Goal: Transaction & Acquisition: Purchase product/service

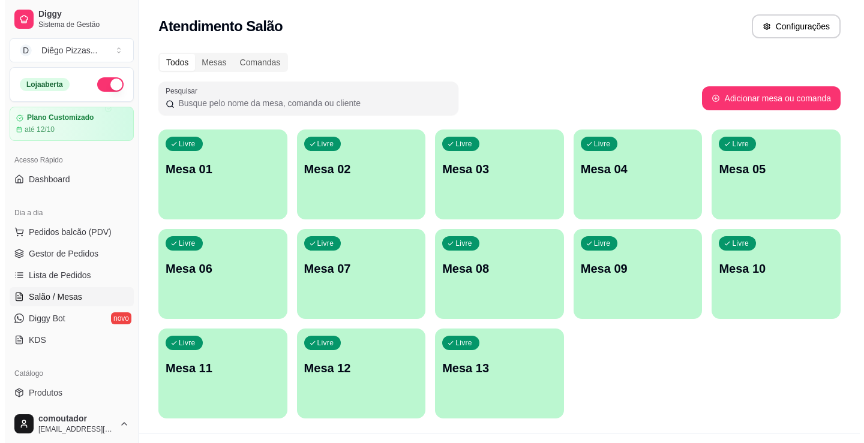
scroll to position [120, 0]
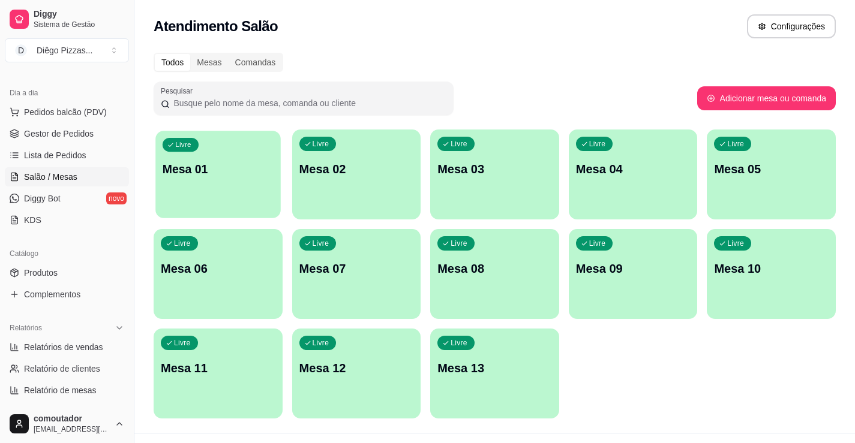
click at [229, 199] on div "Livre Mesa 01" at bounding box center [217, 167] width 125 height 73
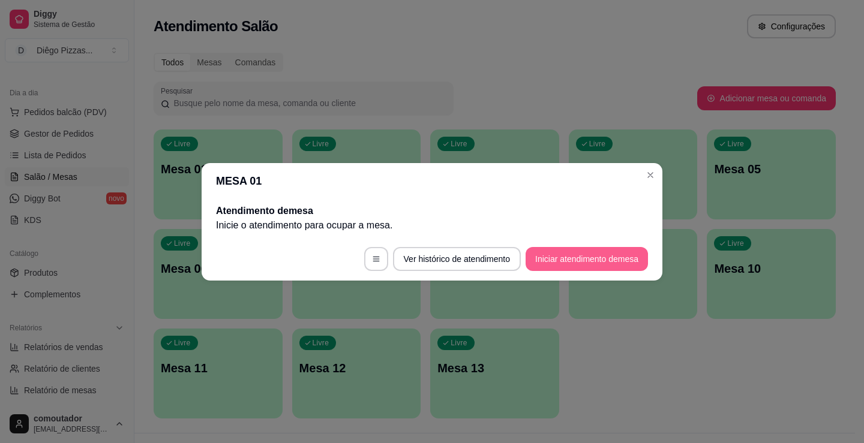
click at [579, 265] on button "Iniciar atendimento de mesa" at bounding box center [586, 259] width 122 height 24
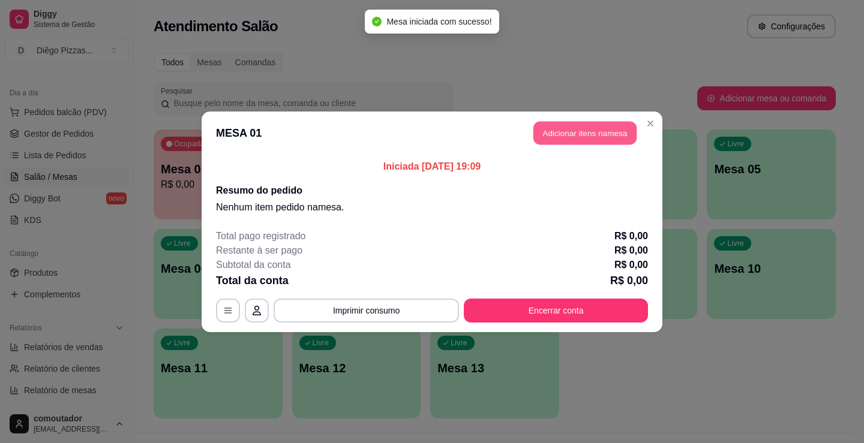
click at [550, 137] on button "Adicionar itens na mesa" at bounding box center [584, 132] width 103 height 23
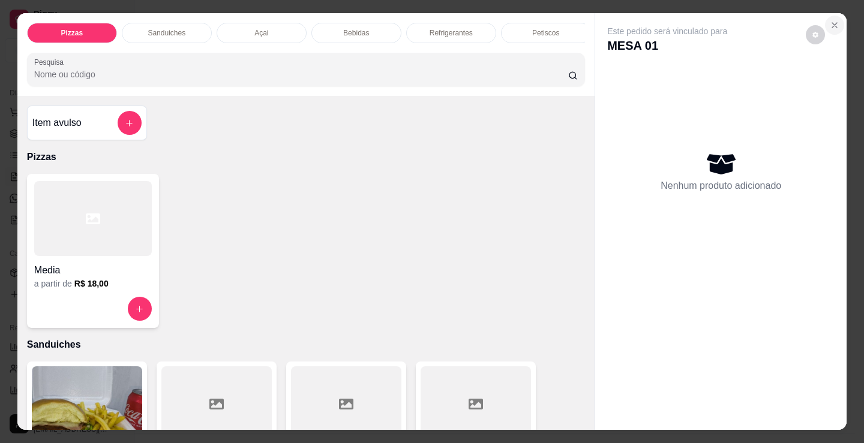
click at [829, 20] on icon "Close" at bounding box center [834, 25] width 10 height 10
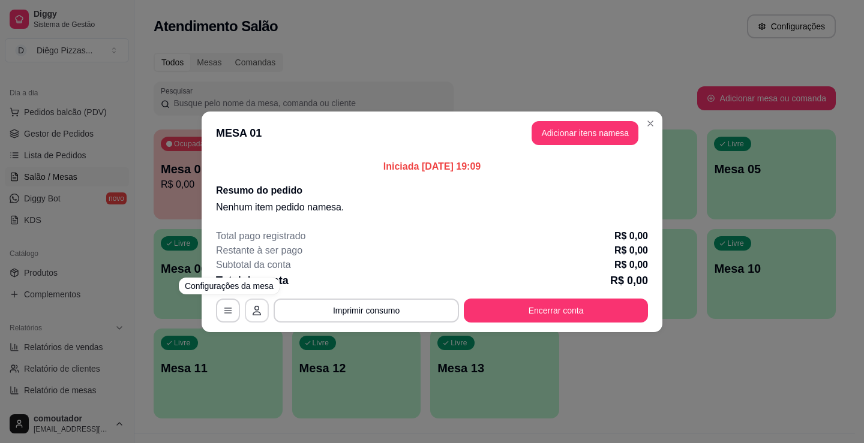
click at [262, 303] on button "button" at bounding box center [257, 311] width 24 height 24
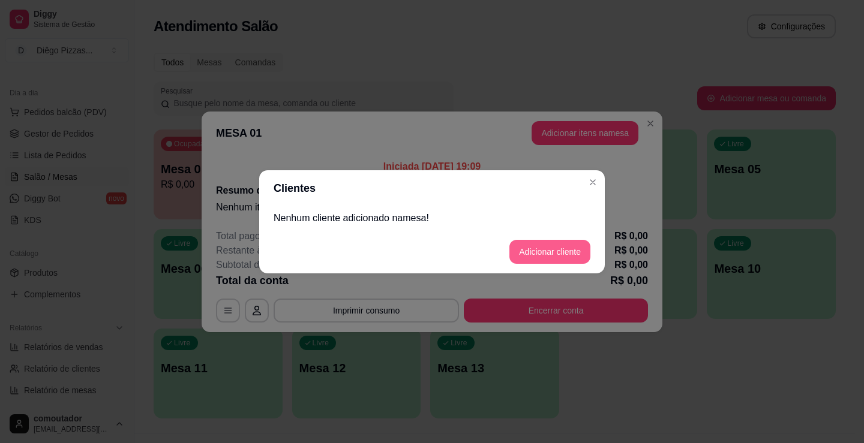
click at [548, 248] on button "Adicionar cliente" at bounding box center [549, 252] width 81 height 24
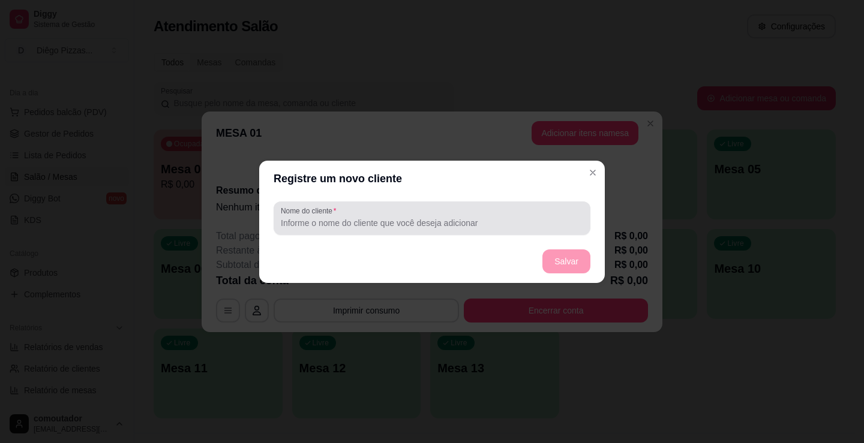
click at [442, 227] on input "Nome do cliente" at bounding box center [432, 223] width 302 height 12
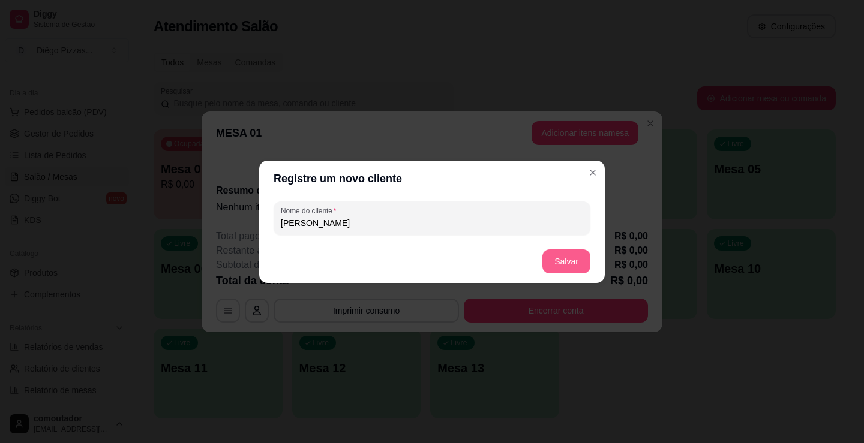
type input "[PERSON_NAME]"
click at [575, 263] on button "Salvar" at bounding box center [566, 262] width 48 height 24
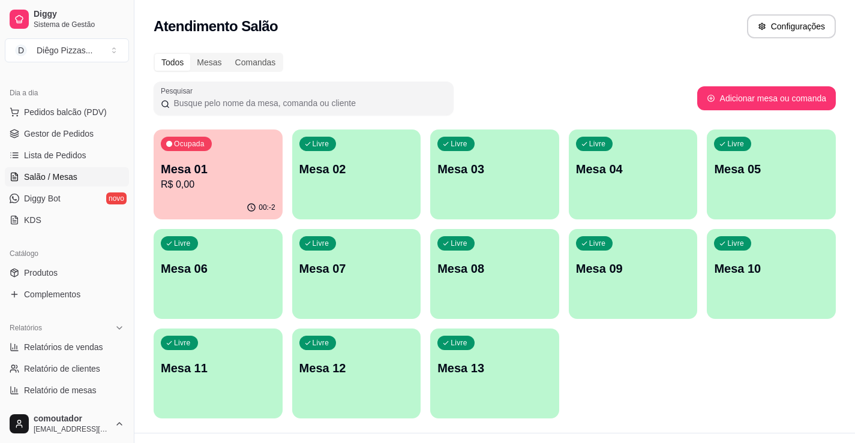
click at [227, 164] on p "Mesa 01" at bounding box center [218, 169] width 115 height 17
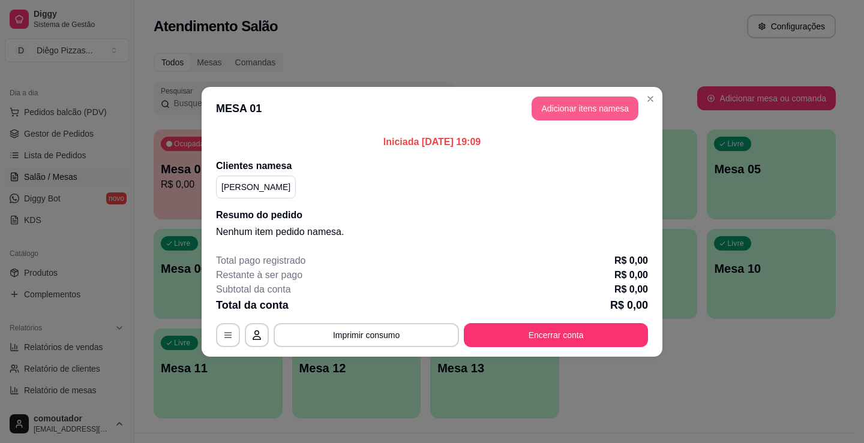
click at [567, 110] on button "Adicionar itens na mesa" at bounding box center [584, 109] width 107 height 24
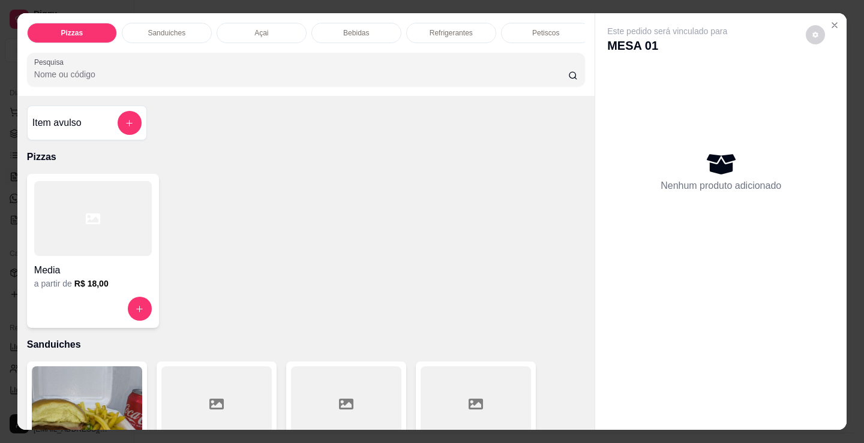
click at [470, 38] on div "Refrigerantes" at bounding box center [451, 33] width 90 height 20
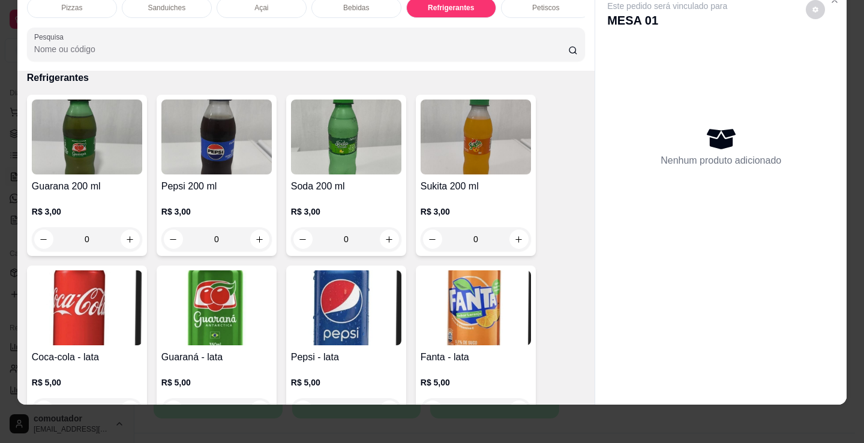
click at [346, 6] on div "Bebidas" at bounding box center [356, 8] width 90 height 20
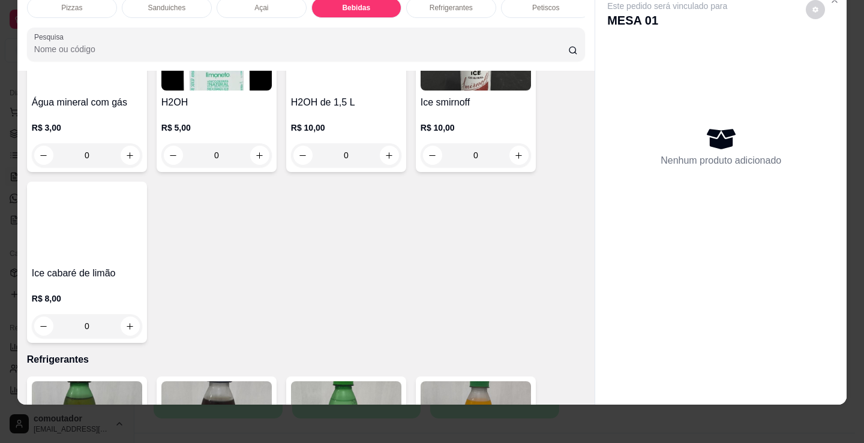
scroll to position [2806, 0]
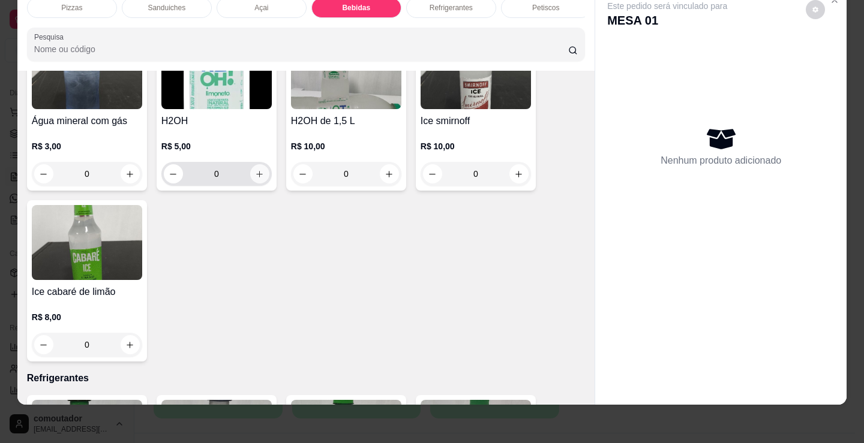
click at [257, 179] on button "increase-product-quantity" at bounding box center [259, 173] width 19 height 19
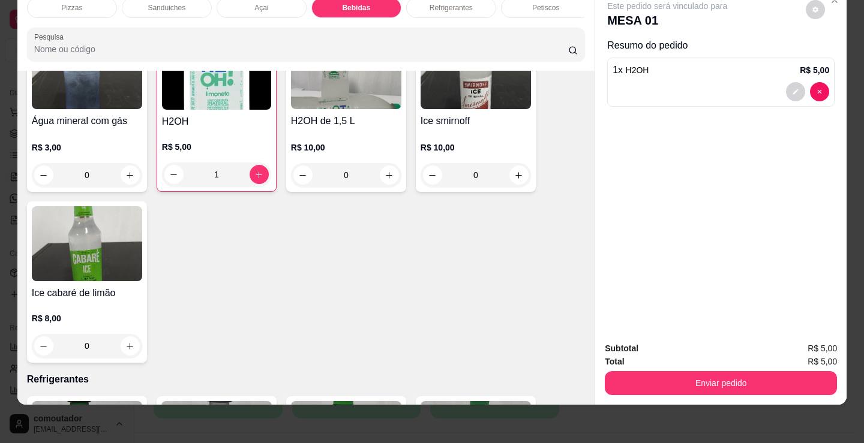
click at [422, 0] on div "Refrigerantes" at bounding box center [451, 8] width 90 height 20
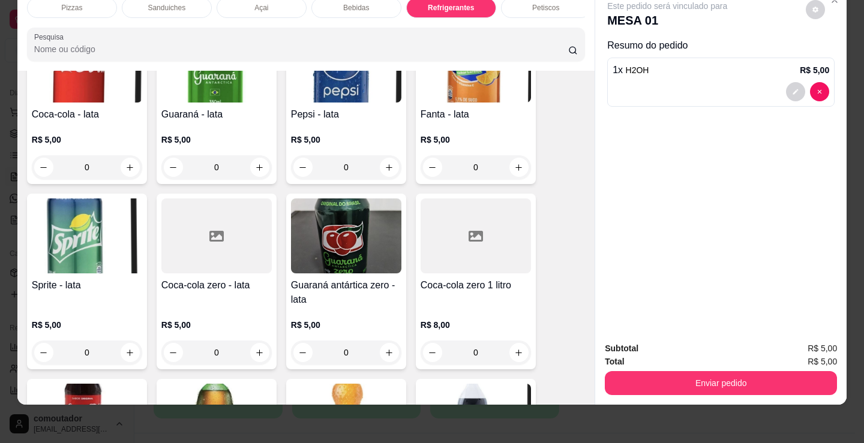
scroll to position [3467, 0]
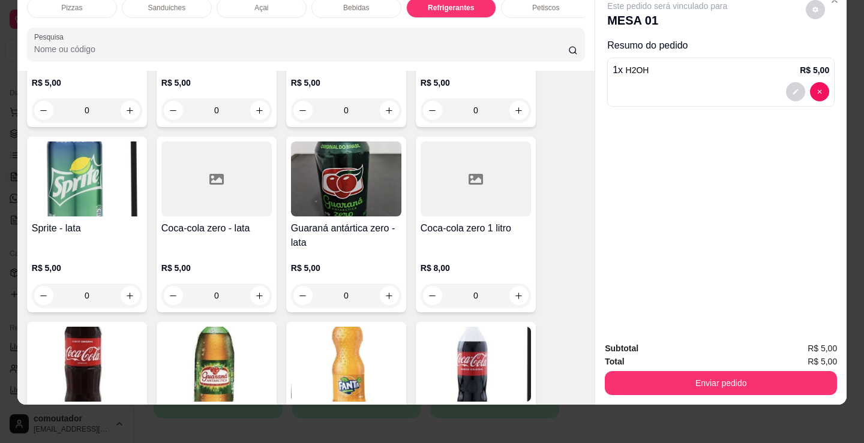
click at [347, 3] on p "Bebidas" at bounding box center [356, 8] width 26 height 10
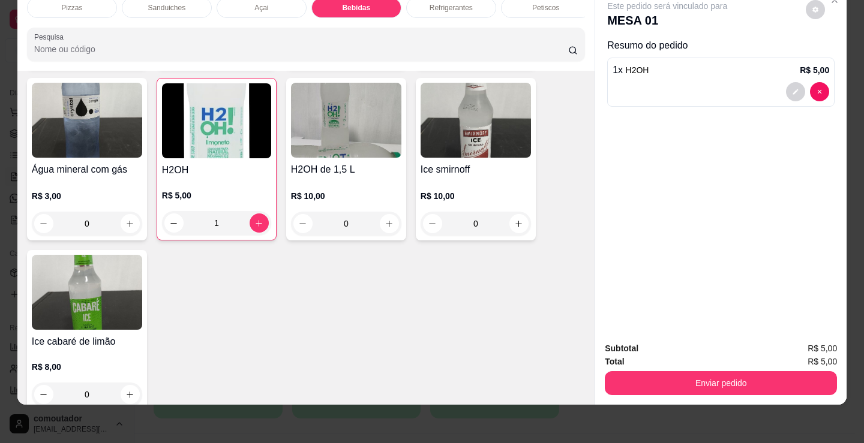
scroll to position [2746, 0]
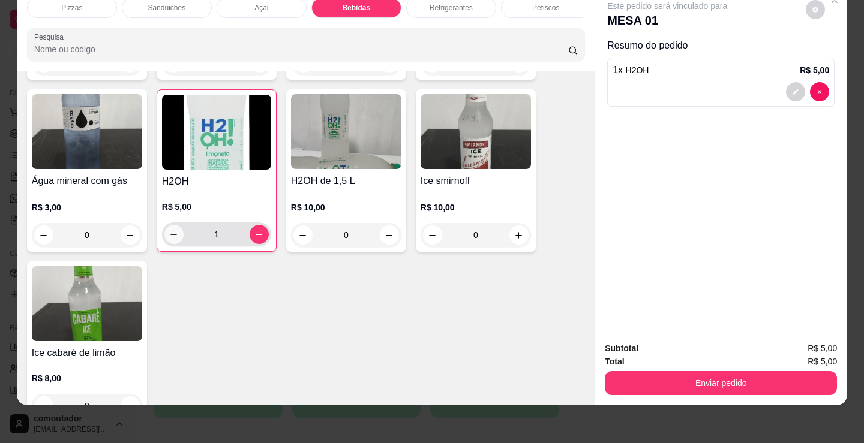
click at [172, 235] on icon "decrease-product-quantity" at bounding box center [174, 235] width 7 height 1
type input "0"
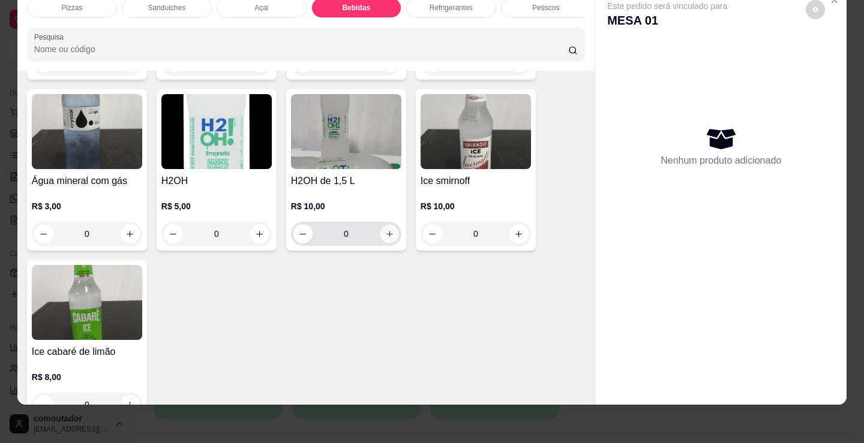
click at [385, 239] on icon "increase-product-quantity" at bounding box center [389, 234] width 9 height 9
type input "1"
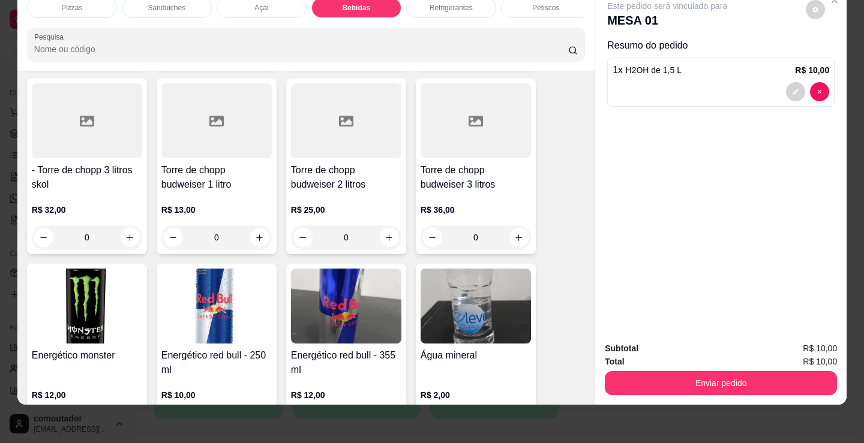
click at [459, 5] on div "Refrigerantes" at bounding box center [451, 8] width 90 height 20
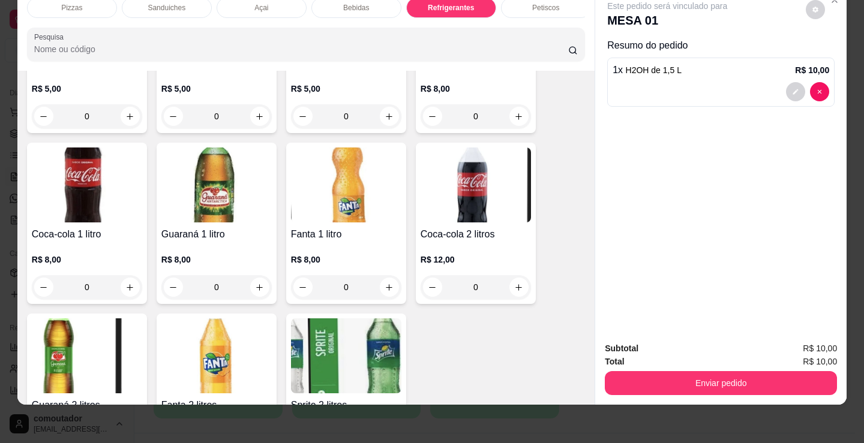
scroll to position [3587, 0]
click at [125, 287] on icon "increase-product-quantity" at bounding box center [129, 286] width 9 height 9
type input "1"
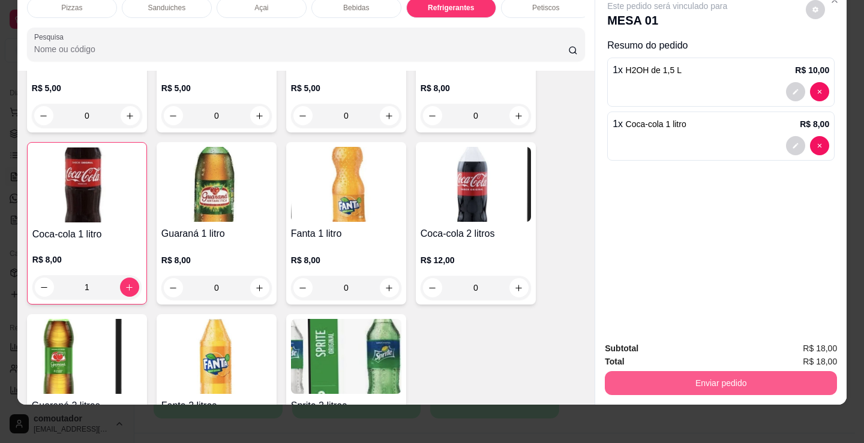
click at [710, 372] on button "Enviar pedido" at bounding box center [721, 383] width 232 height 24
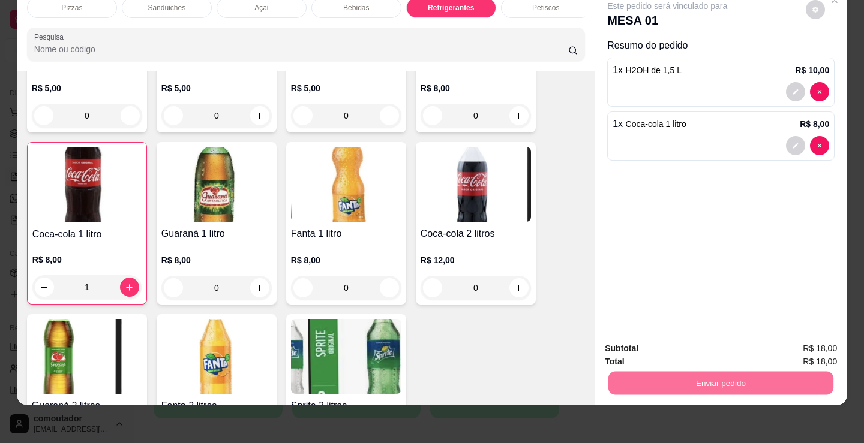
click at [435, 344] on div "Guarana 200 ml R$ 3,00 0 Pepsi 200 ml R$ 3,00 0 Soda 200 ml R$ 3,00 0 Sukita 20…" at bounding box center [306, 45] width 558 height 861
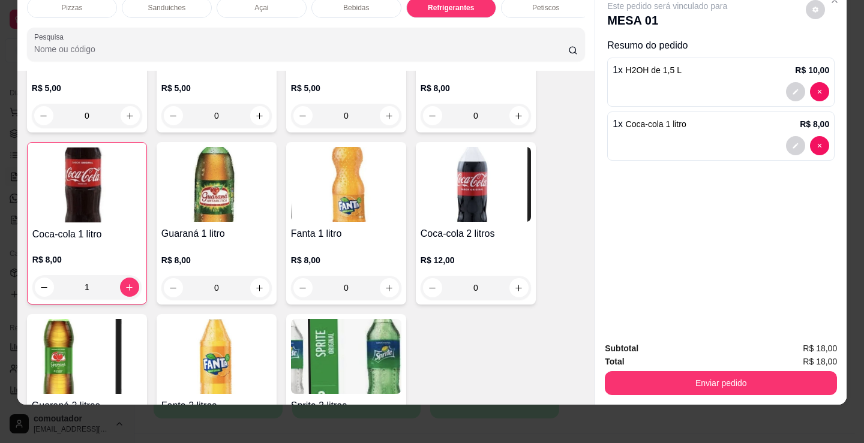
click at [75, 8] on div "Pizzas" at bounding box center [72, 8] width 90 height 20
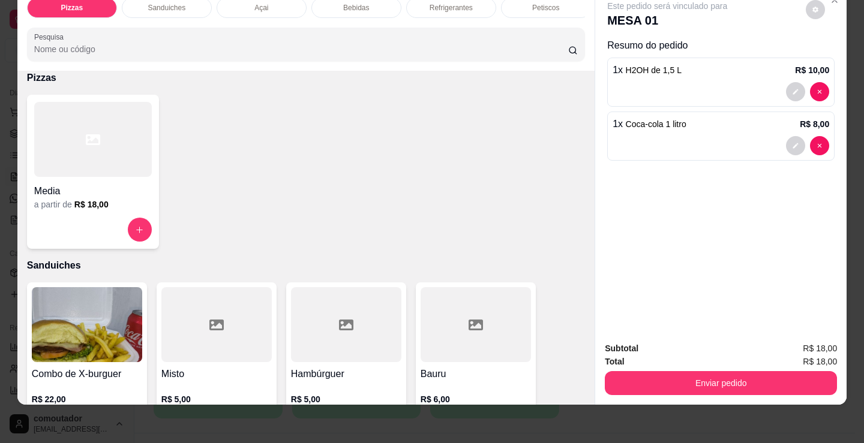
click at [107, 122] on div at bounding box center [93, 139] width 118 height 75
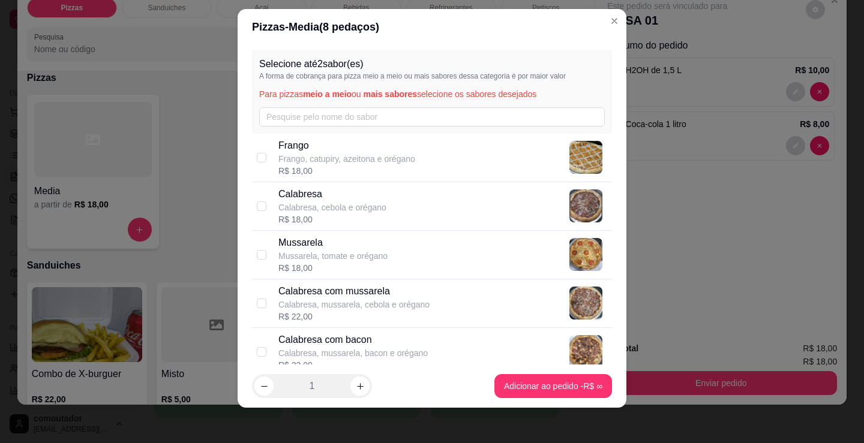
scroll to position [16, 0]
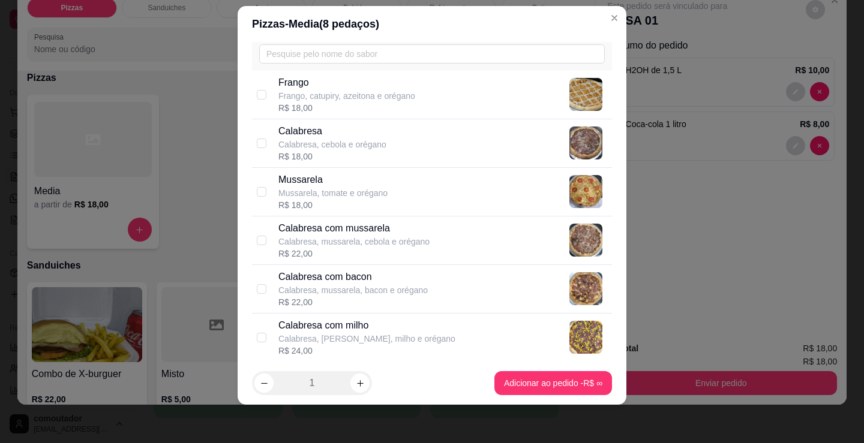
click at [359, 230] on p "Calabresa com mussarela" at bounding box center [353, 228] width 151 height 14
checkbox input "true"
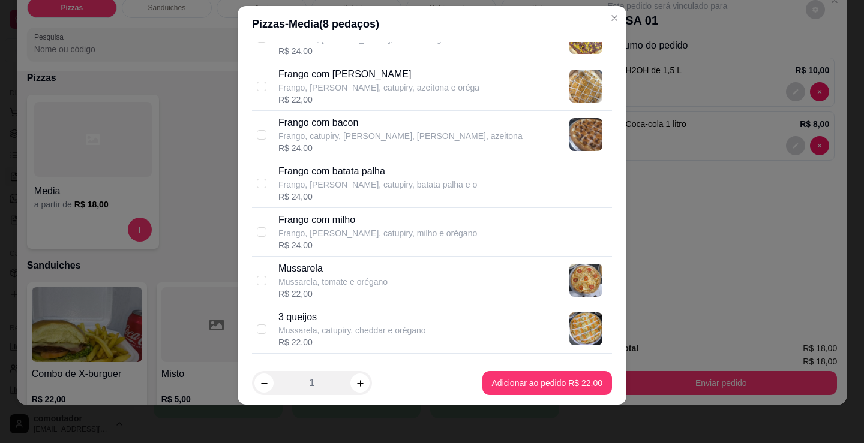
scroll to position [480, 0]
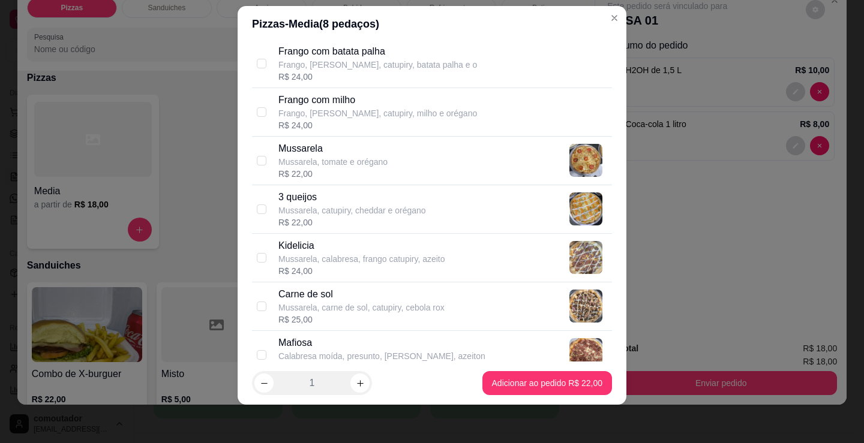
click at [347, 230] on div "3 queijos Mussarela, catupiry, cheddar e orégano R$ 22,00" at bounding box center [432, 209] width 360 height 49
checkbox input "true"
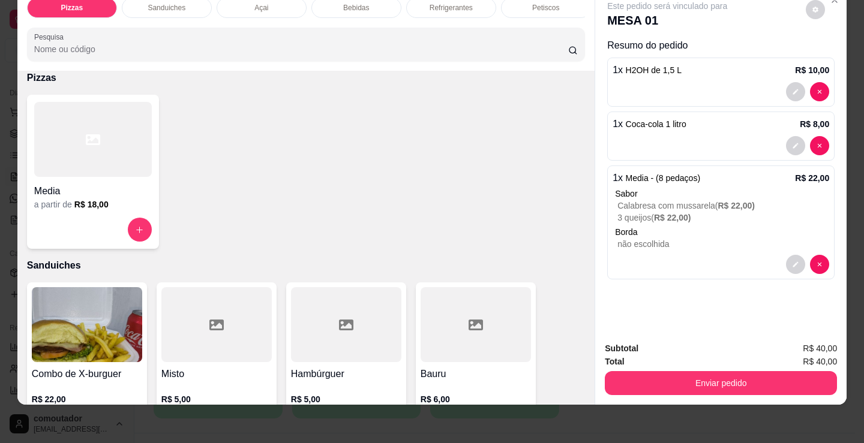
click at [108, 205] on div "a partir de R$ 18,00" at bounding box center [93, 205] width 118 height 12
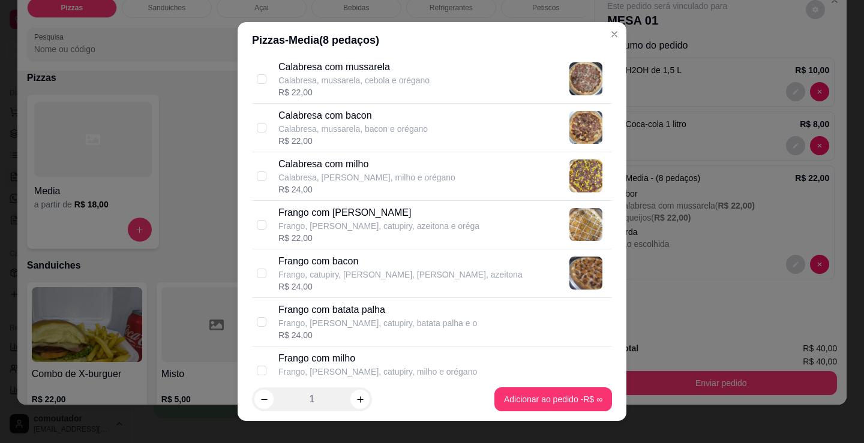
scroll to position [240, 0]
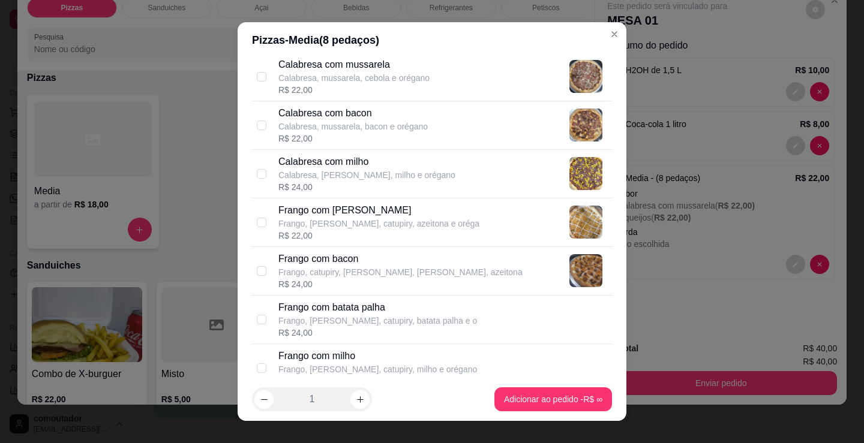
click at [373, 255] on p "Frango com bacon" at bounding box center [400, 259] width 244 height 14
checkbox input "true"
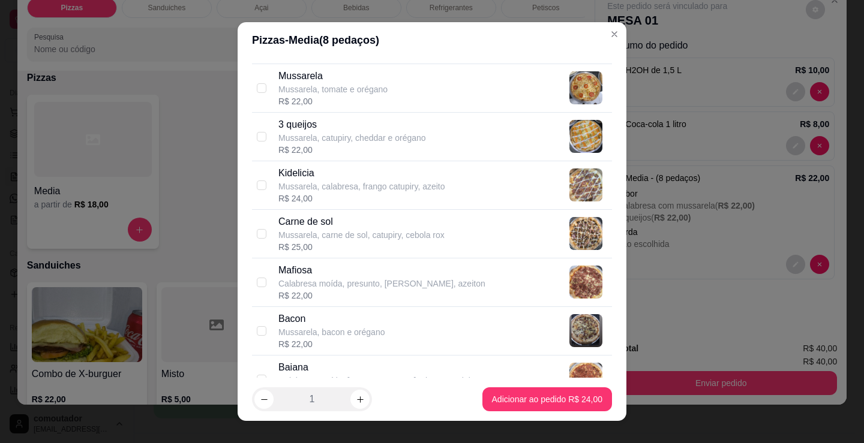
scroll to position [600, 0]
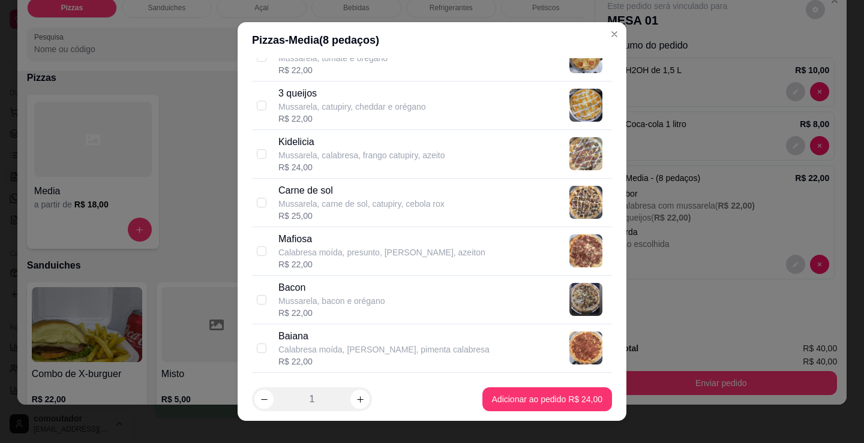
click at [383, 207] on p "Mussarela, carne de sol, catupiry, cebola rox" at bounding box center [361, 204] width 166 height 12
checkbox input "true"
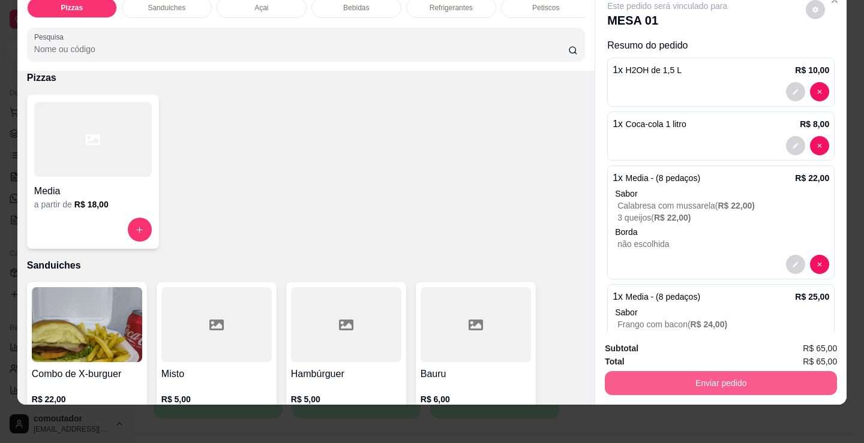
click at [723, 375] on button "Enviar pedido" at bounding box center [721, 383] width 232 height 24
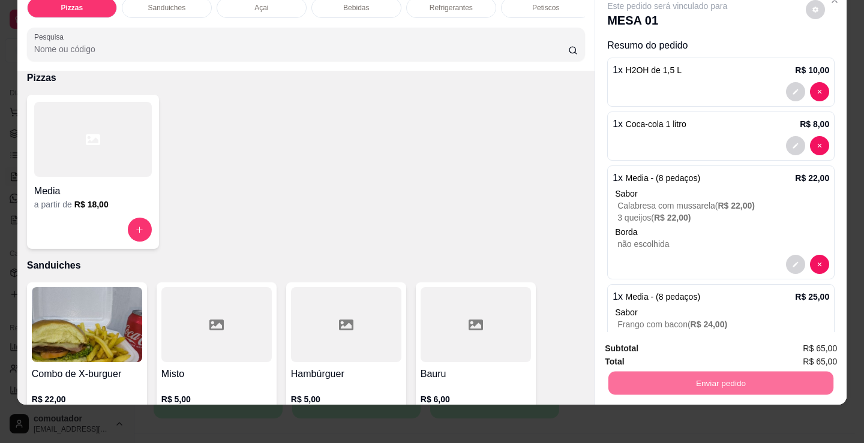
click at [645, 351] on button "Não registrar e enviar pedido" at bounding box center [680, 344] width 125 height 23
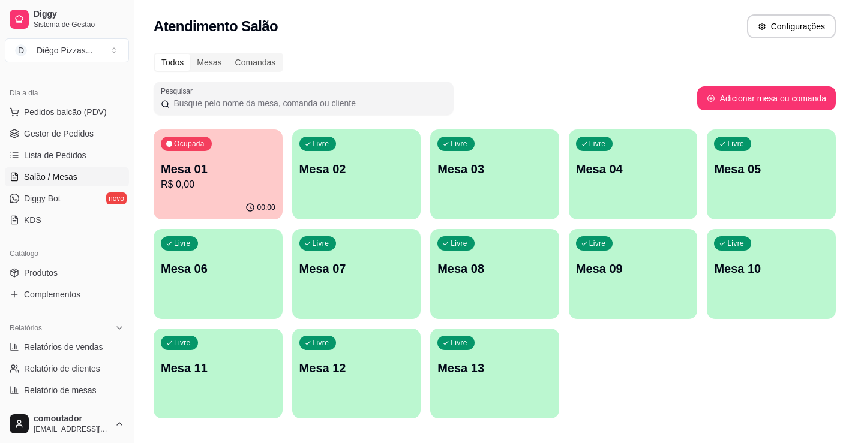
click at [659, 375] on div "Ocupada Mesa 01 R$ 0,00 00:00 Livre Mesa 02 Livre Mesa 03 Livre Mesa 04 Livre M…" at bounding box center [495, 274] width 682 height 289
click at [98, 113] on span "Pedidos balcão (PDV)" at bounding box center [65, 112] width 83 height 12
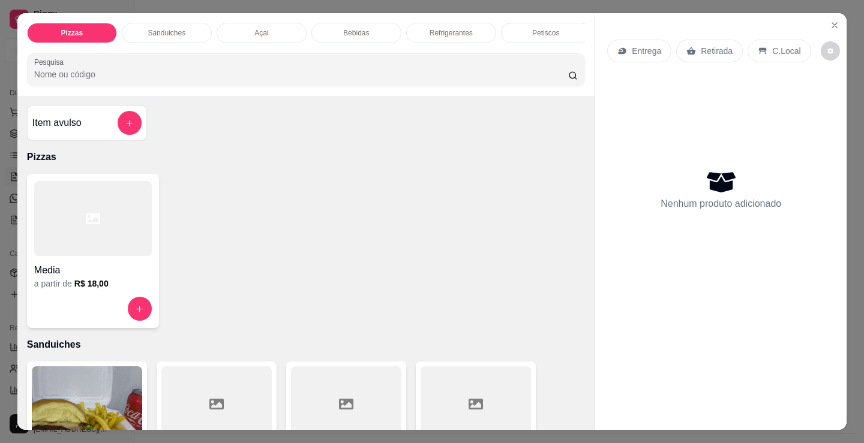
click at [170, 28] on p "Sanduiches" at bounding box center [167, 33] width 38 height 10
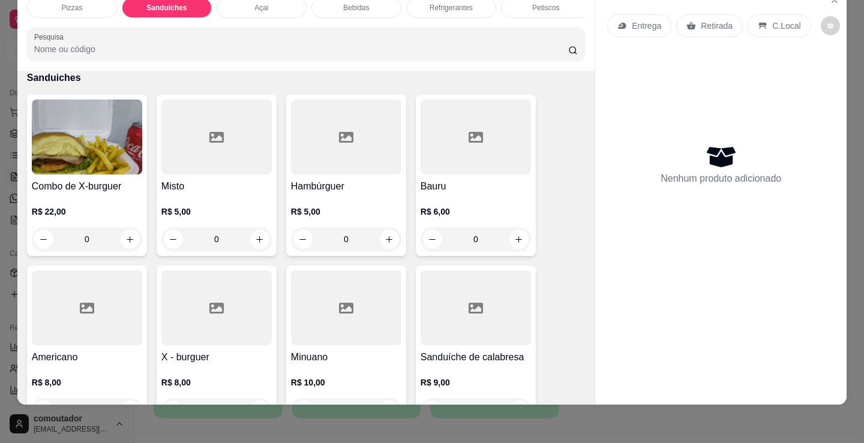
click at [521, 8] on div "Petiscos" at bounding box center [546, 8] width 90 height 20
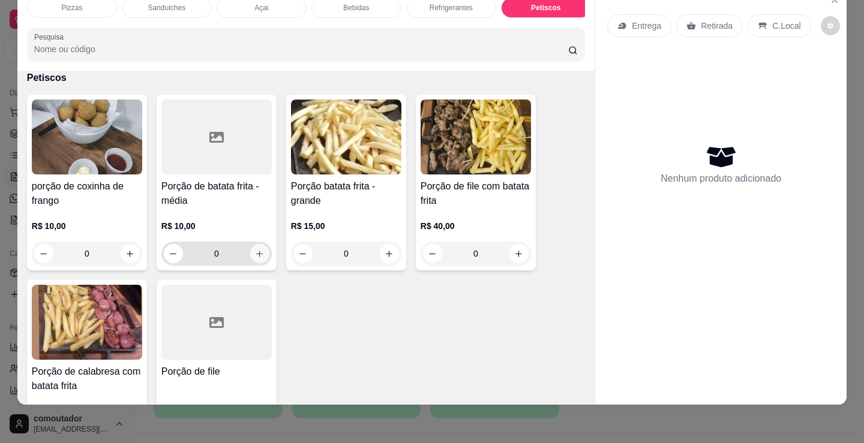
click at [257, 254] on icon "increase-product-quantity" at bounding box center [260, 254] width 7 height 7
type input "1"
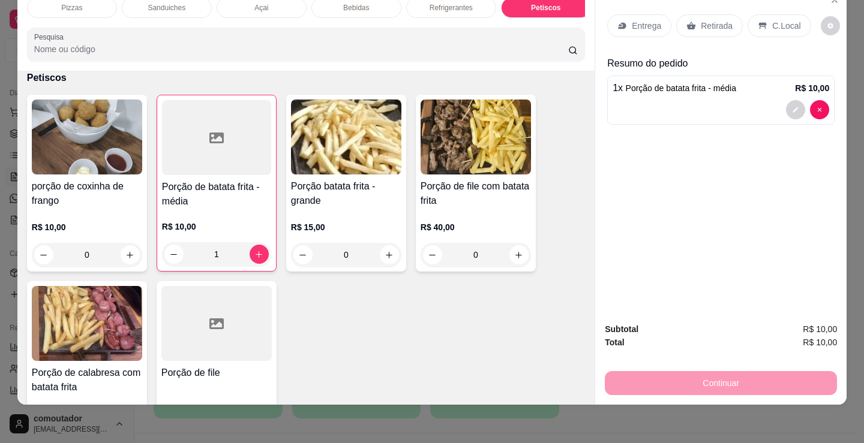
click at [640, 20] on p "Entrega" at bounding box center [646, 26] width 29 height 12
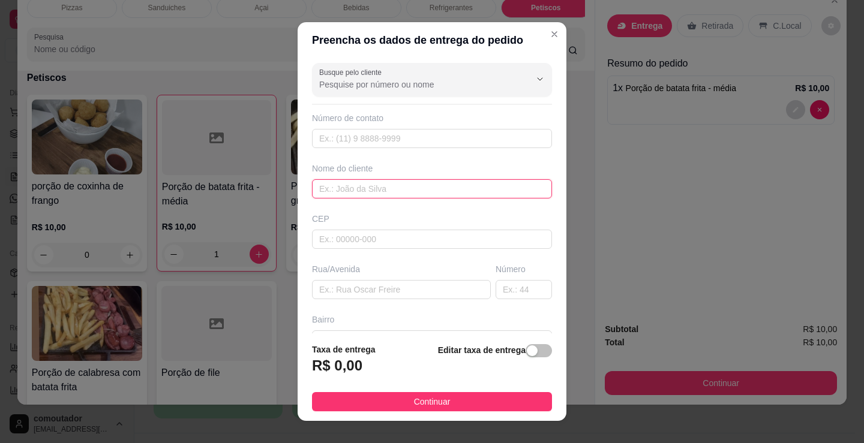
click at [471, 191] on input "text" at bounding box center [432, 188] width 240 height 19
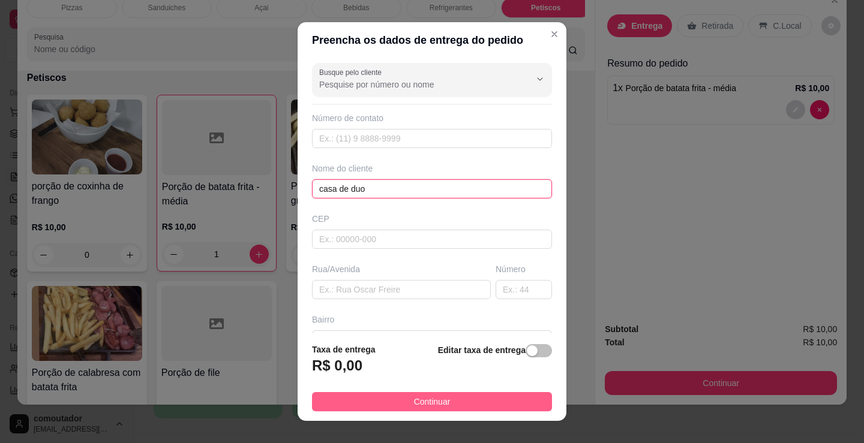
type input "casa de duo"
click at [468, 401] on button "Continuar" at bounding box center [432, 401] width 240 height 19
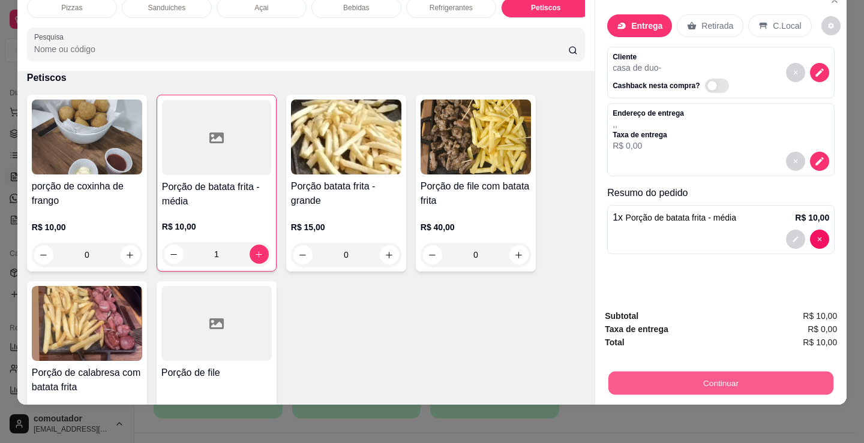
click at [684, 371] on button "Continuar" at bounding box center [720, 382] width 225 height 23
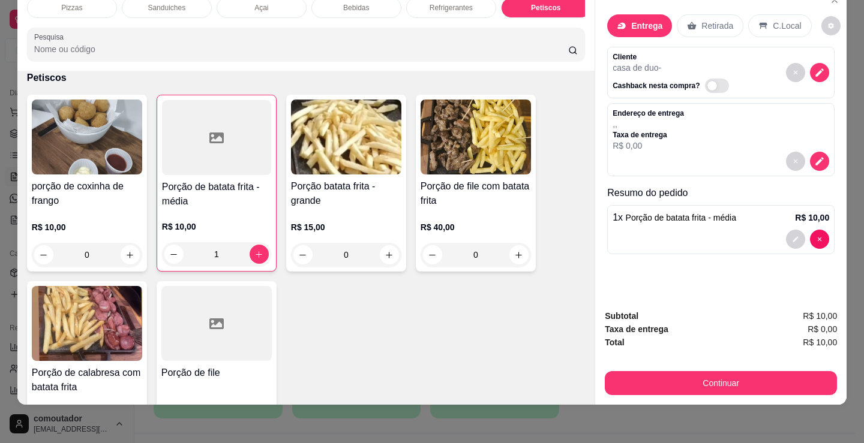
click at [360, 141] on div "Dinheiro" at bounding box center [350, 162] width 85 height 70
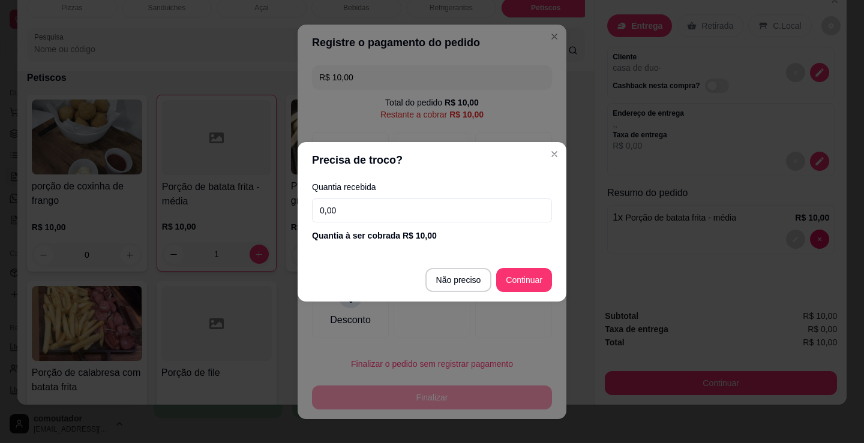
click at [382, 203] on input "0,00" at bounding box center [432, 211] width 240 height 24
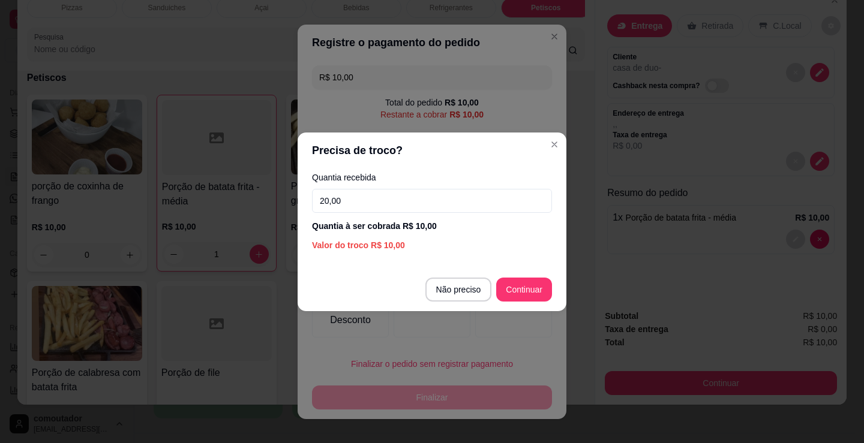
type input "20,00"
type input "R$ 0,00"
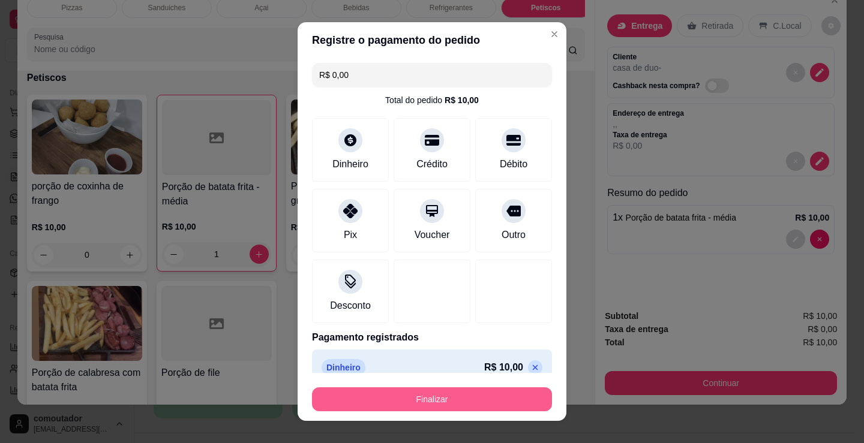
click at [416, 400] on button "Finalizar" at bounding box center [432, 399] width 240 height 24
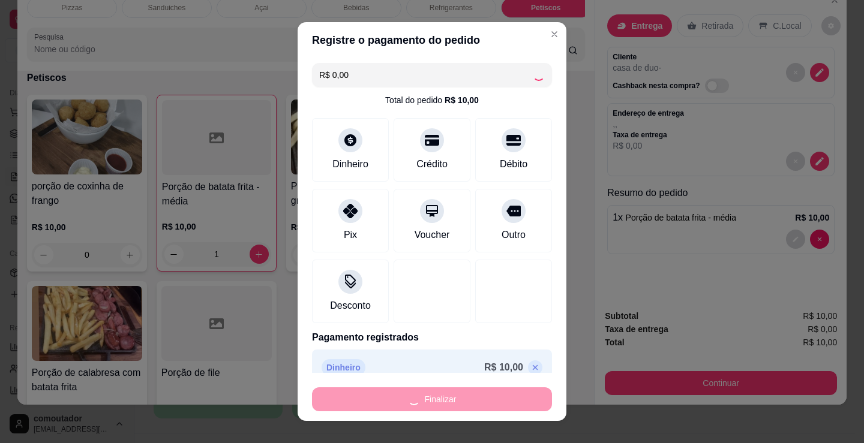
type input "0"
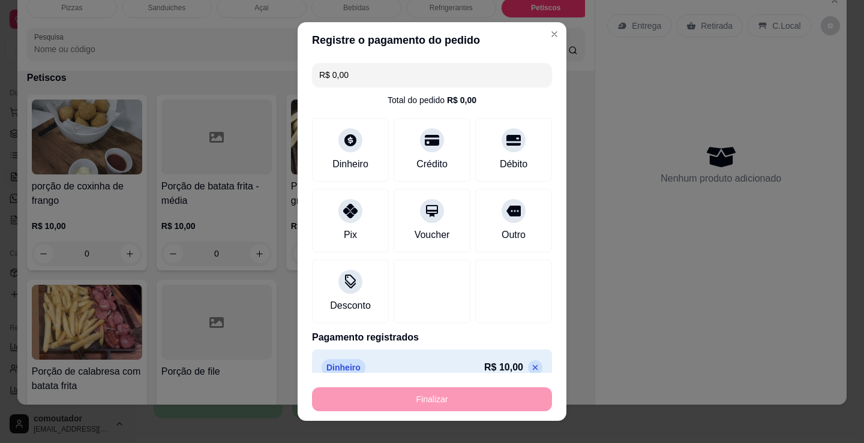
type input "-R$ 10,00"
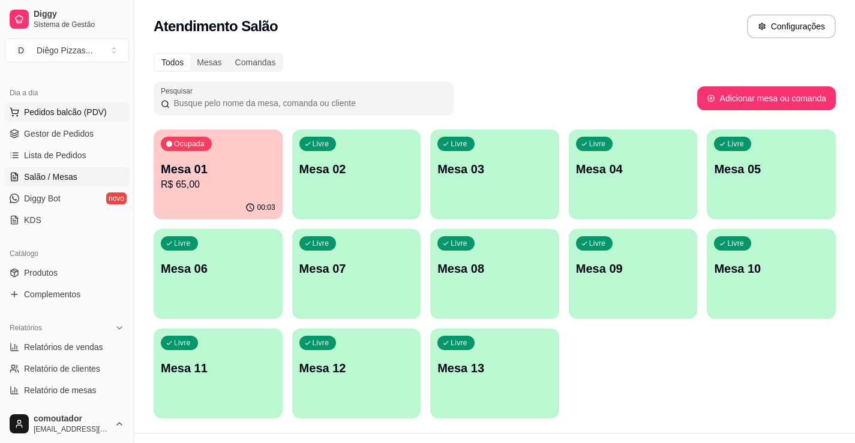
click at [88, 115] on span "Pedidos balcão (PDV)" at bounding box center [65, 112] width 83 height 12
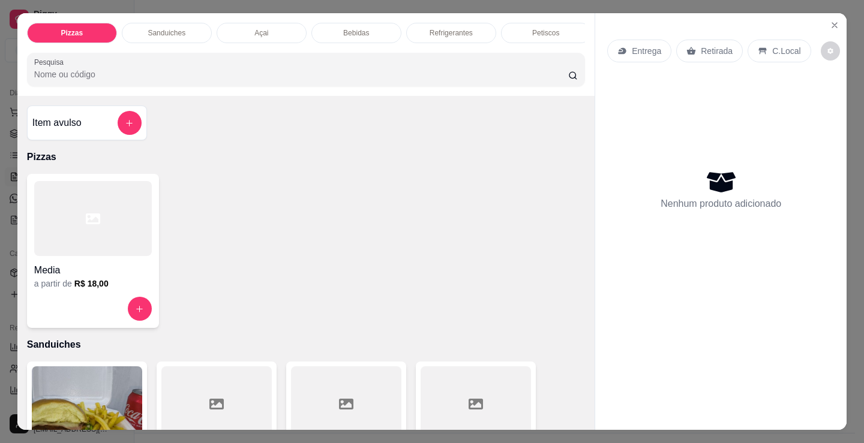
click at [176, 28] on p "Sanduiches" at bounding box center [167, 33] width 38 height 10
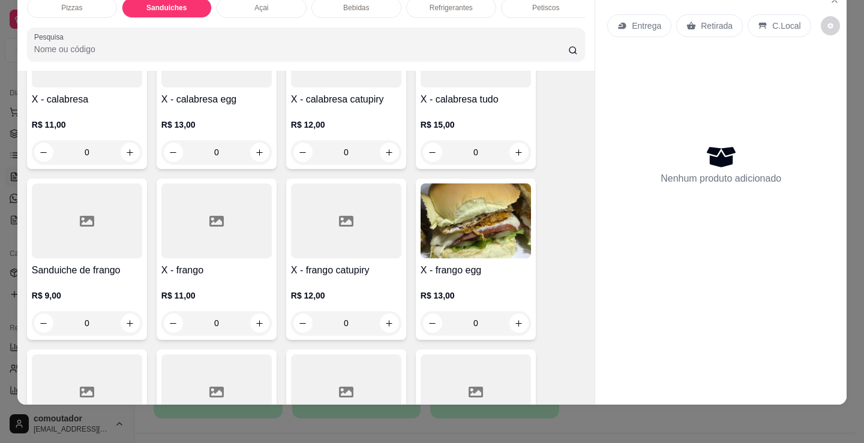
scroll to position [722, 0]
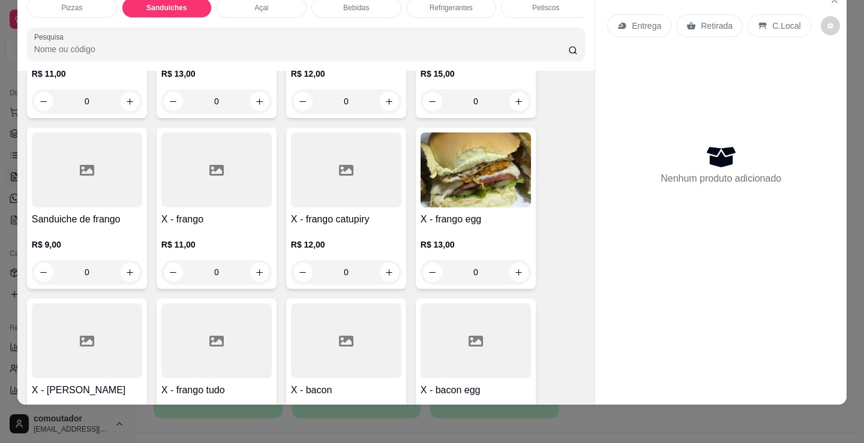
click at [247, 271] on div "0" at bounding box center [216, 272] width 110 height 24
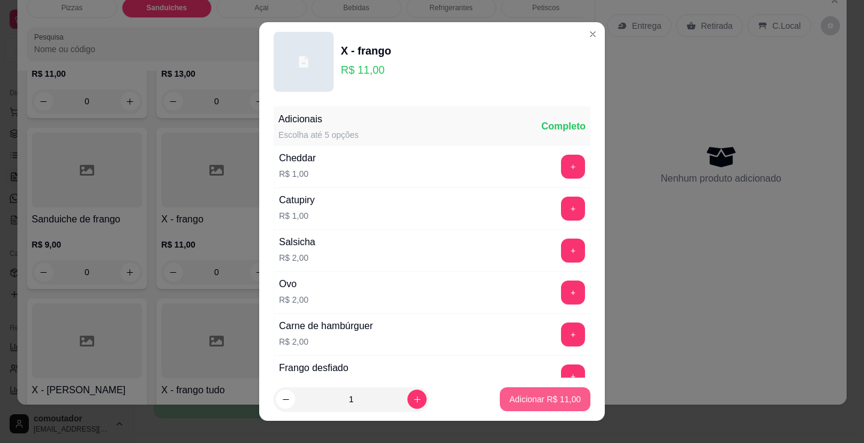
click at [528, 397] on p "Adicionar R$ 11,00" at bounding box center [544, 399] width 71 height 12
type input "1"
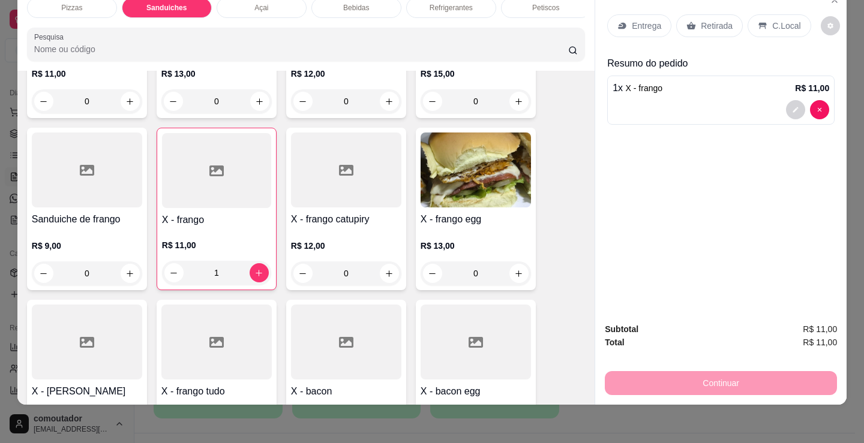
click at [386, 273] on div "0" at bounding box center [346, 273] width 110 height 24
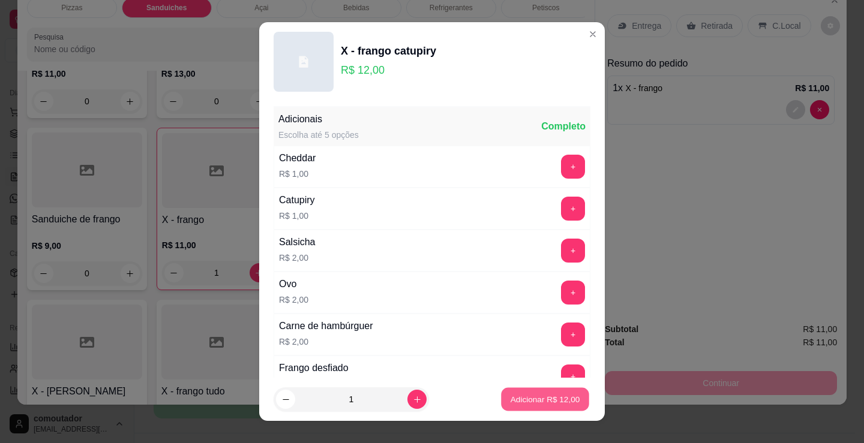
click at [559, 401] on p "Adicionar R$ 12,00" at bounding box center [545, 398] width 70 height 11
type input "1"
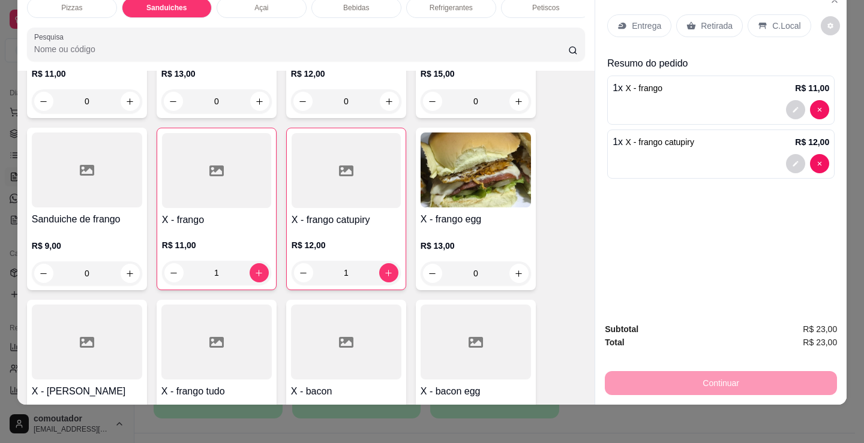
click at [636, 20] on p "Entrega" at bounding box center [646, 26] width 29 height 12
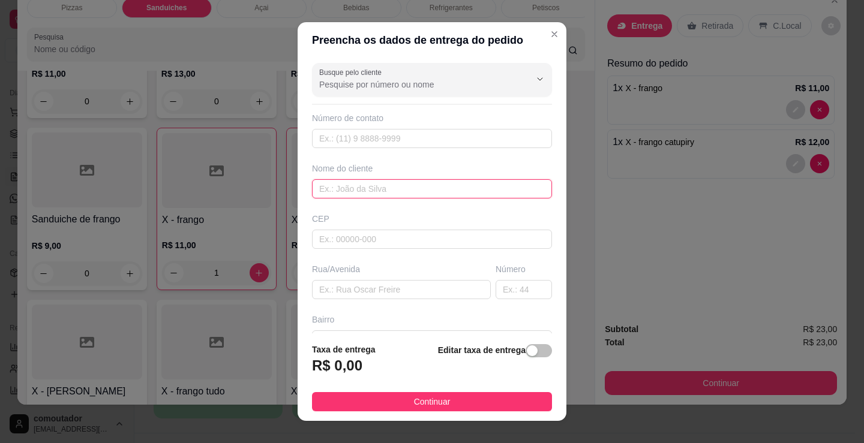
click at [380, 184] on input "text" at bounding box center [432, 188] width 240 height 19
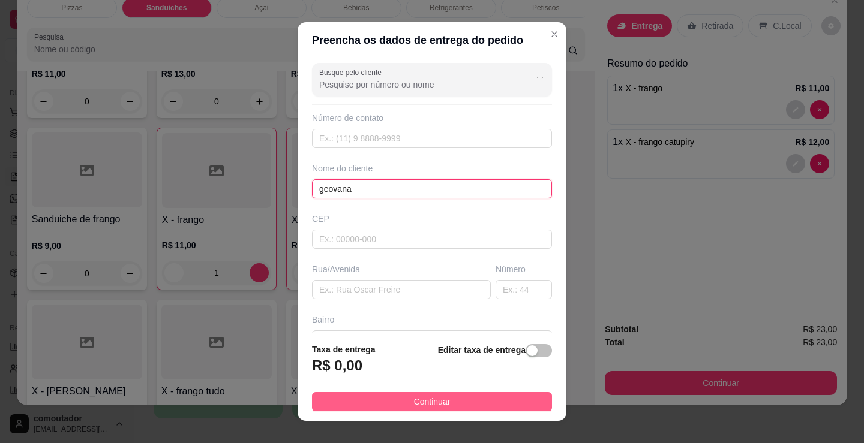
type input "geovana"
click at [479, 401] on button "Continuar" at bounding box center [432, 401] width 240 height 19
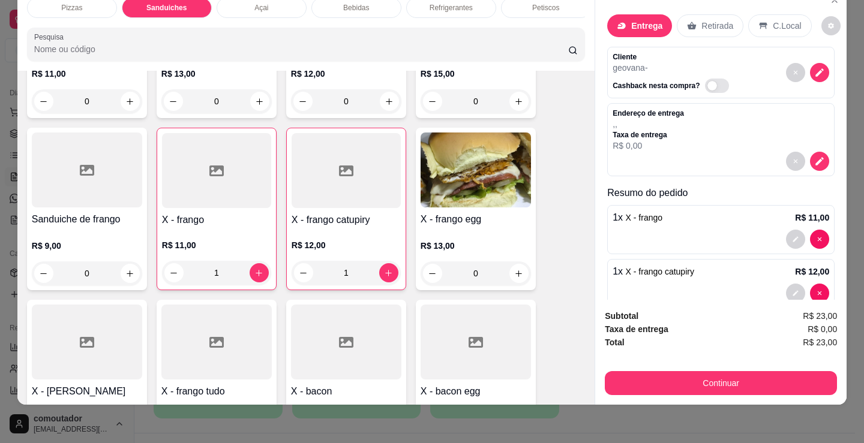
click at [666, 389] on div "Subtotal R$ 23,00 Taxa de entrega R$ 0,00 Total R$ 23,00 Continuar" at bounding box center [720, 352] width 251 height 105
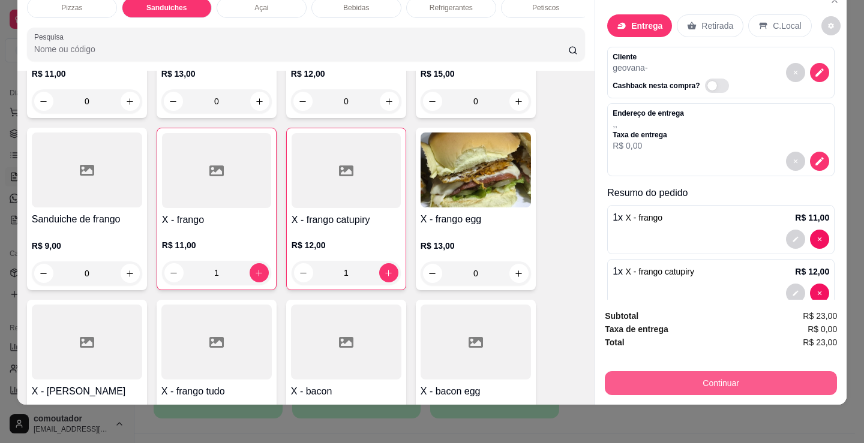
click at [669, 384] on button "Continuar" at bounding box center [721, 383] width 232 height 24
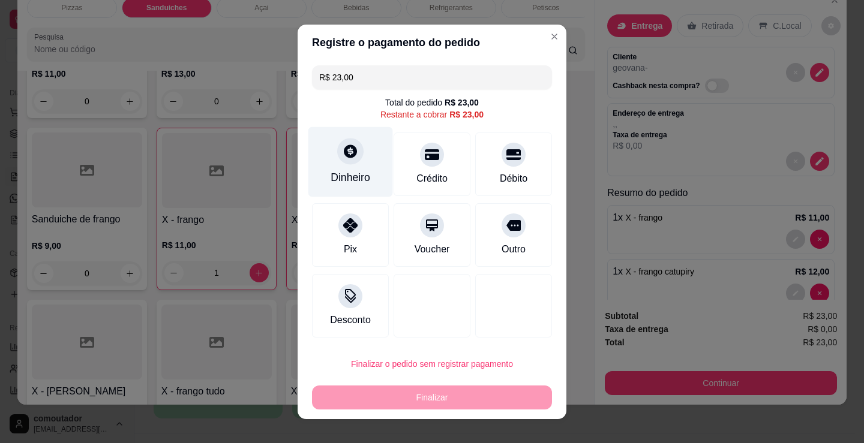
click at [363, 163] on div "Dinheiro" at bounding box center [350, 162] width 85 height 70
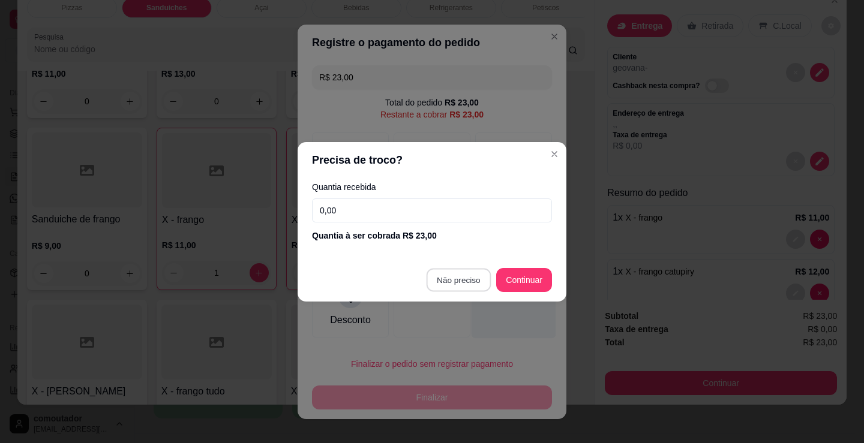
type input "R$ 0,00"
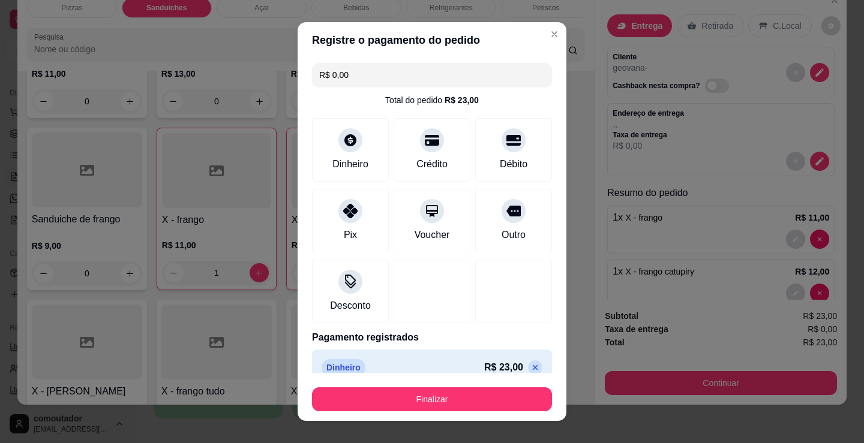
click at [478, 415] on footer "Finalizar" at bounding box center [431, 397] width 269 height 48
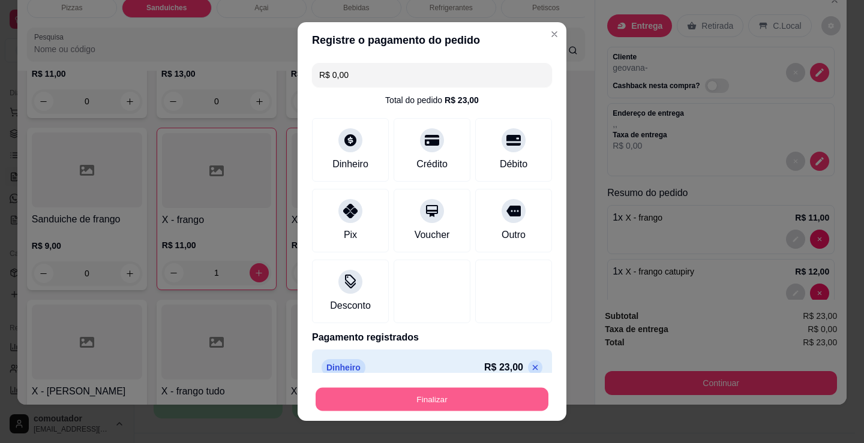
click at [466, 399] on button "Finalizar" at bounding box center [431, 399] width 233 height 23
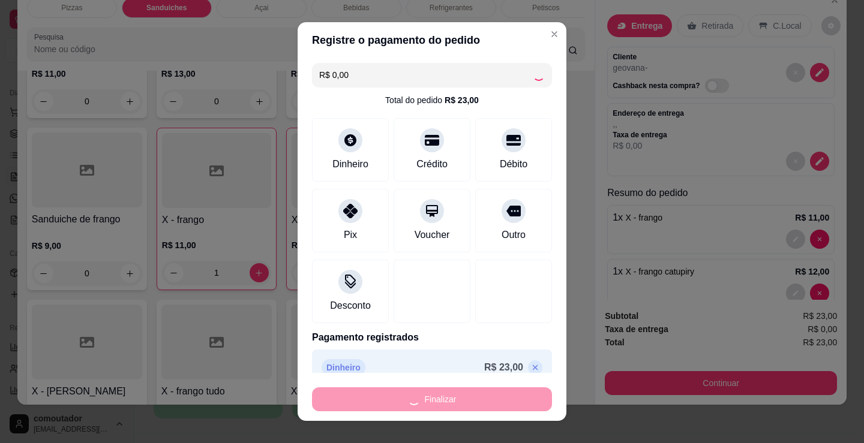
type input "0"
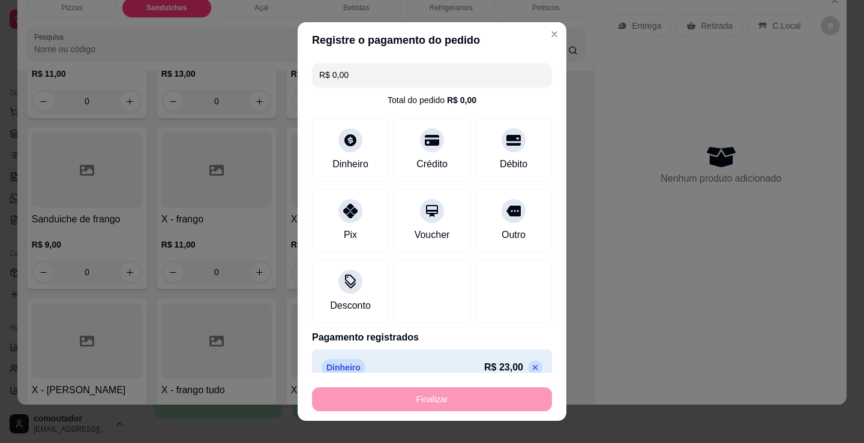
type input "-R$ 23,00"
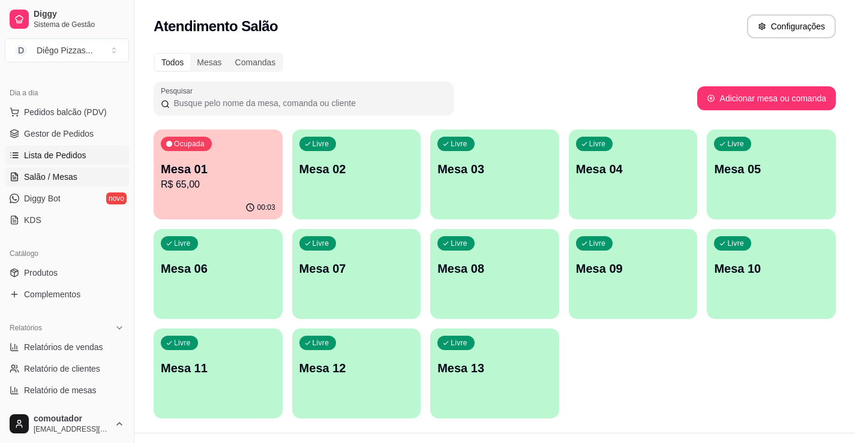
click at [61, 155] on span "Lista de Pedidos" at bounding box center [55, 155] width 62 height 12
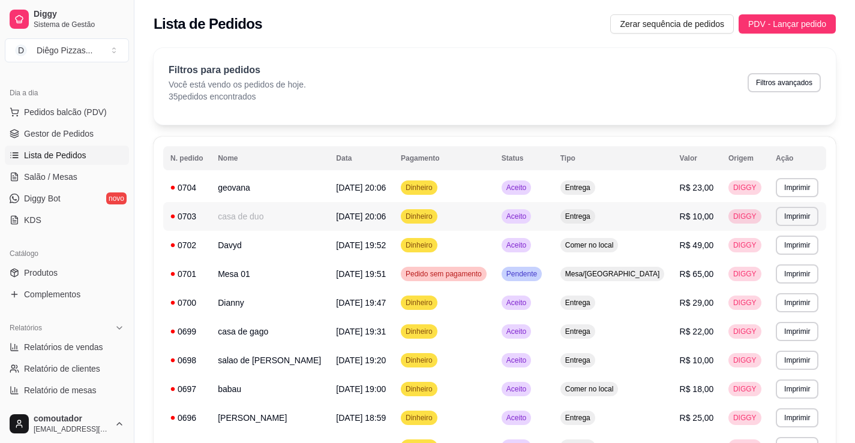
click at [293, 184] on td "geovana" at bounding box center [270, 187] width 118 height 29
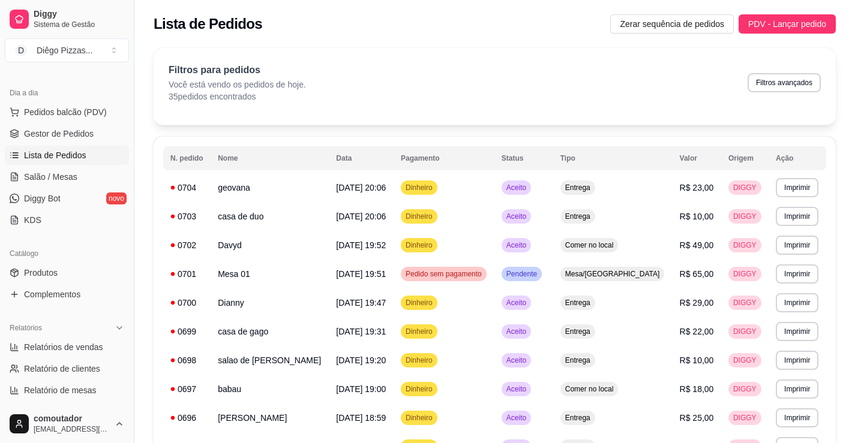
click at [485, 50] on button "Editar pedido" at bounding box center [504, 55] width 57 height 19
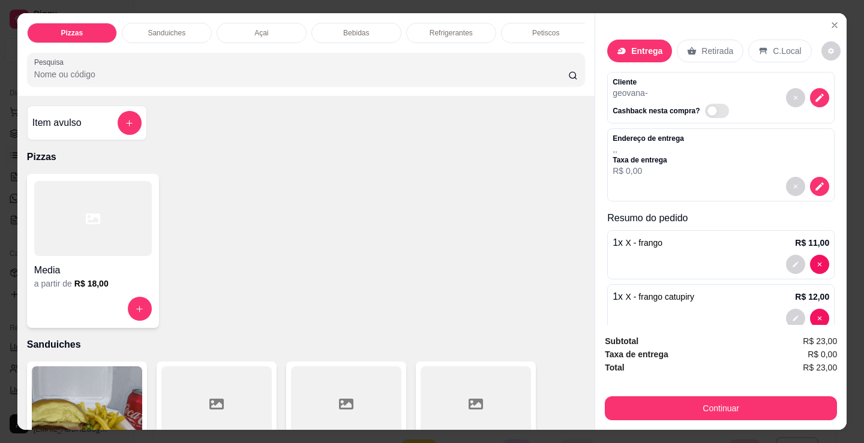
click at [674, 244] on div "1 x X - frango R$ 11,00" at bounding box center [720, 243] width 217 height 14
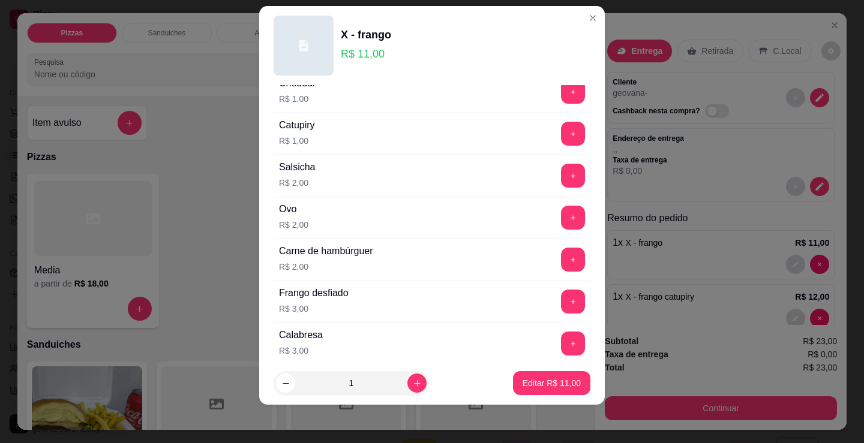
scroll to position [38, 0]
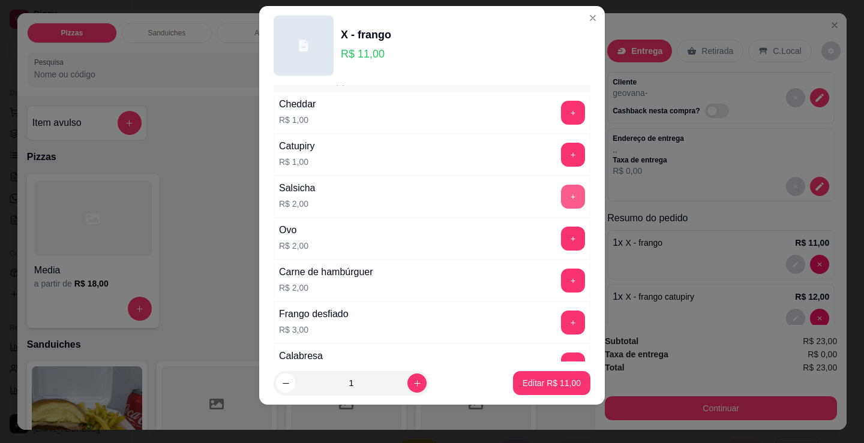
click at [561, 200] on button "+" at bounding box center [573, 197] width 24 height 24
click at [552, 381] on p "Editar R$ 13,00" at bounding box center [551, 382] width 56 height 11
type input "0"
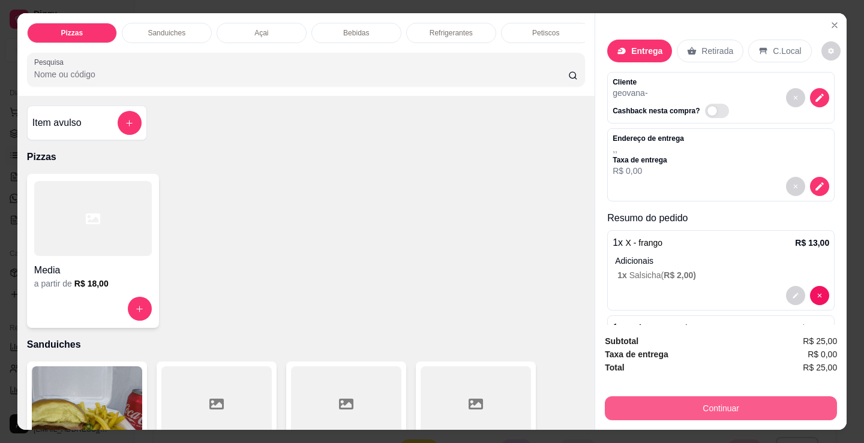
click at [713, 402] on button "Continuar" at bounding box center [721, 408] width 232 height 24
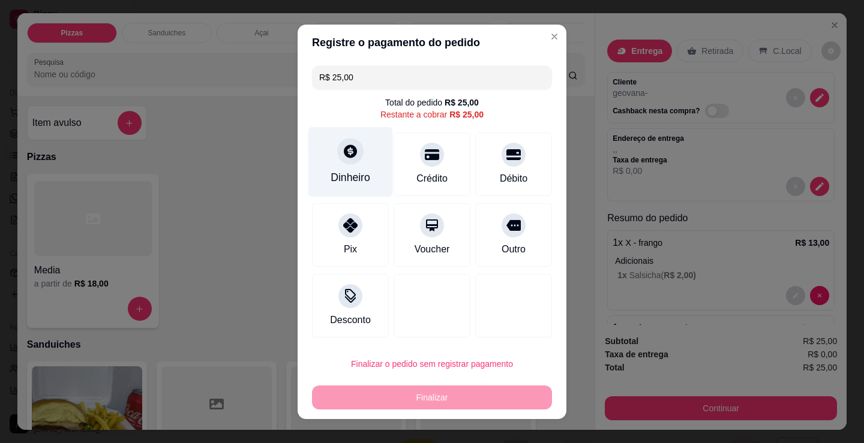
click at [350, 157] on icon at bounding box center [350, 151] width 16 height 16
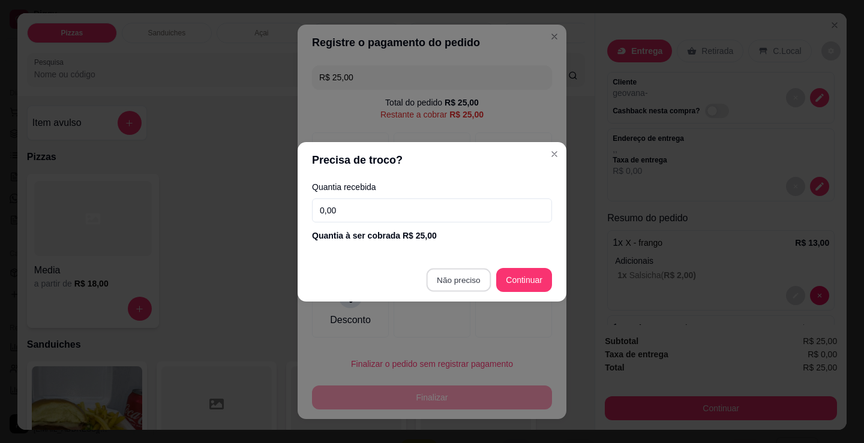
type input "R$ 0,00"
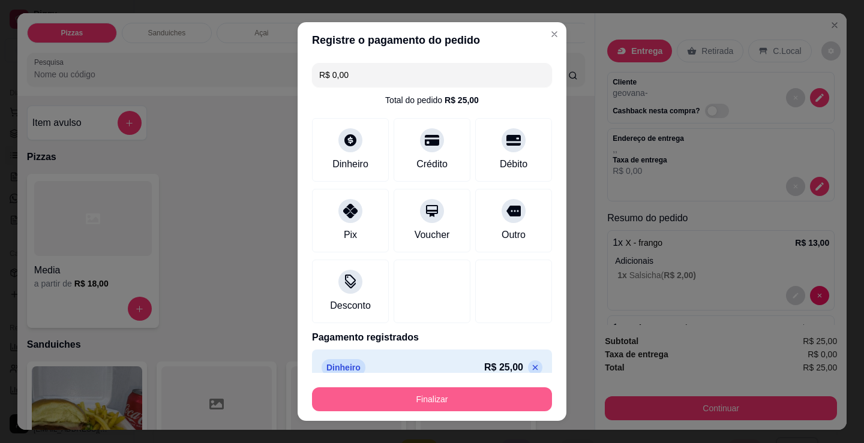
click at [456, 397] on button "Finalizar" at bounding box center [432, 399] width 240 height 24
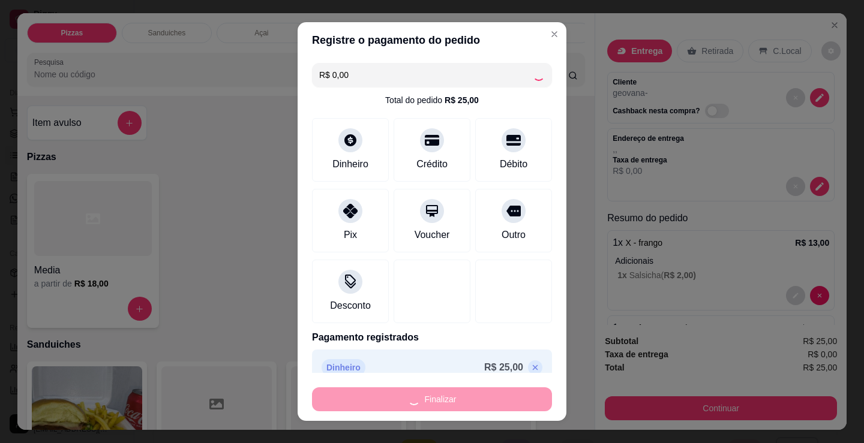
type input "0"
type input "-R$ 25,00"
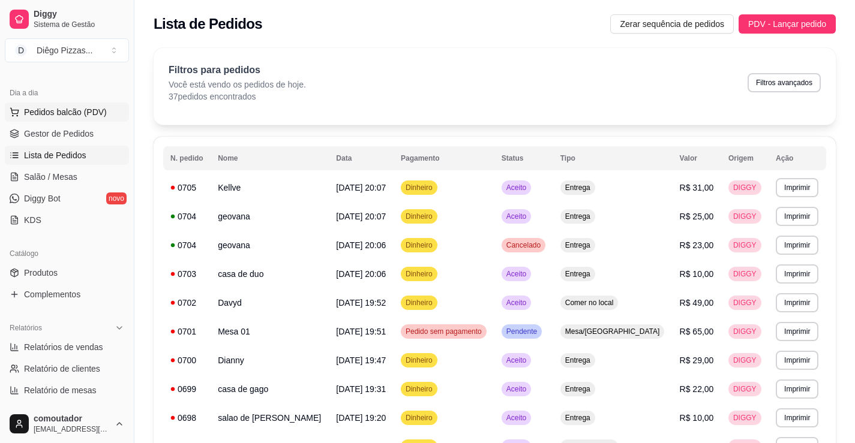
click at [85, 112] on span "Pedidos balcão (PDV)" at bounding box center [65, 112] width 83 height 12
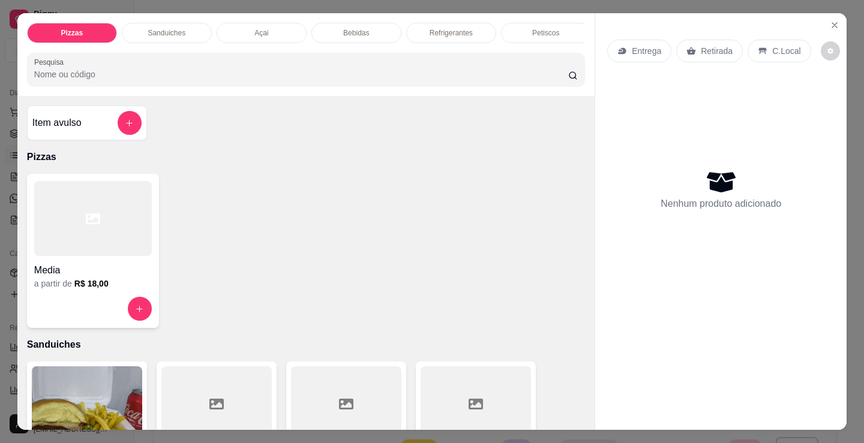
click at [85, 207] on div at bounding box center [93, 218] width 118 height 75
click at [316, 356] on div "Item avulso Pizzas Media a partir de R$ 18,00 Sanduiches Combo de X-burguer R$ …" at bounding box center [305, 263] width 577 height 334
click at [127, 256] on div at bounding box center [93, 218] width 118 height 75
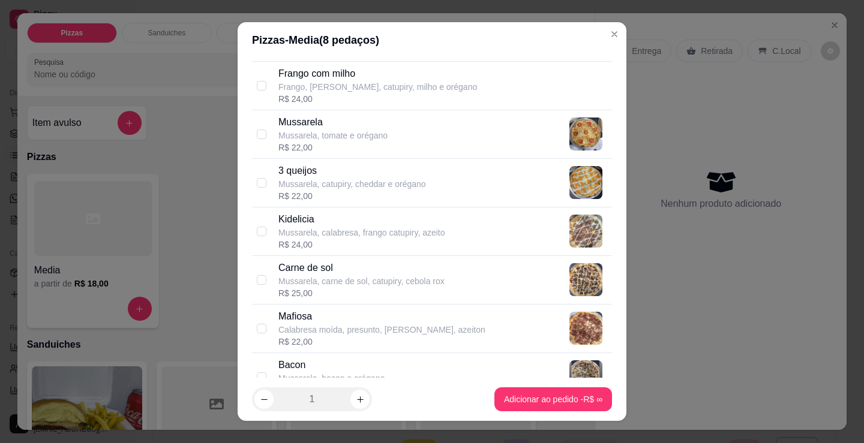
scroll to position [600, 0]
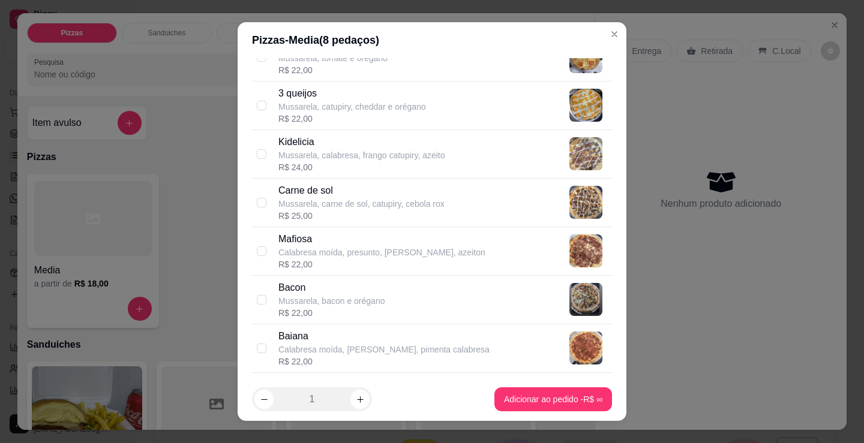
click at [369, 193] on p "Carne de sol" at bounding box center [361, 191] width 166 height 14
checkbox input "true"
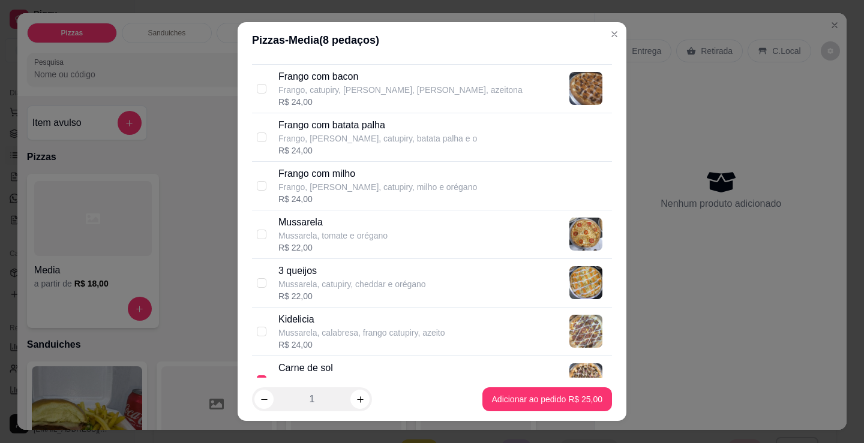
scroll to position [420, 0]
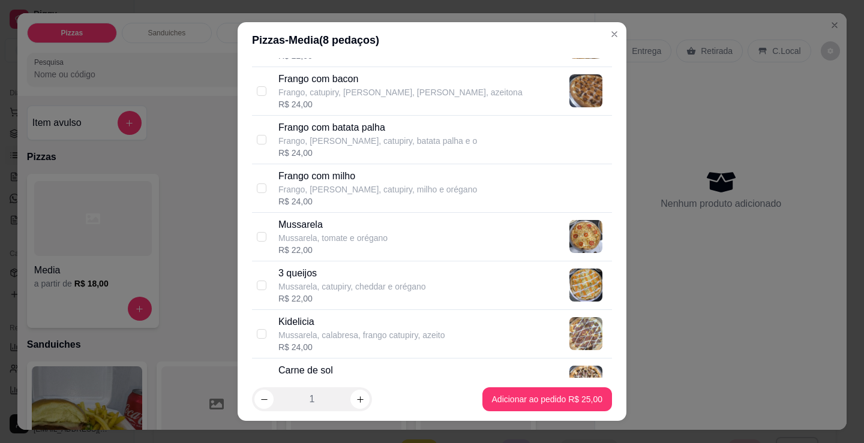
click at [375, 99] on div "R$ 24,00" at bounding box center [400, 104] width 244 height 12
checkbox input "true"
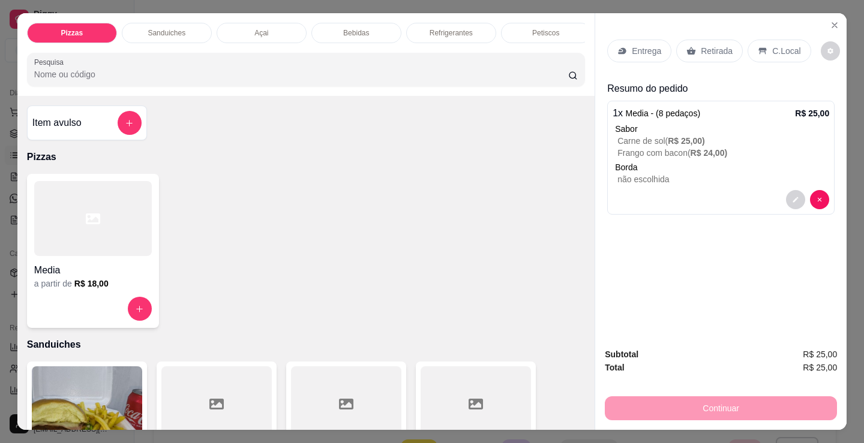
click at [777, 50] on p "C.Local" at bounding box center [786, 51] width 28 height 12
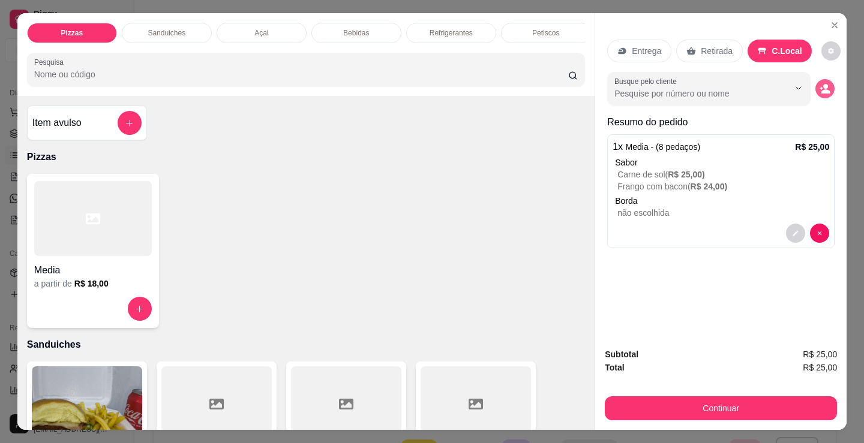
click at [819, 83] on icon "decrease-product-quantity" at bounding box center [824, 88] width 11 height 11
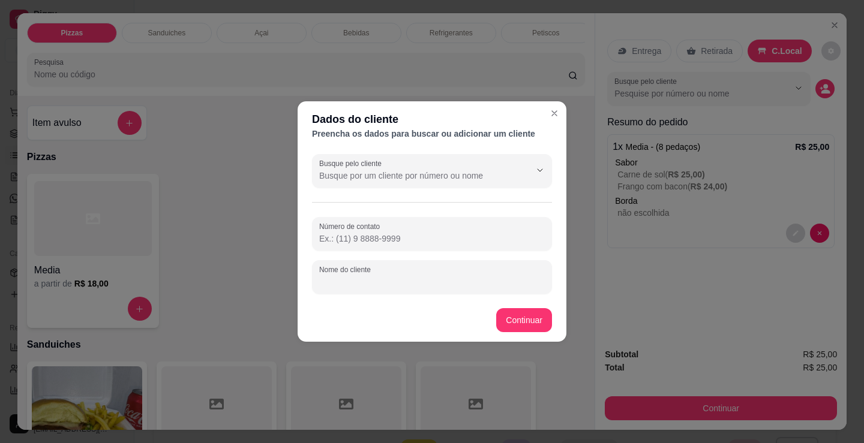
click at [401, 281] on input "Nome do cliente" at bounding box center [432, 282] width 226 height 12
type input "[PERSON_NAME]"
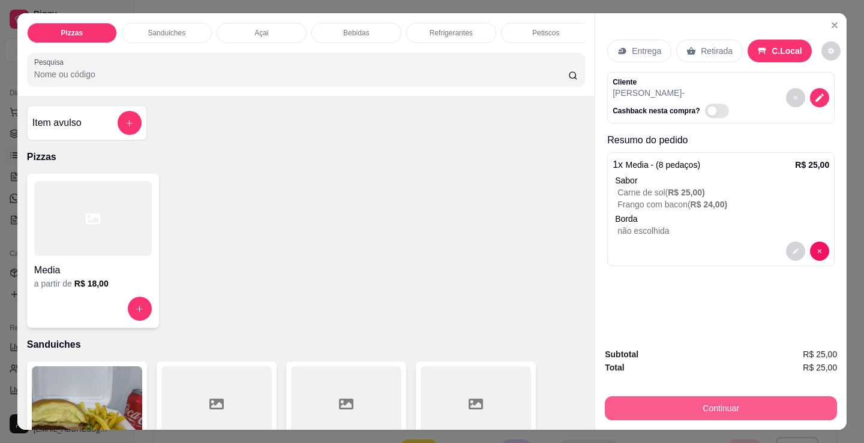
click at [672, 404] on button "Continuar" at bounding box center [721, 408] width 232 height 24
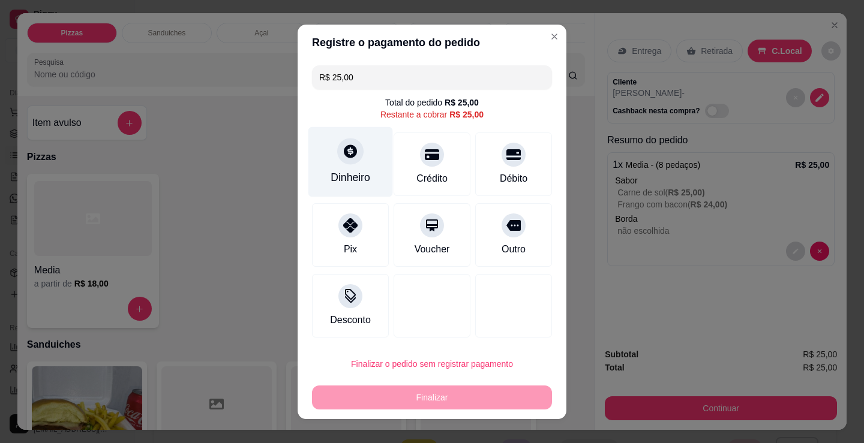
click at [339, 163] on div at bounding box center [350, 151] width 26 height 26
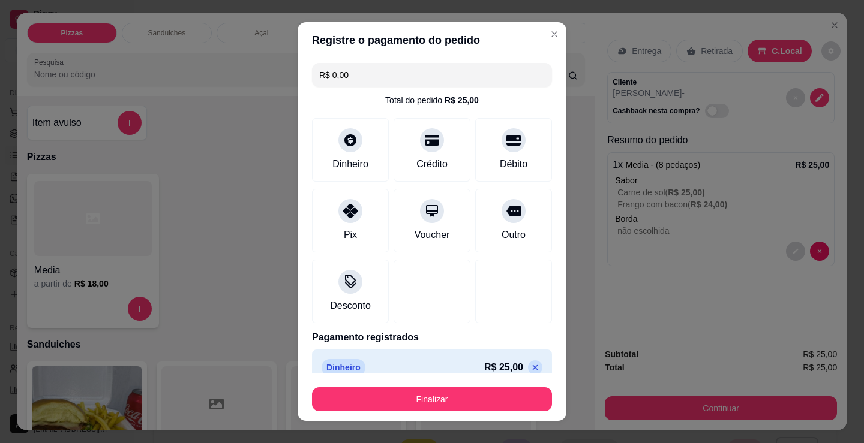
click at [410, 386] on div "Finalizar" at bounding box center [432, 397] width 240 height 29
click at [410, 391] on button "Finalizar" at bounding box center [432, 399] width 240 height 24
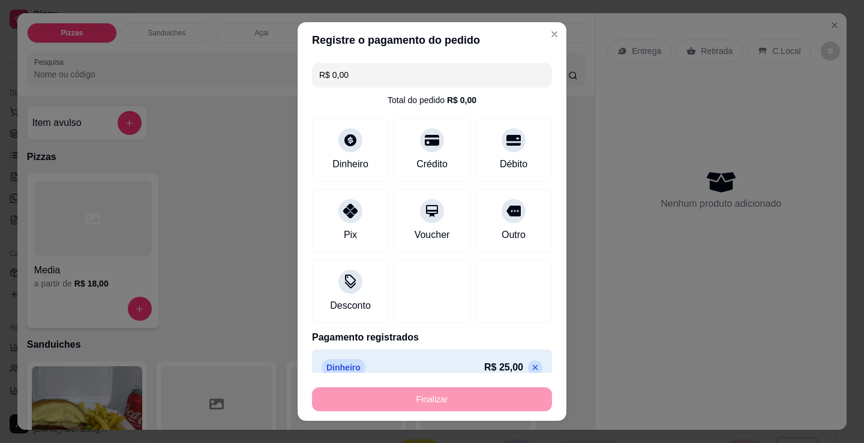
type input "-R$ 25,00"
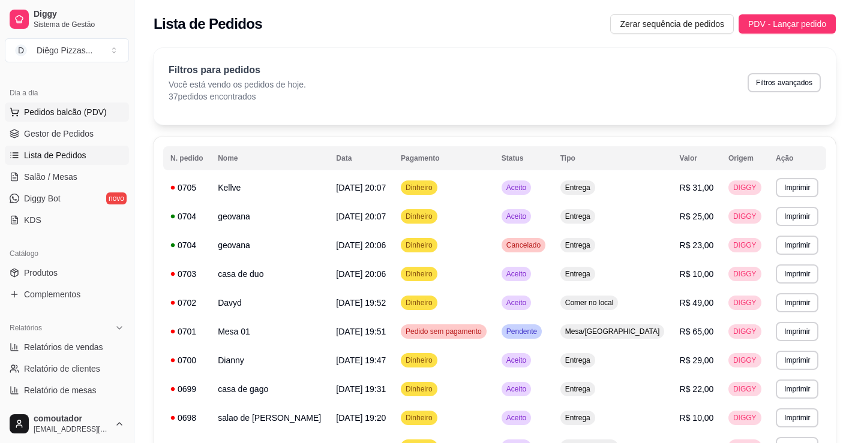
click at [65, 112] on span "Pedidos balcão (PDV)" at bounding box center [65, 112] width 83 height 12
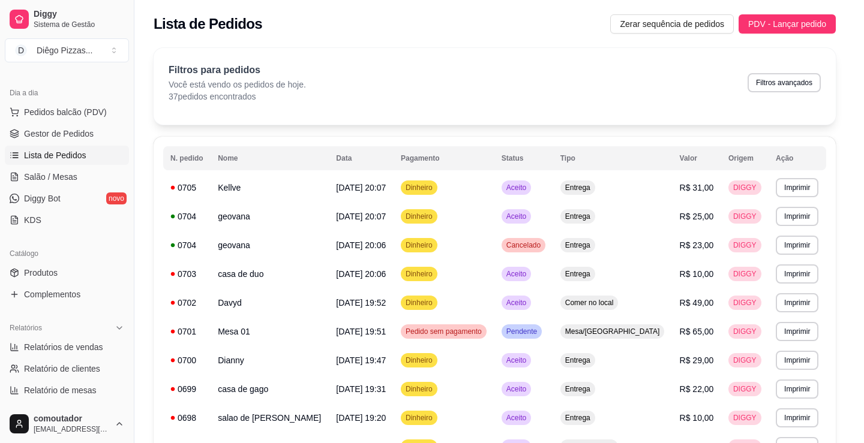
click at [138, 256] on div at bounding box center [93, 218] width 118 height 75
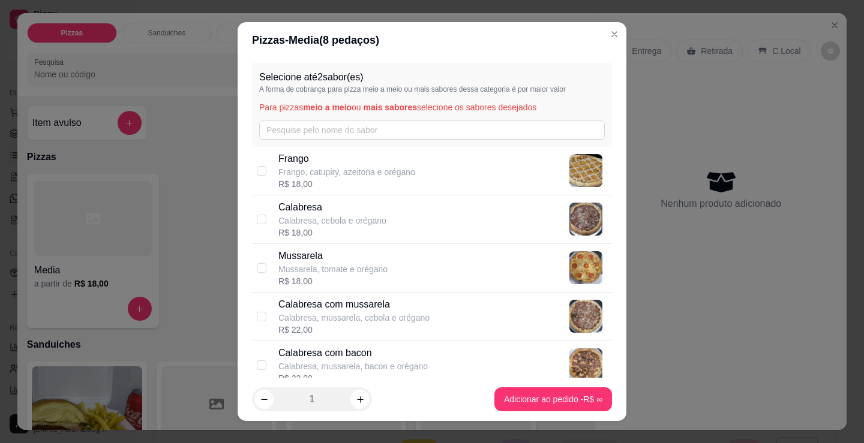
click at [402, 296] on div "Calabresa com mussarela Calabresa, mussarela, cebola e orégano R$ 22,00" at bounding box center [432, 317] width 360 height 49
checkbox input "true"
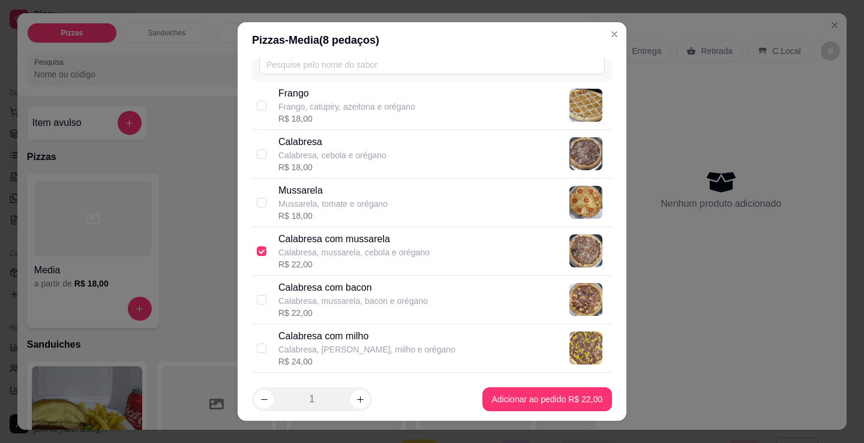
scroll to position [120, 0]
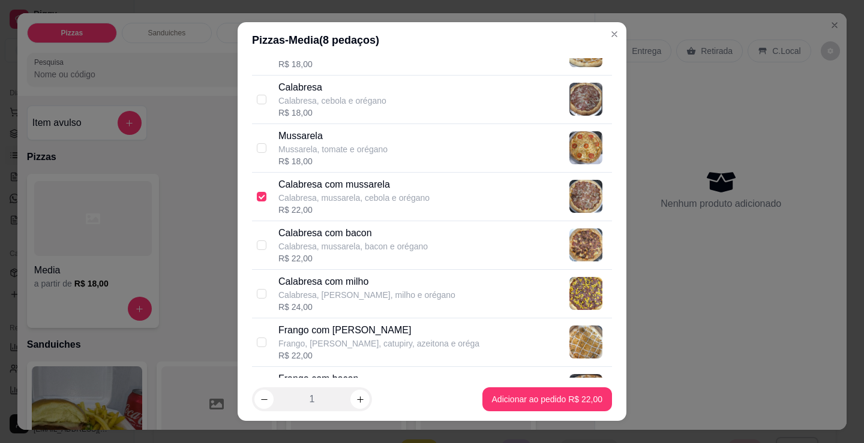
click at [375, 338] on p "Frango, [PERSON_NAME], catupiry, azeitona e oréga" at bounding box center [378, 344] width 201 height 12
checkbox input "true"
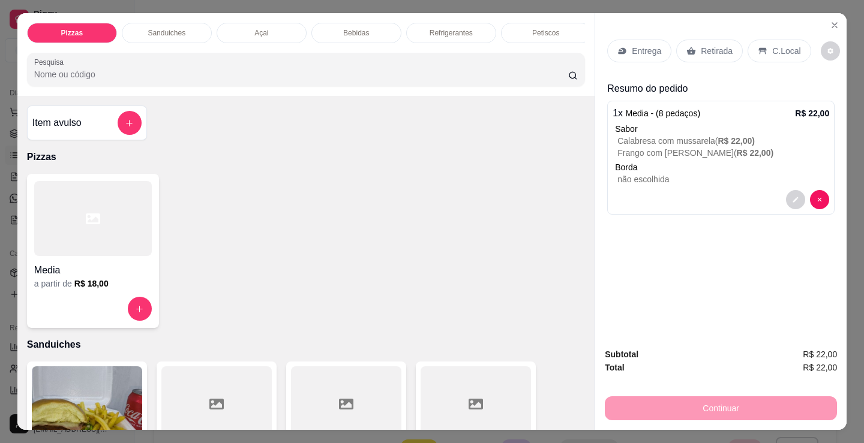
click at [635, 58] on div "Entrega" at bounding box center [639, 51] width 64 height 23
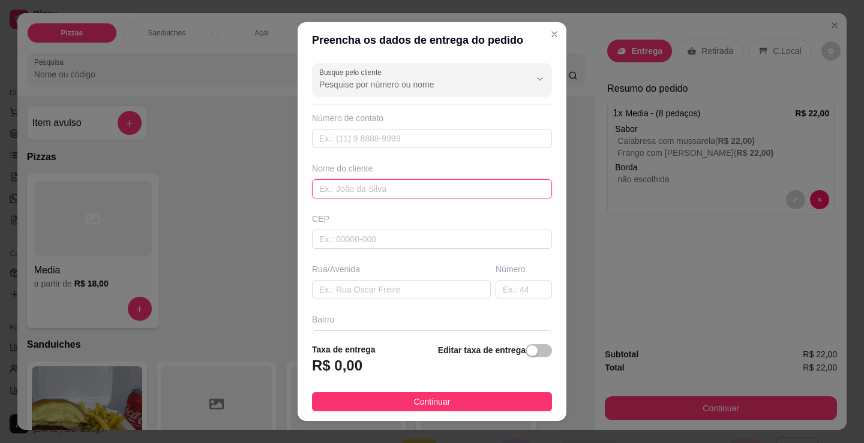
click at [389, 191] on input "text" at bounding box center [432, 188] width 240 height 19
type input "casa do gago"
click at [443, 397] on button "Continuar" at bounding box center [432, 401] width 240 height 19
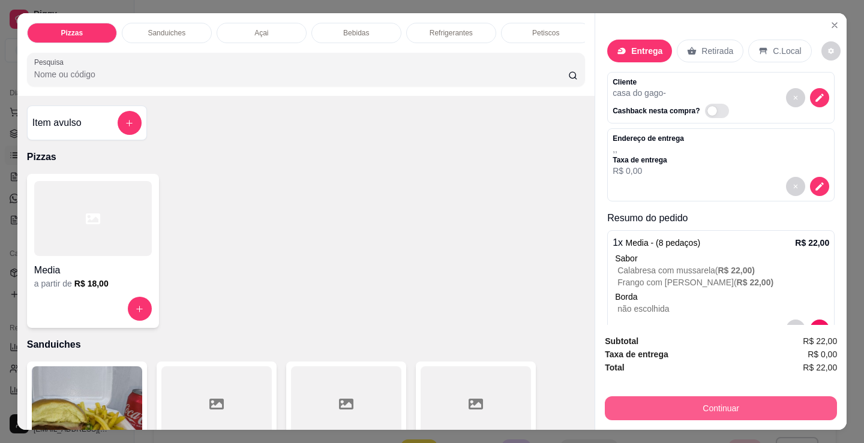
click at [698, 405] on button "Continuar" at bounding box center [721, 408] width 232 height 24
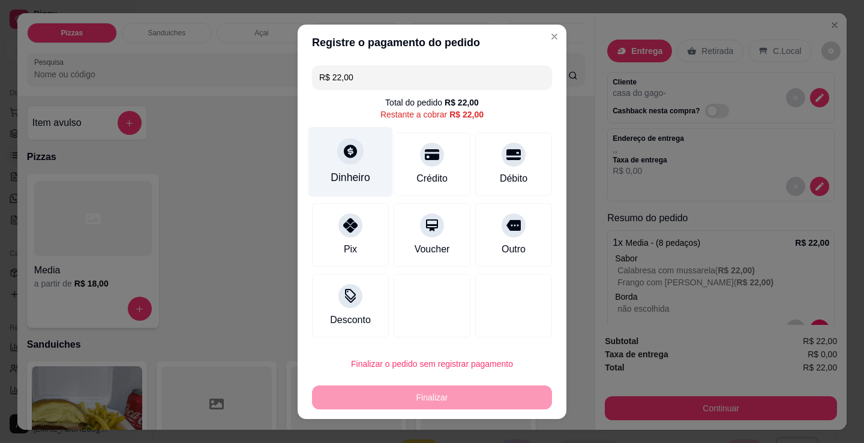
click at [345, 158] on icon at bounding box center [350, 151] width 13 height 13
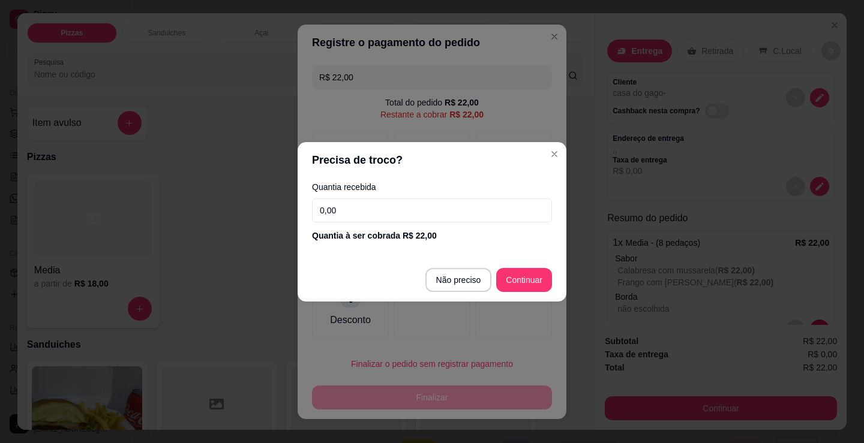
click at [407, 207] on input "0,00" at bounding box center [432, 211] width 240 height 24
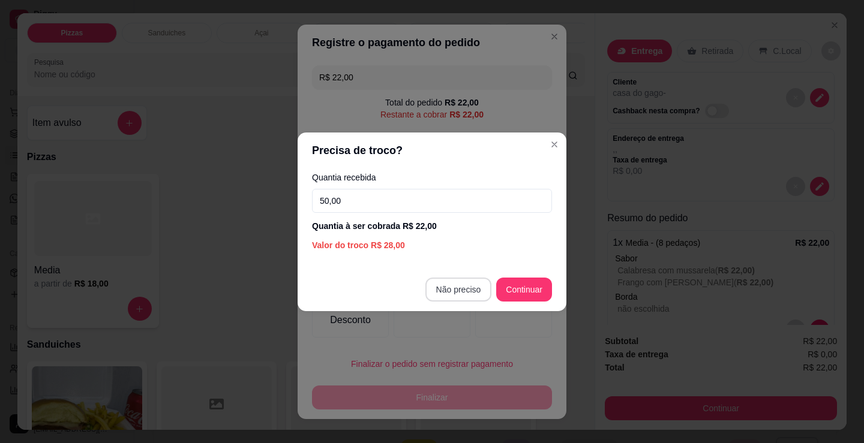
type input "50,00"
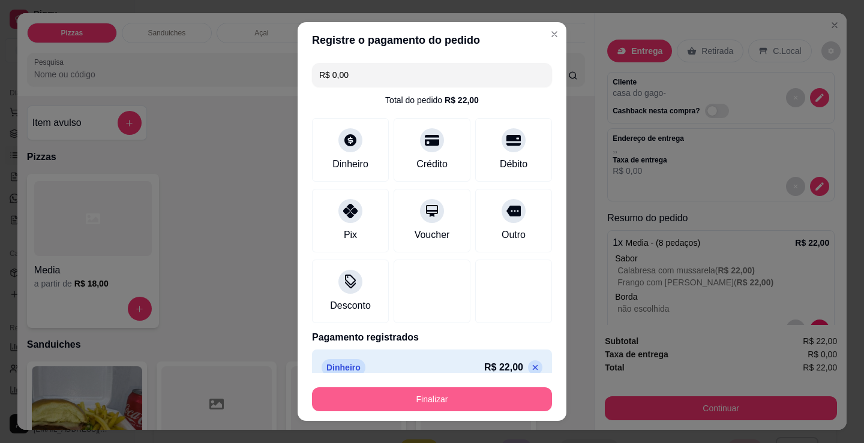
click at [425, 387] on div "Finalizar" at bounding box center [432, 397] width 240 height 29
click at [427, 405] on button "Finalizar" at bounding box center [432, 399] width 240 height 24
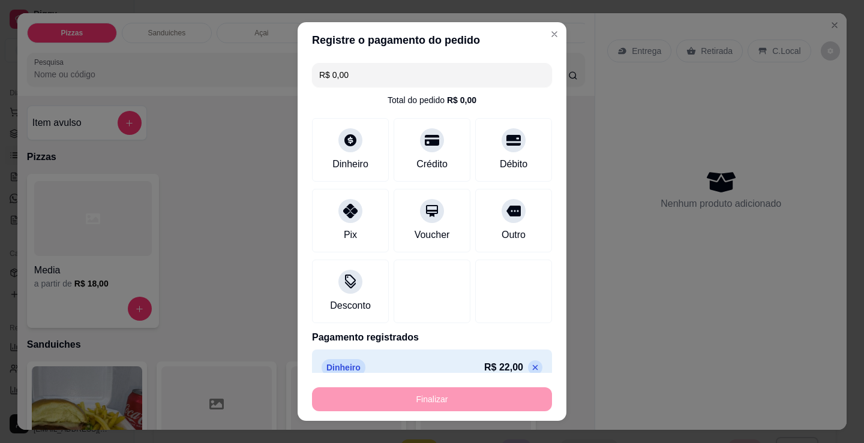
type input "-R$ 22,00"
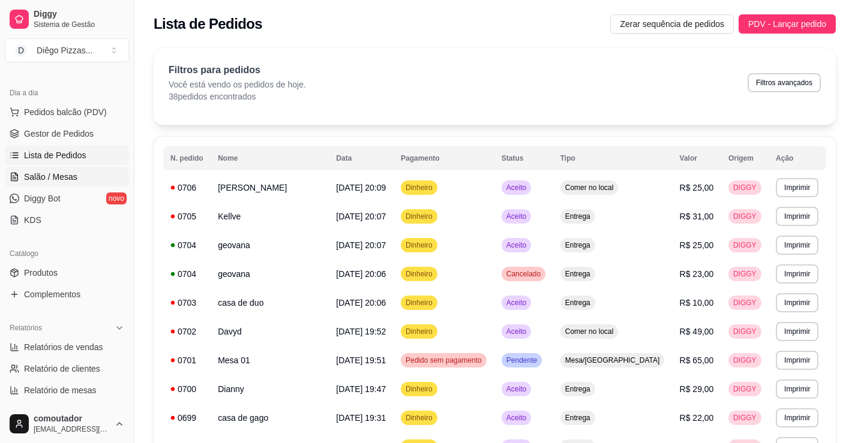
click at [38, 180] on span "Salão / Mesas" at bounding box center [50, 177] width 53 height 12
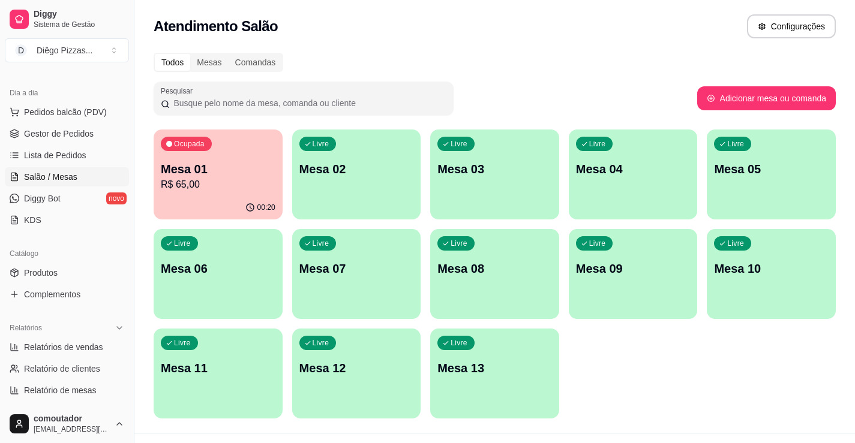
click at [257, 188] on p "R$ 65,00" at bounding box center [218, 185] width 115 height 14
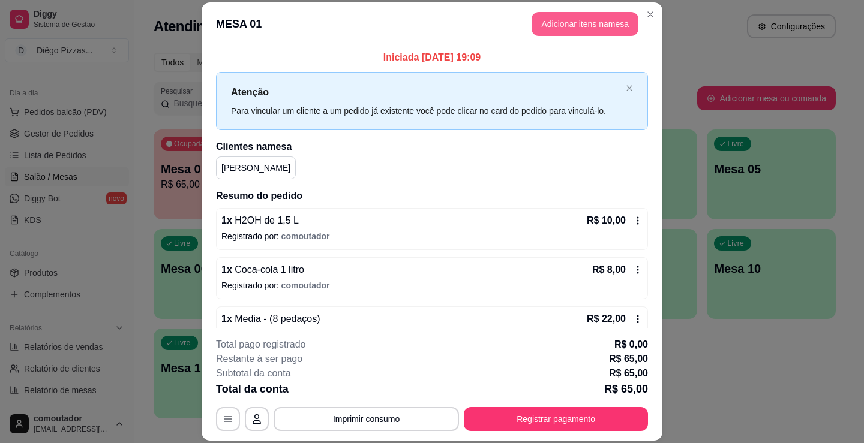
click at [588, 17] on button "Adicionar itens na mesa" at bounding box center [584, 24] width 107 height 24
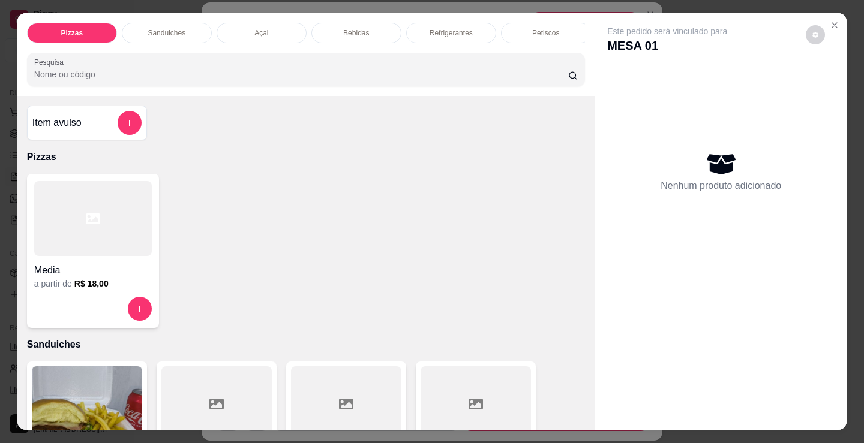
click at [60, 256] on div at bounding box center [93, 218] width 118 height 75
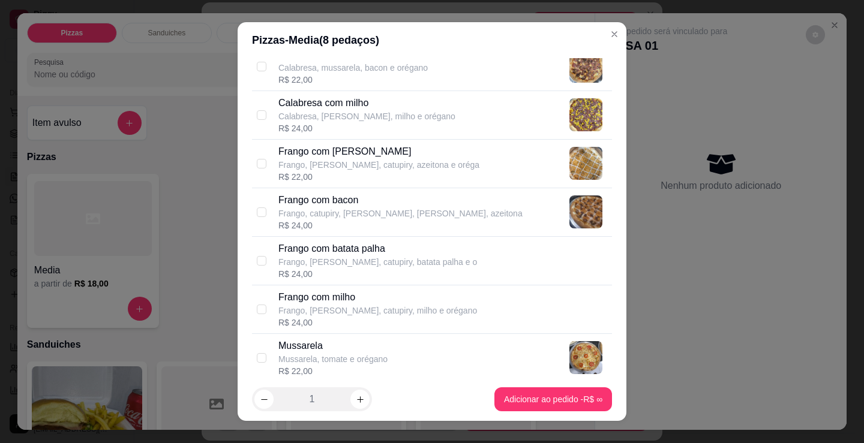
scroll to position [300, 0]
click at [386, 218] on div "R$ 24,00" at bounding box center [400, 224] width 244 height 12
checkbox input "true"
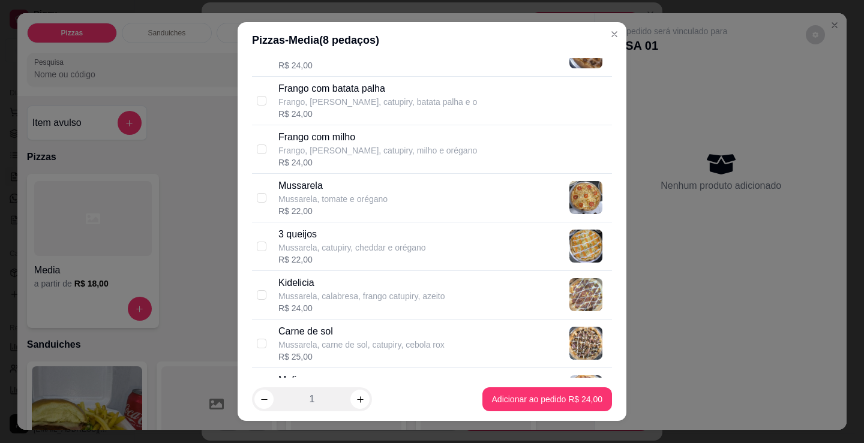
scroll to position [480, 0]
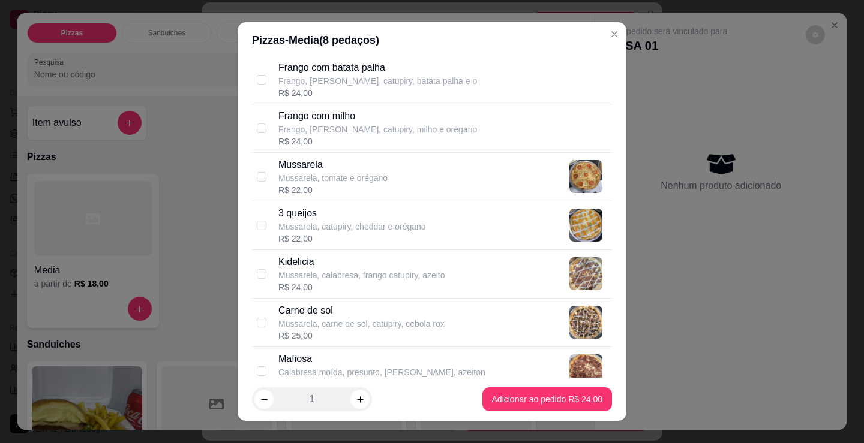
drag, startPoint x: 397, startPoint y: 309, endPoint x: 464, endPoint y: 381, distance: 98.9
click at [398, 309] on p "Carne de sol" at bounding box center [361, 310] width 166 height 14
checkbox input "true"
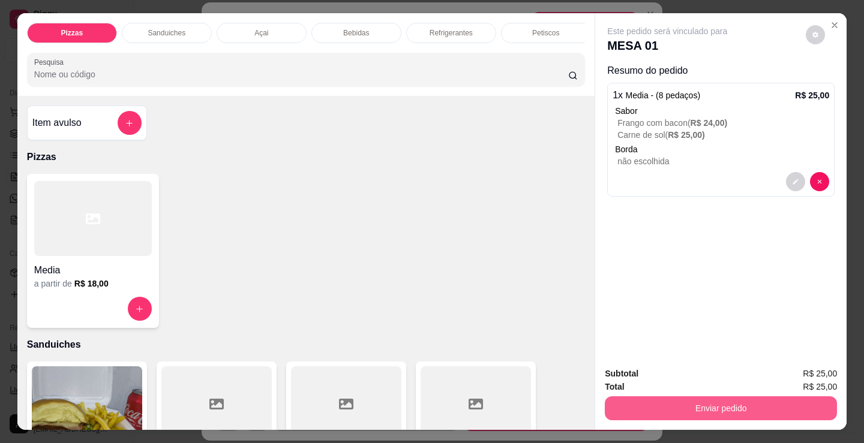
click at [749, 407] on button "Enviar pedido" at bounding box center [721, 408] width 232 height 24
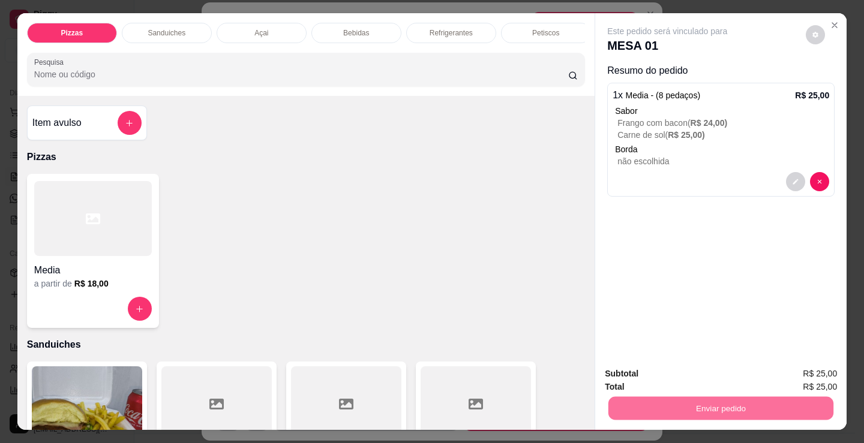
click at [657, 375] on button "Não registrar e enviar pedido" at bounding box center [680, 374] width 125 height 23
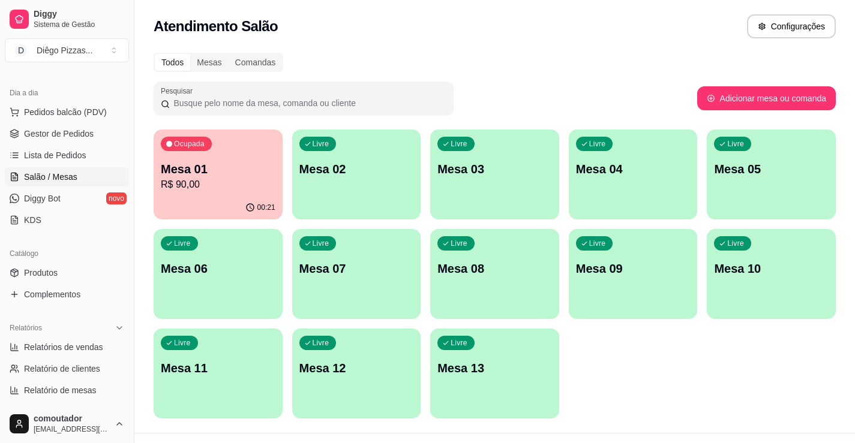
drag, startPoint x: 746, startPoint y: 369, endPoint x: 736, endPoint y: 365, distance: 10.5
click at [746, 369] on div "Ocupada Mesa 01 R$ 90,00 00:21 Livre Mesa 02 Livre Mesa 03 Livre Mesa 04 Livre …" at bounding box center [495, 274] width 682 height 289
click at [375, 189] on div "Livre Mesa 02" at bounding box center [356, 168] width 129 height 76
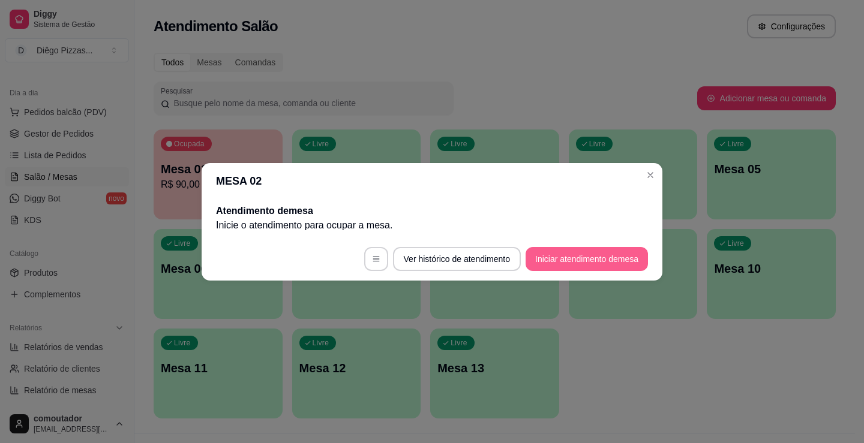
click at [597, 257] on button "Iniciar atendimento de mesa" at bounding box center [586, 259] width 122 height 24
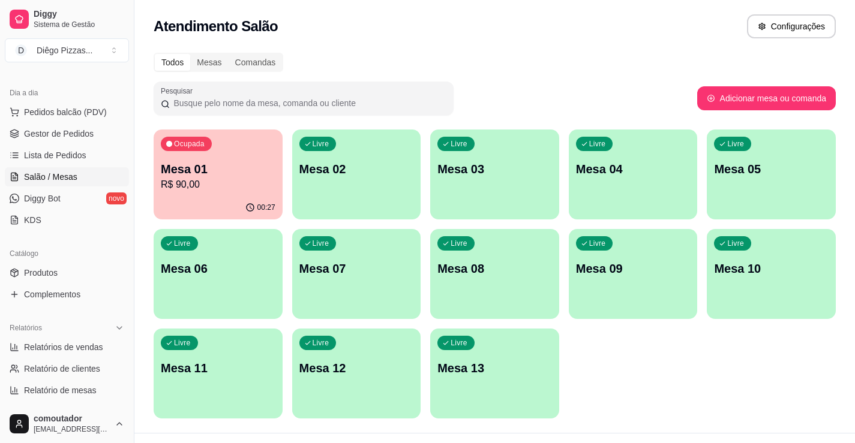
click at [377, 203] on div "Livre Mesa 02" at bounding box center [356, 168] width 129 height 76
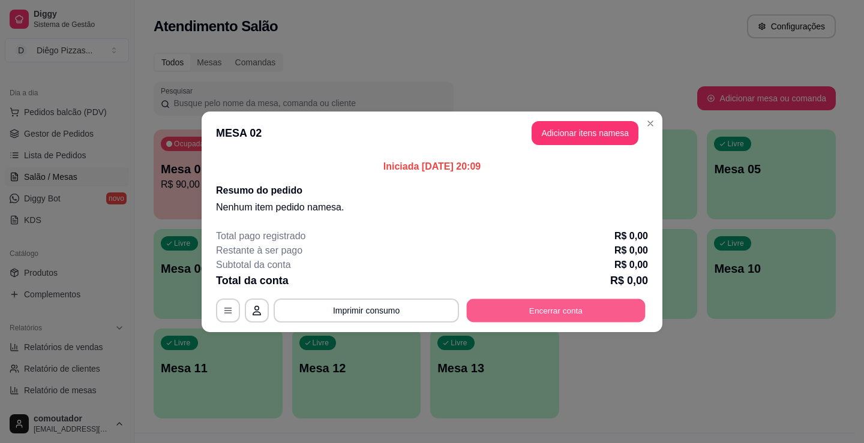
click at [584, 309] on button "Encerrar conta" at bounding box center [556, 310] width 179 height 23
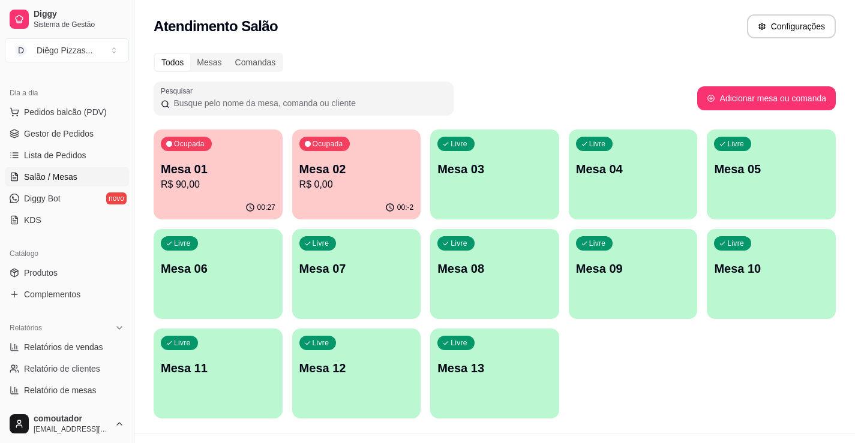
click at [491, 194] on div "Livre Mesa 03" at bounding box center [494, 168] width 129 height 76
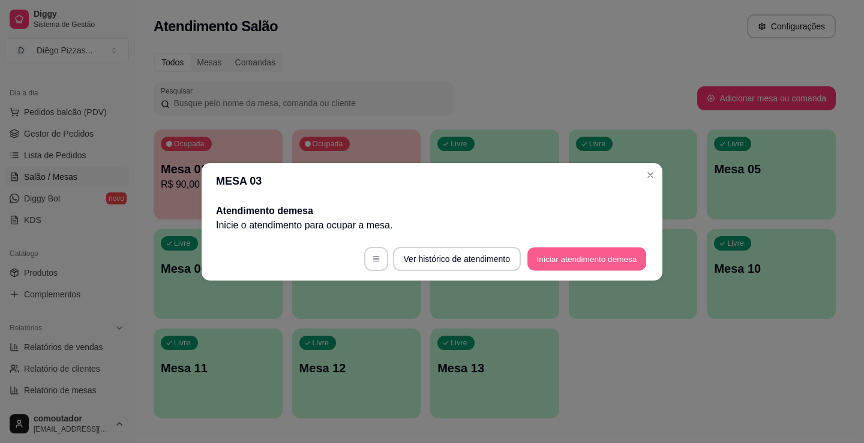
click at [613, 264] on button "Iniciar atendimento de mesa" at bounding box center [586, 258] width 119 height 23
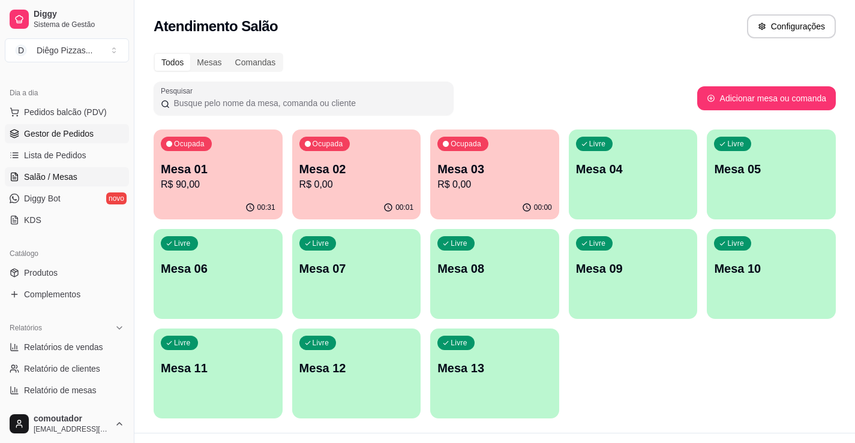
click at [77, 127] on link "Gestor de Pedidos" at bounding box center [67, 133] width 124 height 19
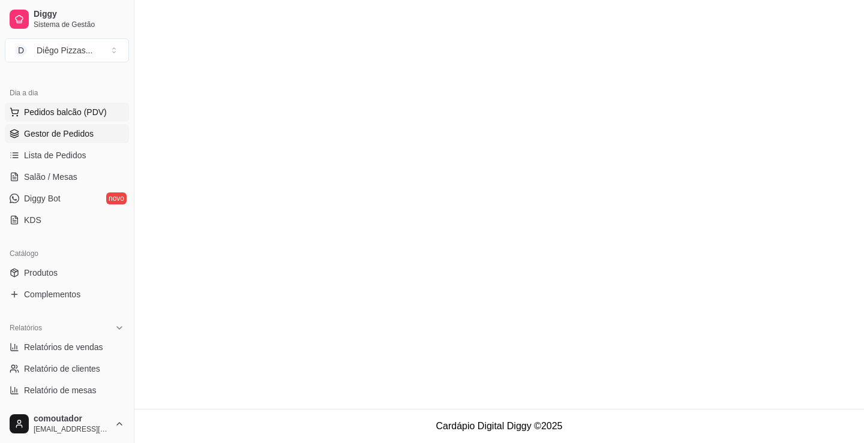
click at [79, 112] on span "Pedidos balcão (PDV)" at bounding box center [65, 112] width 83 height 12
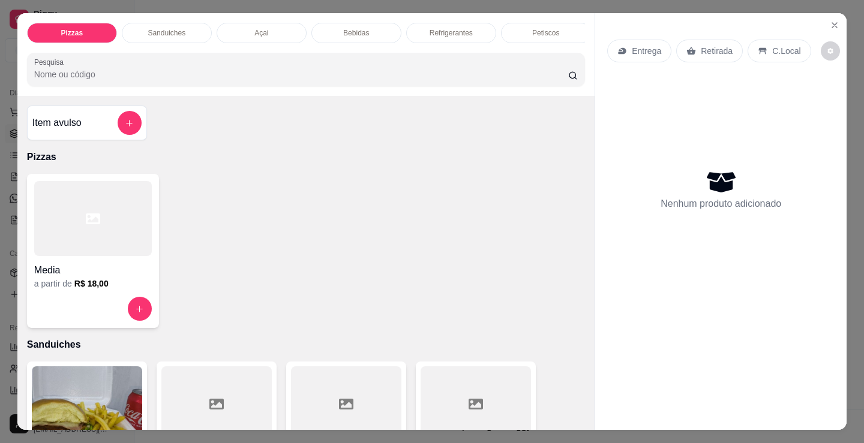
click at [254, 28] on p "Açai" at bounding box center [261, 33] width 14 height 10
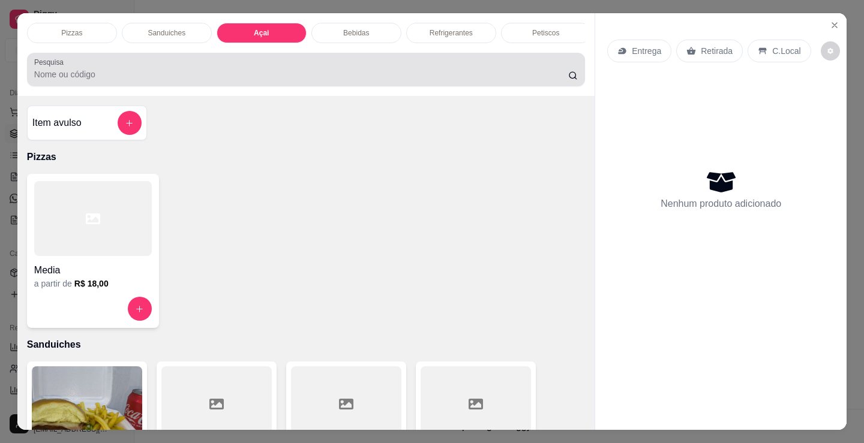
scroll to position [29, 0]
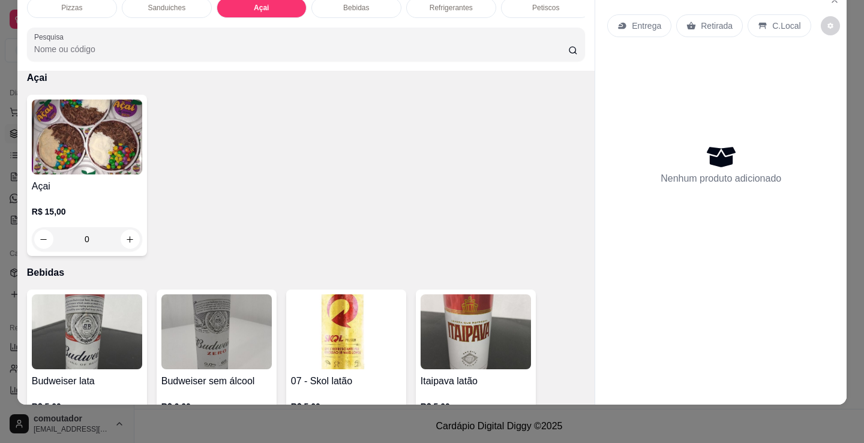
click at [74, 165] on img at bounding box center [87, 137] width 110 height 75
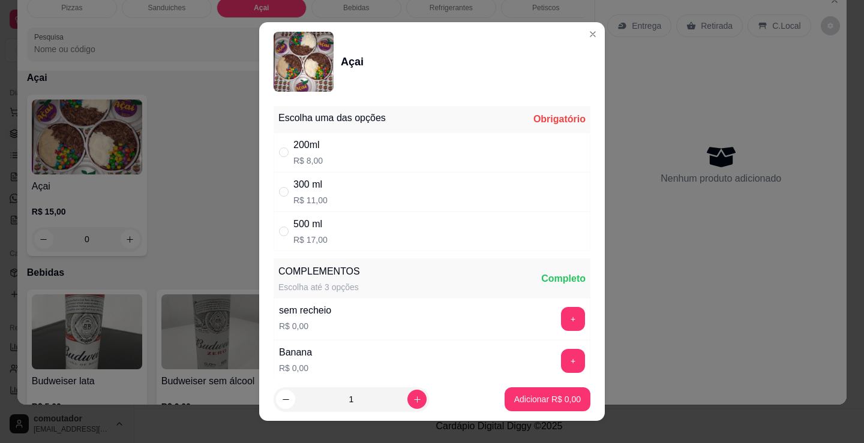
click at [417, 149] on div "200ml R$ 8,00" at bounding box center [431, 153] width 317 height 40
radio input "true"
click at [413, 398] on icon "increase-product-quantity" at bounding box center [417, 399] width 9 height 9
type input "2"
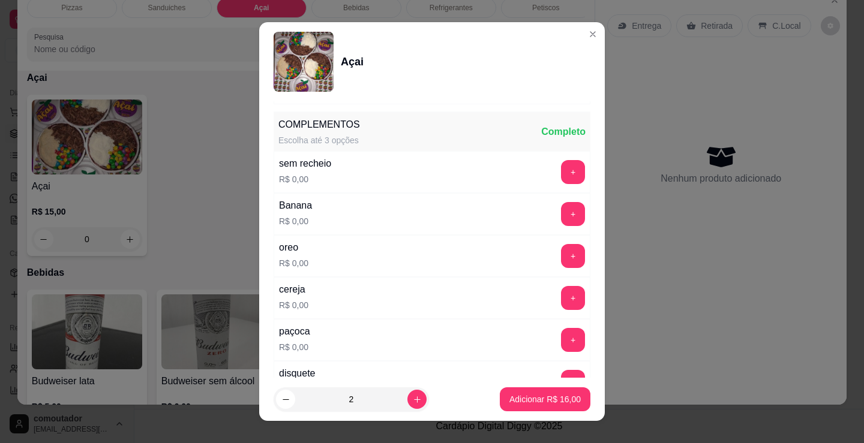
scroll to position [180, 0]
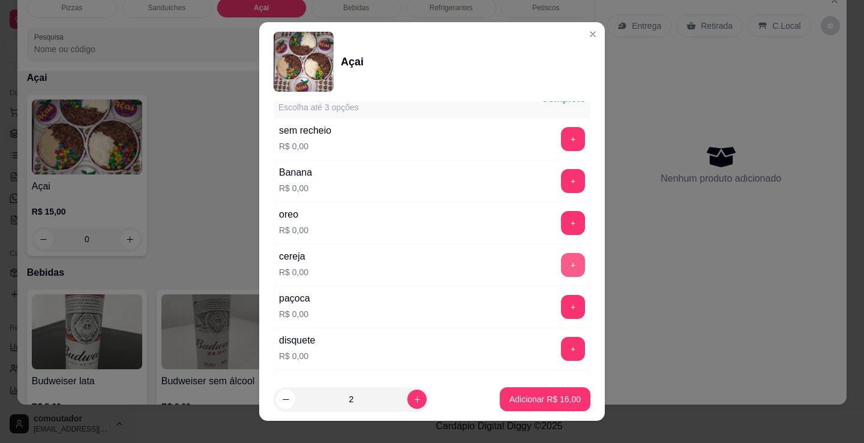
click at [561, 263] on button "+" at bounding box center [573, 265] width 24 height 24
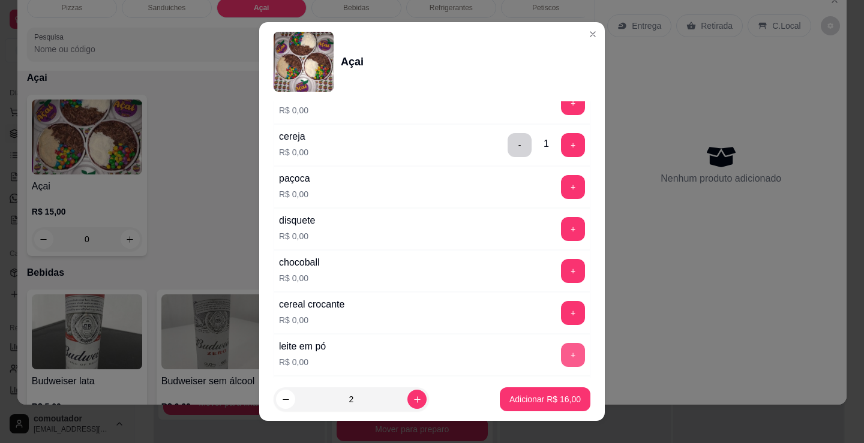
scroll to position [360, 0]
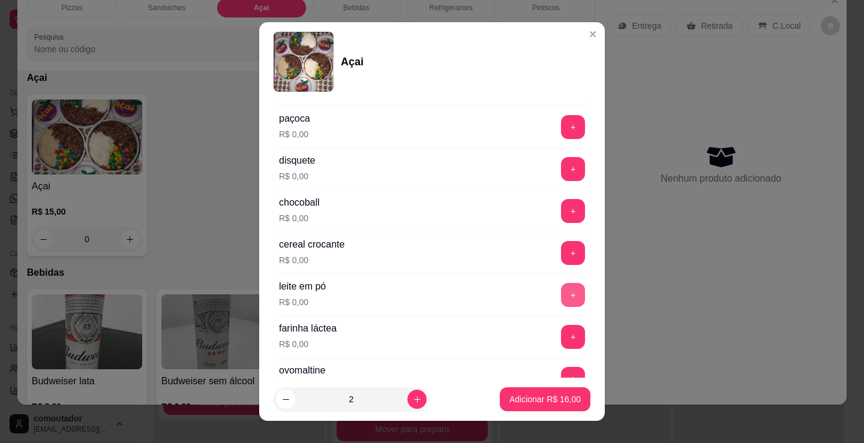
click at [561, 299] on button "+" at bounding box center [573, 295] width 24 height 24
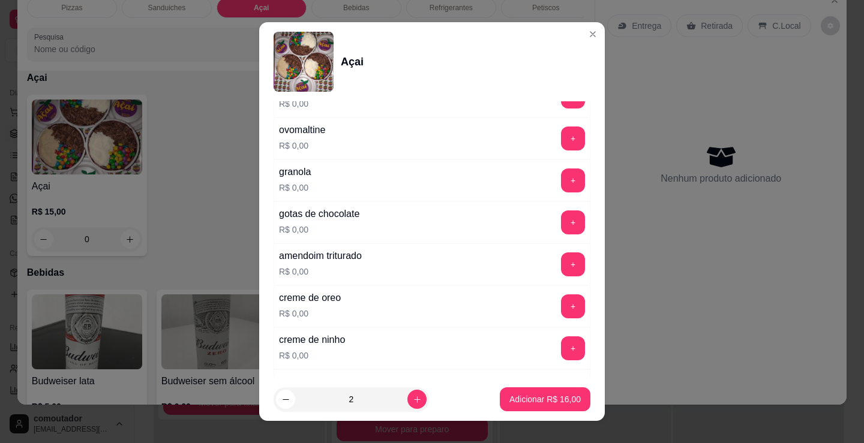
scroll to position [660, 0]
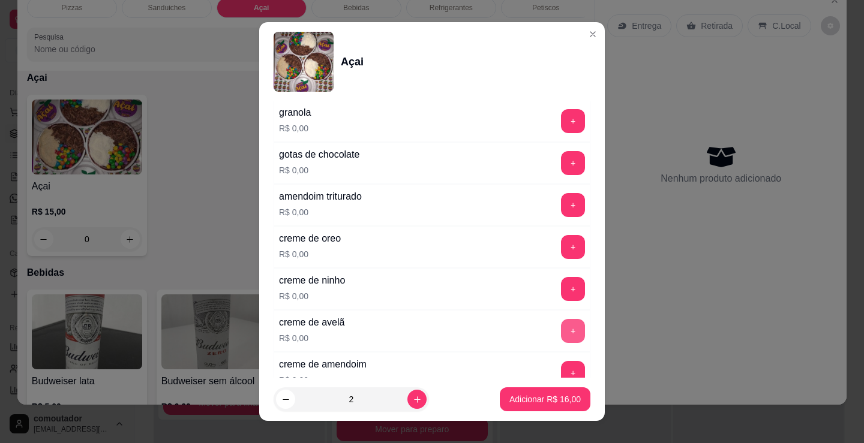
click at [561, 334] on button "+" at bounding box center [573, 331] width 24 height 24
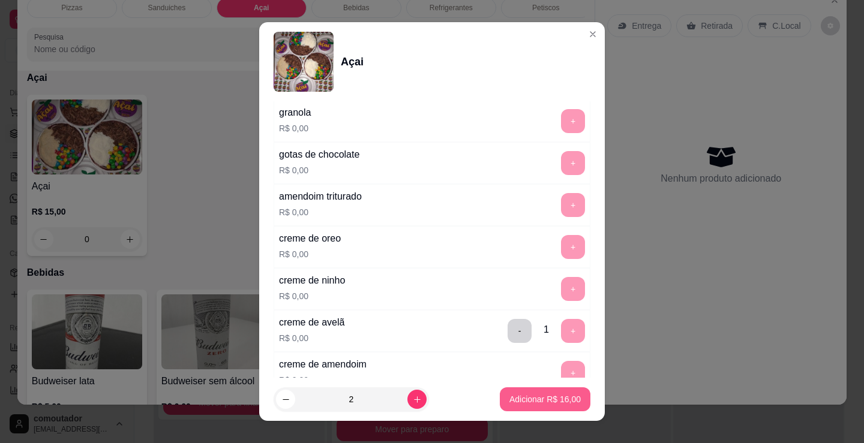
click at [563, 403] on p "Adicionar R$ 16,00" at bounding box center [544, 399] width 71 height 12
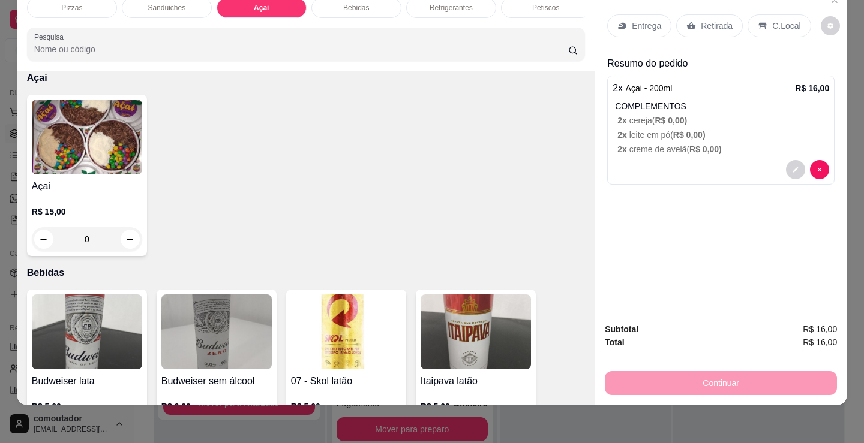
click at [632, 20] on p "Entrega" at bounding box center [646, 26] width 29 height 12
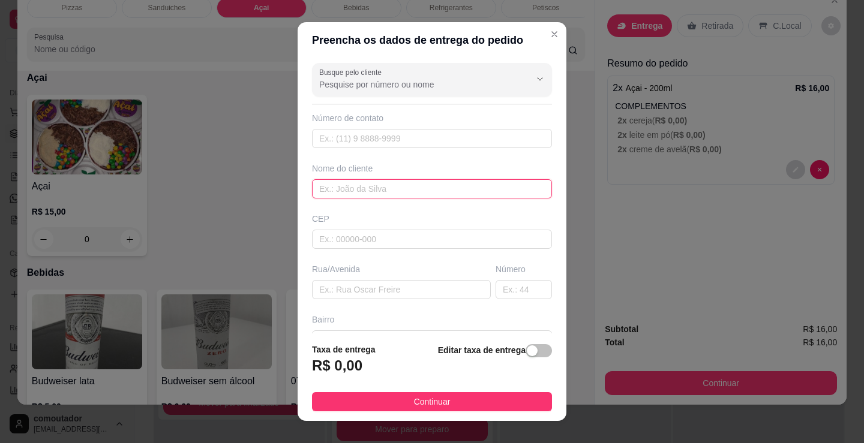
click at [419, 194] on input "text" at bounding box center [432, 188] width 240 height 19
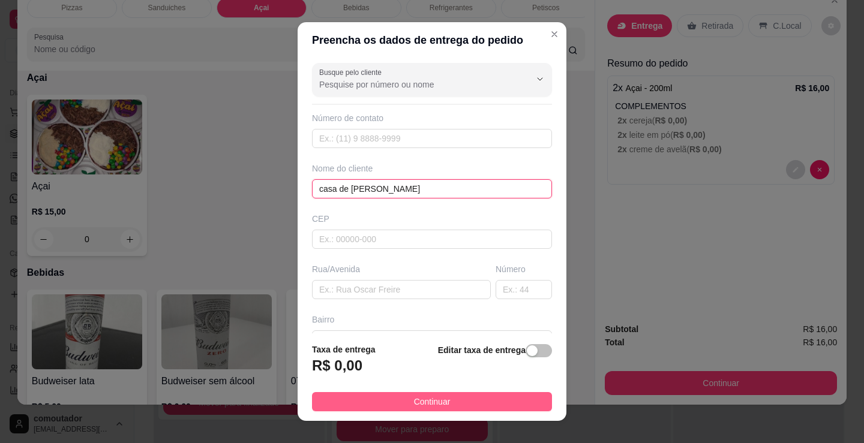
type input "casa de [PERSON_NAME]"
click at [457, 401] on button "Continuar" at bounding box center [432, 401] width 240 height 19
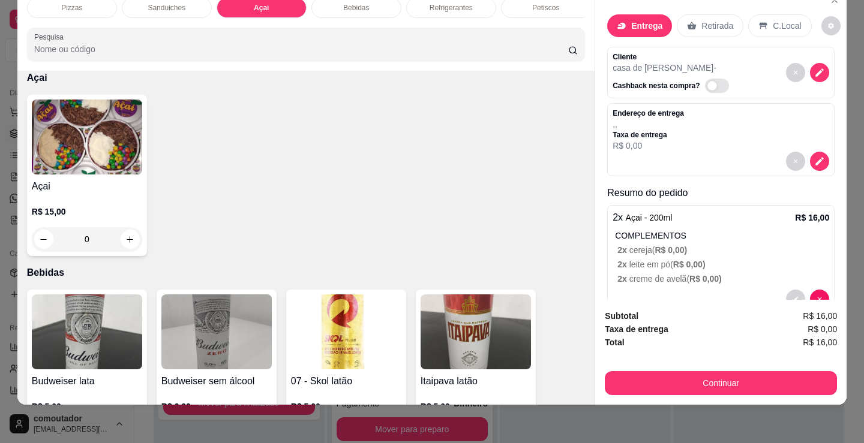
click at [734, 387] on div "Subtotal R$ 16,00 Taxa de entrega R$ 0,00 Total R$ 16,00 Continuar" at bounding box center [720, 352] width 251 height 105
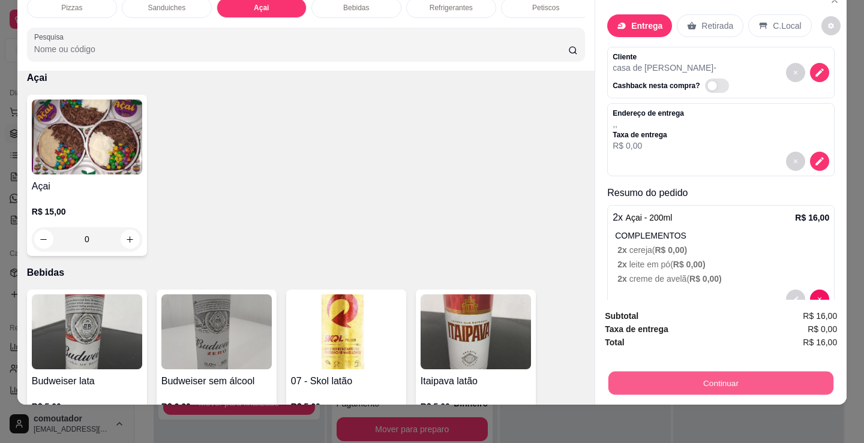
click at [731, 376] on button "Continuar" at bounding box center [720, 382] width 225 height 23
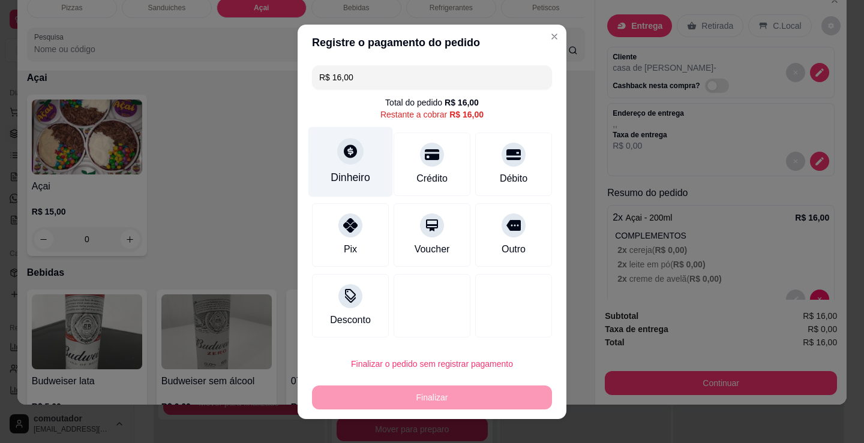
click at [350, 164] on div "Dinheiro" at bounding box center [350, 162] width 85 height 70
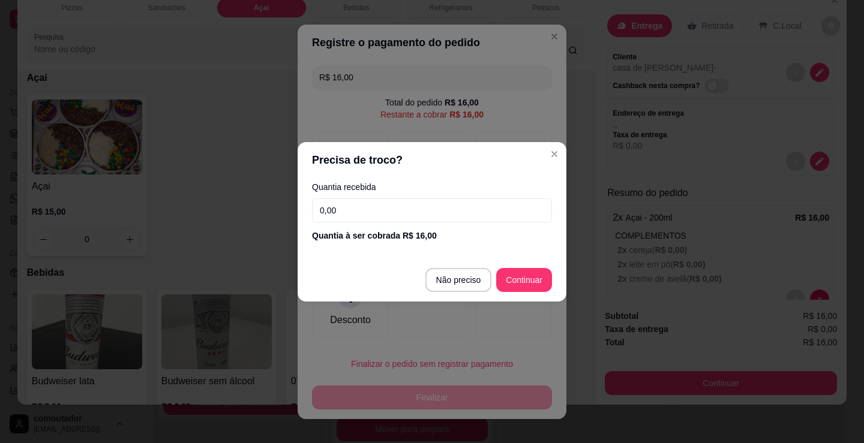
click at [423, 208] on input "0,00" at bounding box center [432, 211] width 240 height 24
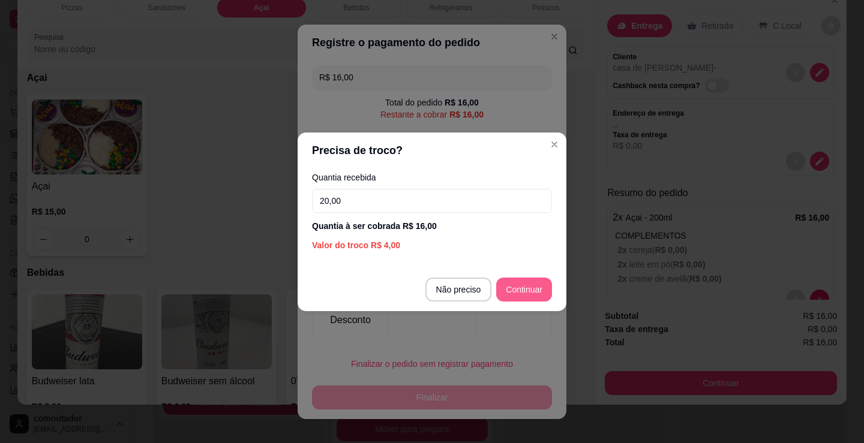
type input "20,00"
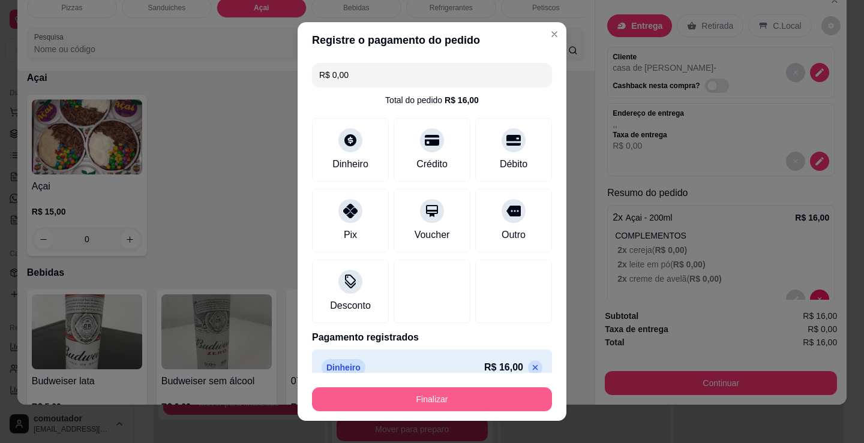
click at [462, 398] on button "Finalizar" at bounding box center [432, 399] width 240 height 24
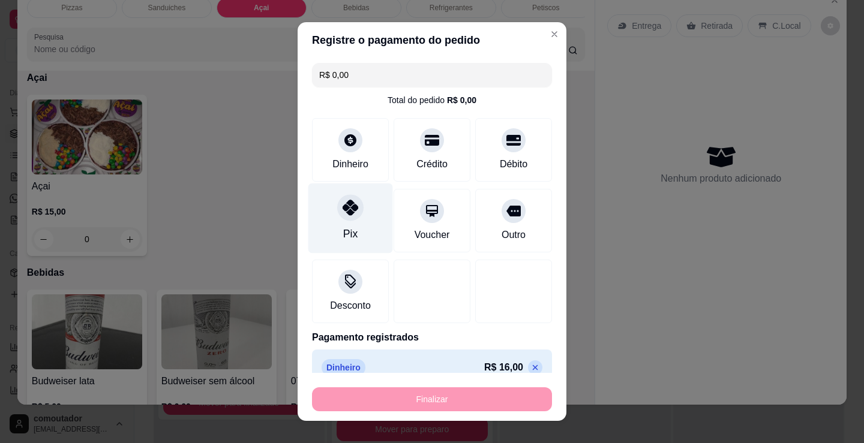
type input "-R$ 16,00"
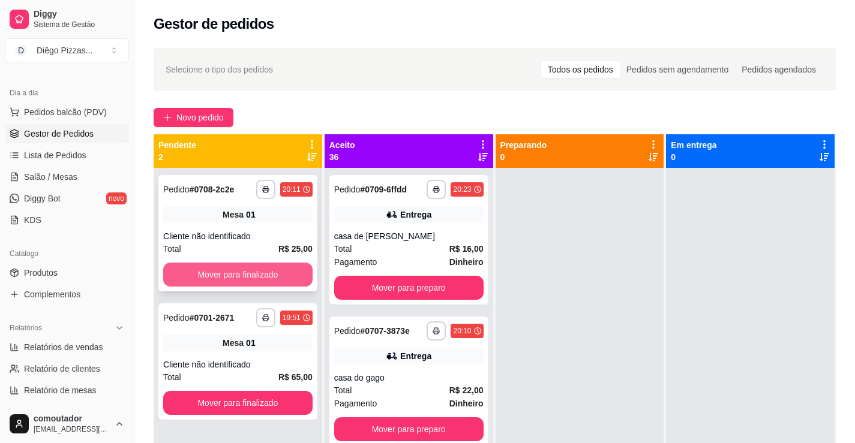
click at [250, 280] on button "Mover para finalizado" at bounding box center [237, 275] width 149 height 24
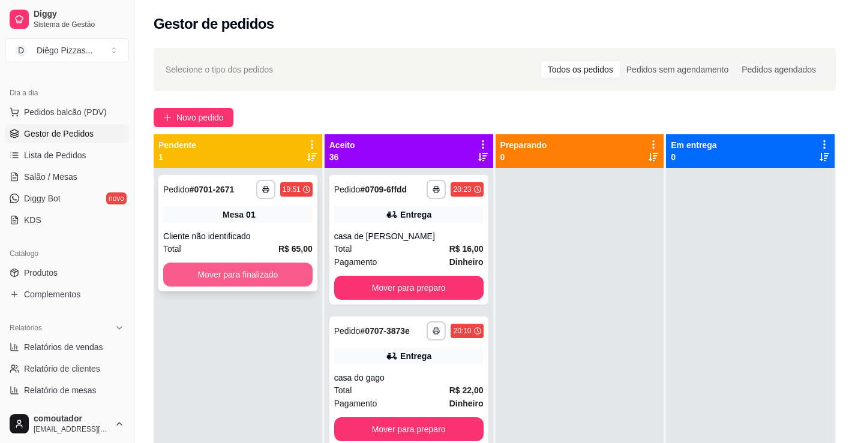
click at [270, 278] on button "Mover para finalizado" at bounding box center [237, 275] width 149 height 24
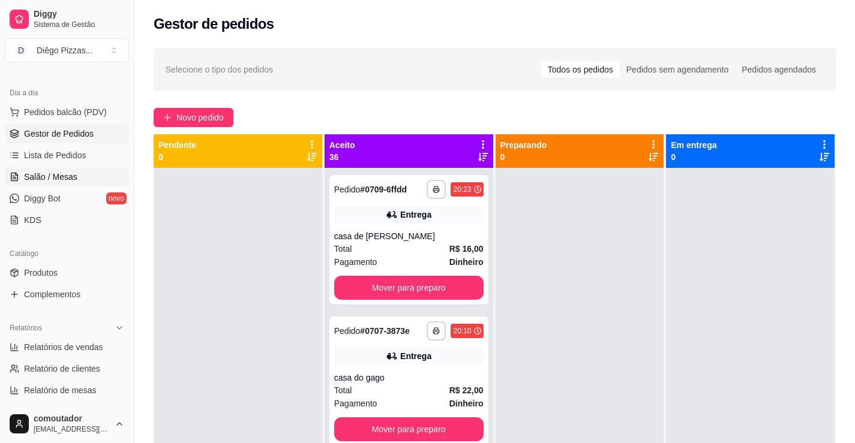
click at [34, 172] on span "Salão / Mesas" at bounding box center [50, 177] width 53 height 12
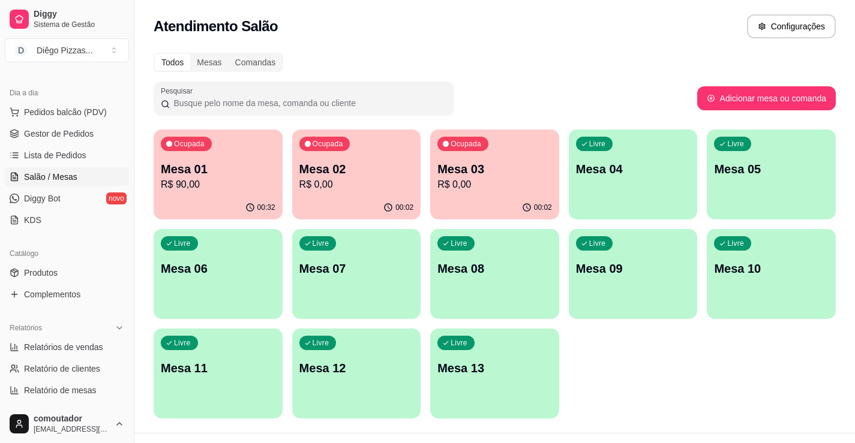
click at [339, 188] on p "R$ 0,00" at bounding box center [356, 185] width 115 height 14
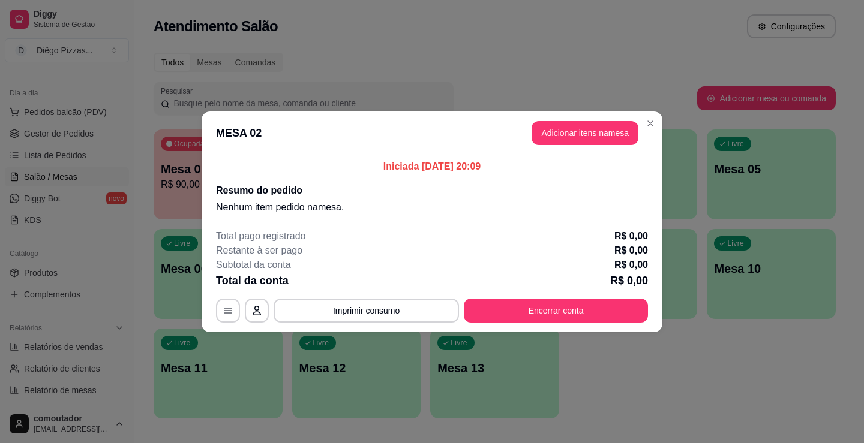
click at [578, 131] on button "Adicionar itens na mesa" at bounding box center [584, 133] width 107 height 24
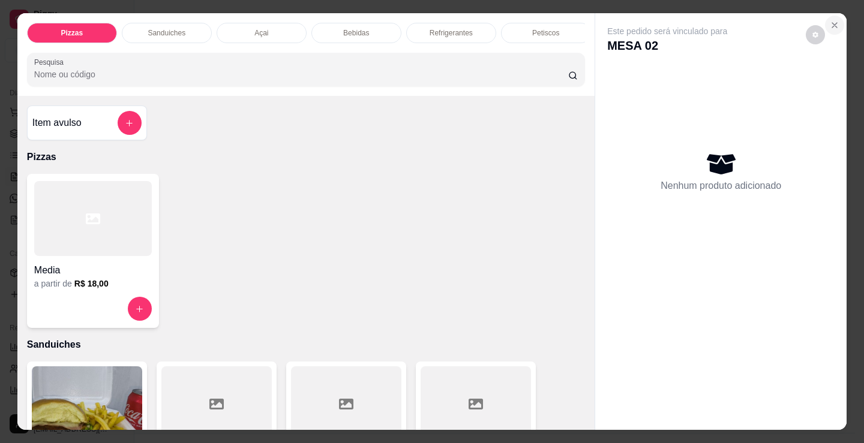
click at [831, 21] on icon "Close" at bounding box center [834, 25] width 10 height 10
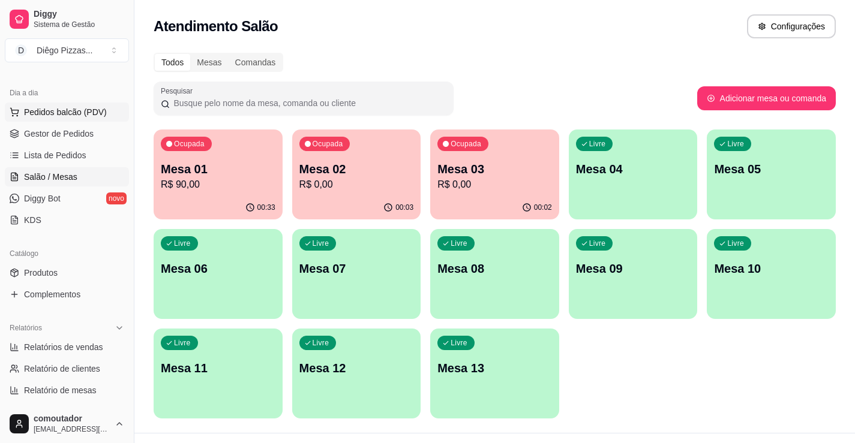
click at [57, 117] on span "Pedidos balcão (PDV)" at bounding box center [65, 112] width 83 height 12
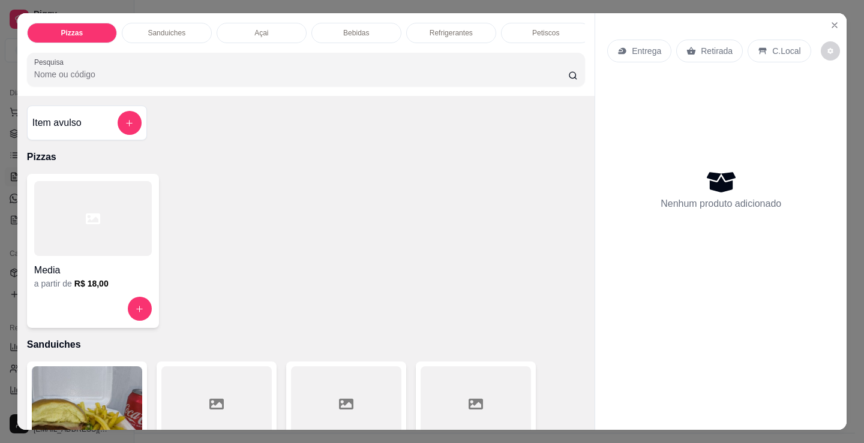
click at [269, 31] on div "Açai" at bounding box center [262, 33] width 90 height 20
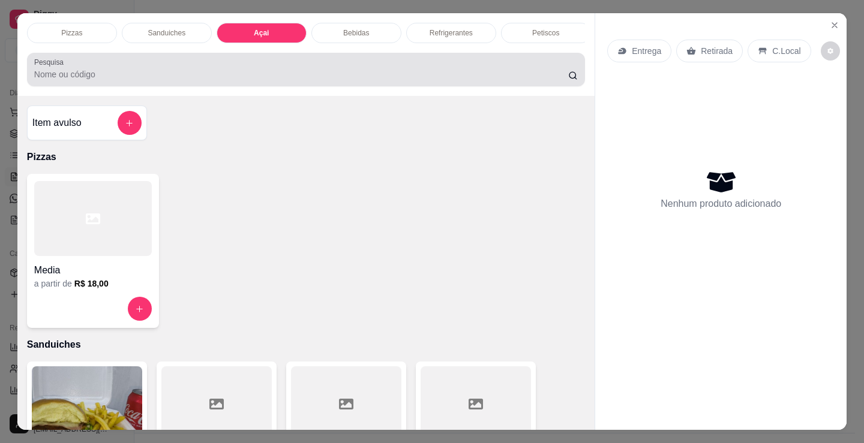
scroll to position [29, 0]
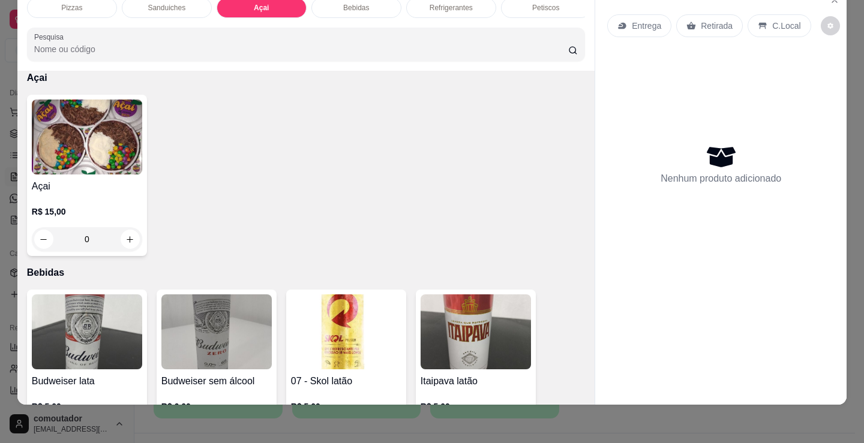
click at [130, 163] on img at bounding box center [87, 137] width 110 height 75
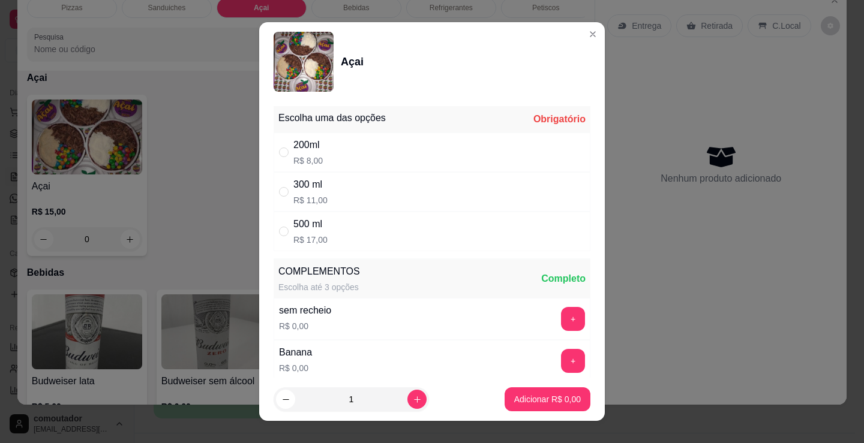
click at [337, 149] on div "200ml R$ 8,00" at bounding box center [431, 153] width 317 height 40
radio input "true"
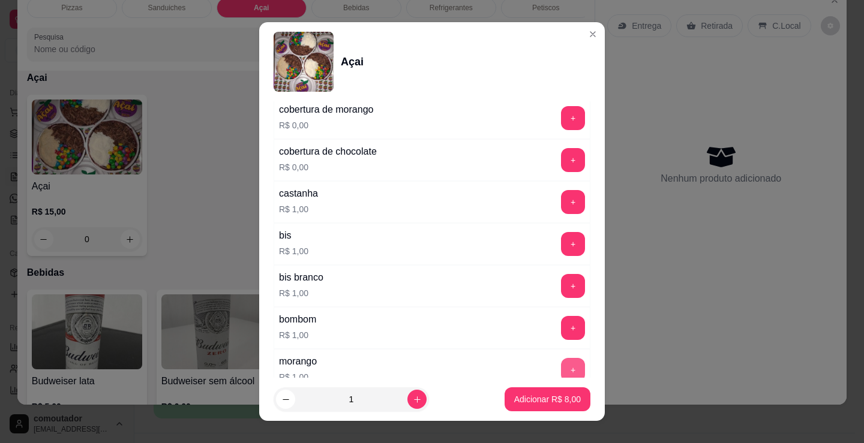
scroll to position [1020, 0]
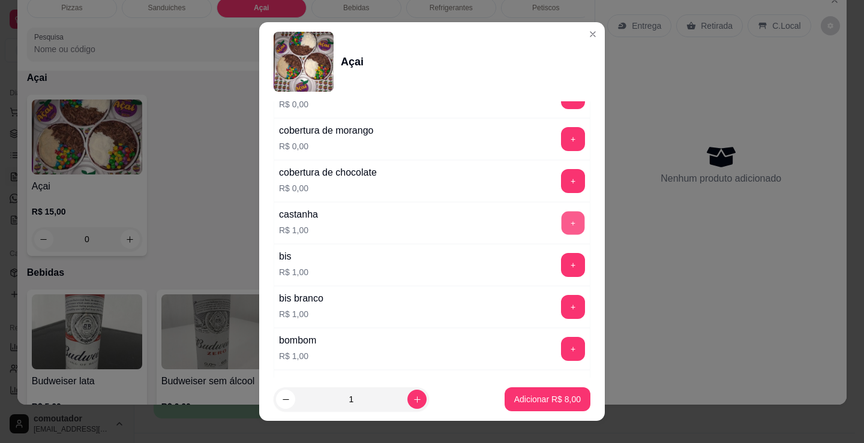
click at [561, 223] on button "+" at bounding box center [572, 223] width 23 height 23
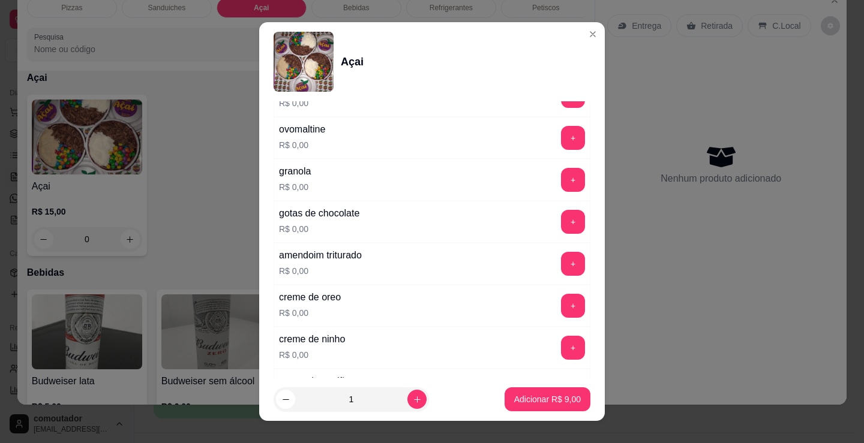
scroll to position [540, 0]
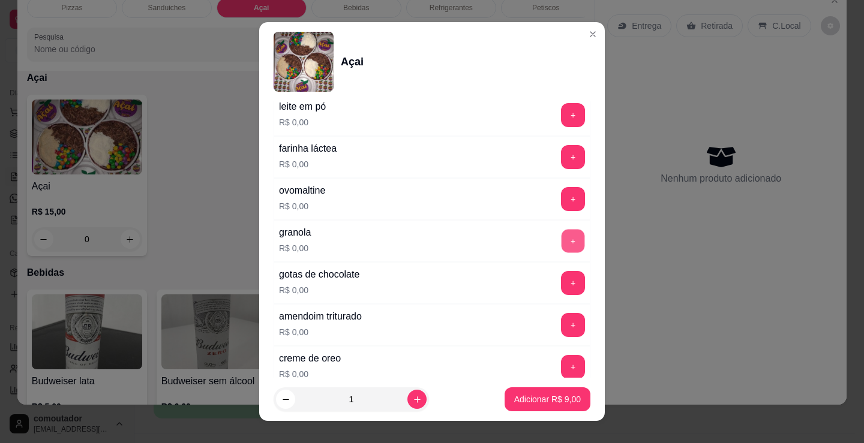
click at [561, 245] on button "+" at bounding box center [572, 241] width 23 height 23
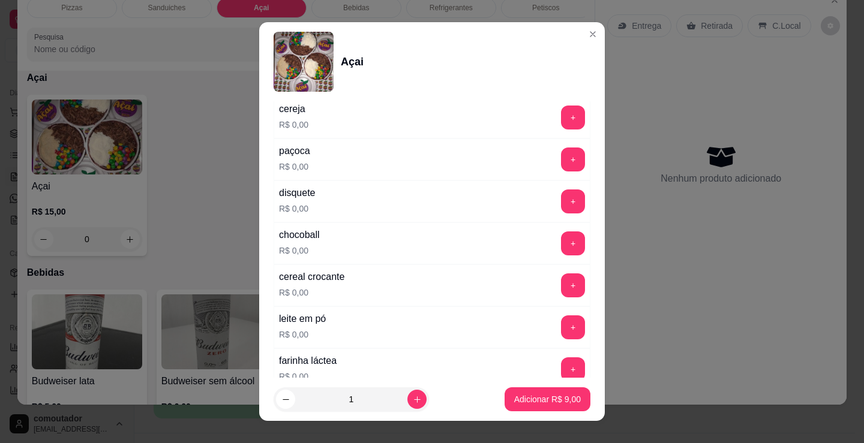
scroll to position [300, 0]
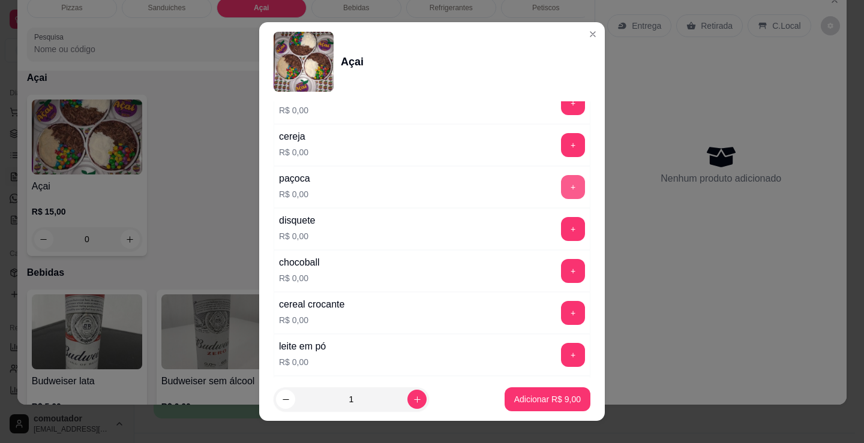
click at [561, 194] on button "+" at bounding box center [573, 187] width 24 height 24
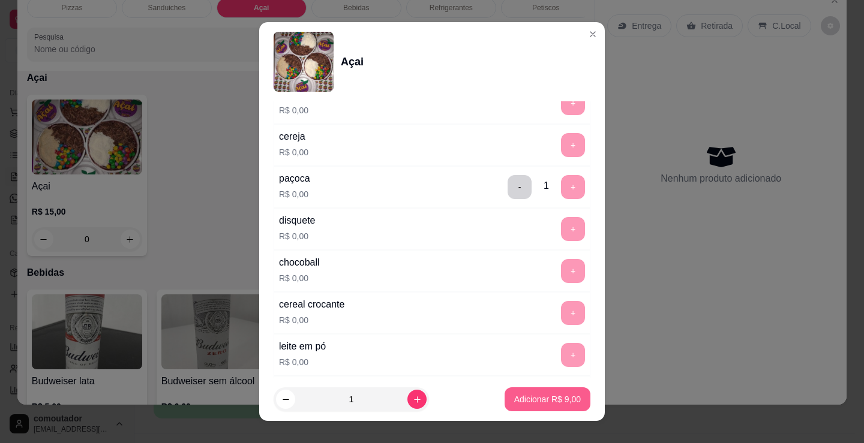
click at [514, 402] on p "Adicionar R$ 9,00" at bounding box center [547, 399] width 67 height 12
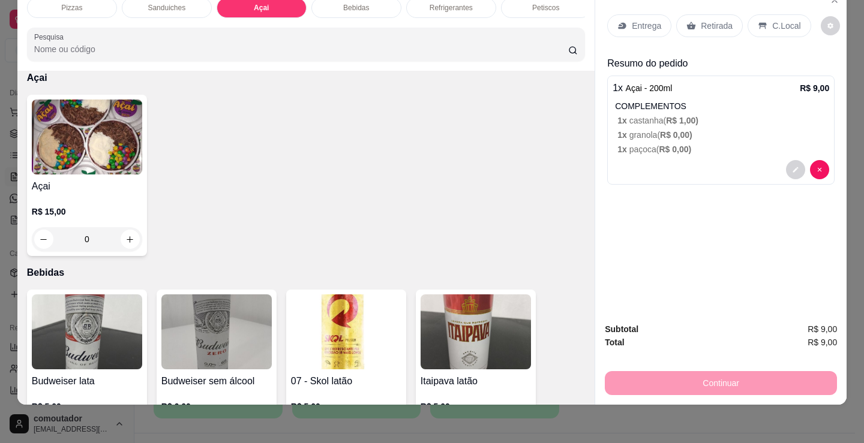
click at [89, 152] on img at bounding box center [87, 137] width 110 height 75
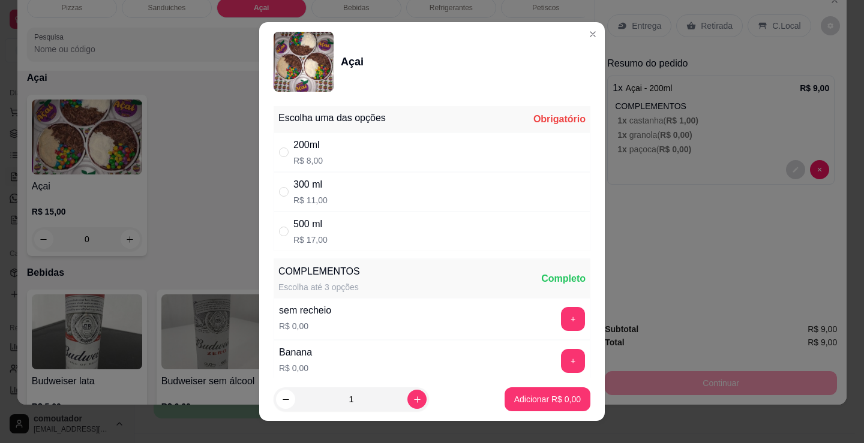
click at [380, 140] on div "200ml R$ 8,00" at bounding box center [431, 153] width 317 height 40
radio input "true"
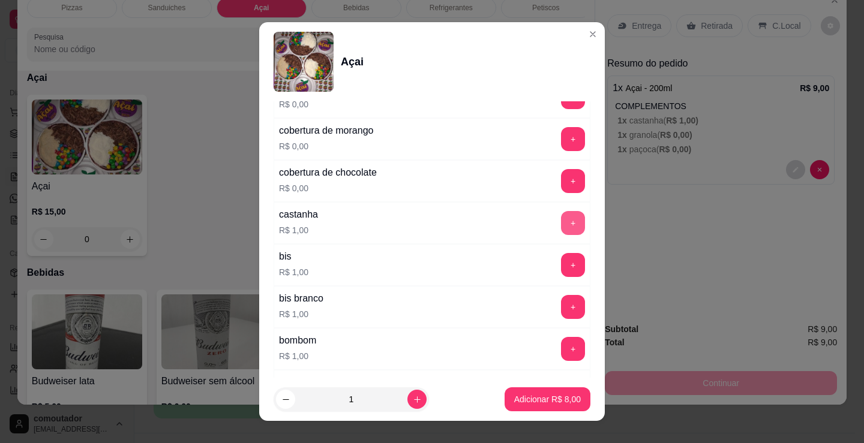
click at [561, 224] on button "+" at bounding box center [573, 223] width 24 height 24
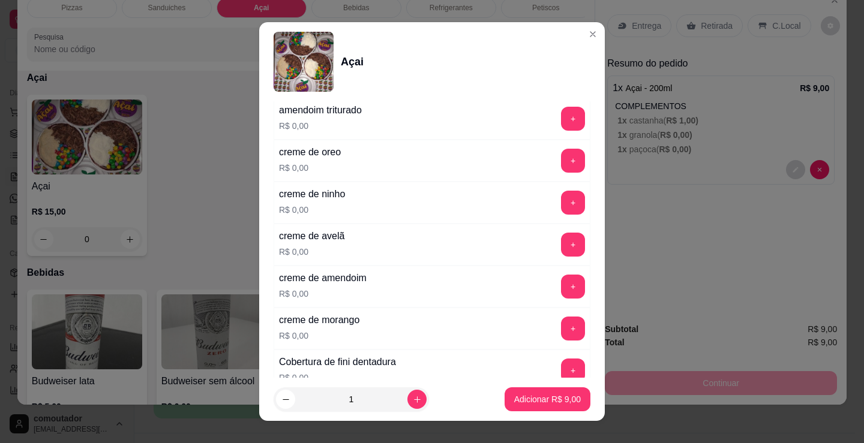
scroll to position [720, 0]
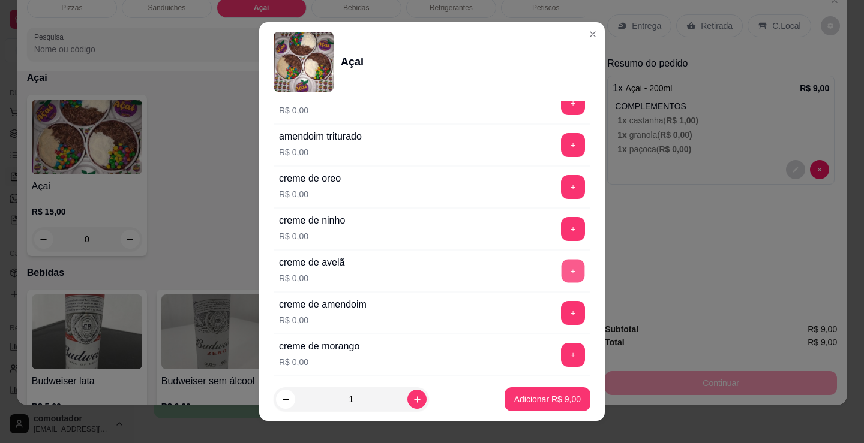
click at [561, 273] on button "+" at bounding box center [572, 271] width 23 height 23
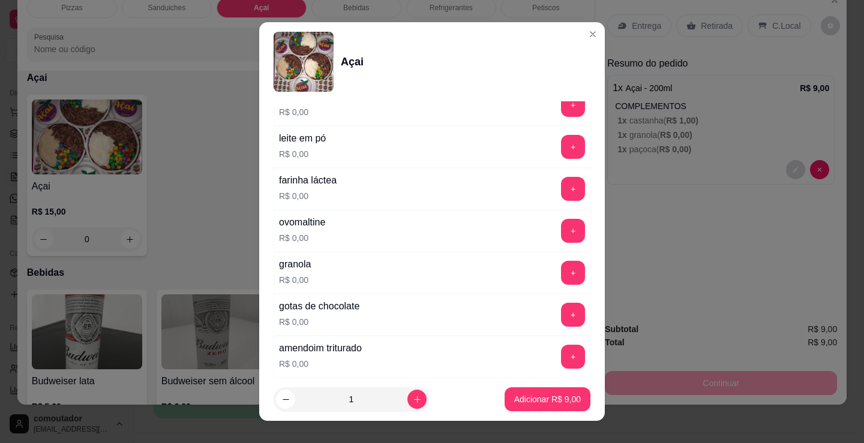
scroll to position [480, 0]
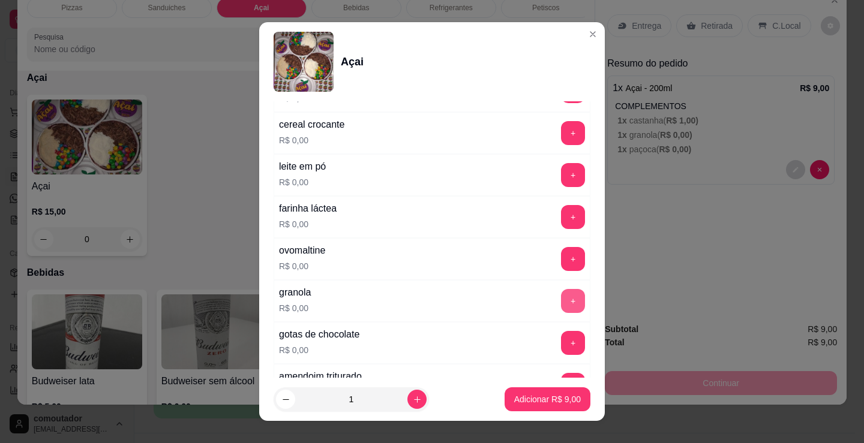
click at [561, 299] on button "+" at bounding box center [573, 301] width 24 height 24
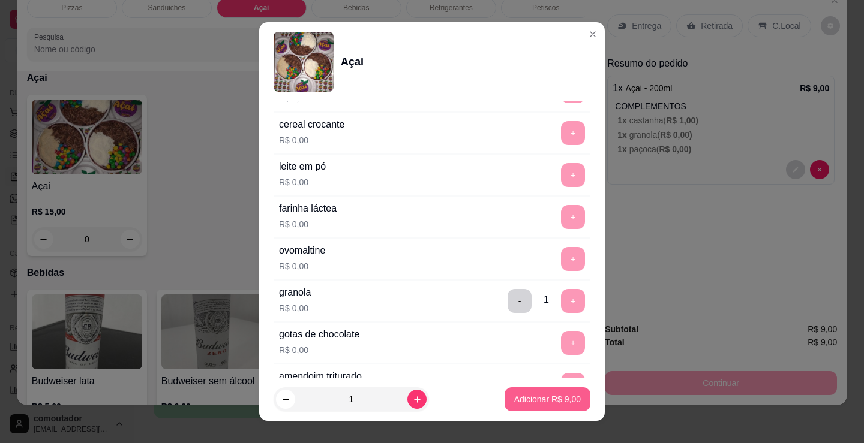
click at [548, 399] on p "Adicionar R$ 9,00" at bounding box center [547, 399] width 67 height 12
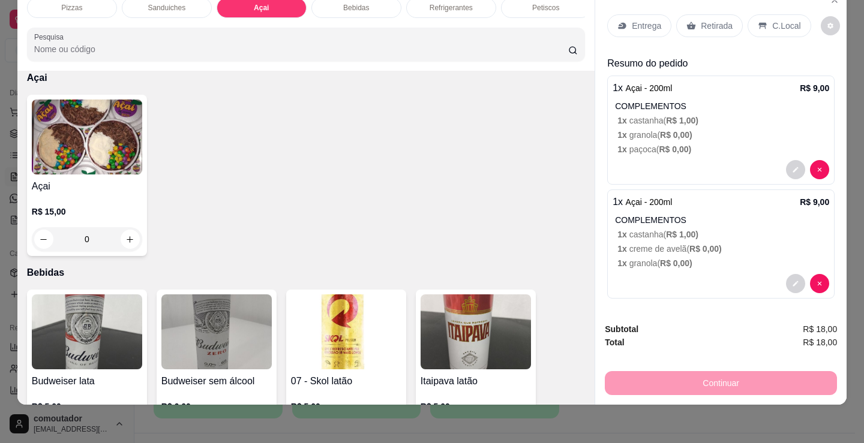
click at [782, 22] on p "C.Local" at bounding box center [786, 26] width 28 height 12
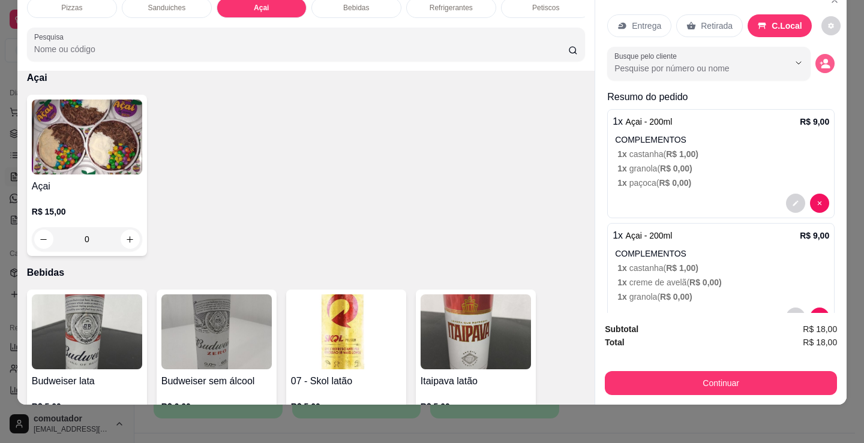
click at [815, 54] on button "decrease-product-quantity" at bounding box center [824, 63] width 19 height 19
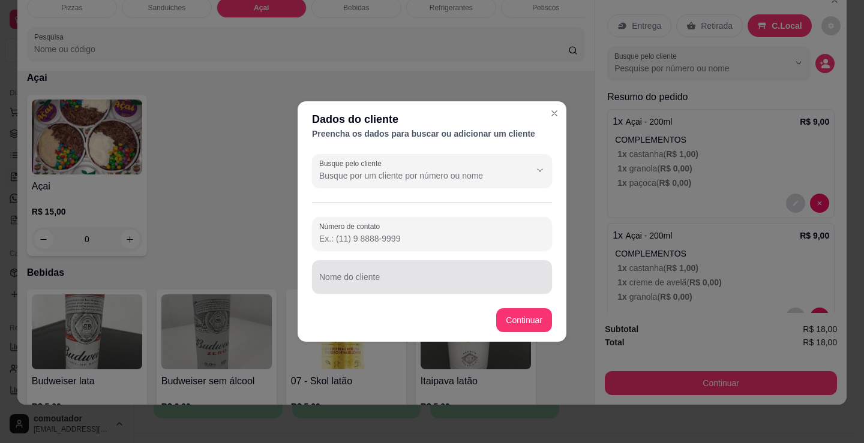
click at [426, 275] on div at bounding box center [432, 277] width 226 height 24
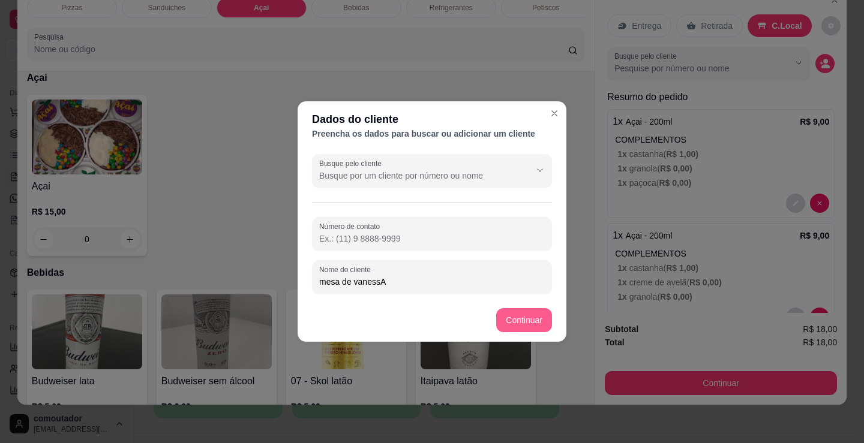
type input "mesa de vanessA"
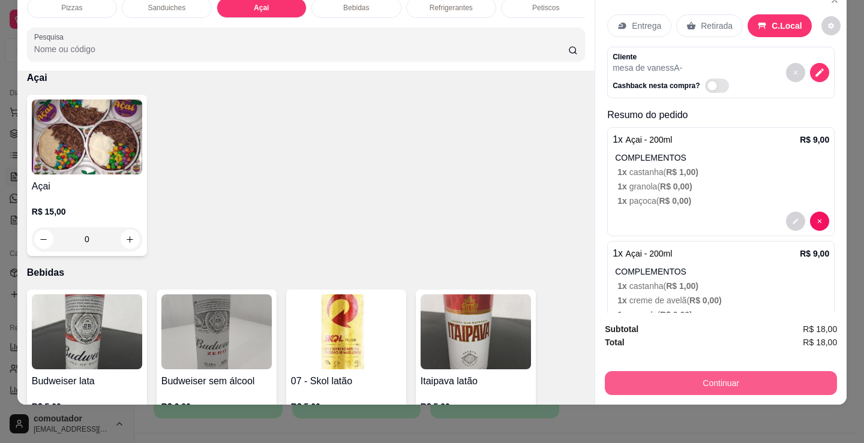
click at [647, 371] on button "Continuar" at bounding box center [721, 383] width 232 height 24
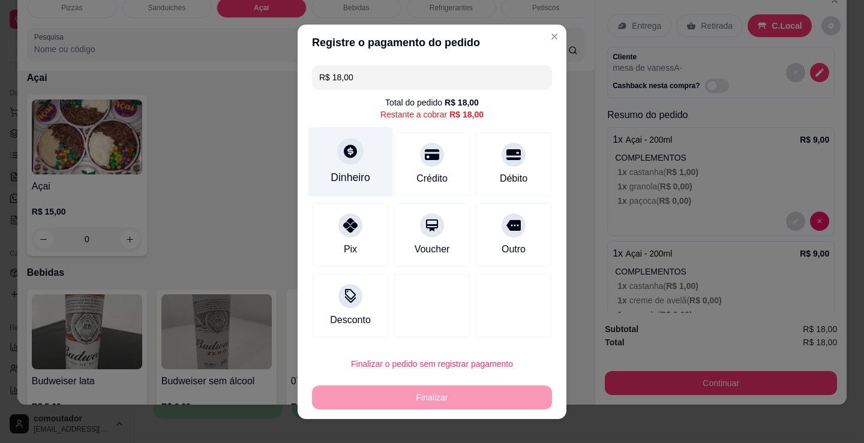
click at [353, 161] on div at bounding box center [350, 151] width 26 height 26
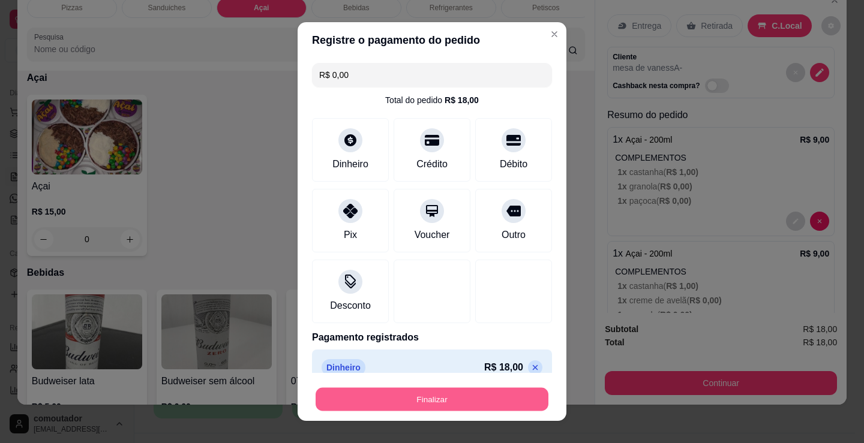
click at [469, 396] on button "Finalizar" at bounding box center [431, 399] width 233 height 23
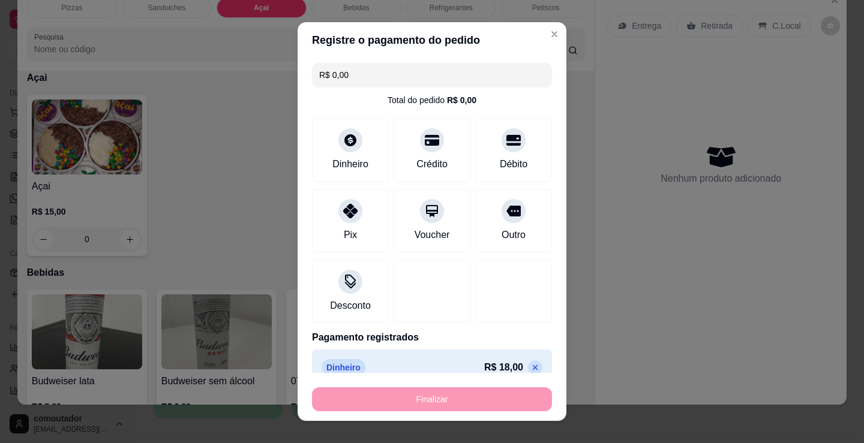
type input "-R$ 18,00"
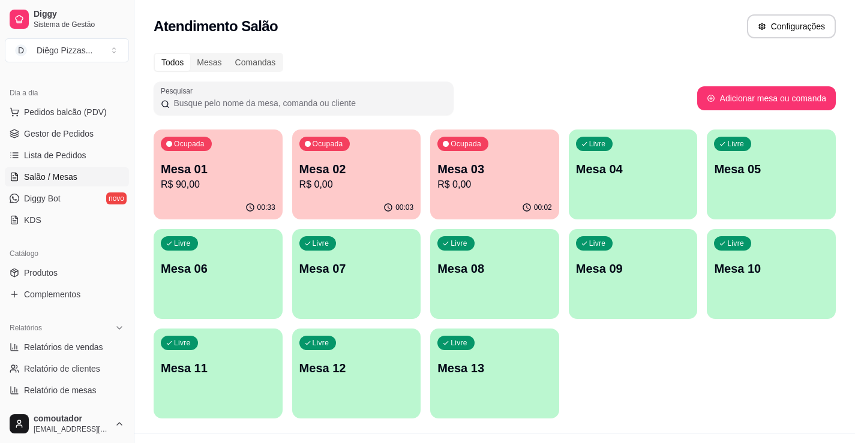
click at [470, 161] on p "Mesa 03" at bounding box center [494, 169] width 115 height 17
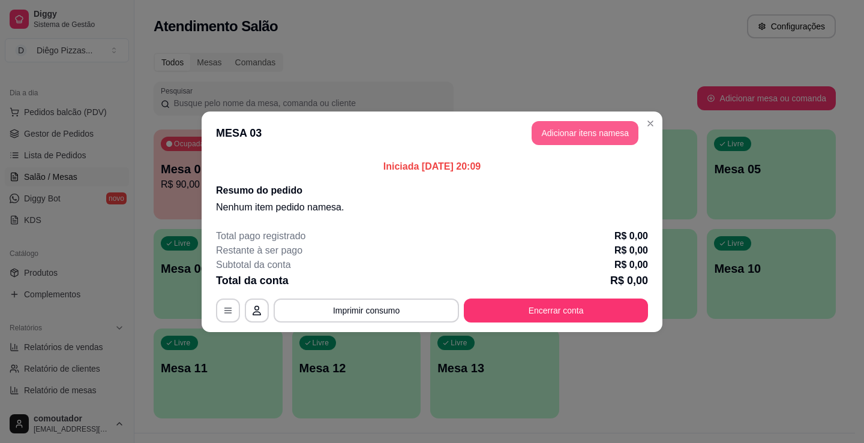
click at [591, 139] on button "Adicionar itens na mesa" at bounding box center [584, 133] width 107 height 24
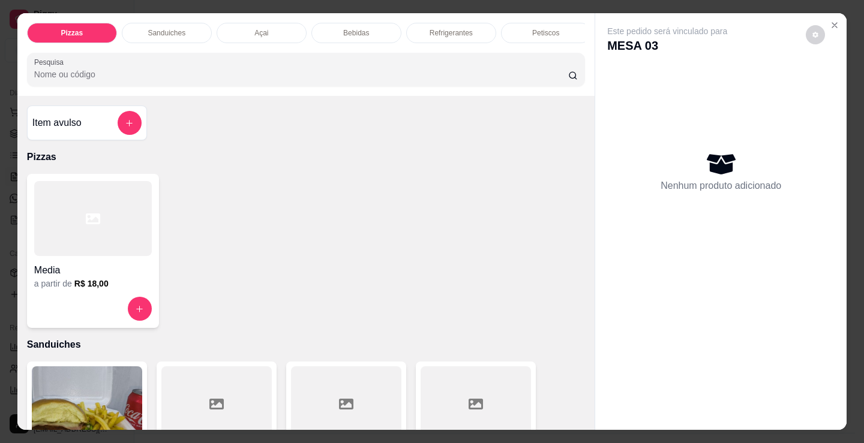
click at [347, 28] on p "Bebidas" at bounding box center [356, 33] width 26 height 10
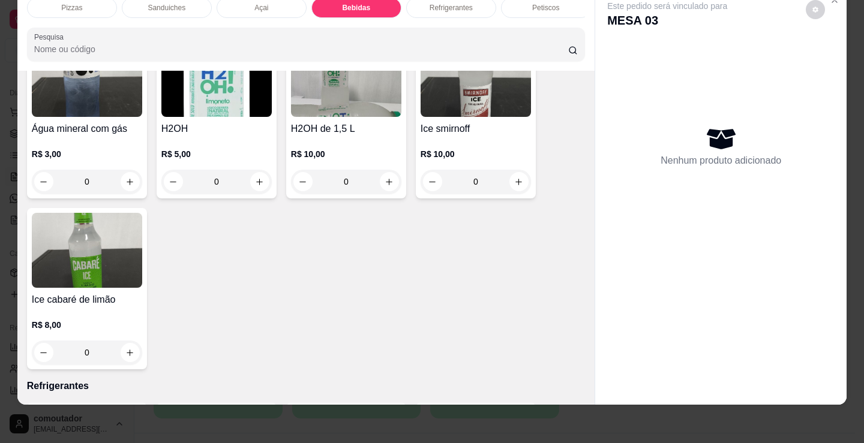
scroll to position [2686, 0]
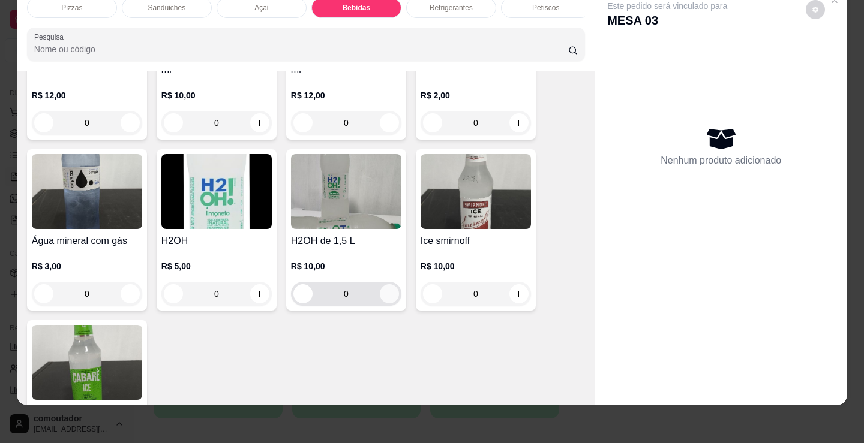
click at [372, 297] on input "0" at bounding box center [345, 294] width 67 height 24
click at [389, 297] on icon "increase-product-quantity" at bounding box center [388, 294] width 9 height 9
type input "1"
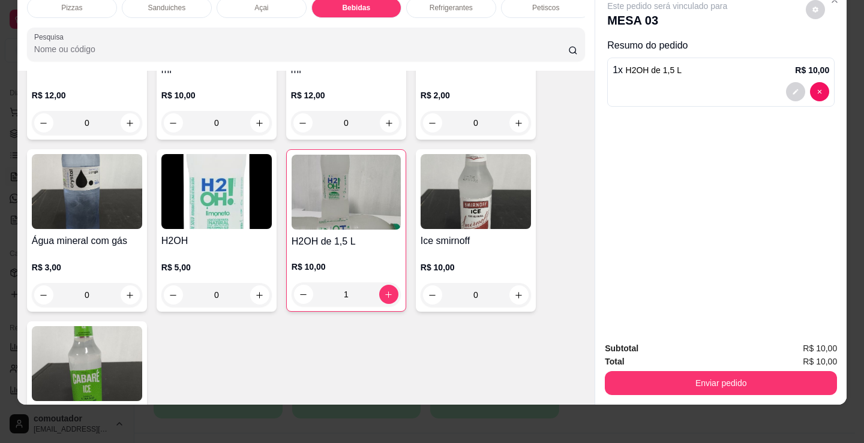
click at [448, 4] on div "Refrigerantes" at bounding box center [451, 8] width 90 height 20
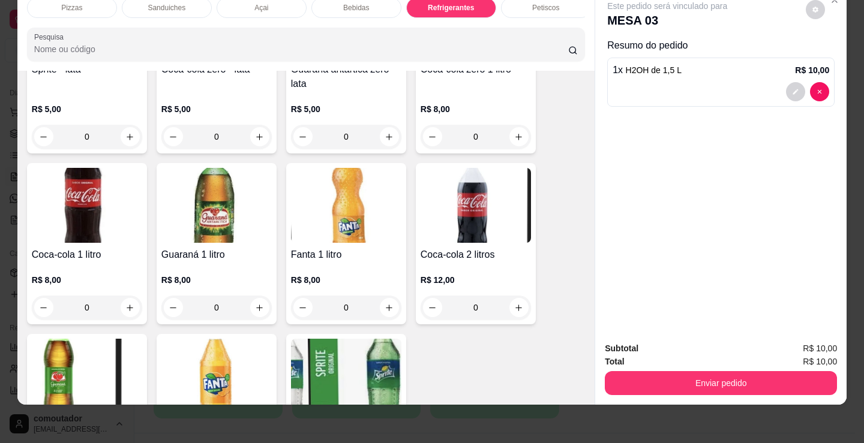
scroll to position [3587, 0]
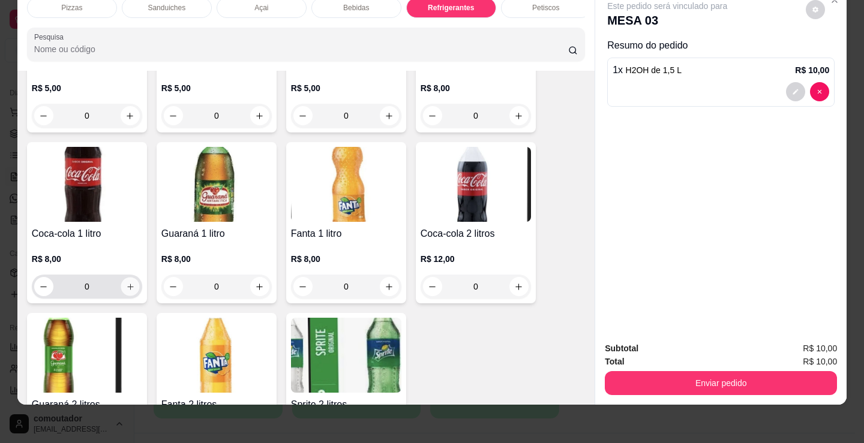
click at [131, 285] on button "increase-product-quantity" at bounding box center [130, 287] width 19 height 19
type input "1"
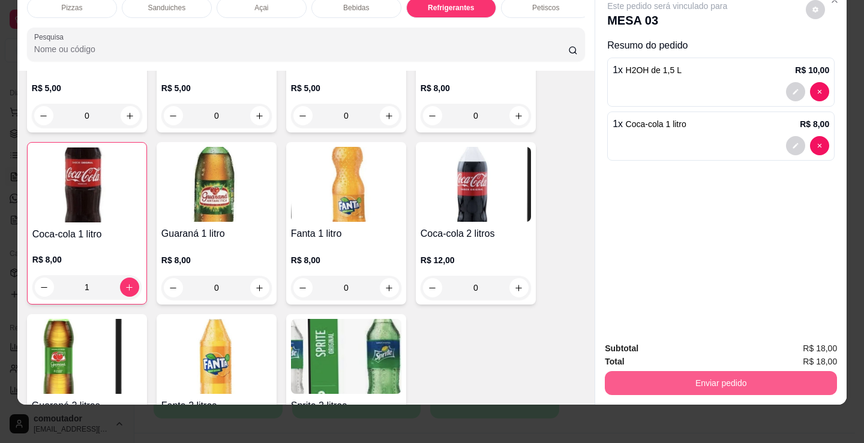
click at [722, 376] on button "Enviar pedido" at bounding box center [721, 383] width 232 height 24
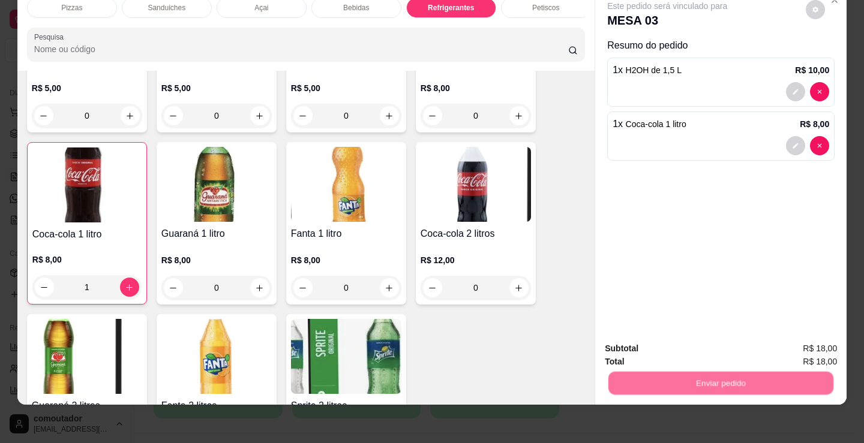
click at [695, 341] on button "Não registrar e enviar pedido" at bounding box center [680, 344] width 125 height 23
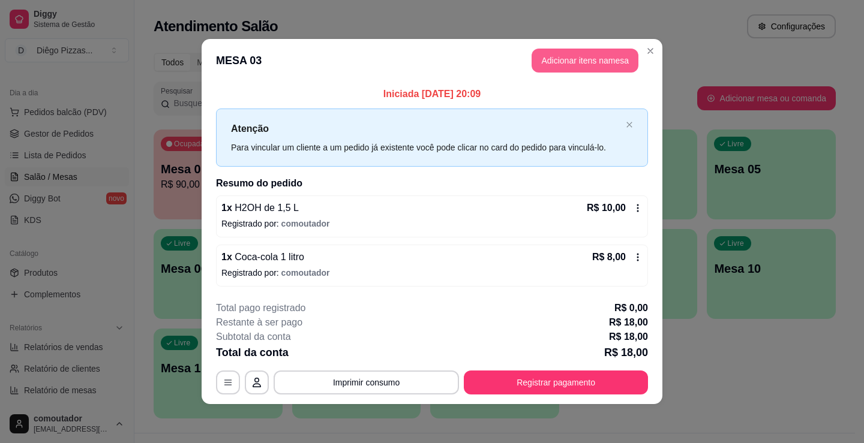
click at [569, 61] on button "Adicionar itens na mesa" at bounding box center [584, 61] width 107 height 24
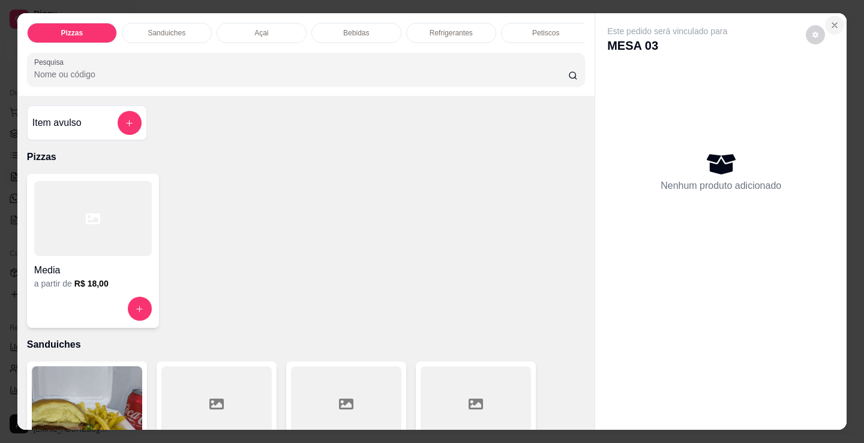
click at [833, 20] on icon "Close" at bounding box center [834, 25] width 10 height 10
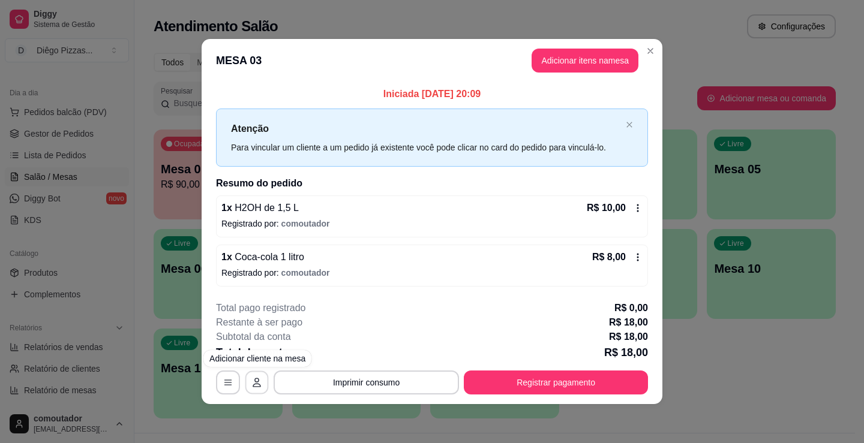
click at [265, 384] on button "button" at bounding box center [256, 382] width 23 height 23
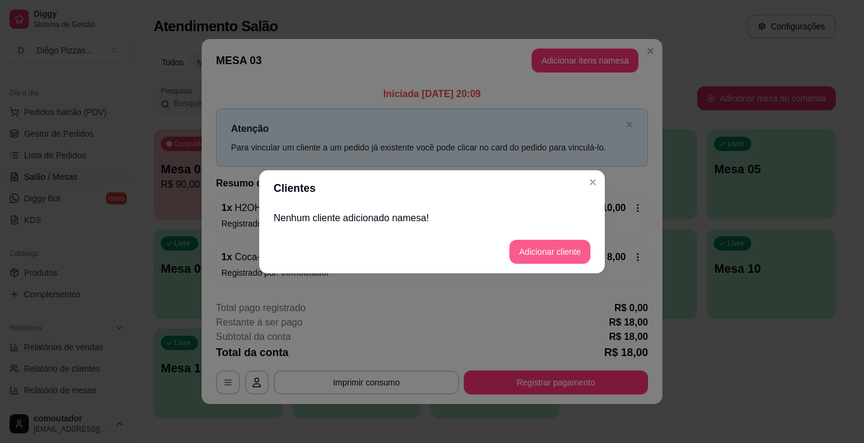
click at [569, 251] on button "Adicionar cliente" at bounding box center [549, 252] width 81 height 24
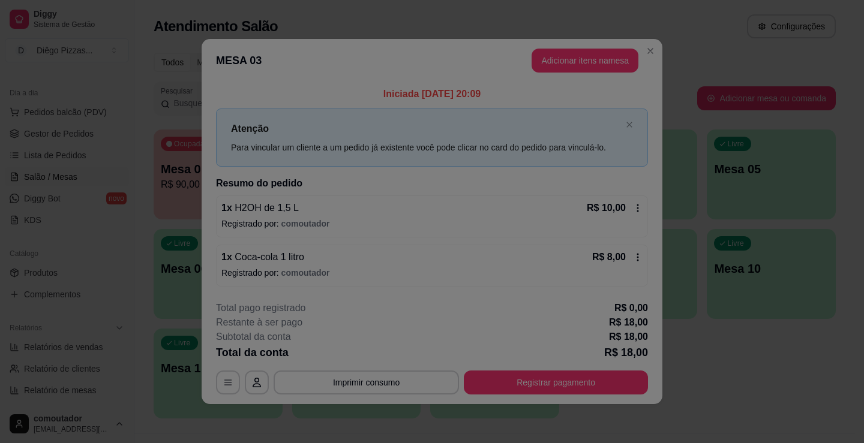
click at [513, 227] on input "Nome do cliente" at bounding box center [432, 223] width 302 height 12
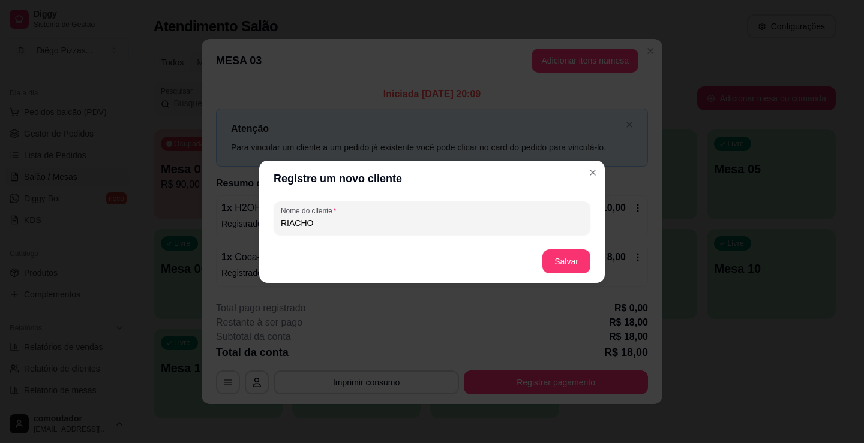
type input "RIACHO"
click at [568, 259] on button "Salvar" at bounding box center [566, 262] width 48 height 24
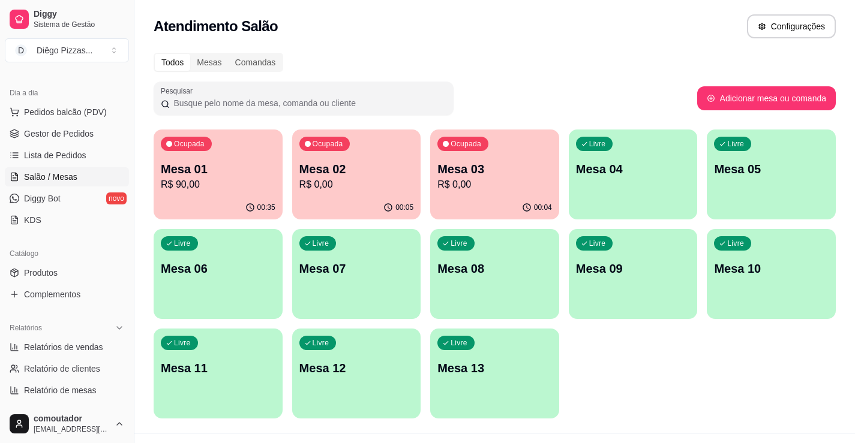
click at [187, 197] on div "00:35" at bounding box center [218, 207] width 129 height 23
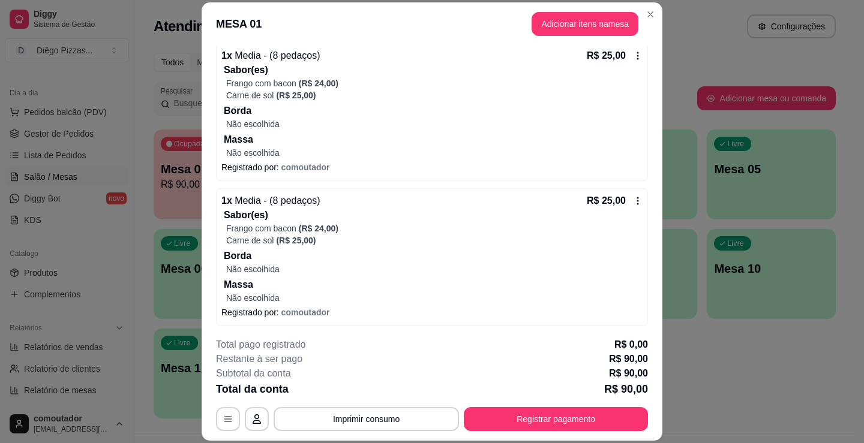
scroll to position [411, 0]
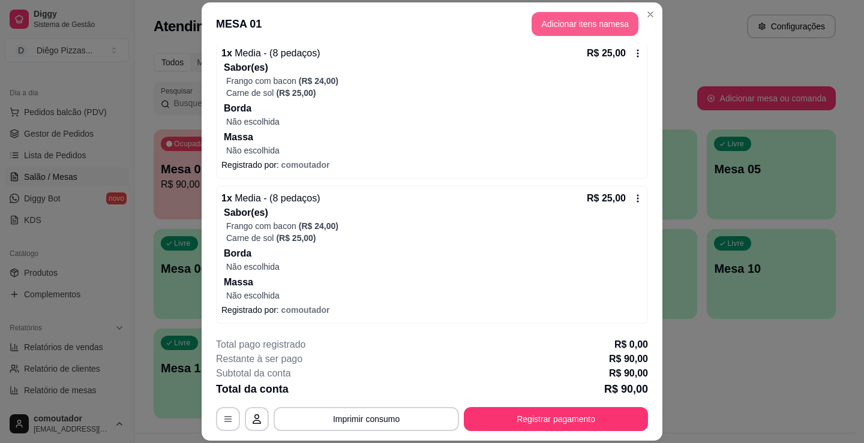
click at [543, 25] on button "Adicionar itens na mesa" at bounding box center [584, 24] width 107 height 24
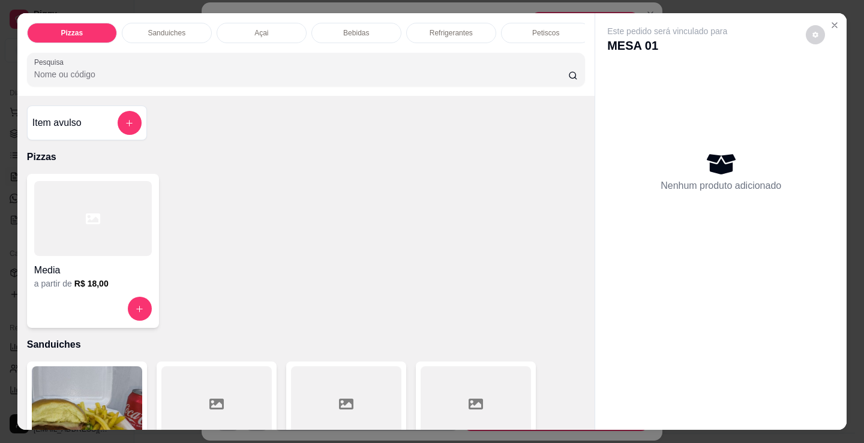
click at [172, 29] on p "Sanduiches" at bounding box center [167, 33] width 38 height 10
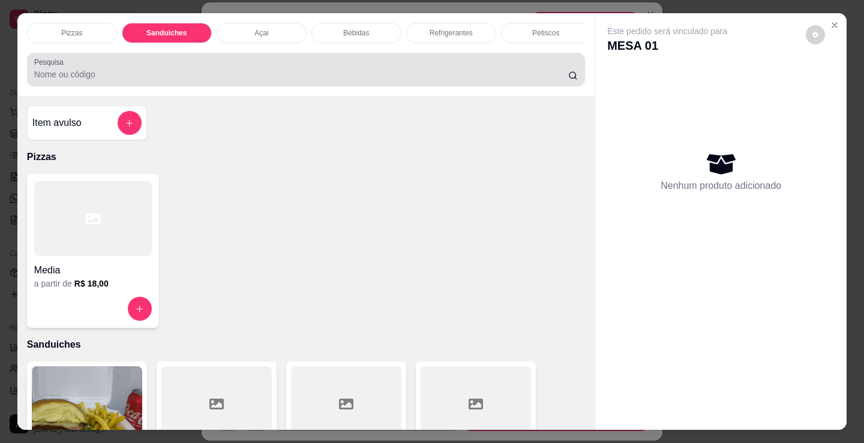
scroll to position [29, 0]
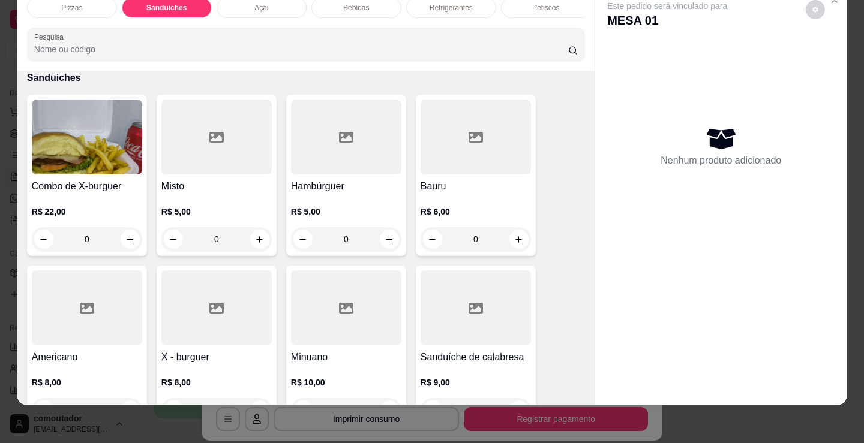
click at [269, 4] on div "Açai" at bounding box center [262, 8] width 90 height 20
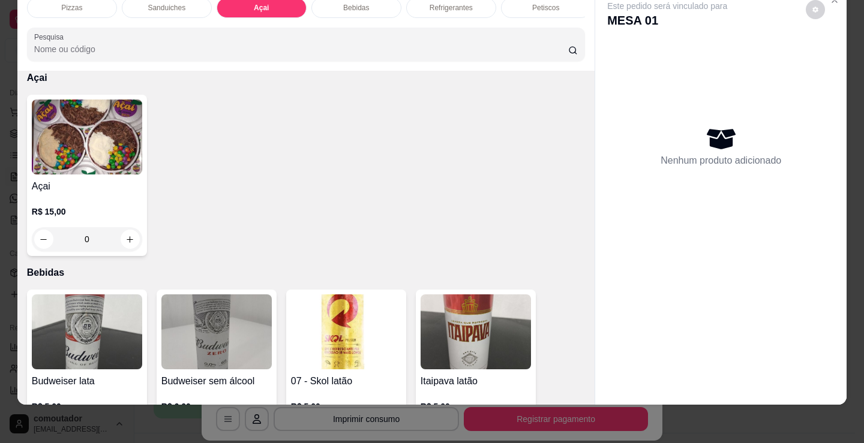
click at [121, 130] on img at bounding box center [87, 137] width 110 height 75
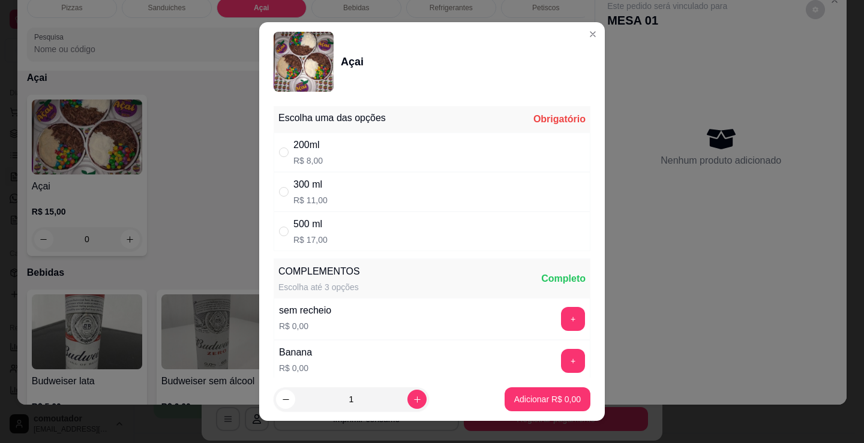
click at [381, 148] on div "200ml R$ 8,00" at bounding box center [431, 153] width 317 height 40
radio input "true"
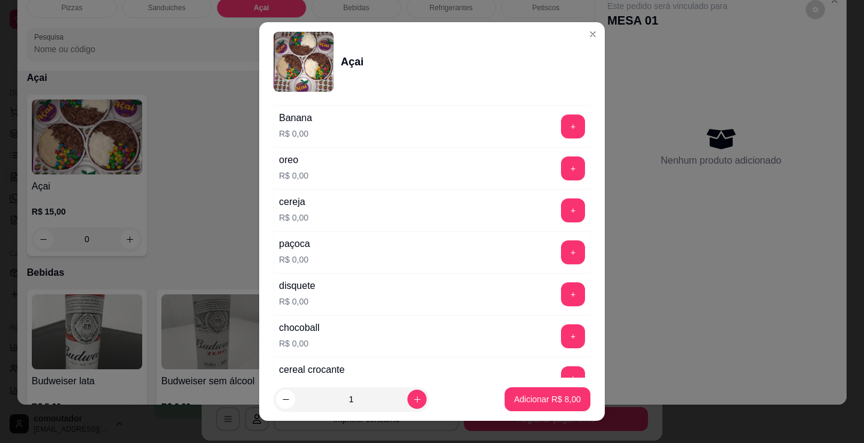
scroll to position [240, 0]
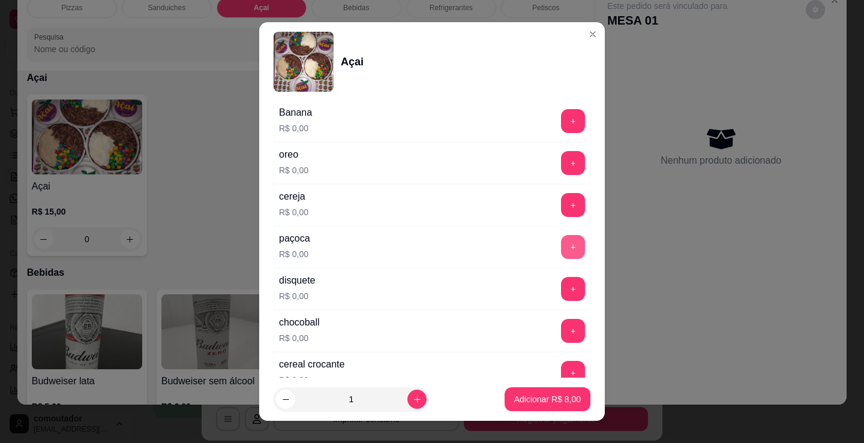
click at [561, 248] on button "+" at bounding box center [573, 247] width 24 height 24
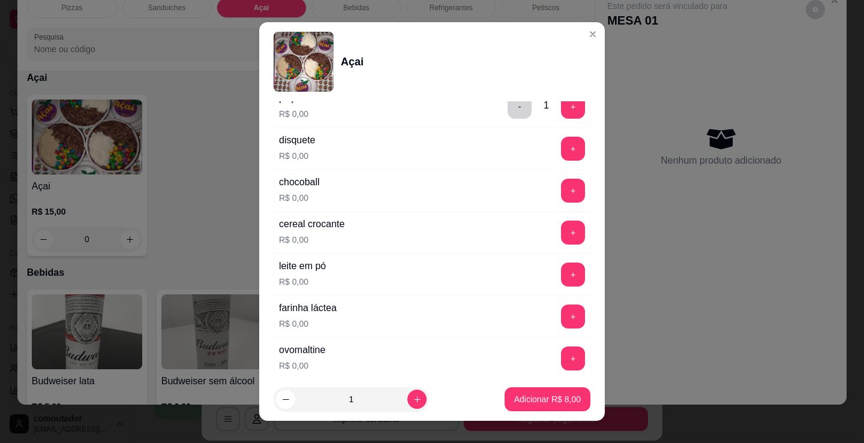
scroll to position [420, 0]
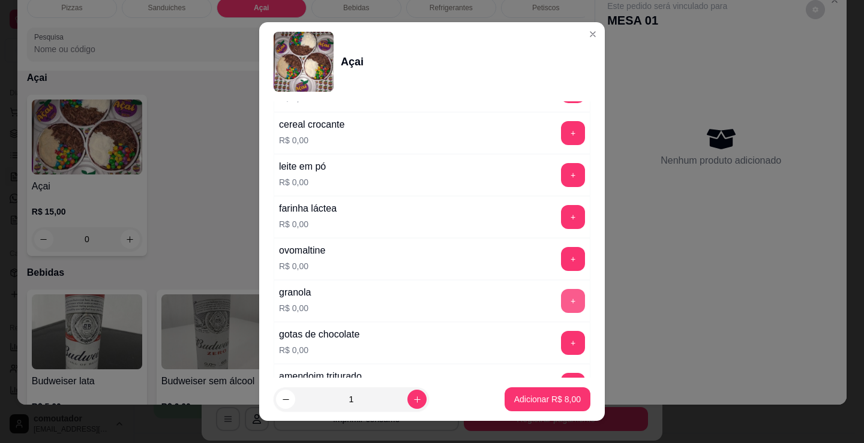
click at [561, 303] on button "+" at bounding box center [573, 301] width 24 height 24
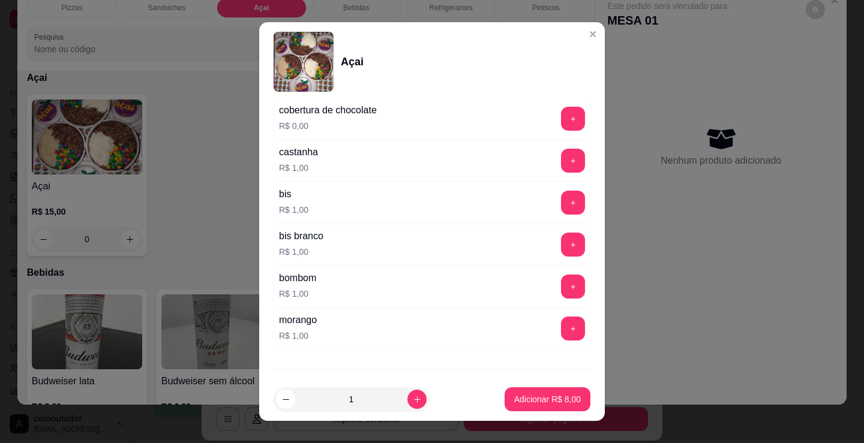
scroll to position [1024, 0]
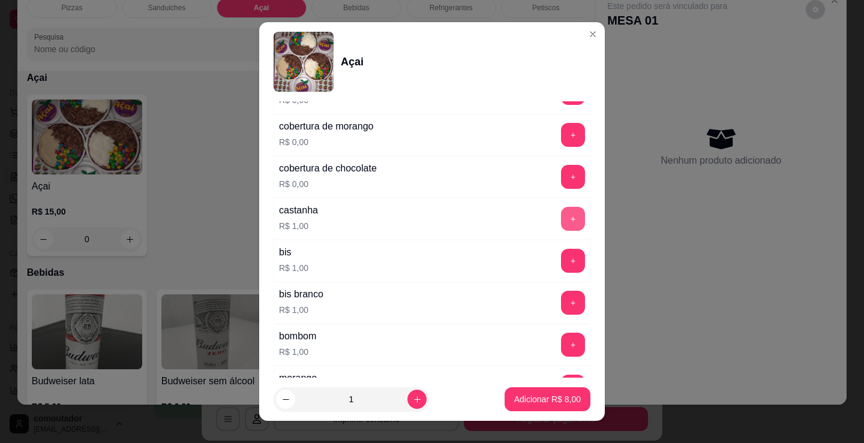
click at [561, 228] on button "+" at bounding box center [573, 219] width 24 height 24
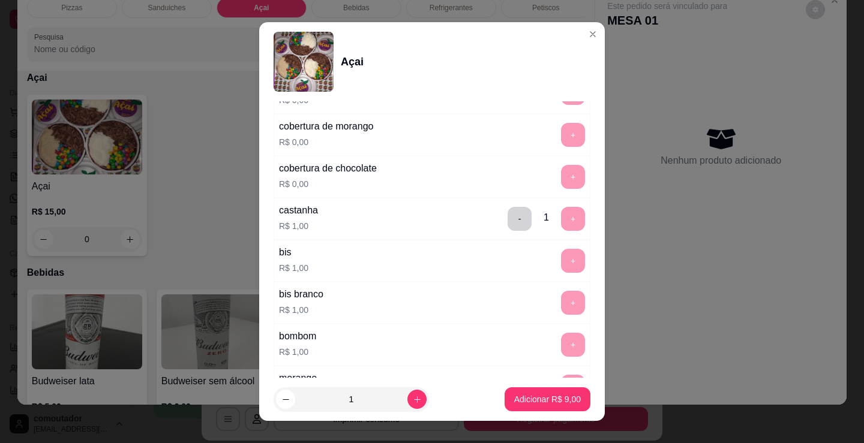
click at [552, 407] on button "Adicionar R$ 9,00" at bounding box center [547, 399] width 86 height 24
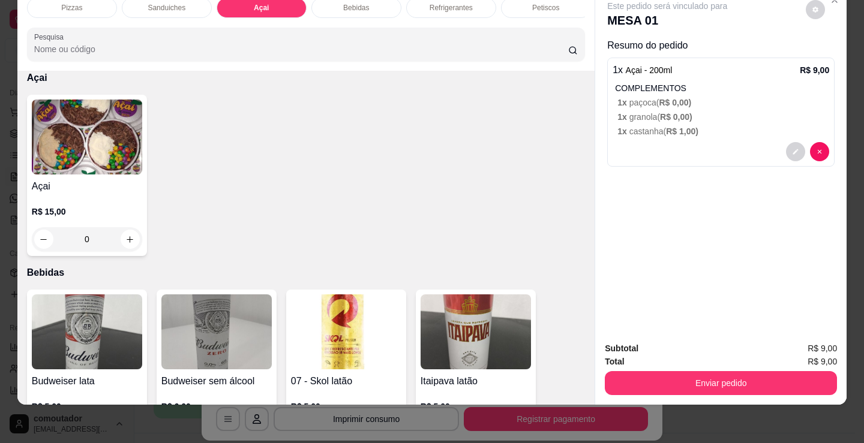
click at [60, 197] on div "R$ 15,00 0" at bounding box center [87, 223] width 110 height 58
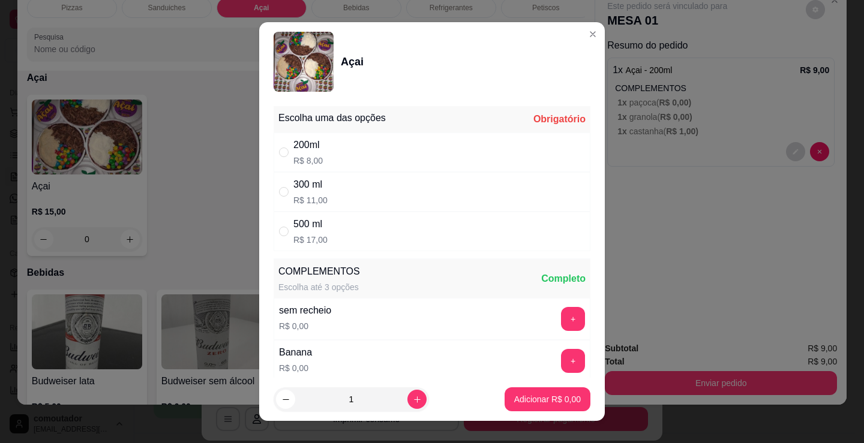
click at [363, 152] on div "200ml R$ 8,00" at bounding box center [431, 153] width 317 height 40
radio input "true"
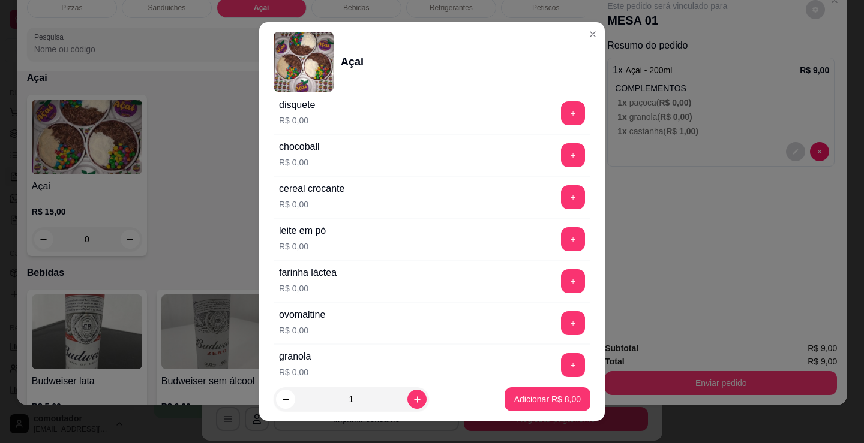
scroll to position [480, 0]
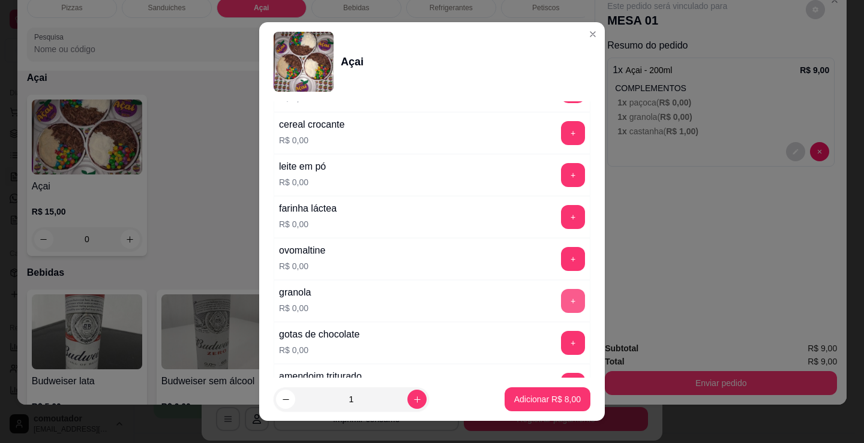
click at [561, 290] on button "+" at bounding box center [573, 301] width 24 height 24
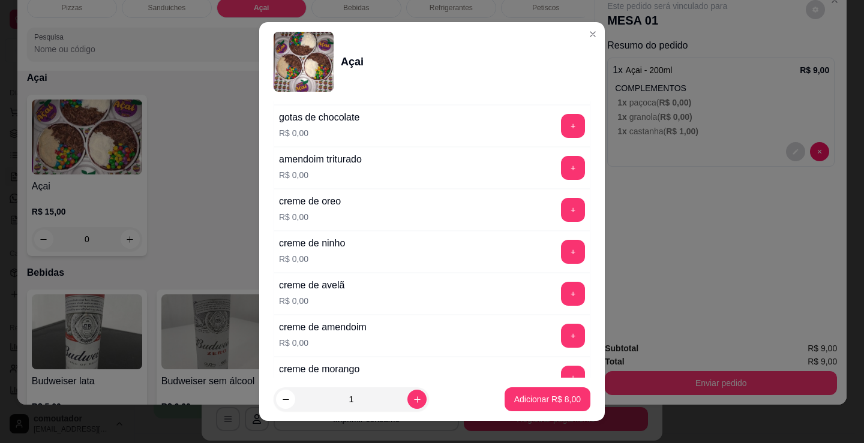
scroll to position [720, 0]
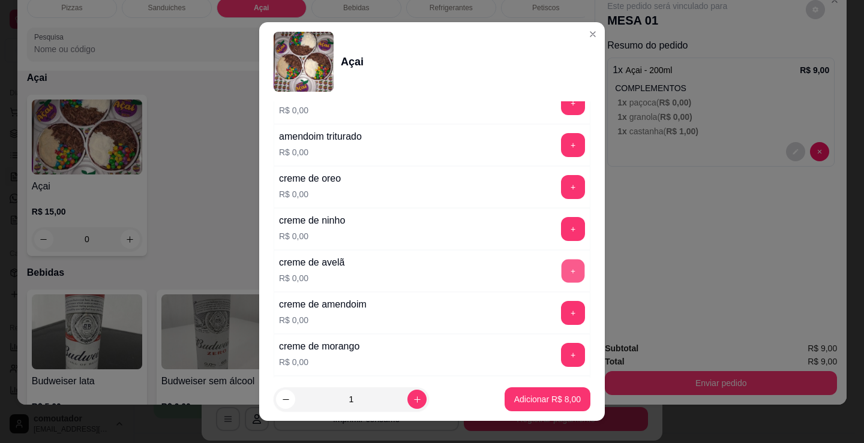
click at [561, 273] on button "+" at bounding box center [572, 271] width 23 height 23
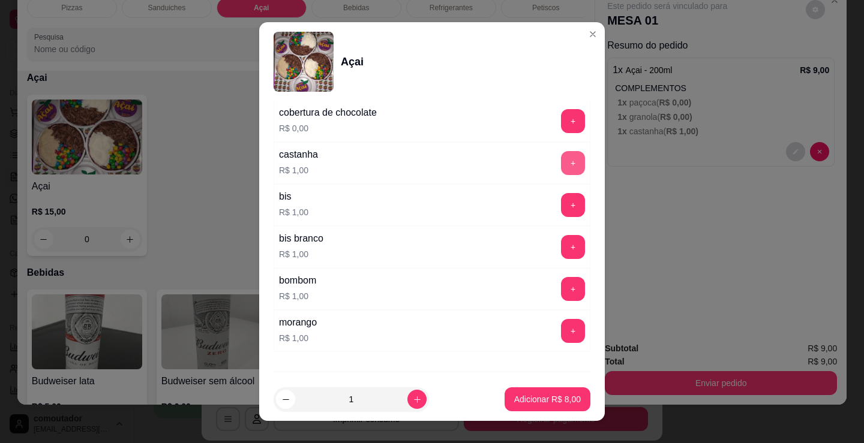
click at [561, 163] on button "+" at bounding box center [573, 163] width 24 height 24
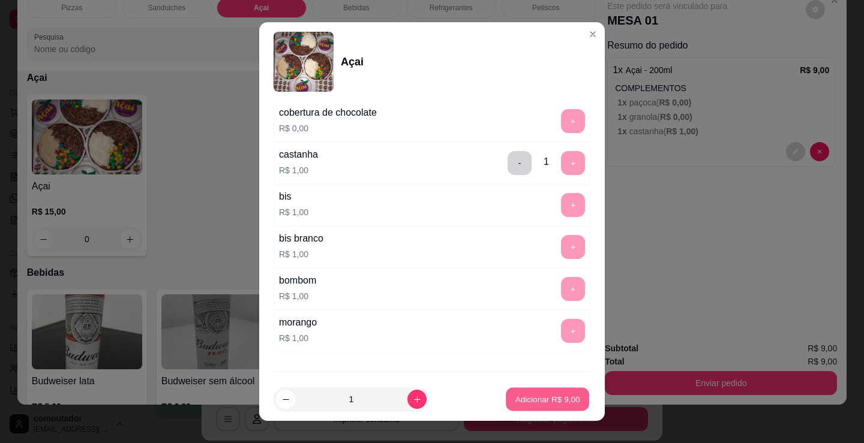
click at [566, 393] on button "Adicionar R$ 9,00" at bounding box center [547, 399] width 83 height 23
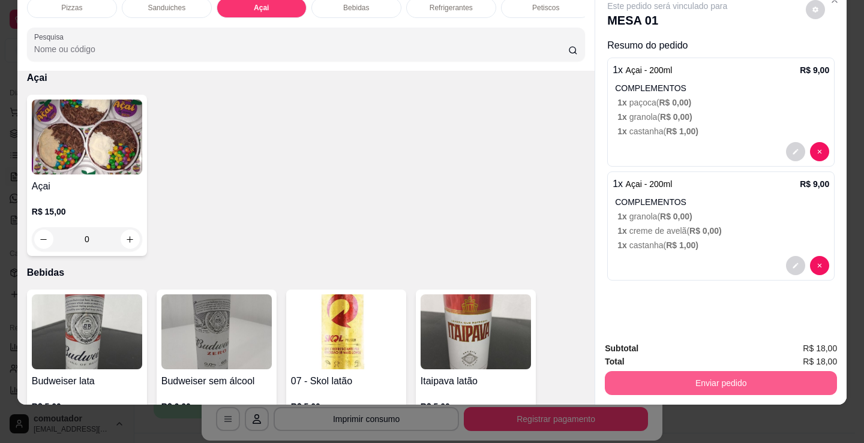
click at [657, 372] on button "Enviar pedido" at bounding box center [721, 383] width 232 height 24
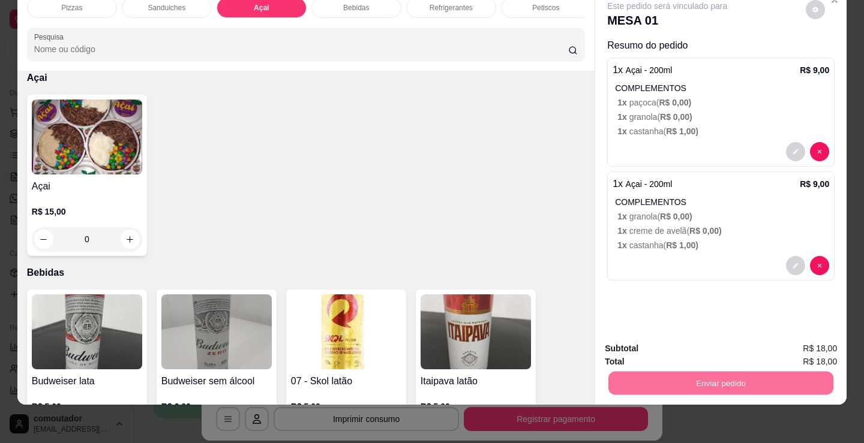
click at [651, 348] on button "Não registrar e enviar pedido" at bounding box center [680, 344] width 125 height 23
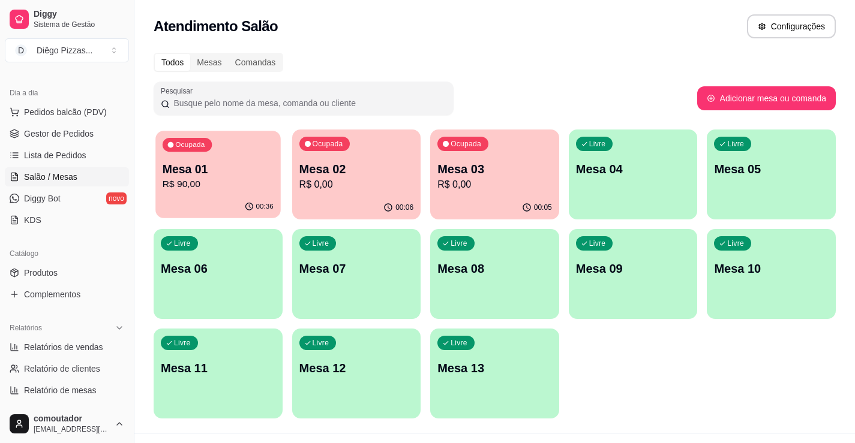
click at [183, 162] on p "Mesa 01" at bounding box center [218, 169] width 111 height 16
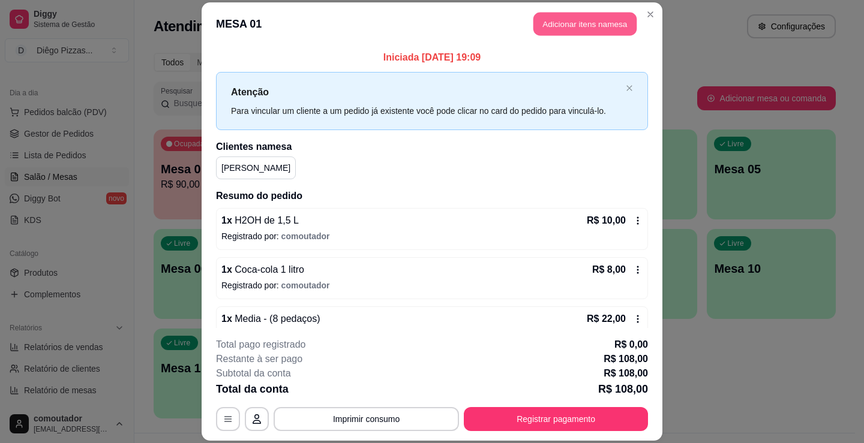
click at [569, 16] on button "Adicionar itens na mesa" at bounding box center [584, 23] width 103 height 23
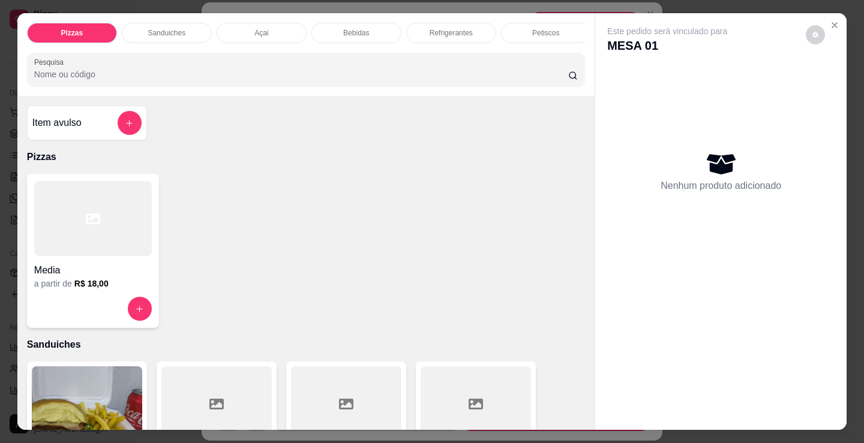
click at [431, 31] on p "Refrigerantes" at bounding box center [450, 33] width 43 height 10
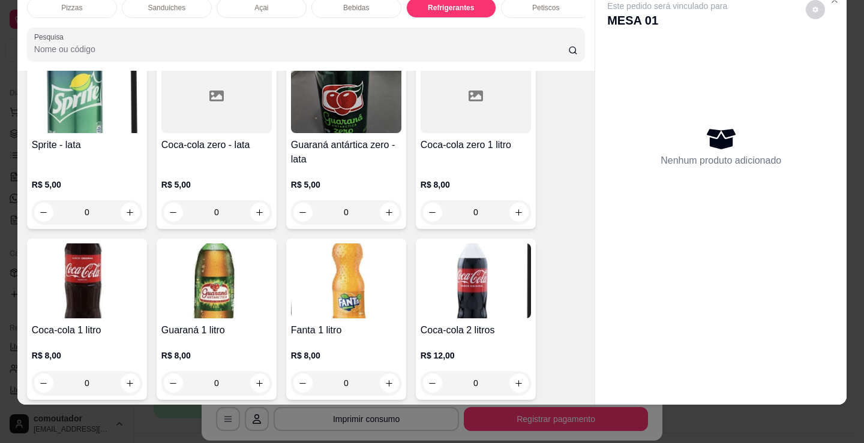
scroll to position [3526, 0]
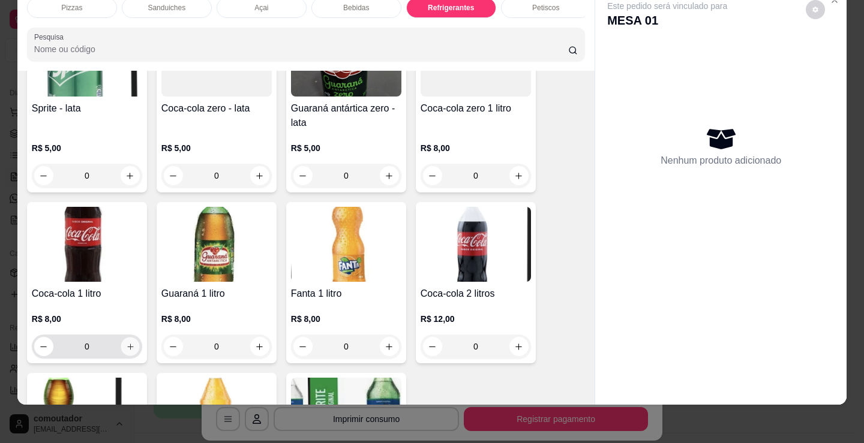
click at [121, 347] on button "increase-product-quantity" at bounding box center [130, 347] width 19 height 19
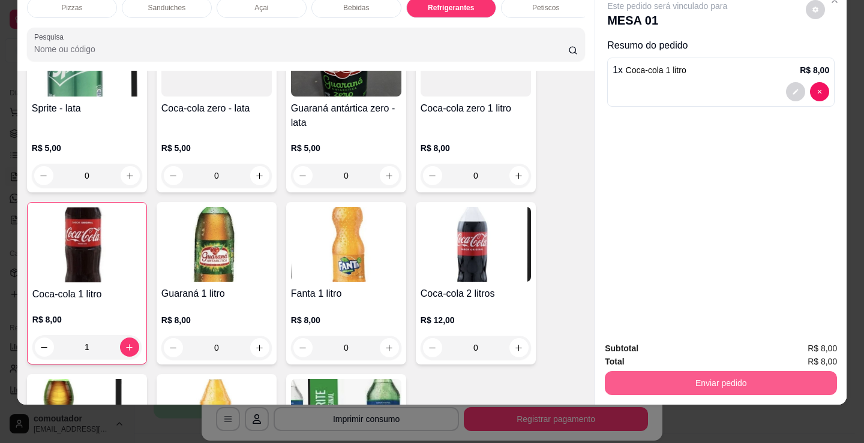
click at [677, 371] on button "Enviar pedido" at bounding box center [721, 383] width 232 height 24
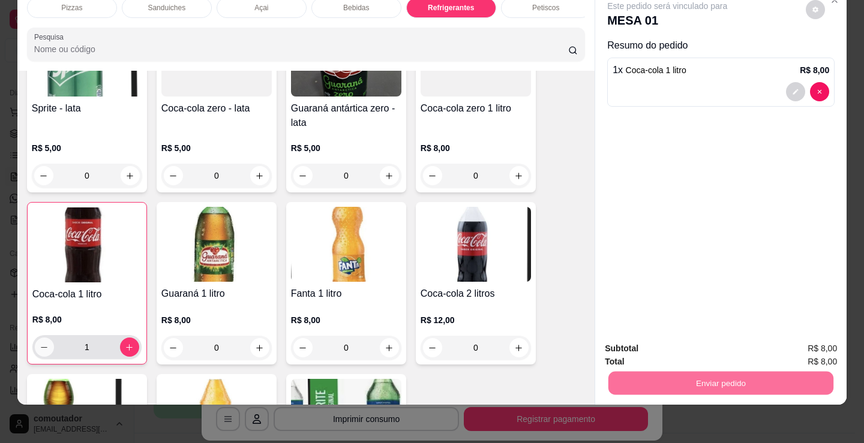
click at [37, 353] on button "decrease-product-quantity" at bounding box center [44, 347] width 19 height 19
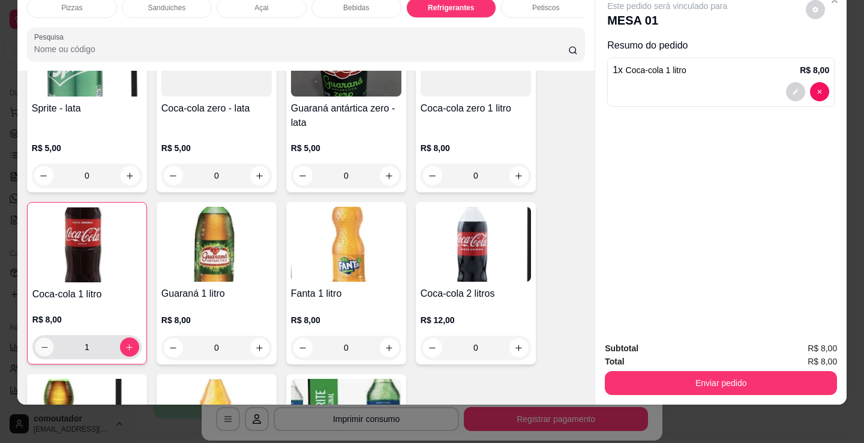
click at [35, 341] on button "decrease-product-quantity" at bounding box center [44, 347] width 19 height 19
type input "0"
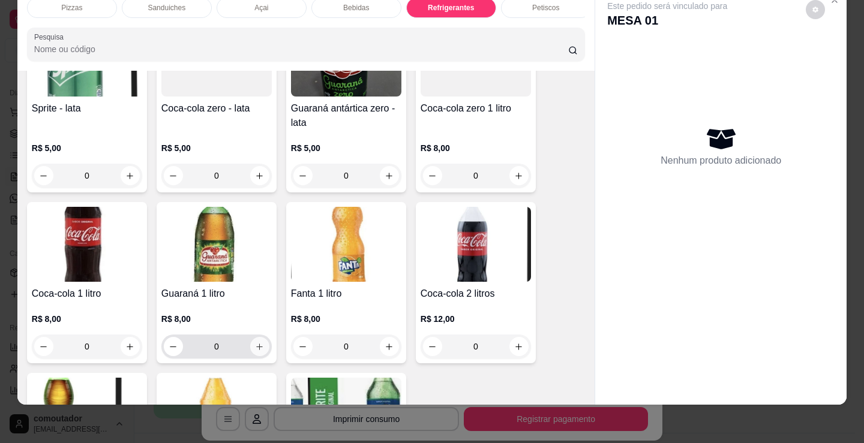
click at [255, 348] on icon "increase-product-quantity" at bounding box center [259, 346] width 9 height 9
type input "1"
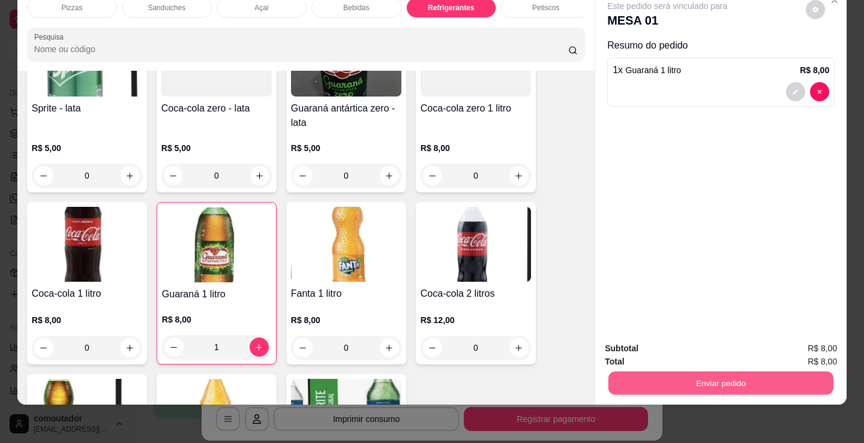
click at [650, 371] on button "Enviar pedido" at bounding box center [720, 382] width 225 height 23
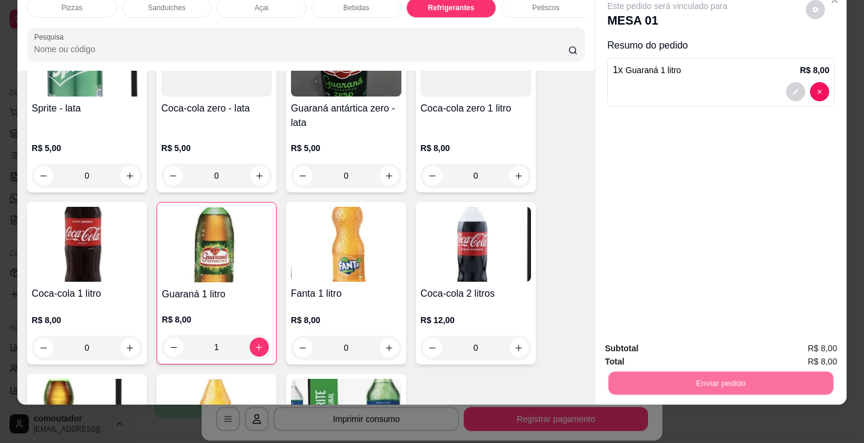
click at [645, 356] on button "Não registrar e enviar pedido" at bounding box center [680, 344] width 125 height 23
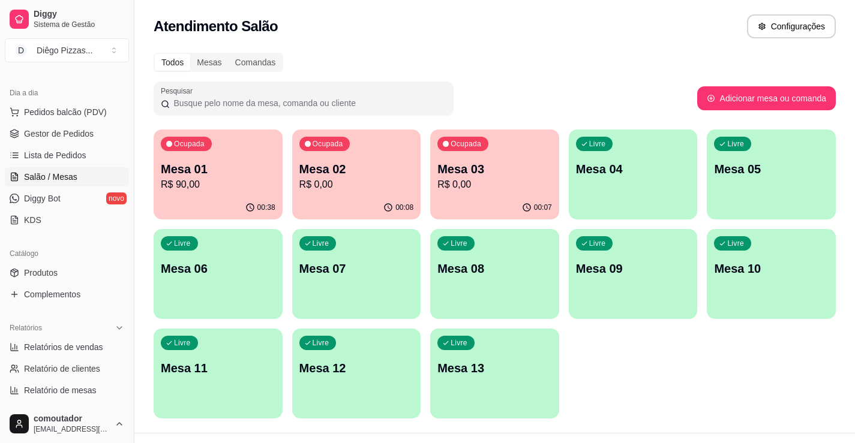
click at [335, 191] on p "R$ 0,00" at bounding box center [356, 185] width 115 height 14
click at [421, 176] on div "Ocupada Mesa 01 R$ 90,00 00:38 Ocupada Mesa 02 R$ 0,00 00:08 Ocupada Mesa 03 R$…" at bounding box center [495, 274] width 682 height 289
click at [479, 173] on p "Mesa 03" at bounding box center [494, 169] width 115 height 17
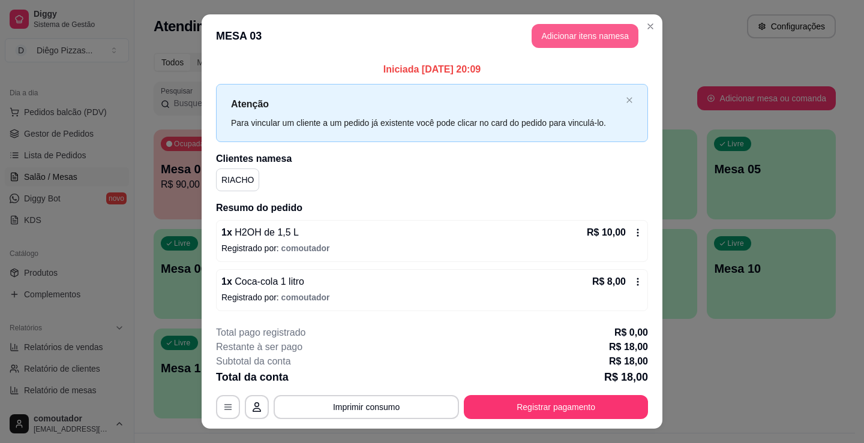
click at [557, 41] on button "Adicionar itens na mesa" at bounding box center [584, 36] width 107 height 24
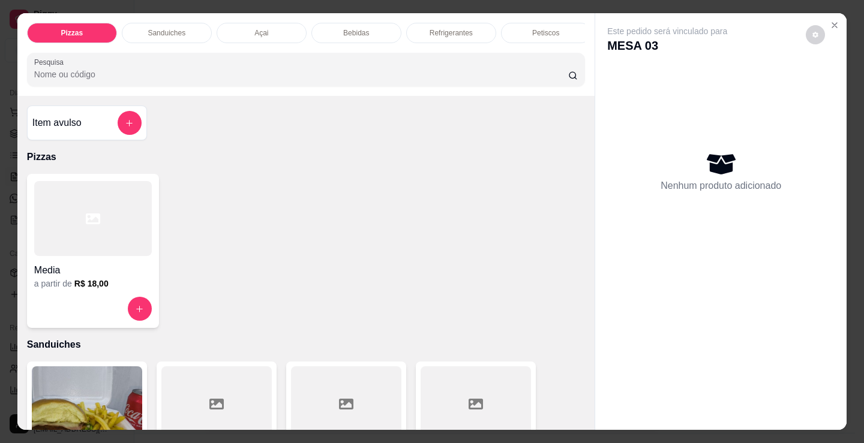
click at [112, 238] on div at bounding box center [93, 218] width 118 height 75
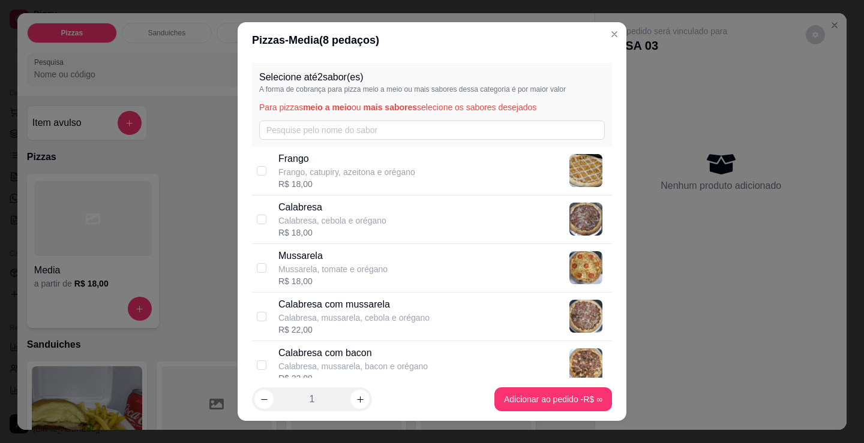
click at [418, 161] on div "[PERSON_NAME], catupiry, azeitona e orégano R$ 18,00" at bounding box center [442, 171] width 329 height 38
checkbox input "true"
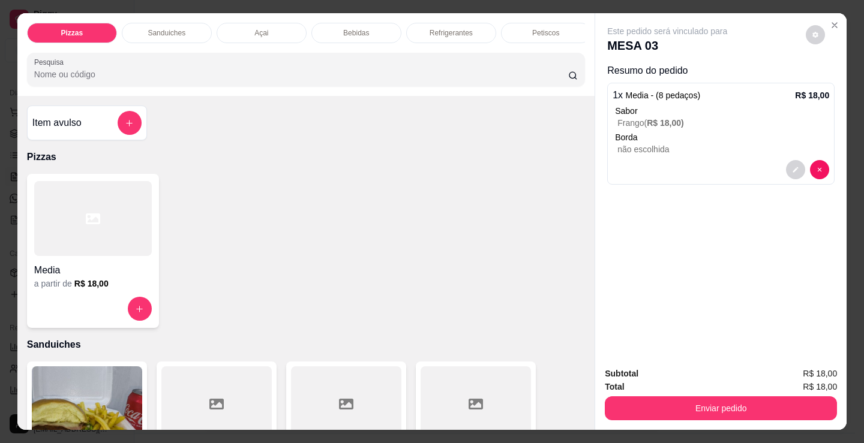
click at [104, 284] on div "a partir de R$ 18,00" at bounding box center [93, 284] width 118 height 12
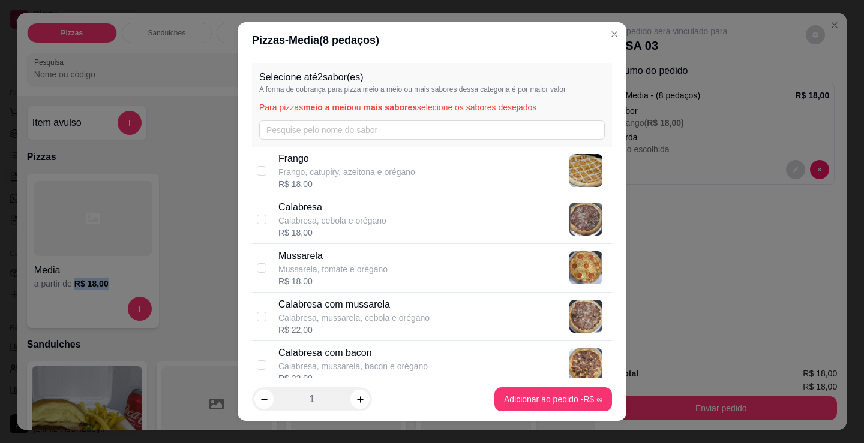
copy div "R$ 18,00"
drag, startPoint x: 339, startPoint y: 216, endPoint x: 414, endPoint y: 288, distance: 104.3
click at [339, 216] on p "Calabresa, cebola e orégano" at bounding box center [332, 221] width 108 height 12
checkbox input "true"
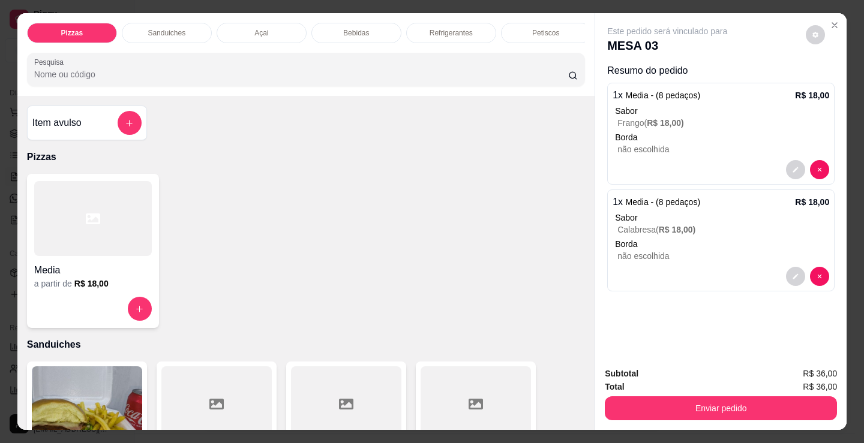
click at [114, 256] on div at bounding box center [93, 218] width 118 height 75
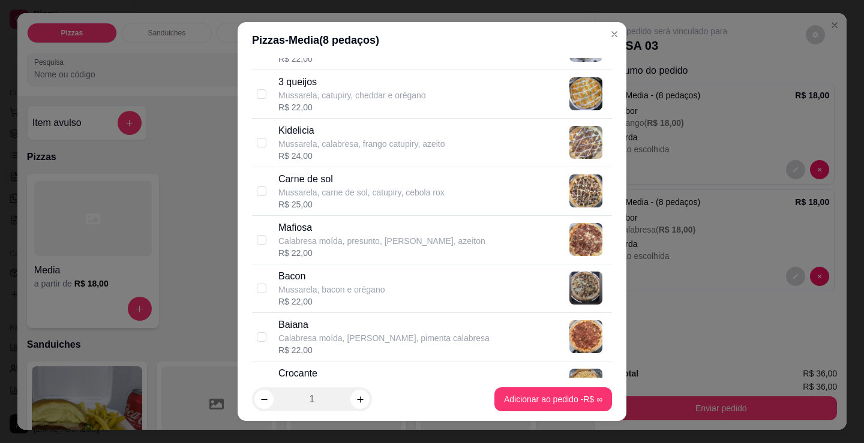
scroll to position [660, 0]
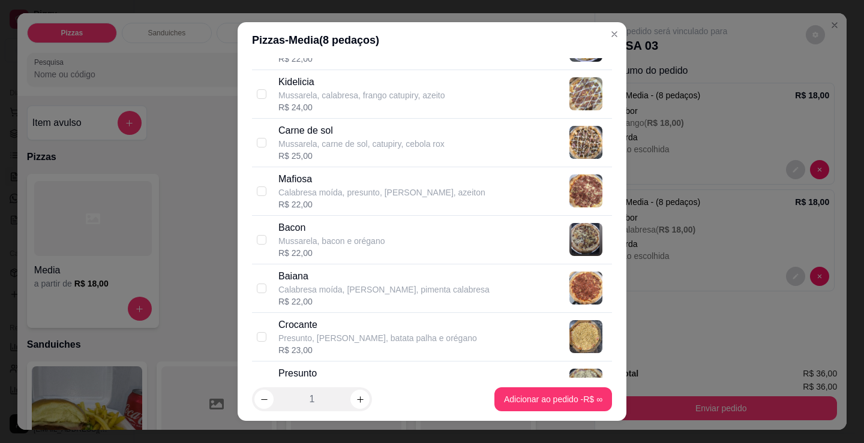
click at [382, 248] on div "Bacon Mussarela, bacon e orégano R$ 22,00" at bounding box center [442, 240] width 329 height 38
checkbox input "false"
click at [384, 284] on p "Calabresa moída, [PERSON_NAME], pimenta calabresa" at bounding box center [383, 290] width 211 height 12
checkbox input "true"
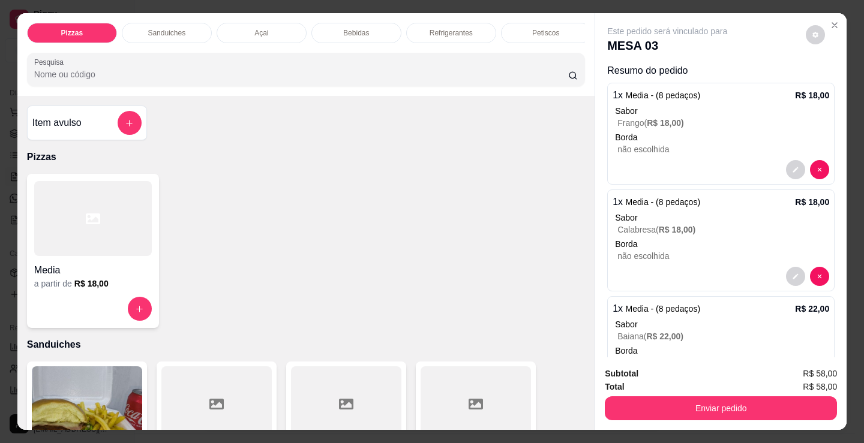
click at [94, 243] on div at bounding box center [93, 218] width 118 height 75
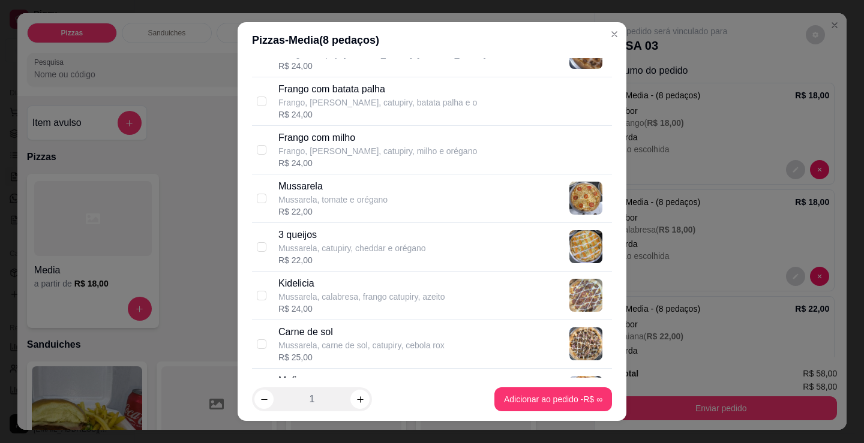
scroll to position [480, 0]
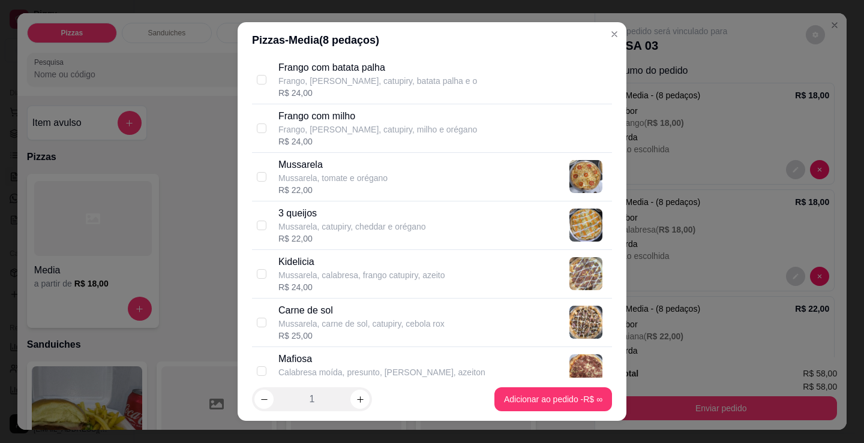
drag, startPoint x: 411, startPoint y: 223, endPoint x: 491, endPoint y: 302, distance: 112.8
click at [413, 227] on p "Mussarela, catupiry, cheddar e orégano" at bounding box center [352, 227] width 148 height 12
checkbox input "true"
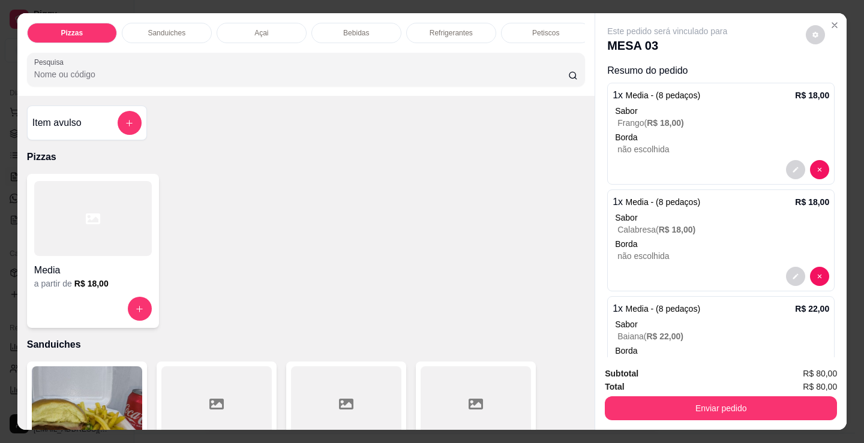
copy p "n"
click at [684, 408] on button "Enviar pedido" at bounding box center [721, 408] width 232 height 24
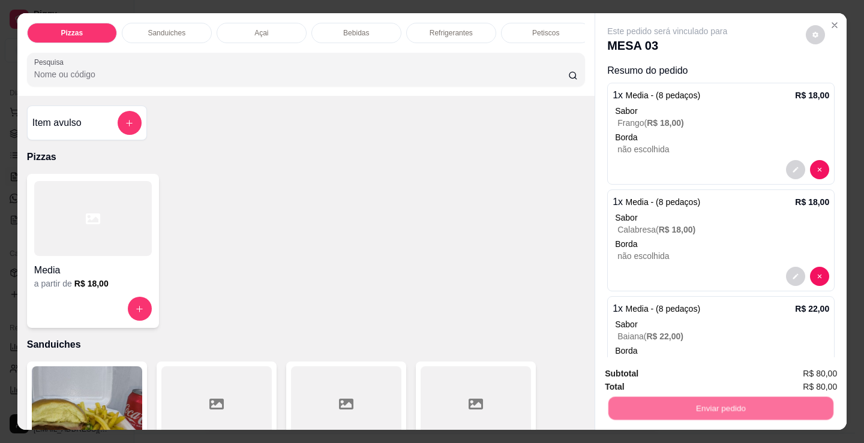
click at [677, 375] on button "Não registrar e enviar pedido" at bounding box center [680, 374] width 125 height 23
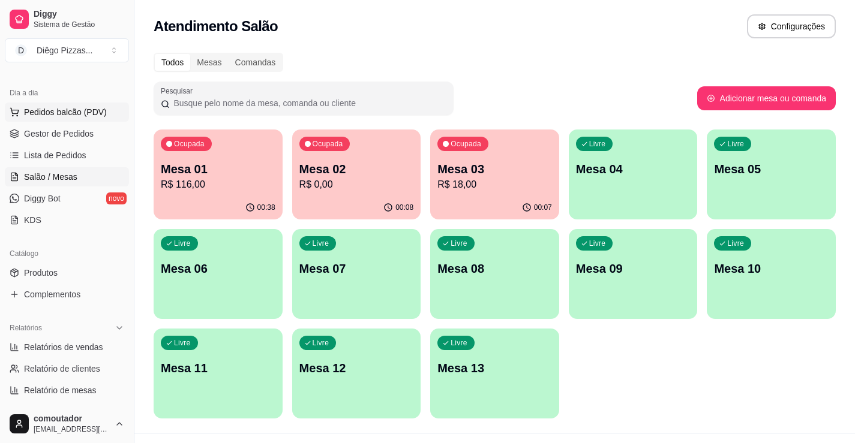
drag, startPoint x: 48, startPoint y: 112, endPoint x: 56, endPoint y: 119, distance: 10.7
click at [48, 112] on span "Pedidos balcão (PDV)" at bounding box center [65, 112] width 83 height 12
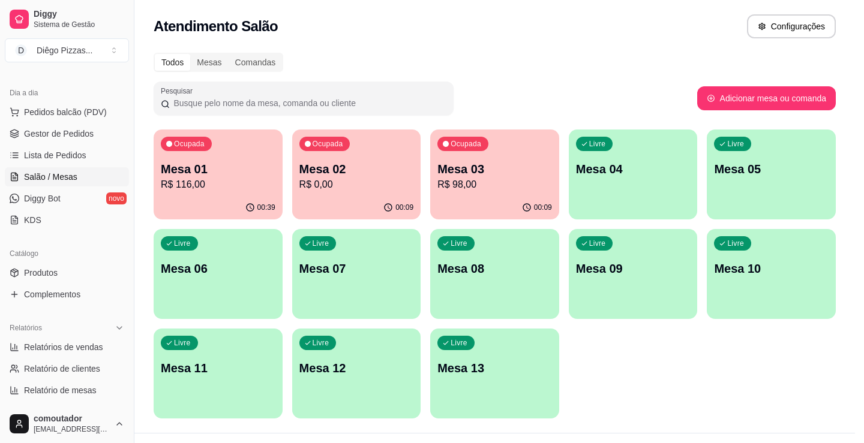
click at [757, 233] on div "Nenhum produto adicionado" at bounding box center [720, 189] width 227 height 235
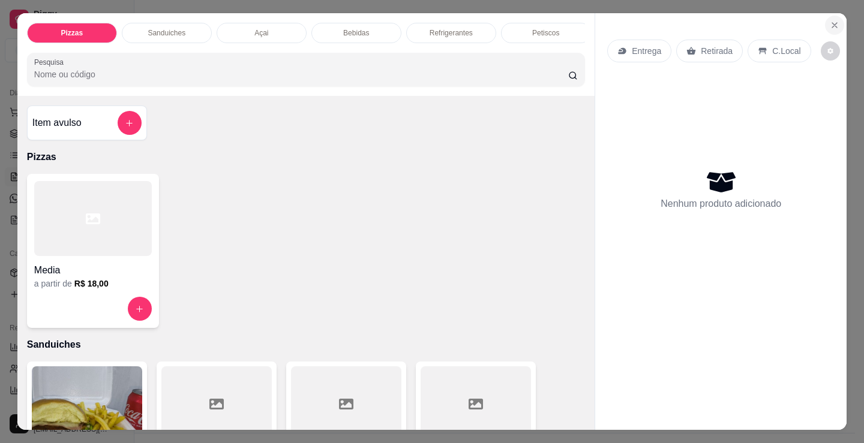
click at [829, 22] on icon "Close" at bounding box center [834, 25] width 10 height 10
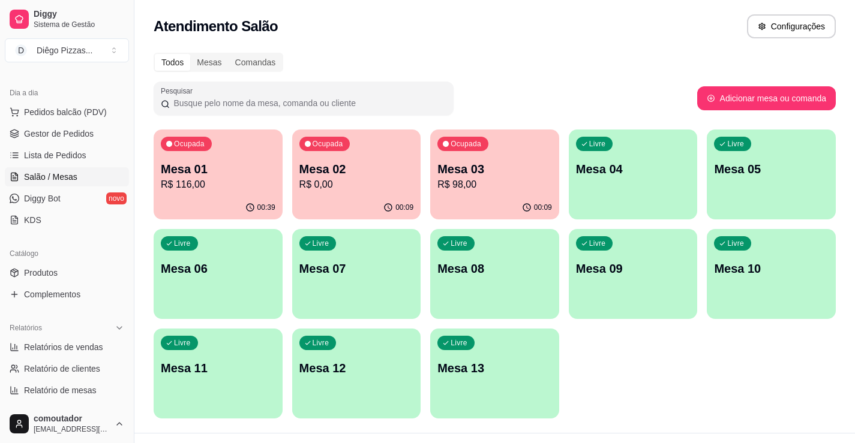
click at [241, 187] on p "R$ 116,00" at bounding box center [218, 185] width 115 height 14
click at [477, 170] on p "Mesa 03" at bounding box center [494, 169] width 115 height 17
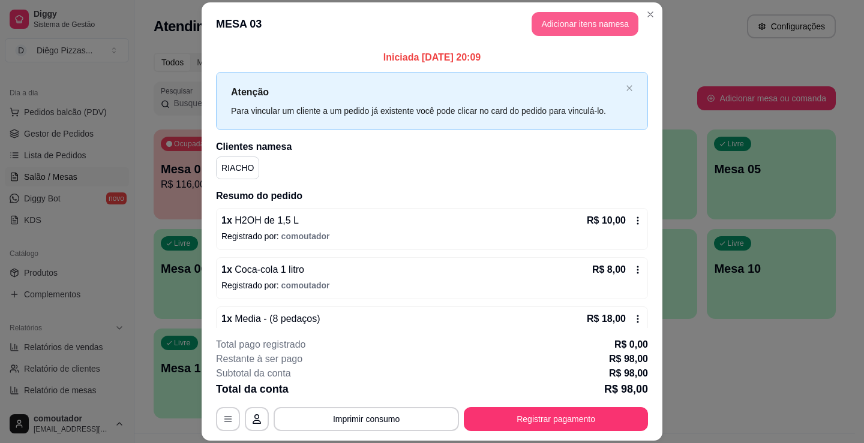
click at [595, 25] on button "Adicionar itens na mesa" at bounding box center [584, 24] width 107 height 24
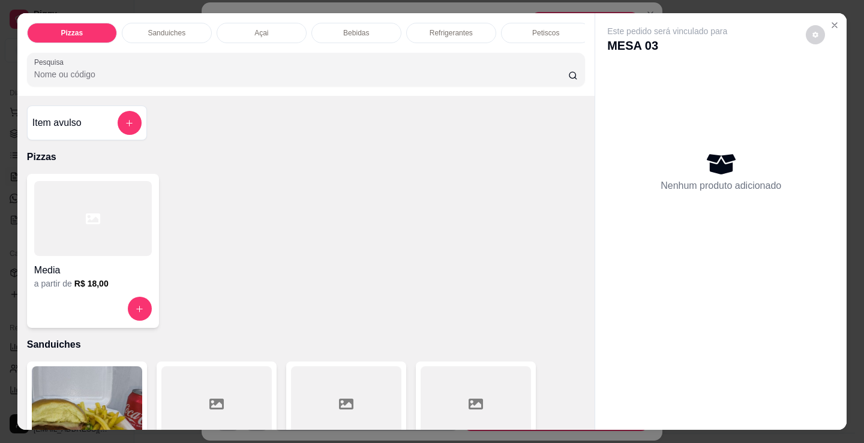
click at [82, 205] on div at bounding box center [93, 218] width 118 height 75
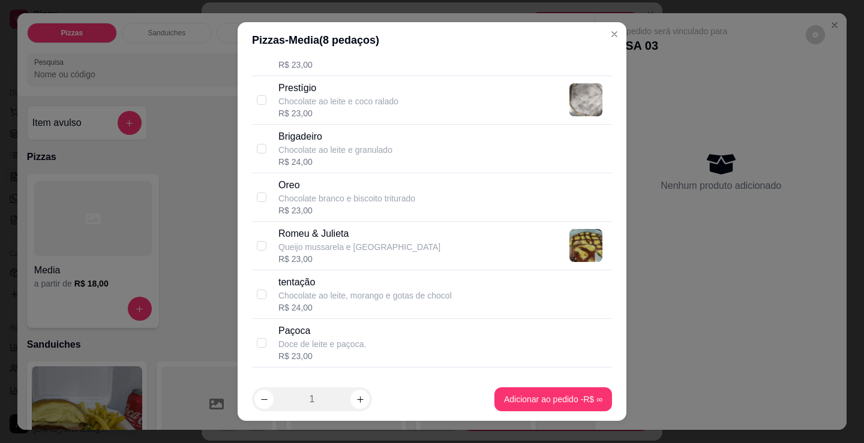
click at [328, 182] on p "Oreo" at bounding box center [346, 185] width 137 height 14
checkbox input "true"
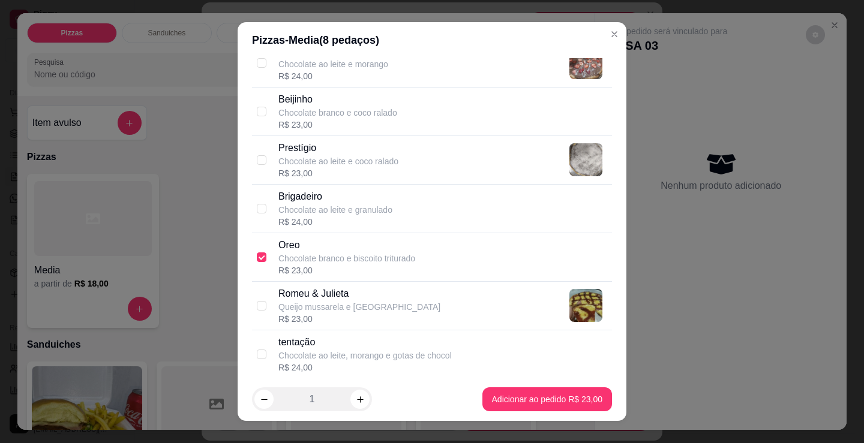
click at [352, 150] on p "Prestígio" at bounding box center [338, 148] width 120 height 14
checkbox input "true"
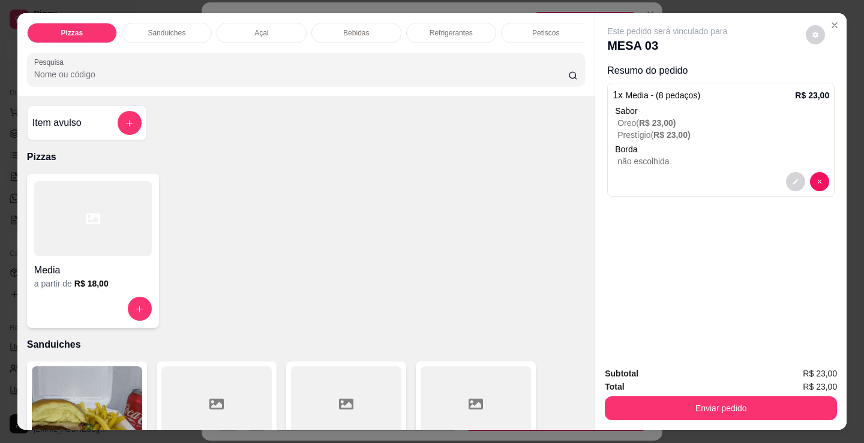
click at [766, 396] on button "Enviar pedido" at bounding box center [721, 408] width 232 height 24
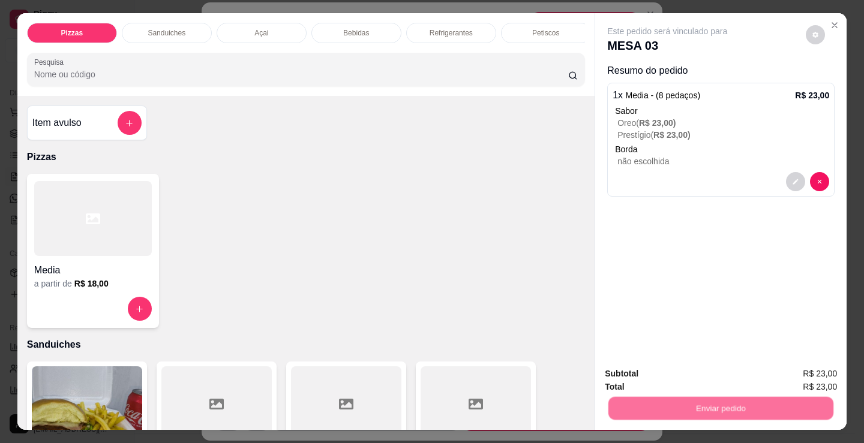
click at [655, 375] on button "Não registrar e enviar pedido" at bounding box center [680, 374] width 125 height 23
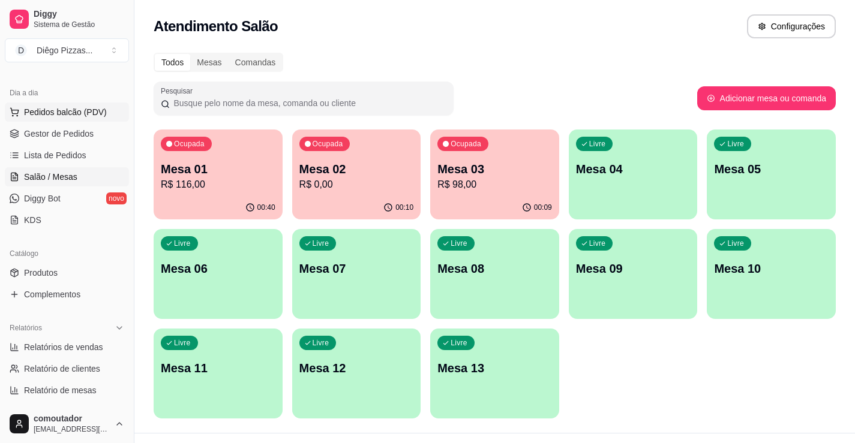
click at [75, 111] on span "Pedidos balcão (PDV)" at bounding box center [65, 112] width 83 height 12
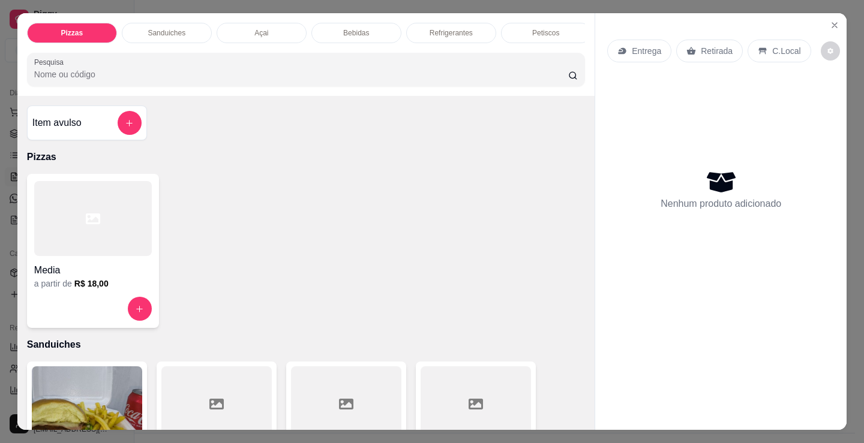
click at [175, 29] on p "Sanduiches" at bounding box center [167, 33] width 38 height 10
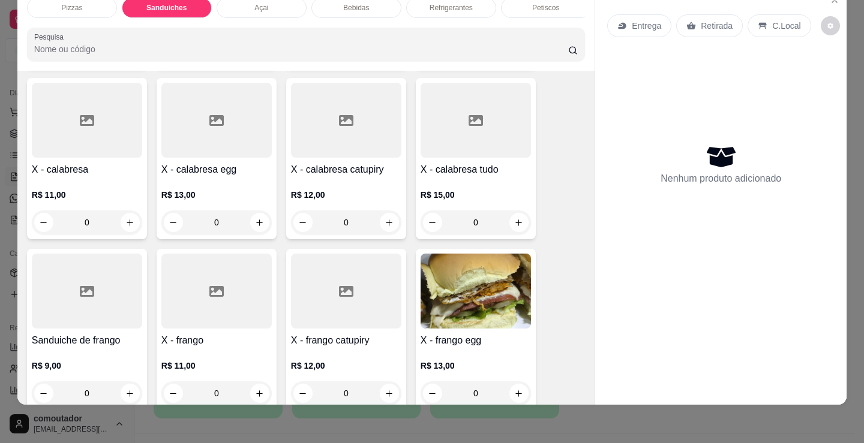
scroll to position [542, 0]
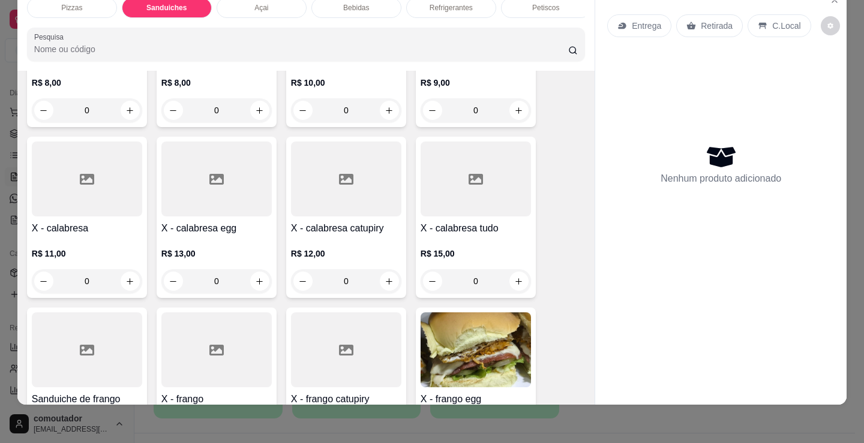
click at [125, 280] on div "0" at bounding box center [87, 281] width 110 height 24
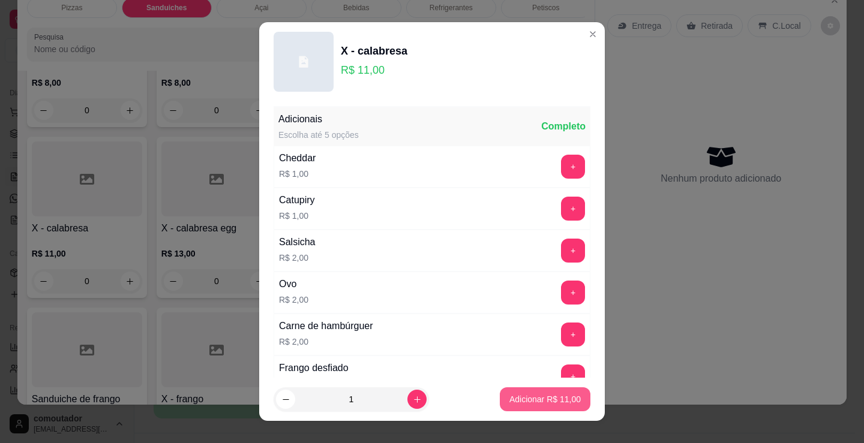
click at [564, 400] on p "Adicionar R$ 11,00" at bounding box center [544, 399] width 71 height 12
type input "1"
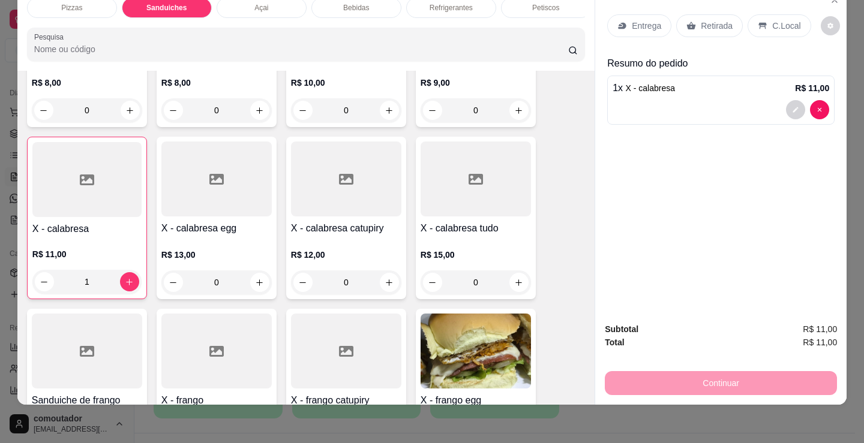
click at [631, 26] on div "Entrega" at bounding box center [639, 25] width 64 height 23
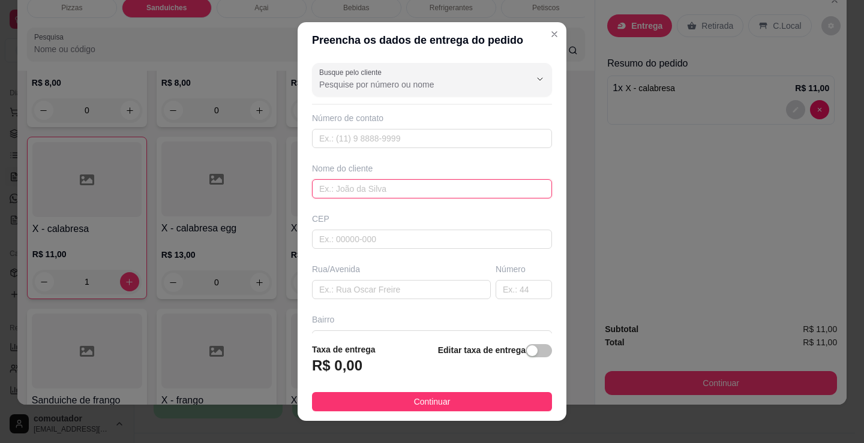
click at [442, 190] on input "text" at bounding box center [432, 188] width 240 height 19
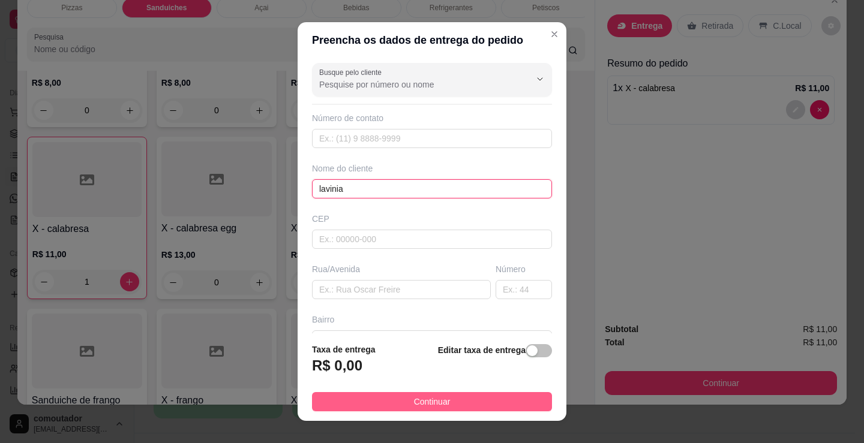
type input "lavinia"
click at [455, 402] on button "Continuar" at bounding box center [432, 401] width 240 height 19
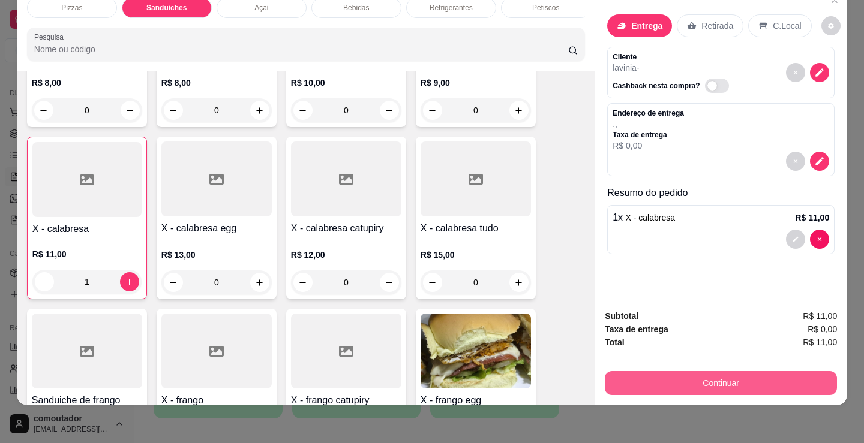
click at [684, 377] on button "Continuar" at bounding box center [721, 383] width 232 height 24
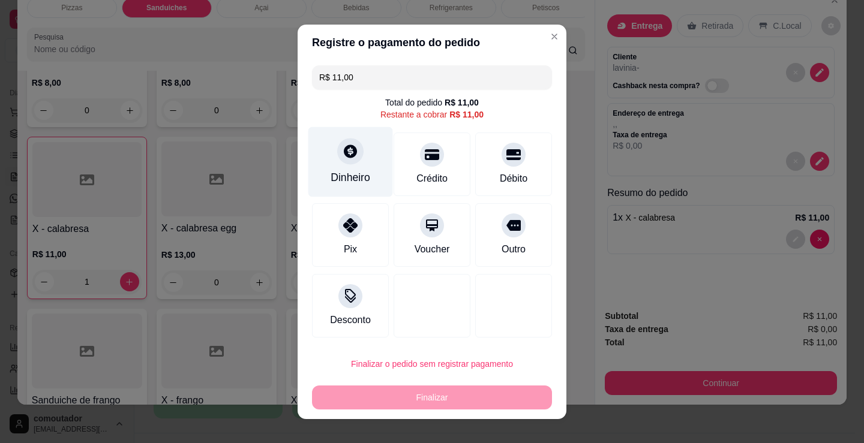
click at [343, 169] on div "Dinheiro" at bounding box center [350, 162] width 85 height 70
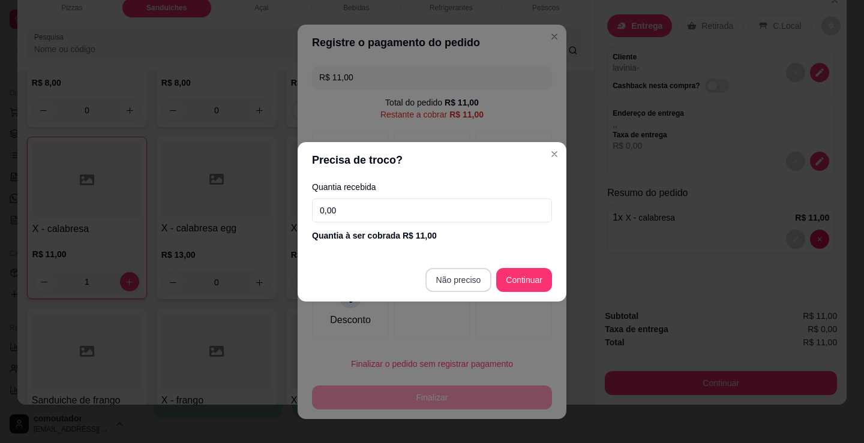
type input "R$ 0,00"
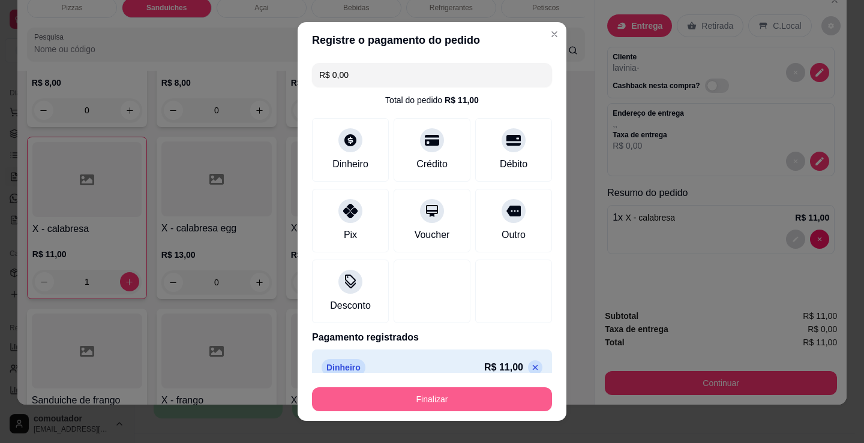
click at [467, 398] on button "Finalizar" at bounding box center [432, 399] width 240 height 24
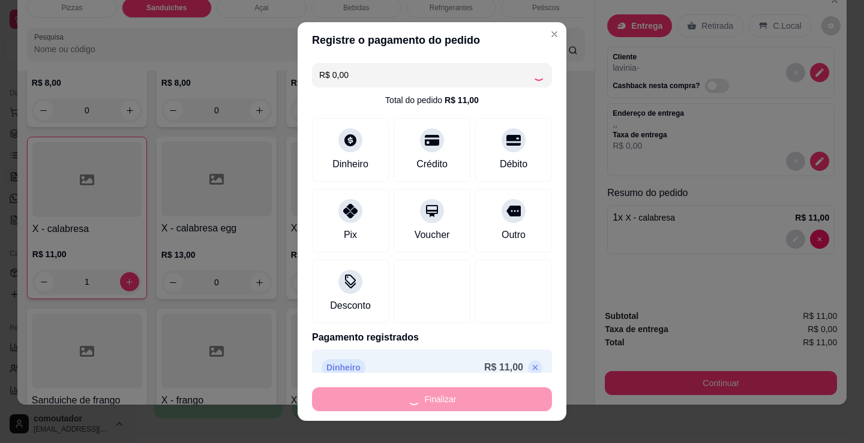
type input "0"
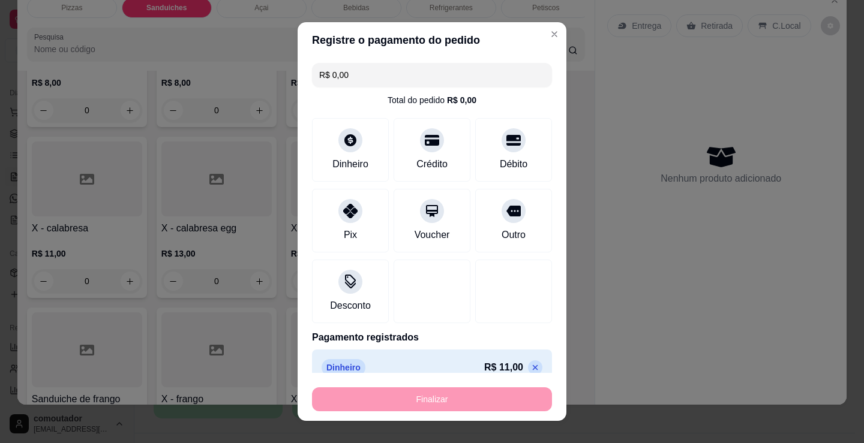
type input "-R$ 11,00"
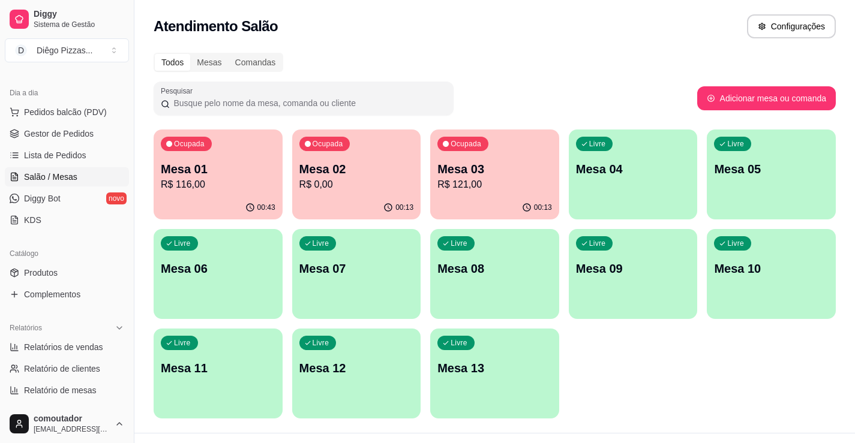
click at [286, 228] on div "Ocupada Mesa 01 R$ 116,00 00:43 Ocupada Mesa 02 R$ 0,00 00:13 Ocupada Mesa 03 R…" at bounding box center [495, 274] width 682 height 289
click at [516, 189] on p "R$ 121,00" at bounding box center [494, 185] width 115 height 14
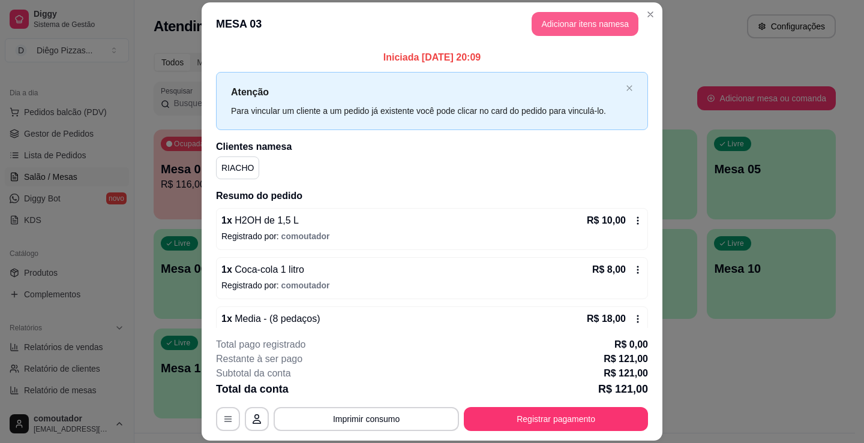
click at [551, 18] on button "Adicionar itens na mesa" at bounding box center [584, 24] width 107 height 24
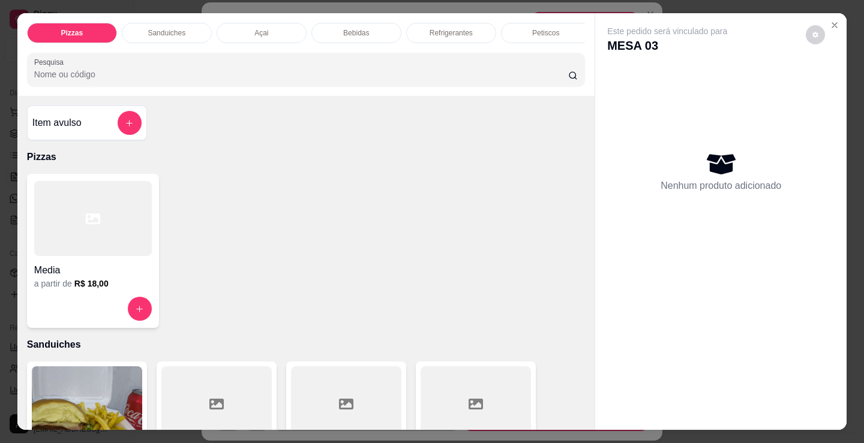
click at [524, 28] on div "Petiscos" at bounding box center [546, 33] width 90 height 20
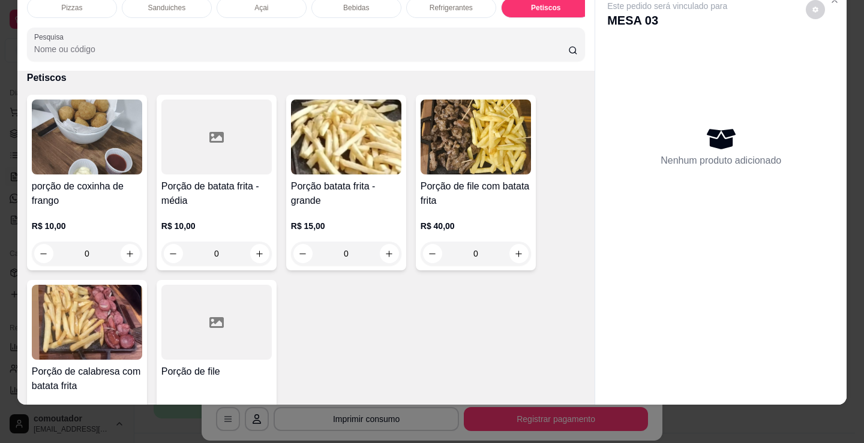
scroll to position [0, 290]
click at [356, 5] on div "doces" at bounding box center [351, 8] width 90 height 20
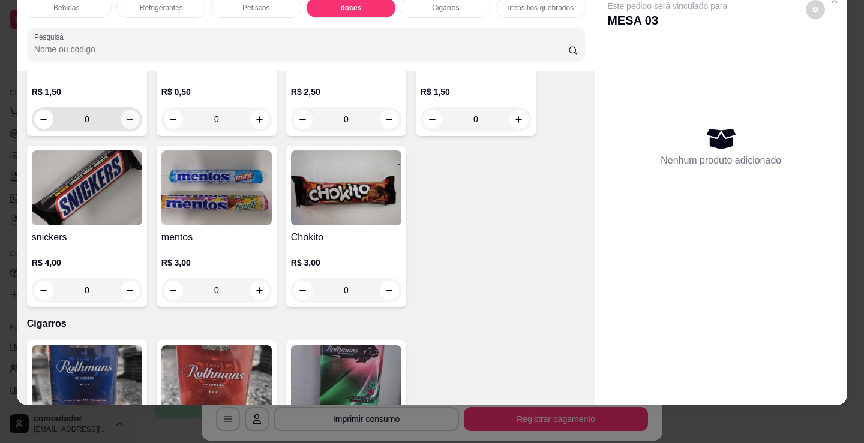
click at [133, 121] on button "increase-product-quantity" at bounding box center [130, 119] width 19 height 19
type input "1"
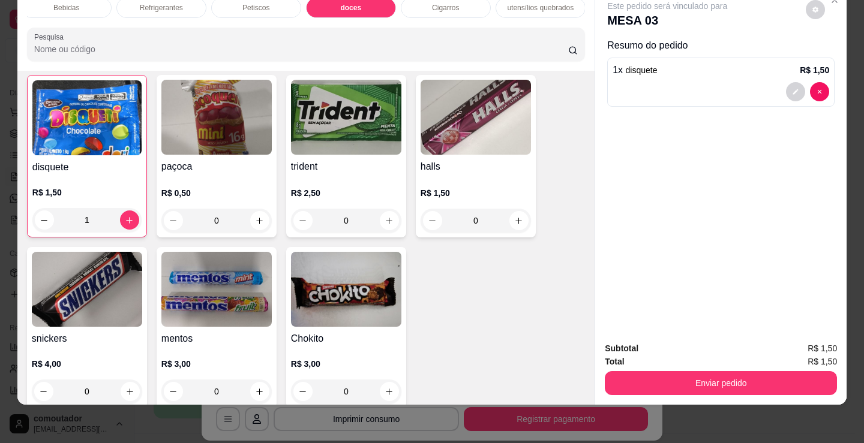
scroll to position [4334, 0]
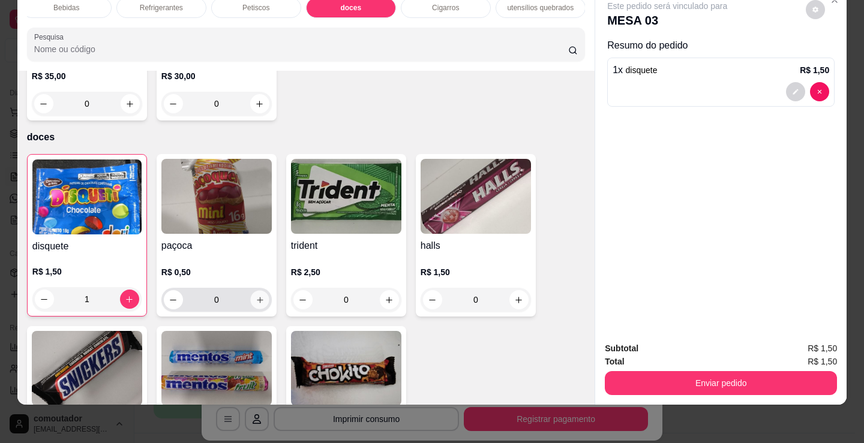
click at [258, 296] on icon "increase-product-quantity" at bounding box center [259, 300] width 9 height 9
type input "1"
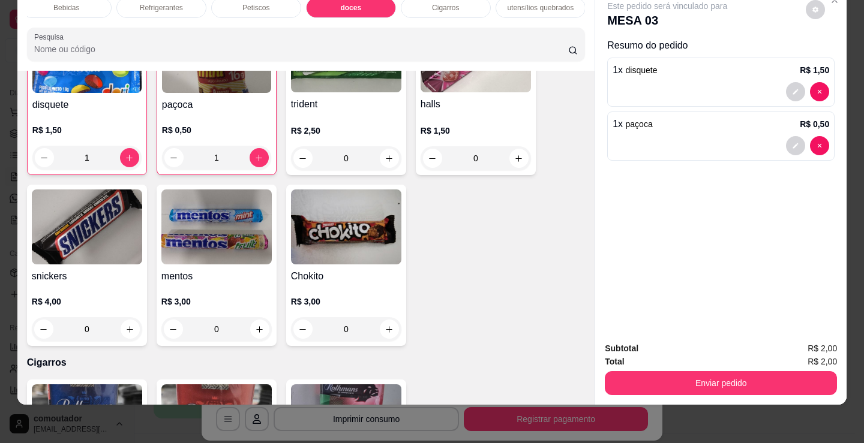
scroll to position [4574, 0]
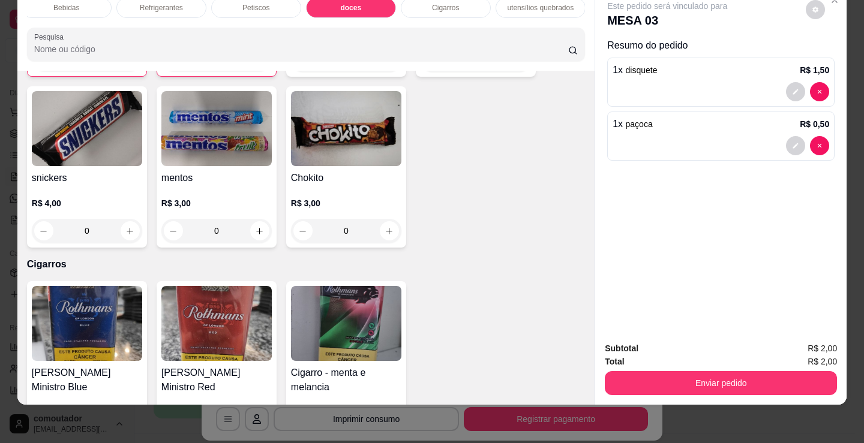
click at [63, 7] on div "Bebidas" at bounding box center [67, 8] width 90 height 20
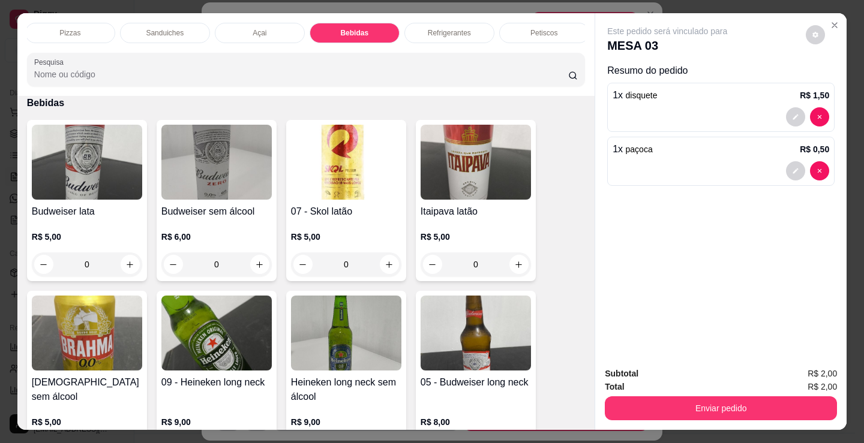
scroll to position [0, 0]
click at [47, 27] on div "Pizzas" at bounding box center [72, 33] width 90 height 20
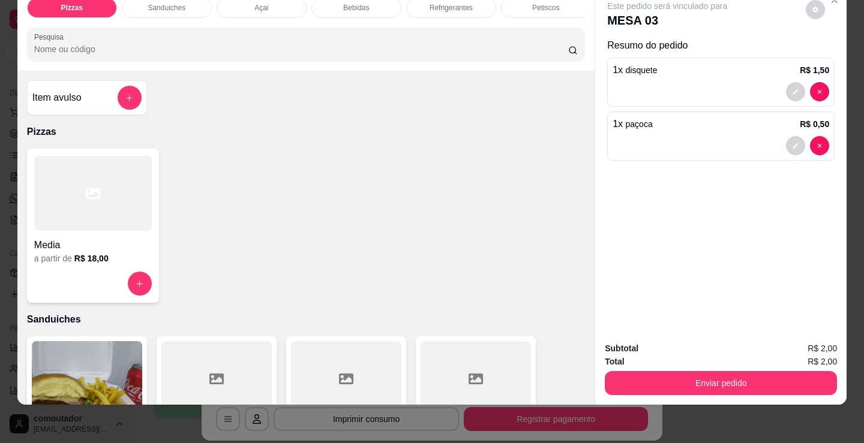
click at [92, 111] on div "Item avulso" at bounding box center [87, 97] width 120 height 35
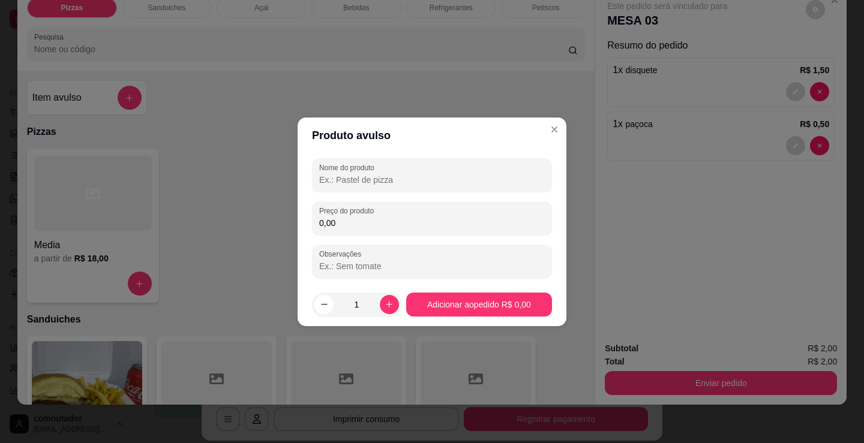
click at [384, 183] on input "Nome do produto" at bounding box center [432, 180] width 226 height 12
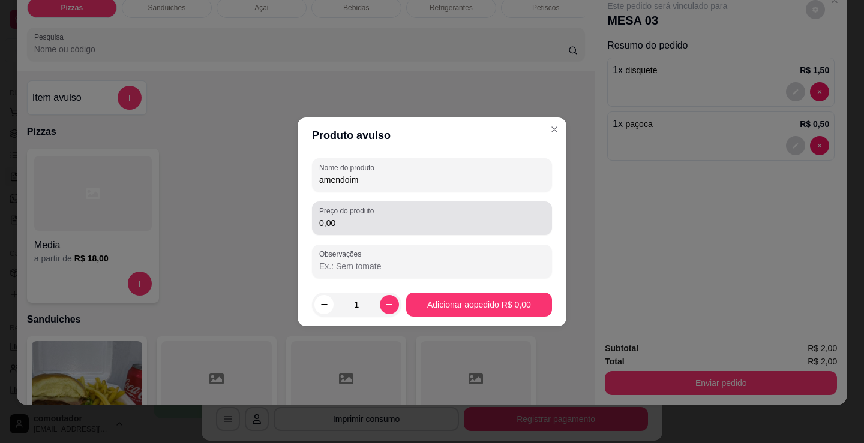
type input "amendoim"
click at [380, 214] on div "0,00" at bounding box center [432, 218] width 226 height 24
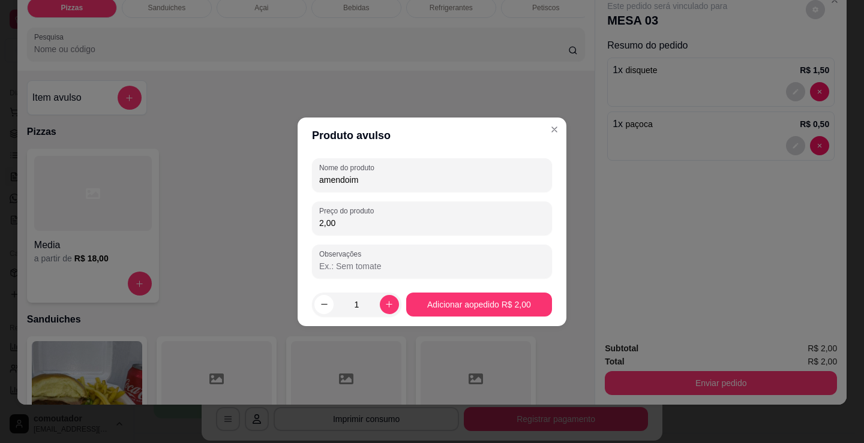
type input "2,00"
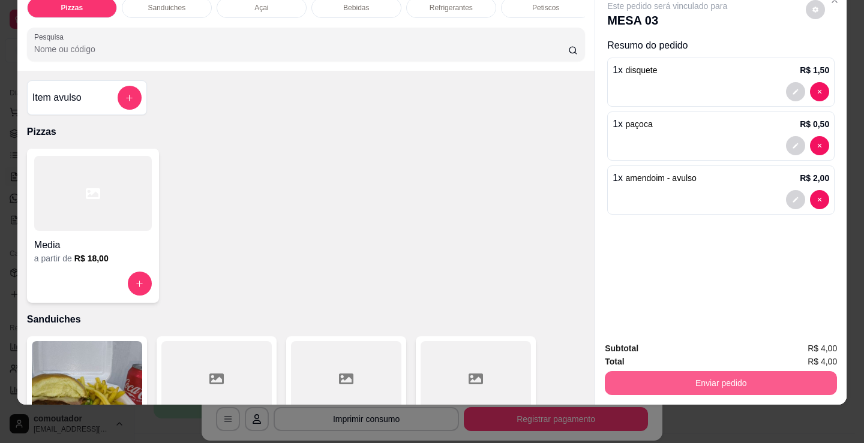
click at [644, 371] on button "Enviar pedido" at bounding box center [721, 383] width 232 height 24
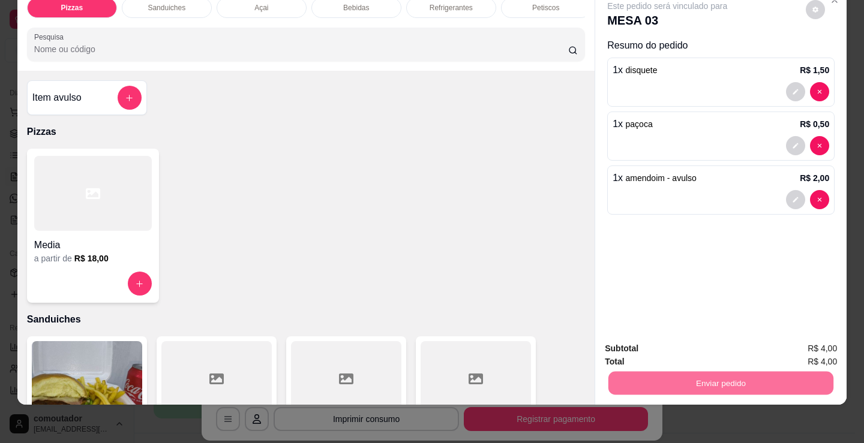
click at [660, 343] on button "Não registrar e enviar pedido" at bounding box center [680, 344] width 125 height 23
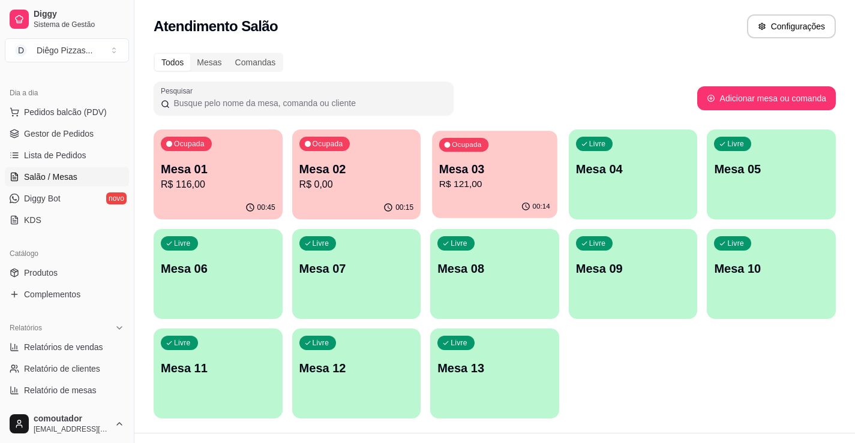
click at [495, 184] on p "R$ 121,00" at bounding box center [494, 185] width 111 height 14
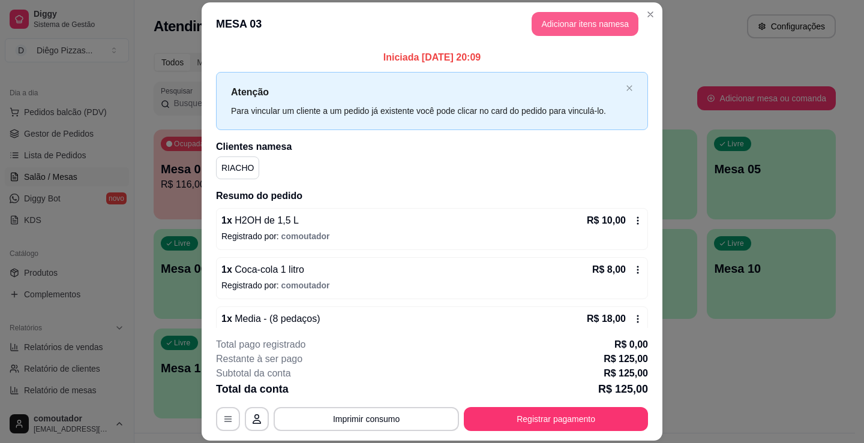
click at [585, 22] on button "Adicionar itens na mesa" at bounding box center [584, 24] width 107 height 24
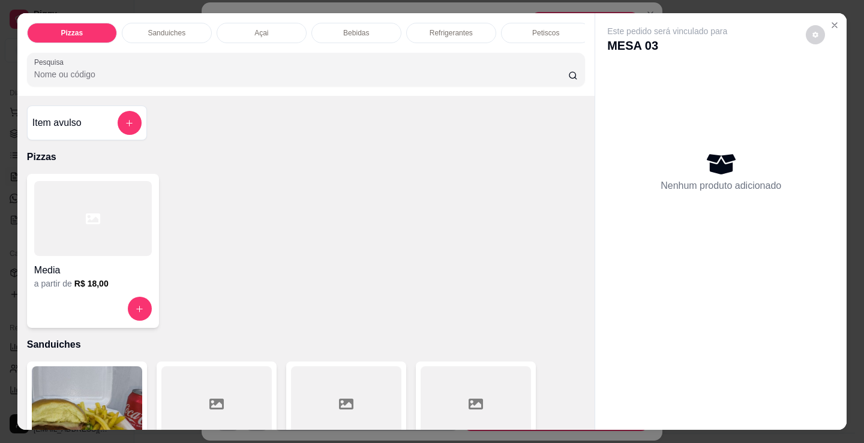
click at [180, 28] on p "Sanduiches" at bounding box center [167, 33] width 38 height 10
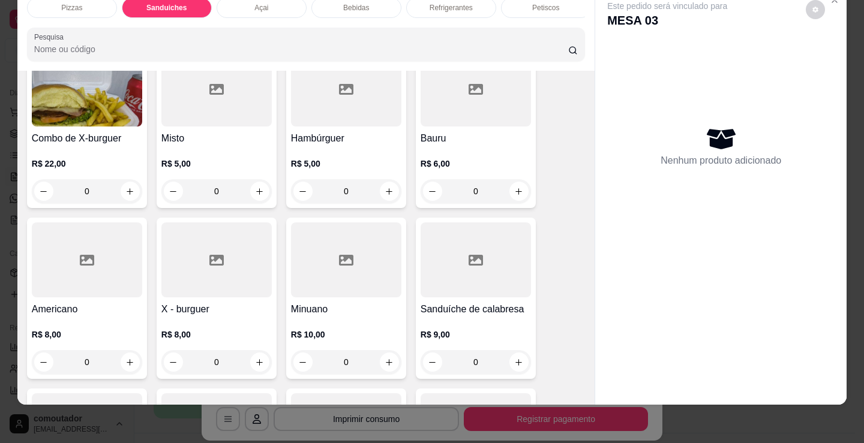
scroll to position [302, 0]
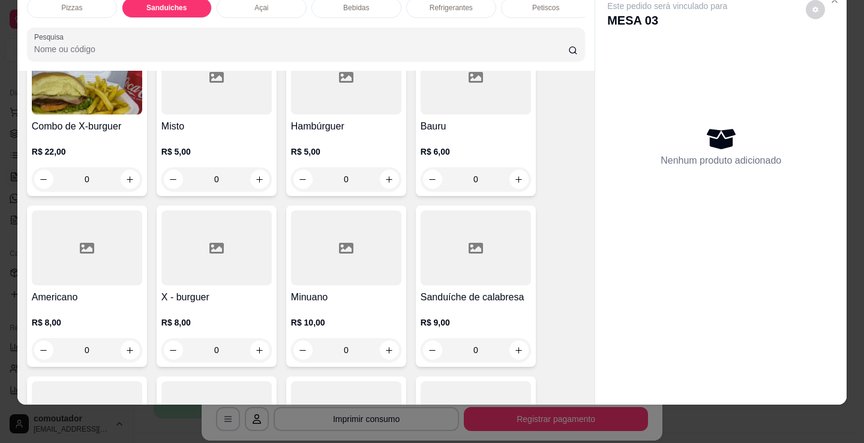
click at [259, 185] on div "0" at bounding box center [216, 179] width 110 height 24
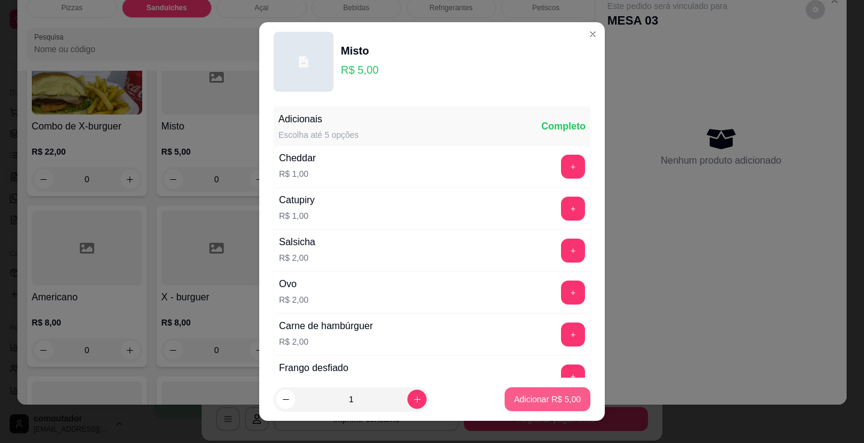
click at [537, 399] on p "Adicionar R$ 5,00" at bounding box center [547, 399] width 67 height 12
type input "1"
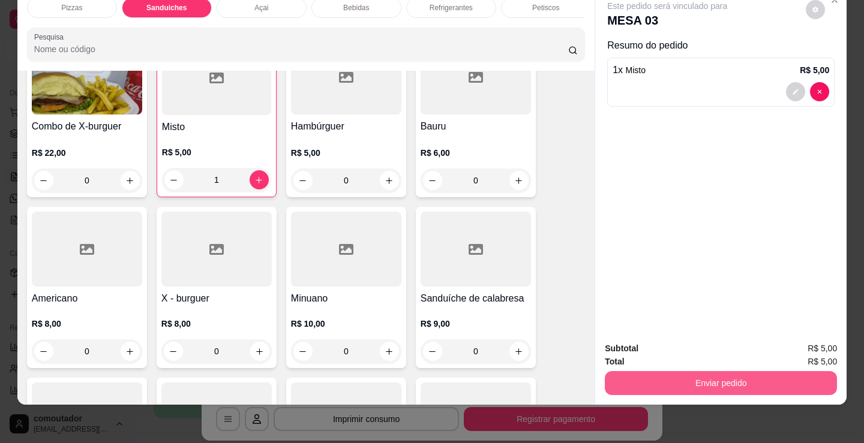
click at [699, 372] on button "Enviar pedido" at bounding box center [721, 383] width 232 height 24
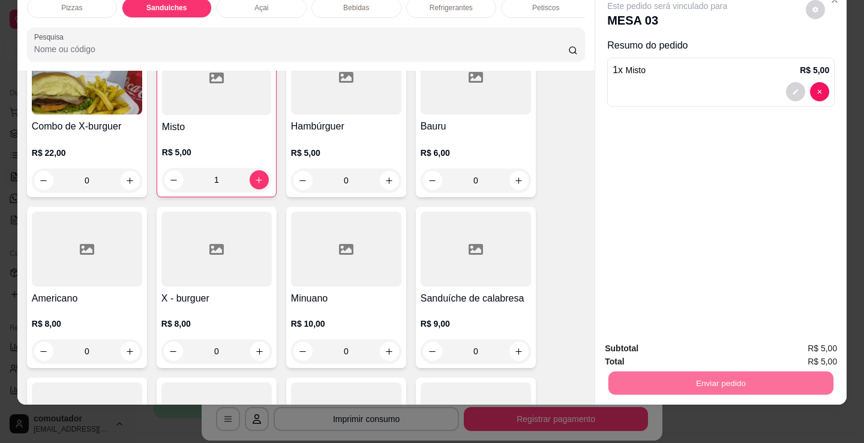
click at [665, 339] on button "Não registrar e enviar pedido" at bounding box center [680, 344] width 125 height 23
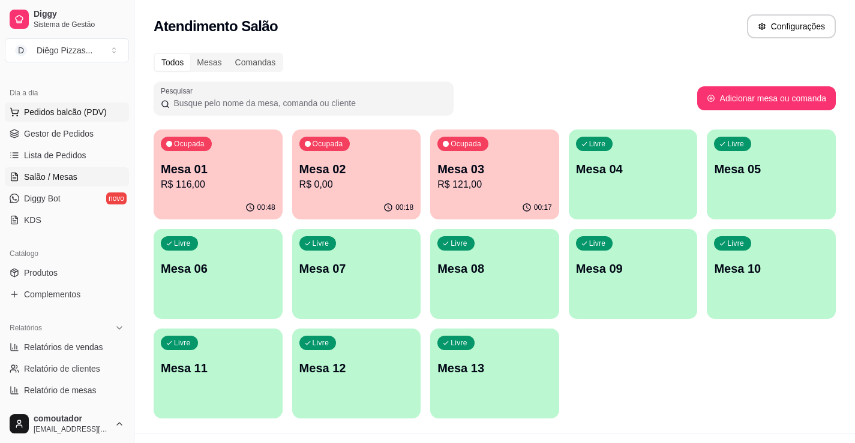
click at [48, 113] on span "Pedidos balcão (PDV)" at bounding box center [65, 112] width 83 height 12
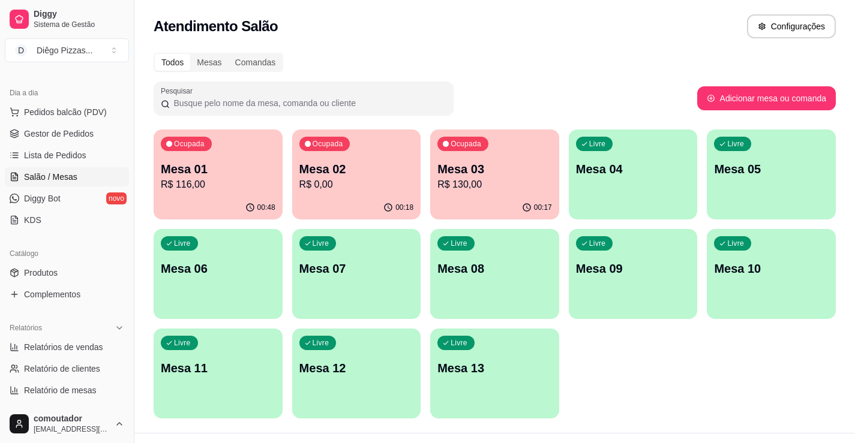
click at [59, 191] on div at bounding box center [93, 218] width 118 height 75
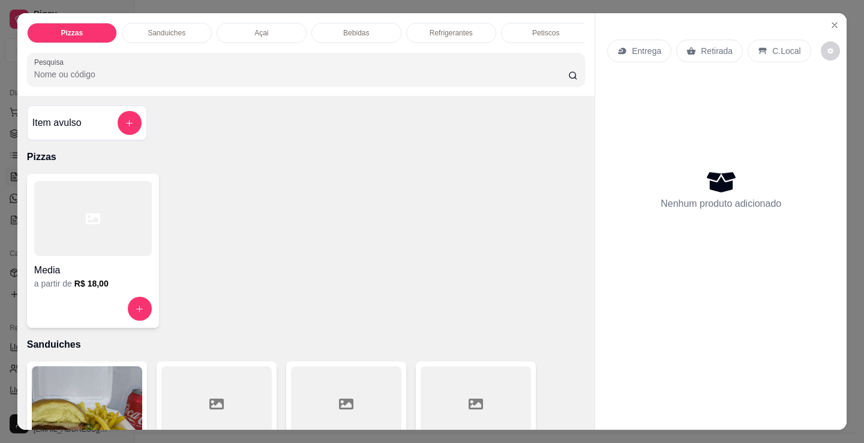
click at [272, 38] on div "Açai" at bounding box center [262, 33] width 90 height 20
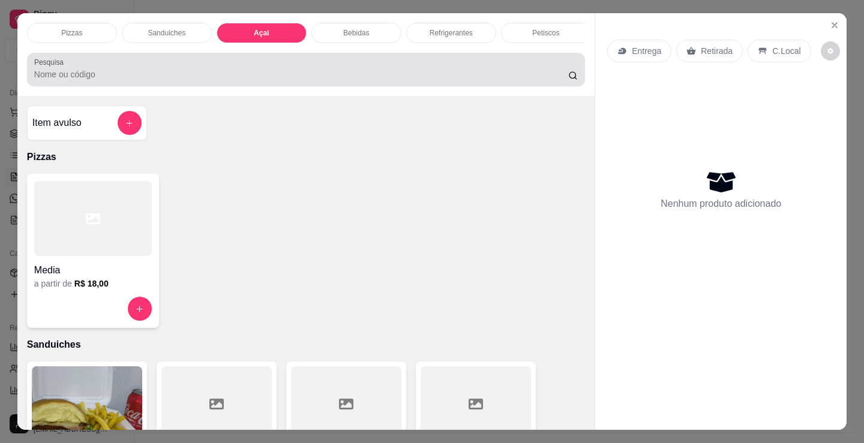
scroll to position [29, 0]
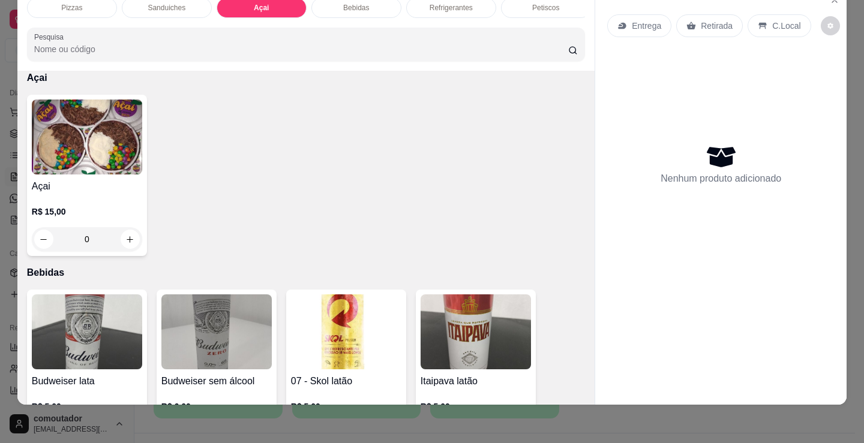
click at [76, 204] on div "R$ 15,00 0" at bounding box center [87, 223] width 110 height 58
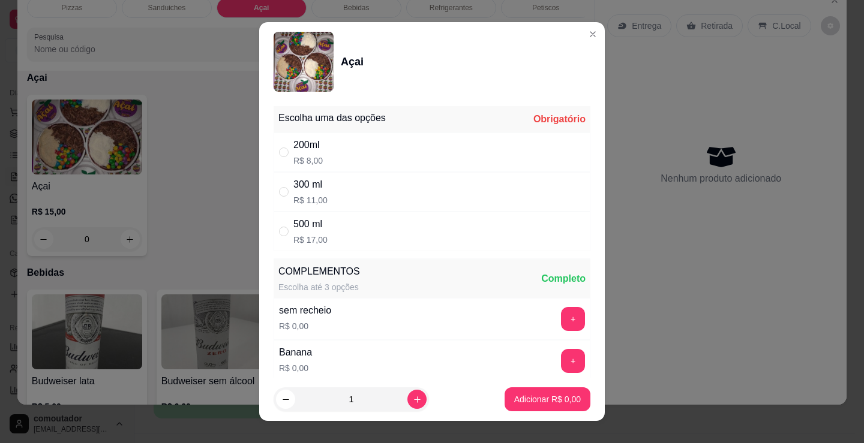
click at [380, 157] on div "200ml R$ 8,00" at bounding box center [431, 153] width 317 height 40
radio input "true"
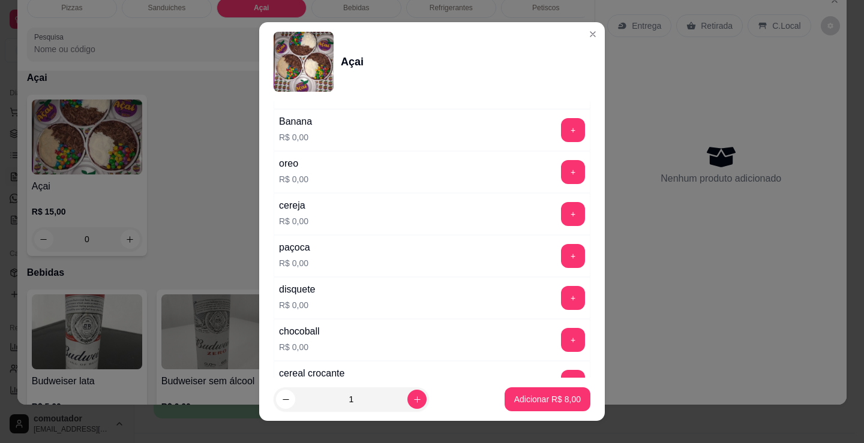
scroll to position [240, 0]
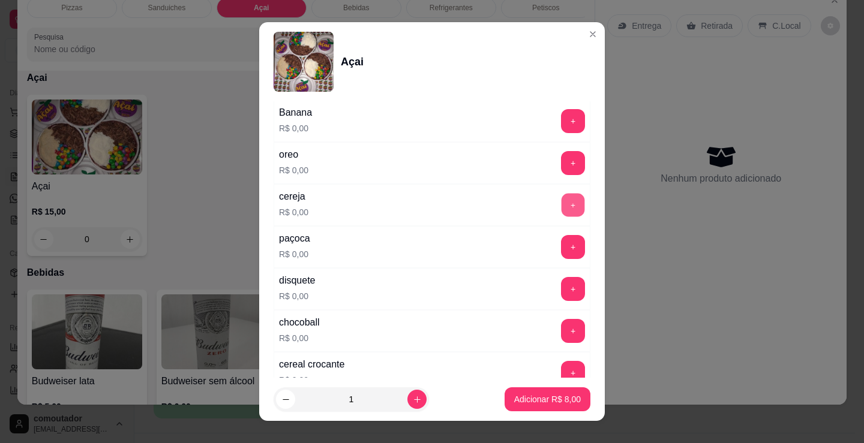
click at [561, 212] on button "+" at bounding box center [572, 205] width 23 height 23
click at [567, 399] on button "Adicionar R$ 8,00" at bounding box center [547, 399] width 86 height 24
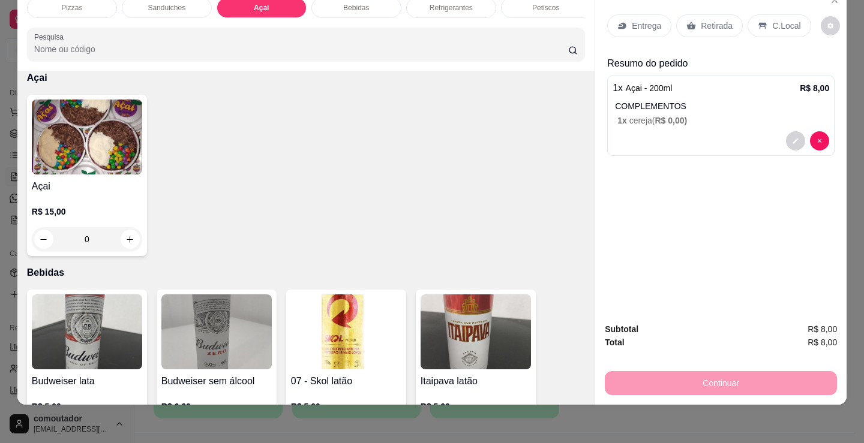
click at [73, 142] on img at bounding box center [87, 137] width 110 height 75
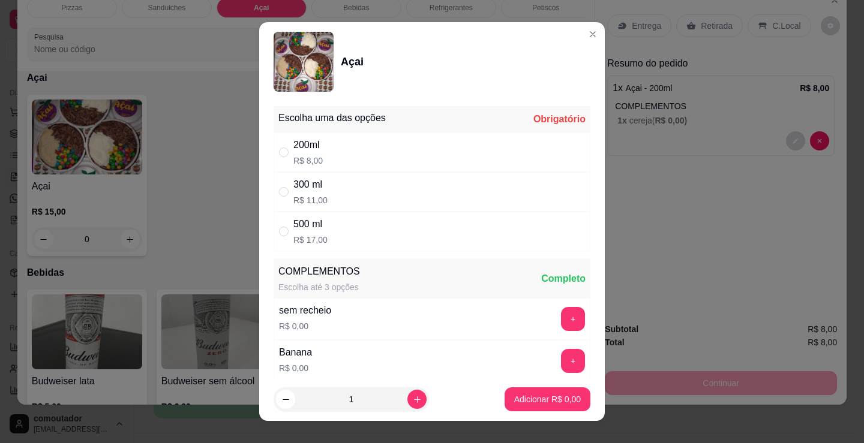
click at [356, 148] on div "200ml R$ 8,00" at bounding box center [431, 153] width 317 height 40
radio input "true"
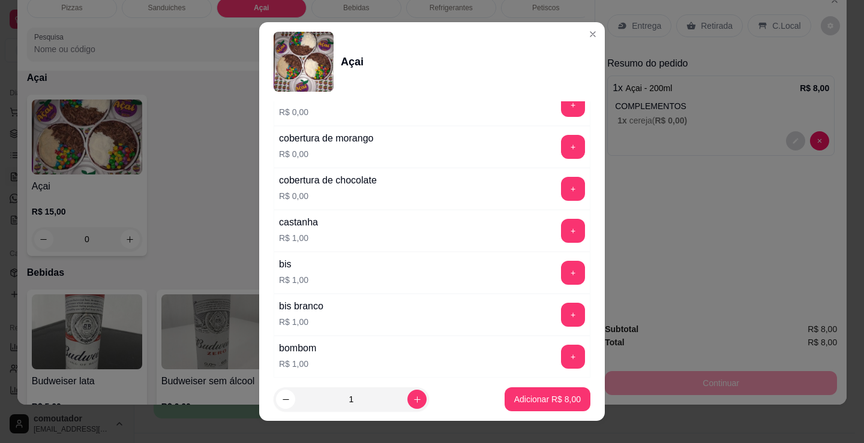
scroll to position [1080, 0]
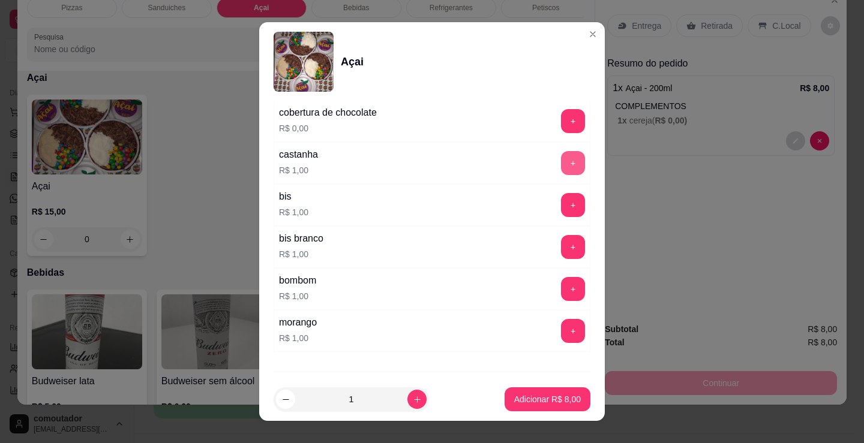
click at [561, 161] on button "+" at bounding box center [573, 163] width 24 height 24
click at [551, 404] on p "Adicionar R$ 9,00" at bounding box center [547, 399] width 67 height 12
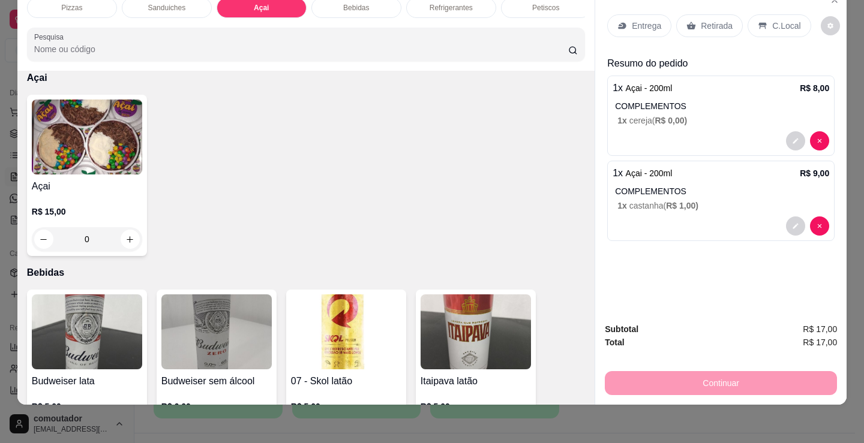
click at [648, 23] on p "Entrega" at bounding box center [646, 26] width 29 height 12
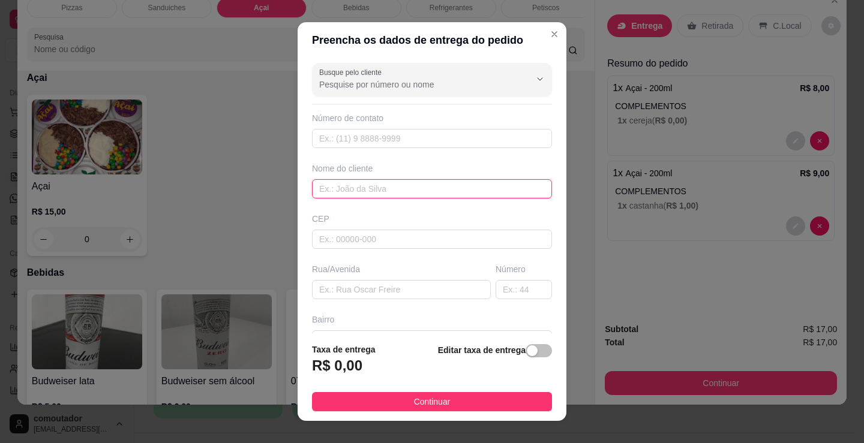
click at [371, 191] on input "text" at bounding box center [432, 188] width 240 height 19
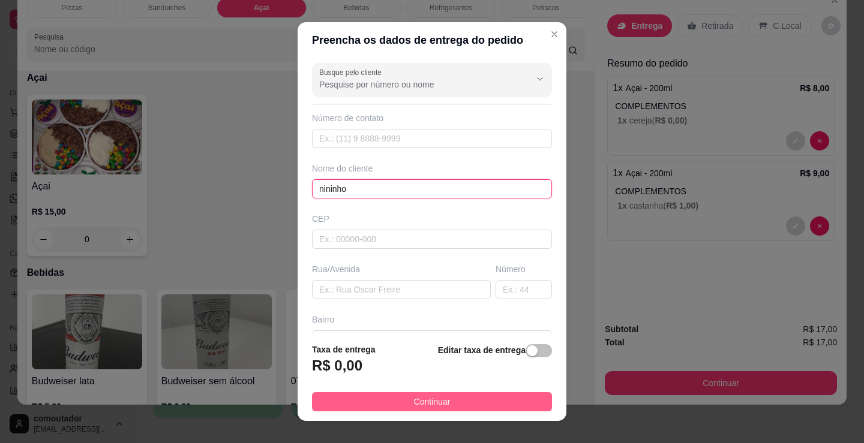
type input "nininho"
click at [494, 407] on button "Continuar" at bounding box center [432, 401] width 240 height 19
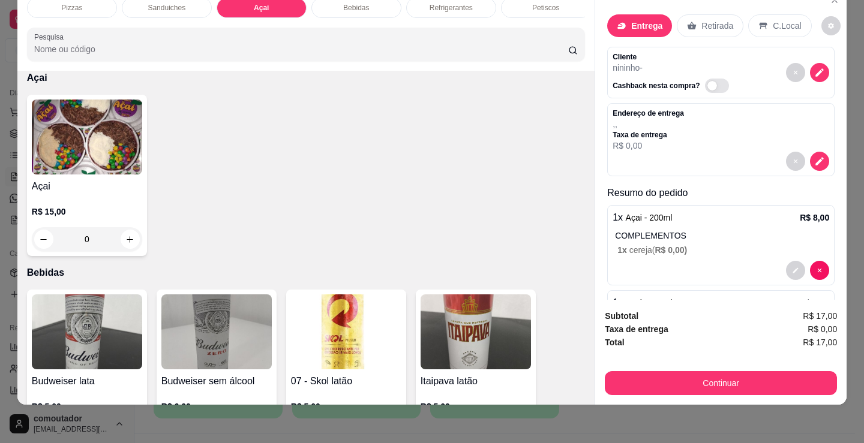
click at [708, 372] on button "Continuar" at bounding box center [721, 383] width 232 height 24
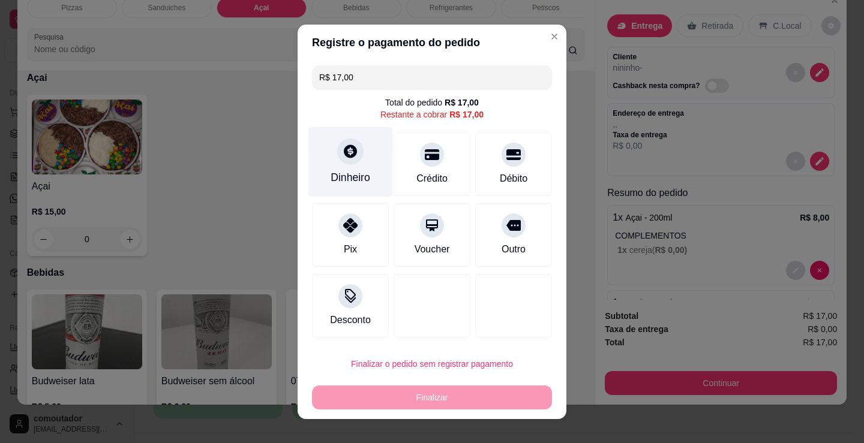
click at [339, 175] on div "Dinheiro" at bounding box center [350, 178] width 40 height 16
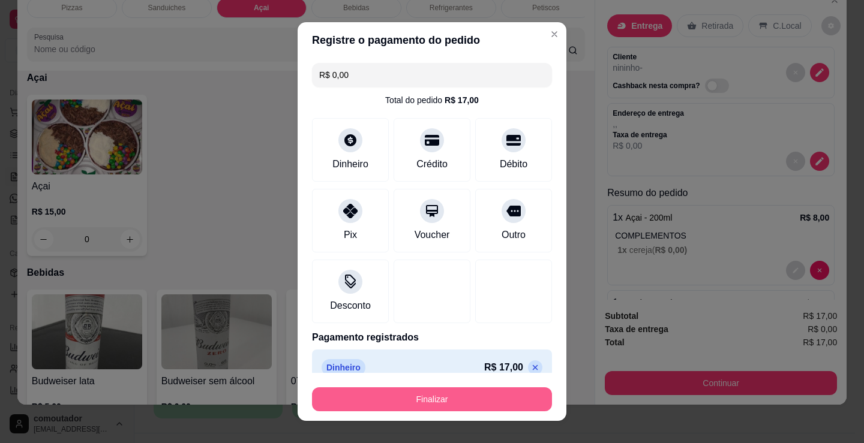
click at [456, 399] on button "Finalizar" at bounding box center [432, 399] width 240 height 24
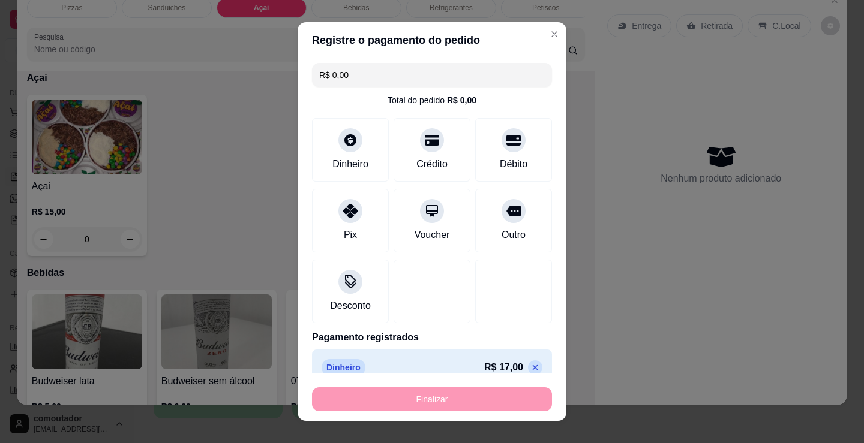
type input "-R$ 17,00"
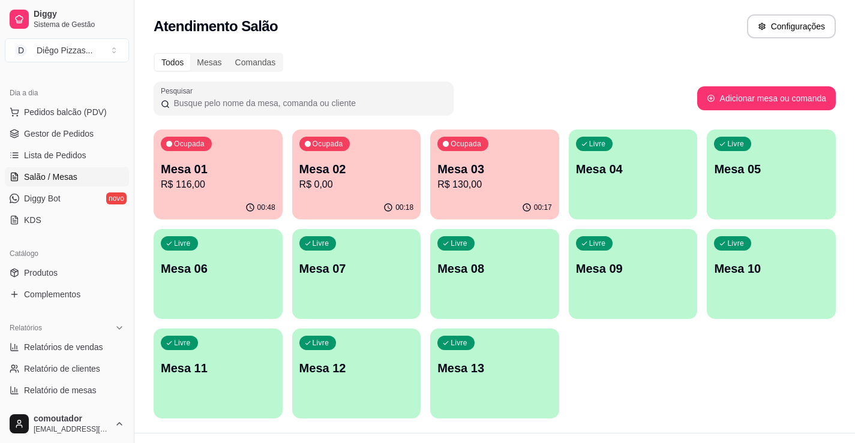
click at [675, 368] on div "Ocupada Mesa 01 R$ 116,00 00:48 Ocupada Mesa 02 R$ 0,00 00:18 Ocupada Mesa 03 R…" at bounding box center [495, 274] width 682 height 289
click at [472, 192] on div "Ocupada Mesa 03 R$ 130,00" at bounding box center [494, 163] width 129 height 67
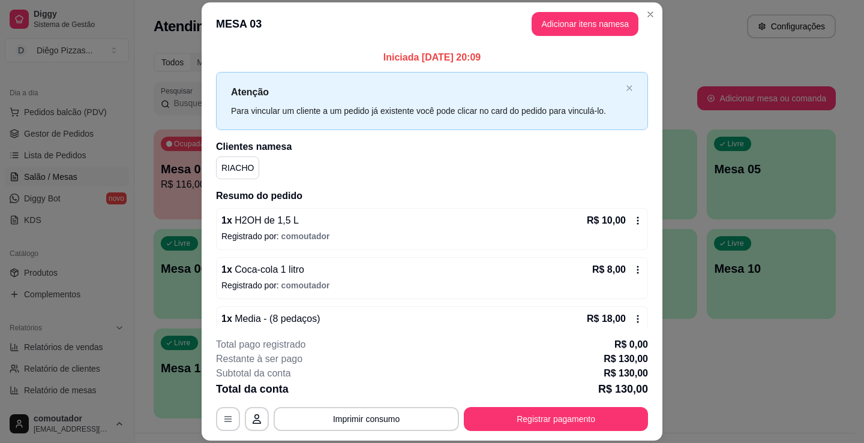
click at [601, 19] on button "Adicionar itens na mesa" at bounding box center [584, 24] width 107 height 24
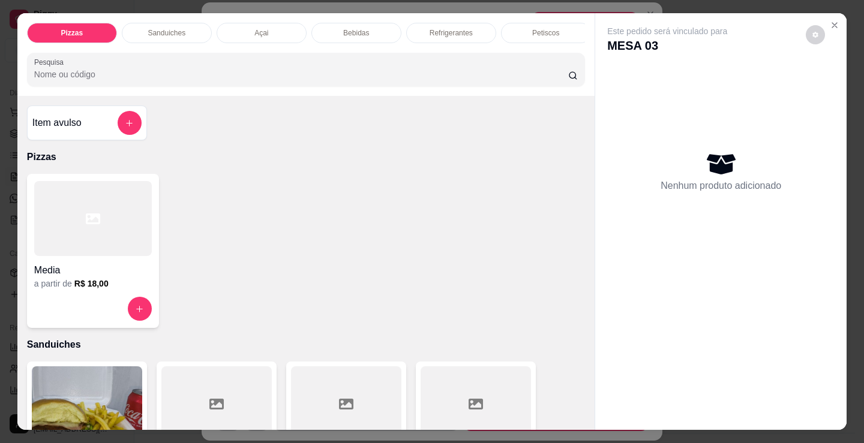
scroll to position [0, 290]
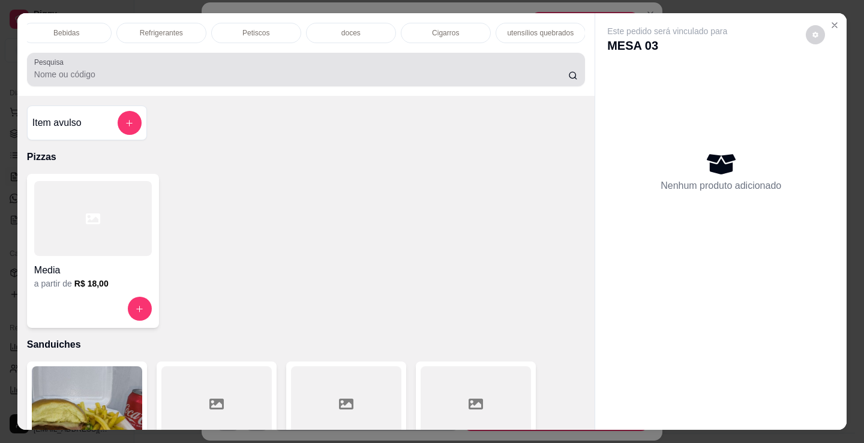
click at [464, 59] on div "Pesquisa" at bounding box center [306, 70] width 558 height 34
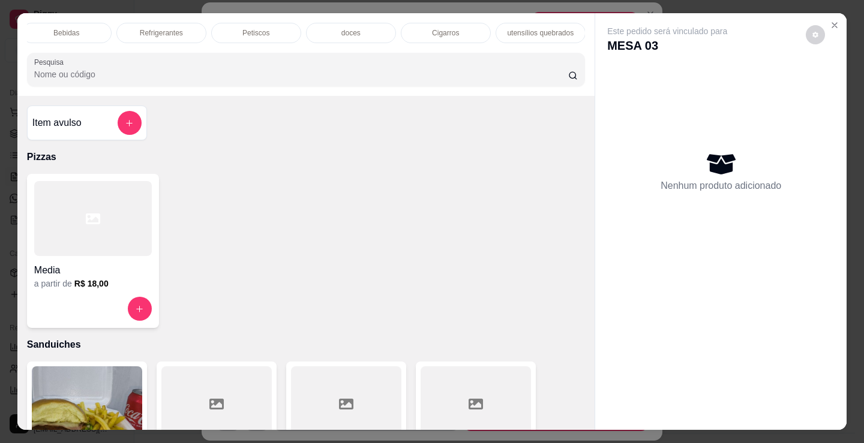
click at [476, 52] on div "Pizzas Sanduiches Açai Bebidas Refrigerantes Petiscos doces Cigarros utensílios…" at bounding box center [305, 54] width 577 height 83
drag, startPoint x: 495, startPoint y: 53, endPoint x: 577, endPoint y: 64, distance: 82.9
click at [577, 64] on div "Pizzas Sanduiches Açai Bebidas Refrigerantes Petiscos doces Cigarros utensílios…" at bounding box center [305, 54] width 577 height 83
click at [344, 28] on p "doces" at bounding box center [350, 33] width 19 height 10
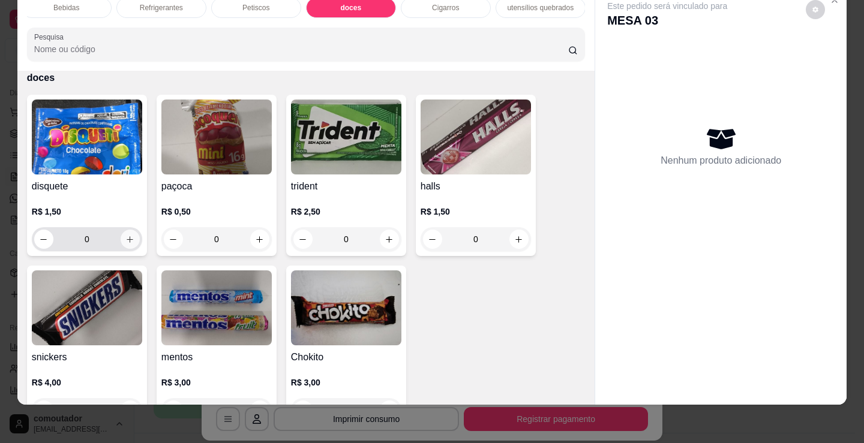
click at [127, 240] on icon "increase-product-quantity" at bounding box center [130, 239] width 7 height 7
type input "1"
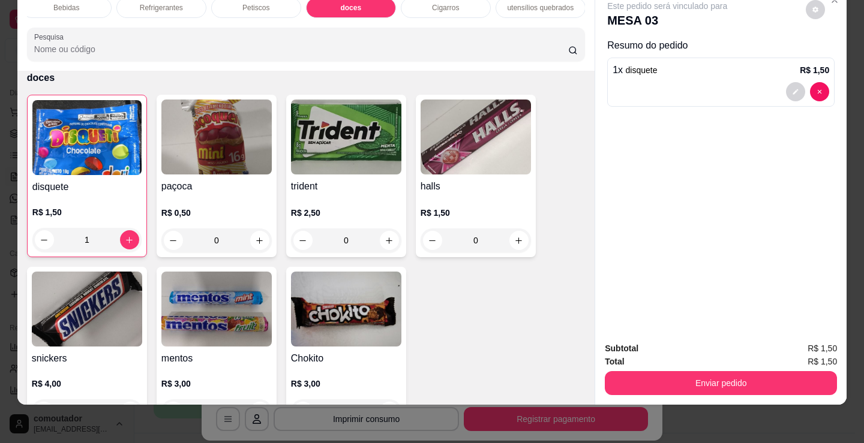
click at [755, 371] on button "Enviar pedido" at bounding box center [721, 383] width 232 height 24
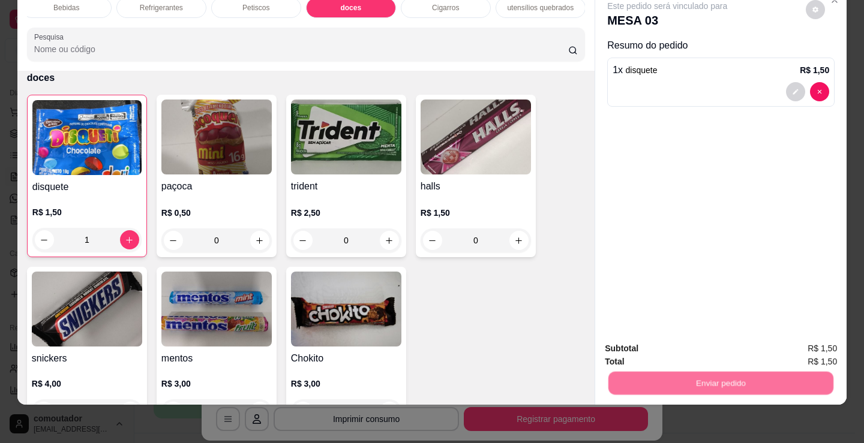
click at [659, 329] on div "Deseja registrar o cliente que fez esse pedido? Essa é uma forma de identificar…" at bounding box center [716, 331] width 205 height 52
click at [660, 342] on button "Não registrar e enviar pedido" at bounding box center [680, 344] width 130 height 24
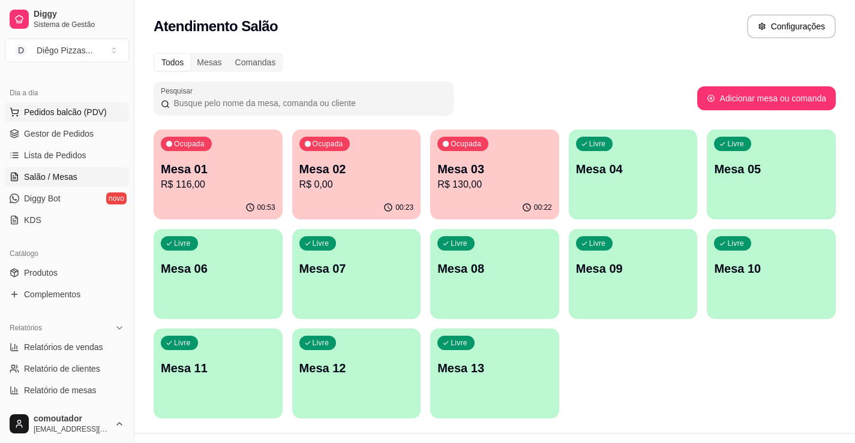
click at [74, 117] on span "Pedidos balcão (PDV)" at bounding box center [65, 112] width 83 height 12
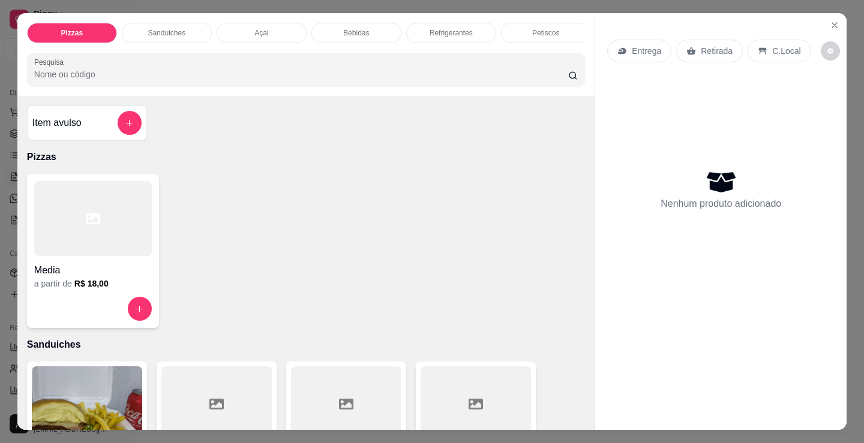
drag, startPoint x: 110, startPoint y: 113, endPoint x: 110, endPoint y: 121, distance: 7.8
click at [110, 115] on div "Item avulso Pizzas Media a partir de R$ 18,00 Sanduiches Combo de X-burguer R$ …" at bounding box center [305, 263] width 577 height 334
click at [122, 134] on button "add-separate-item" at bounding box center [130, 123] width 24 height 24
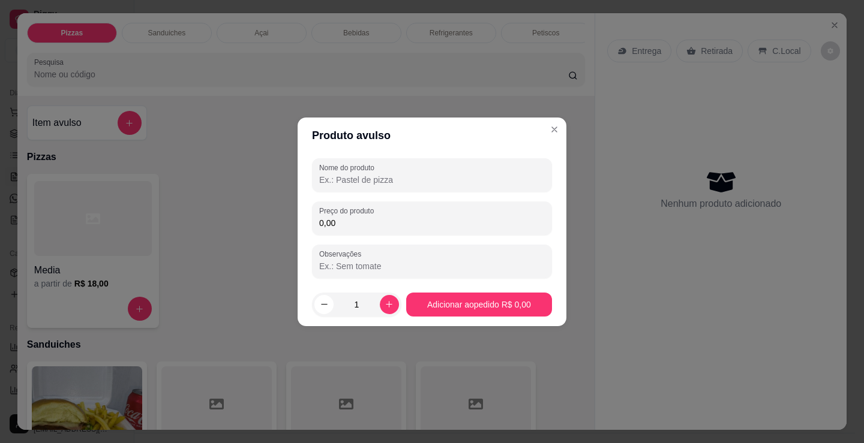
click at [369, 183] on input "Nome do produto" at bounding box center [432, 180] width 226 height 12
click at [303, 243] on div "Nome do produto Preço do produto 0,00 Observações" at bounding box center [431, 219] width 269 height 130
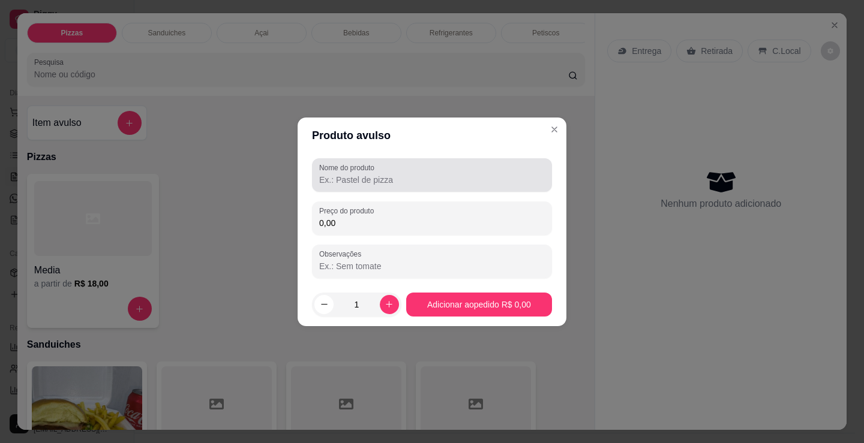
click at [371, 178] on input "Nome do produto" at bounding box center [432, 180] width 226 height 12
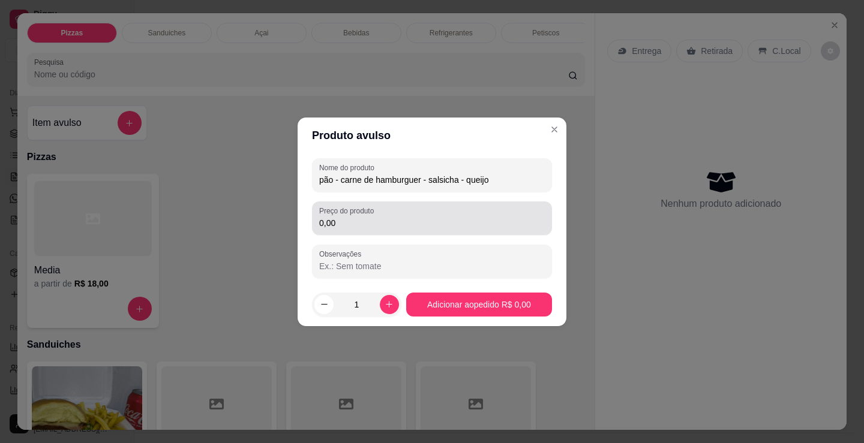
type input "pão - carne de hamburguer - salsicha - queijo"
click at [378, 215] on label "Preço do produto" at bounding box center [348, 211] width 59 height 10
click at [378, 217] on input "0,00" at bounding box center [432, 223] width 226 height 12
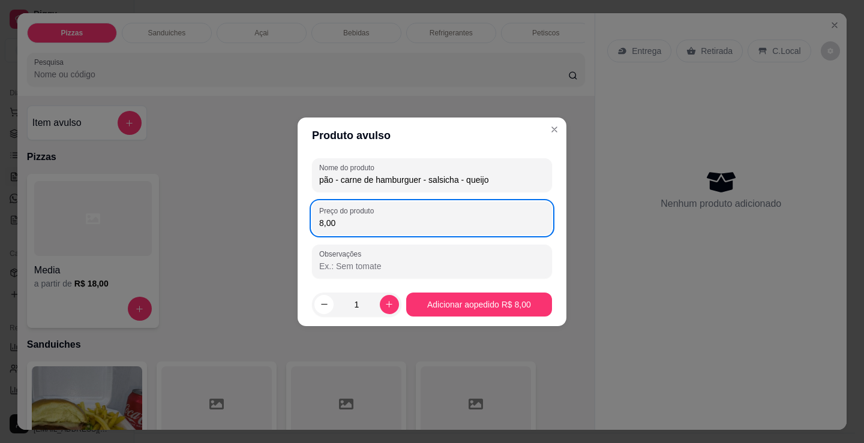
type input "8,00"
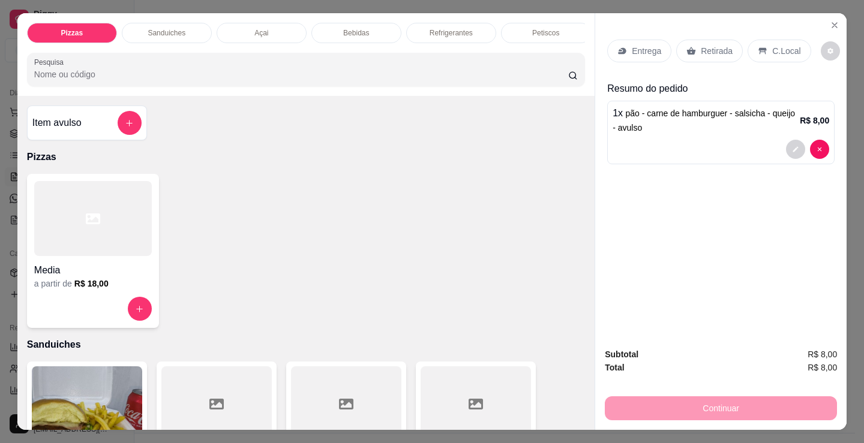
click at [98, 126] on div "Item avulso" at bounding box center [86, 123] width 109 height 24
click at [760, 160] on div "1 x pão - carne de hamburguer - salsicha - queijo - avulso R$ 8,00" at bounding box center [720, 133] width 227 height 64
click at [829, 20] on icon "Close" at bounding box center [834, 25] width 10 height 10
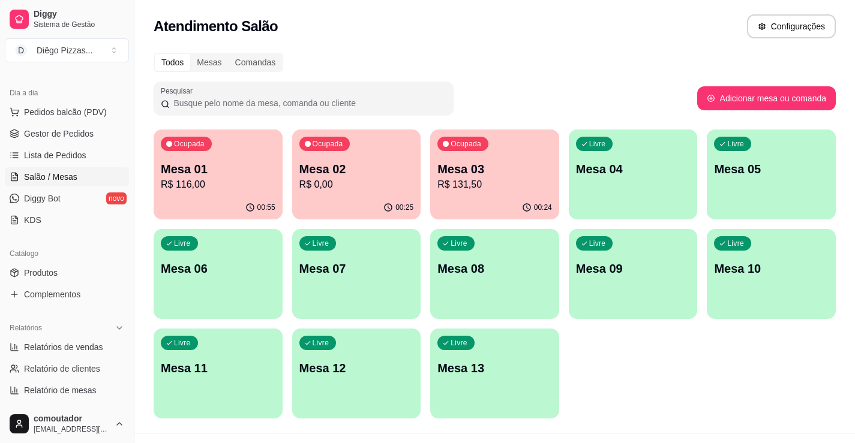
click at [196, 188] on p "R$ 116,00" at bounding box center [218, 185] width 115 height 14
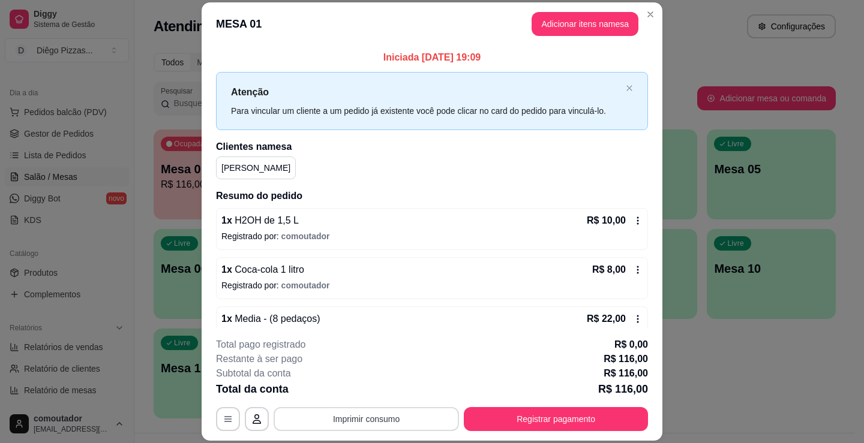
click at [386, 419] on button "Imprimir consumo" at bounding box center [365, 419] width 185 height 24
click at [383, 399] on button "IMPRESSORA" at bounding box center [365, 391] width 87 height 19
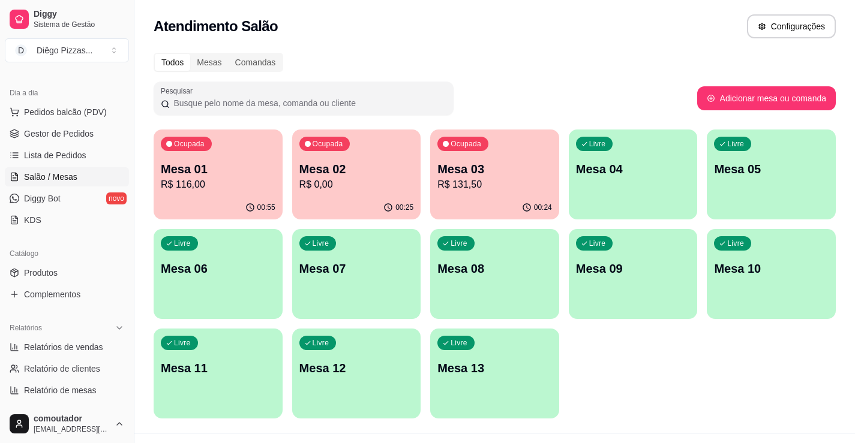
click at [95, 102] on div "Dia a dia" at bounding box center [67, 92] width 124 height 19
click at [95, 119] on button "Pedidos balcão (PDV)" at bounding box center [67, 112] width 124 height 19
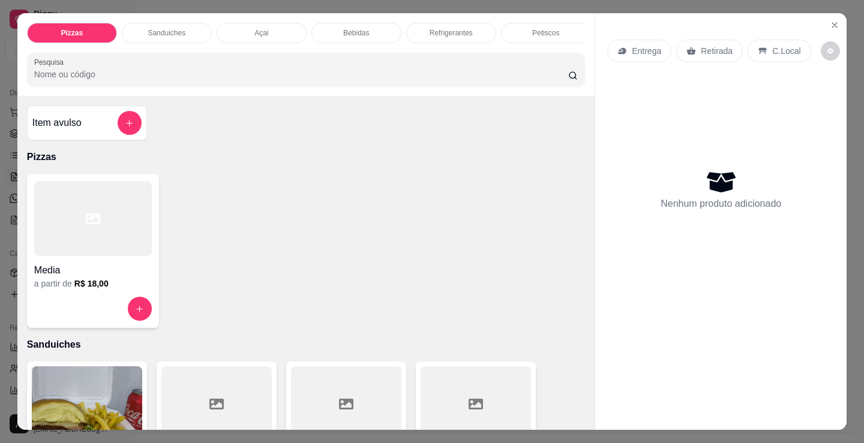
click at [158, 28] on p "Sanduiches" at bounding box center [167, 33] width 38 height 10
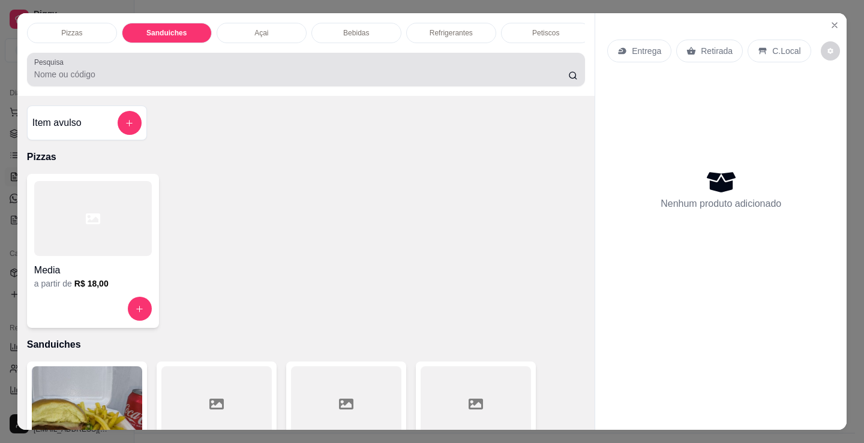
scroll to position [29, 0]
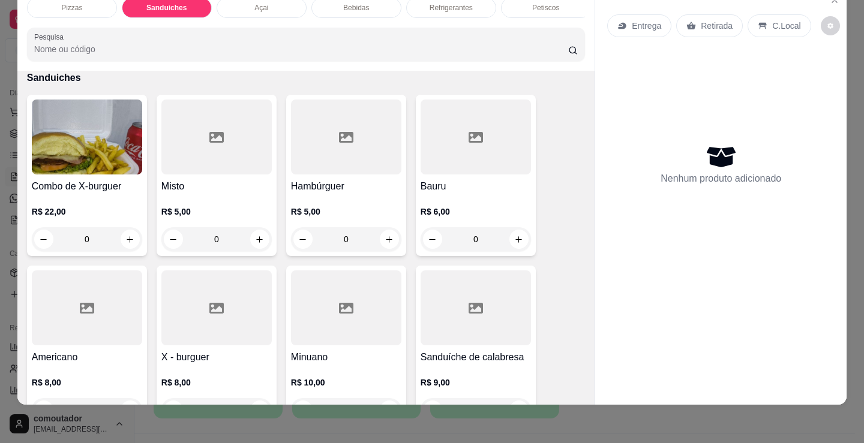
click at [84, 4] on div "Pizzas" at bounding box center [72, 8] width 90 height 20
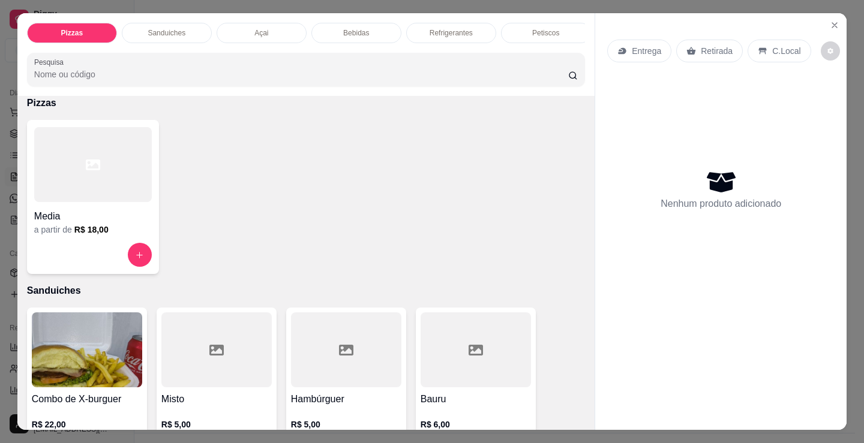
scroll to position [0, 0]
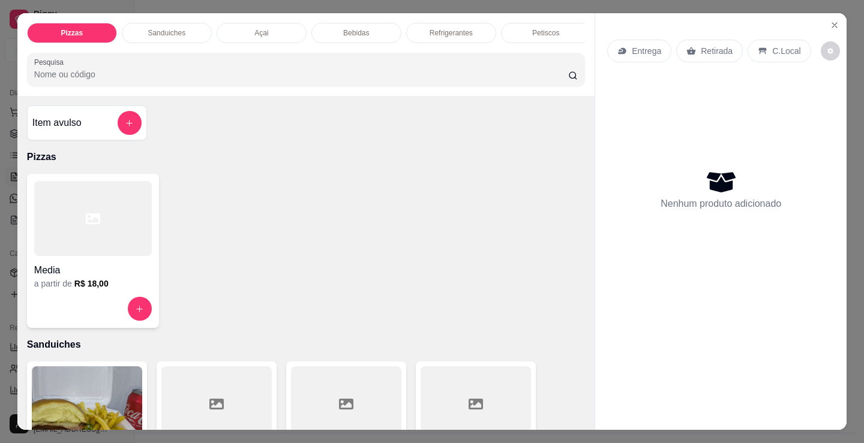
click at [79, 134] on div "Item avulso" at bounding box center [86, 123] width 109 height 24
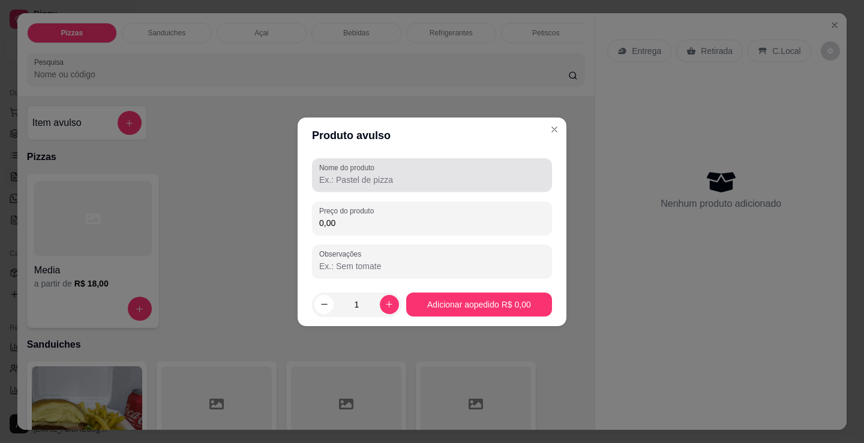
click at [360, 169] on label "Nome do produto" at bounding box center [348, 168] width 59 height 10
click at [360, 174] on input "Nome do produto" at bounding box center [432, 180] width 226 height 12
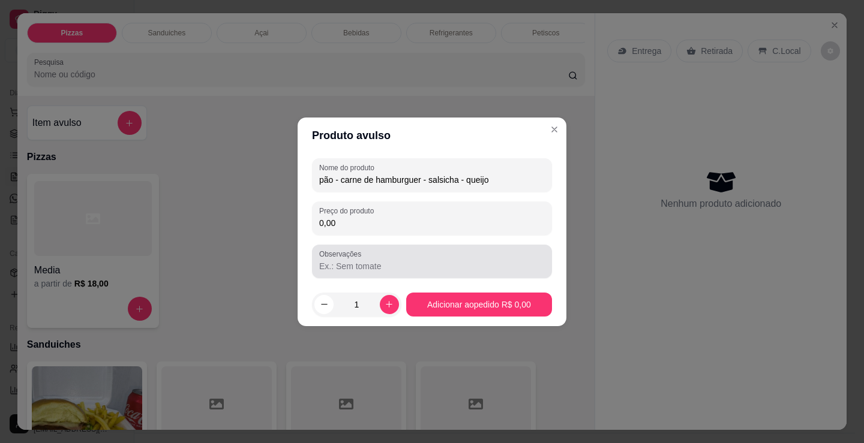
type input "pão - carne de hamburguer - salsicha - queijo"
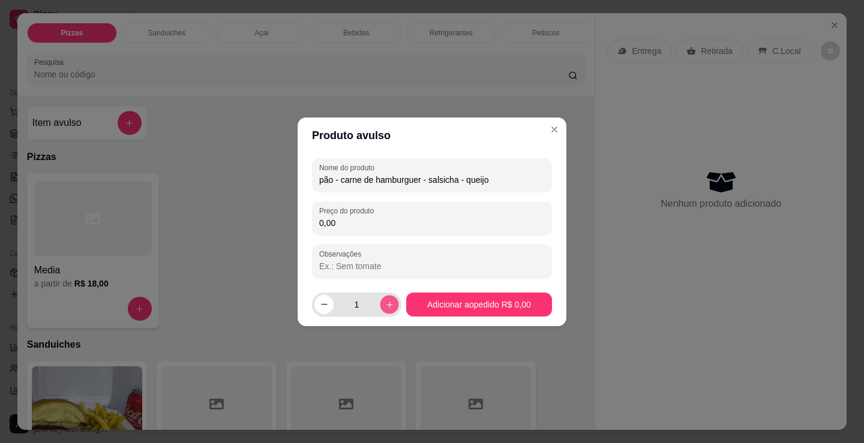
click at [384, 299] on button "increase-product-quantity" at bounding box center [389, 304] width 19 height 19
click at [395, 226] on input "0,00" at bounding box center [432, 223] width 226 height 12
click at [324, 306] on icon "decrease-product-quantity" at bounding box center [324, 304] width 9 height 9
type input "1"
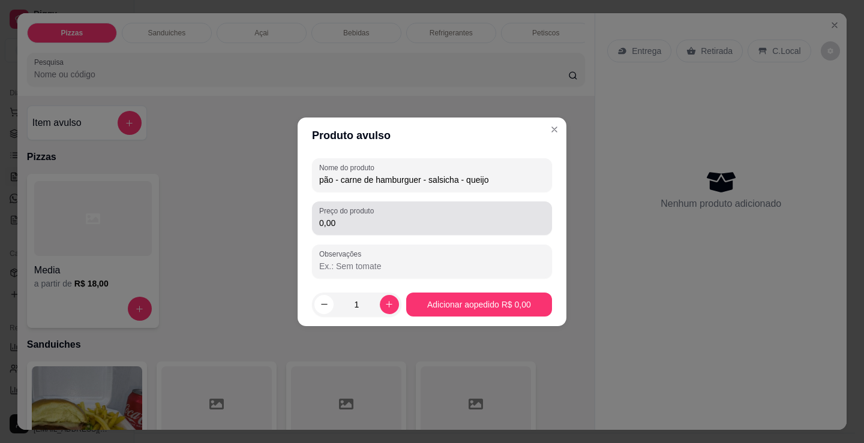
click at [365, 226] on input "0,00" at bounding box center [432, 223] width 226 height 12
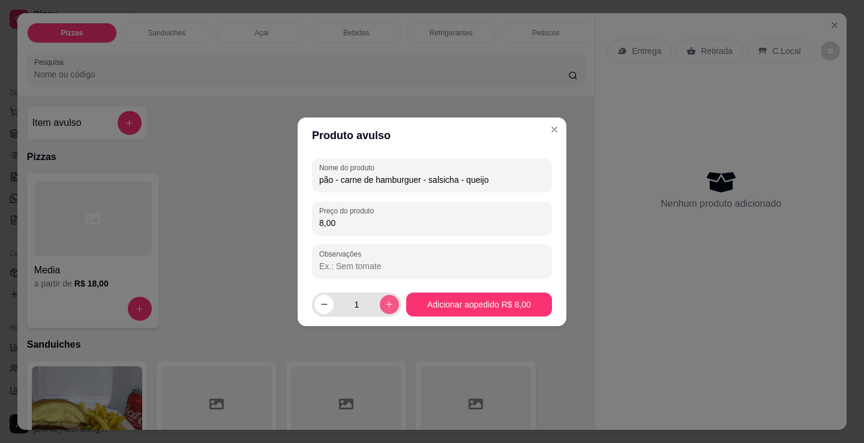
type input "8,00"
click at [389, 302] on icon "increase-product-quantity" at bounding box center [388, 304] width 9 height 9
type input "2"
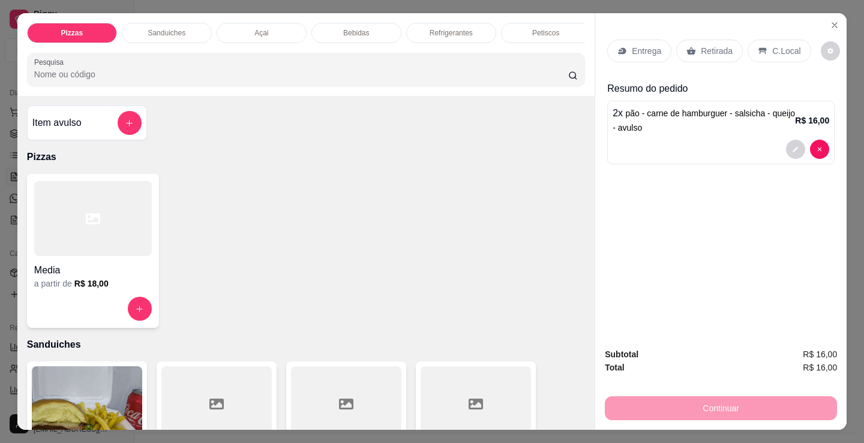
drag, startPoint x: 536, startPoint y: 251, endPoint x: 721, endPoint y: 233, distance: 186.2
click at [536, 251] on div "Media a partir de R$ 18,00" at bounding box center [306, 251] width 558 height 154
click at [716, 122] on p "2 x pão - carne de hamburguer - salsicha - queijo - avulso" at bounding box center [703, 120] width 182 height 29
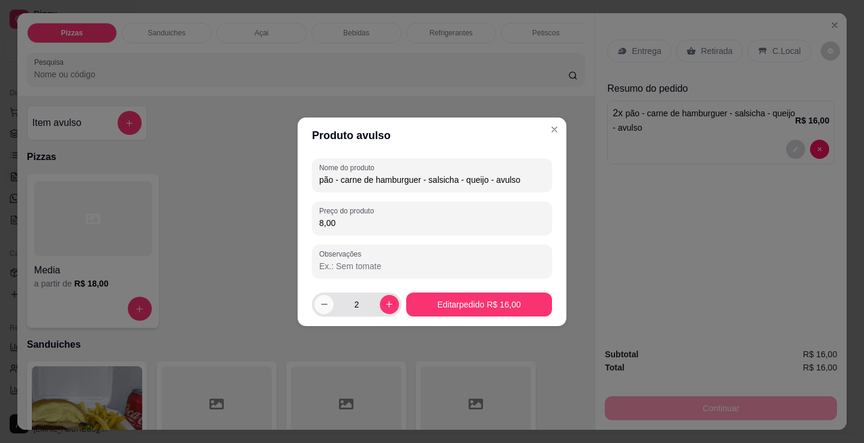
click at [329, 311] on button "decrease-product-quantity" at bounding box center [323, 304] width 19 height 19
type input "1"
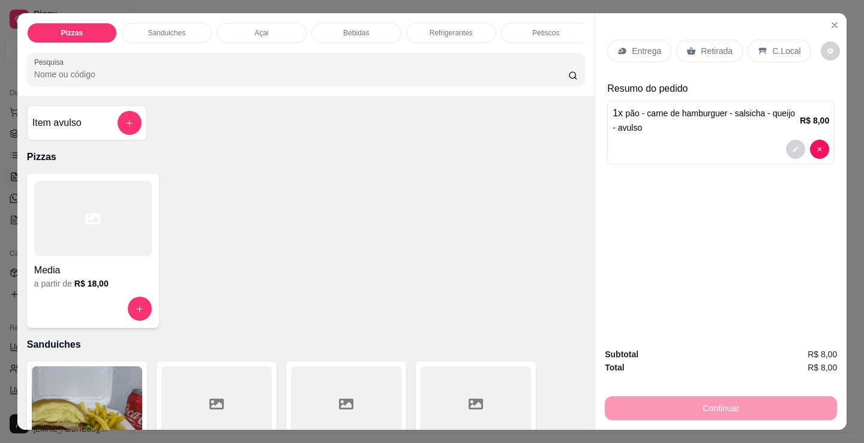
click at [87, 125] on div "Item avulso" at bounding box center [86, 123] width 109 height 24
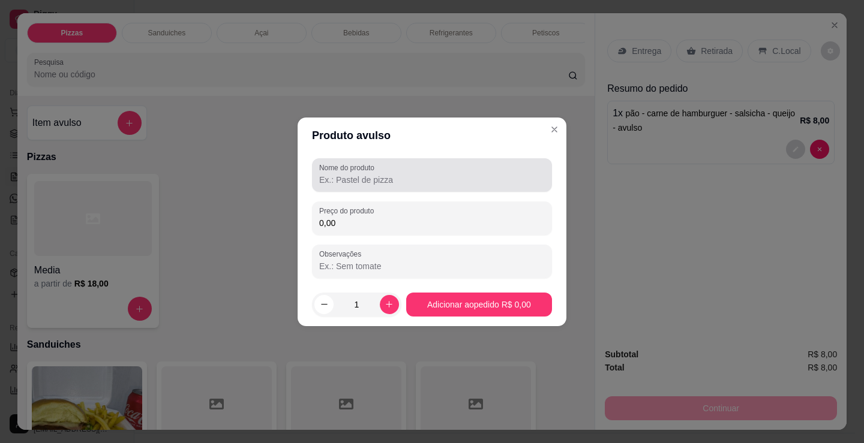
click at [390, 156] on div "Nome do produto Preço do produto 0,00 Observações" at bounding box center [431, 219] width 269 height 130
click at [416, 172] on div at bounding box center [432, 175] width 226 height 24
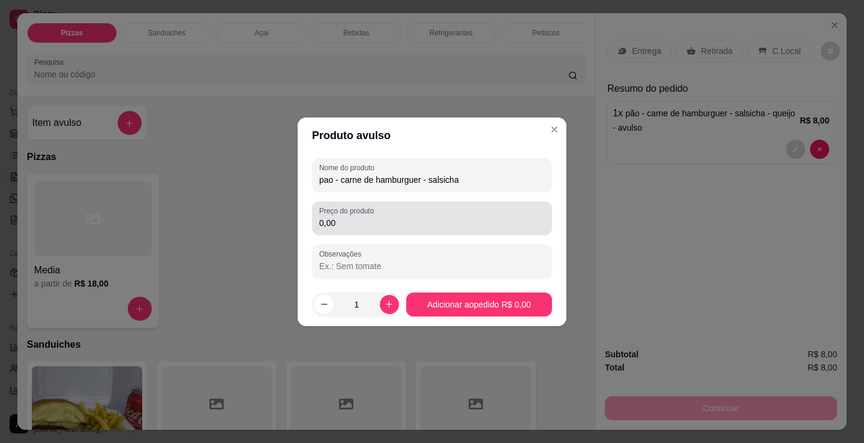
type input "pao - carne de hamburguer - salsicha"
click at [392, 228] on input "0,00" at bounding box center [432, 223] width 226 height 12
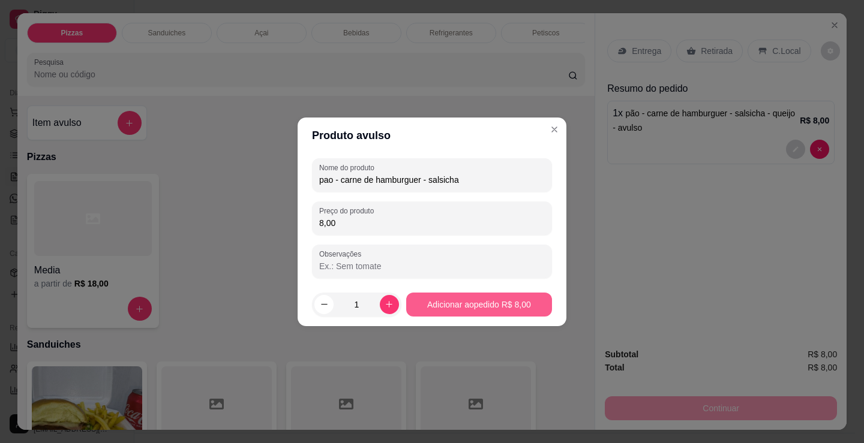
type input "8,00"
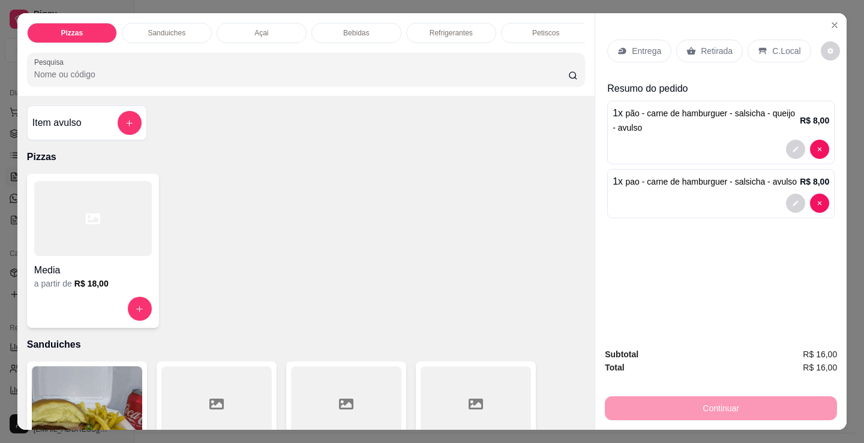
click at [75, 128] on h4 "Item avulso" at bounding box center [56, 123] width 49 height 14
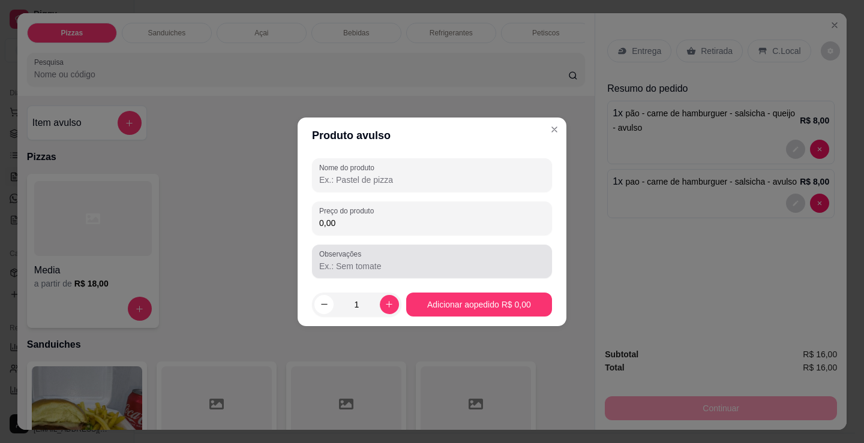
click at [434, 258] on div at bounding box center [432, 262] width 226 height 24
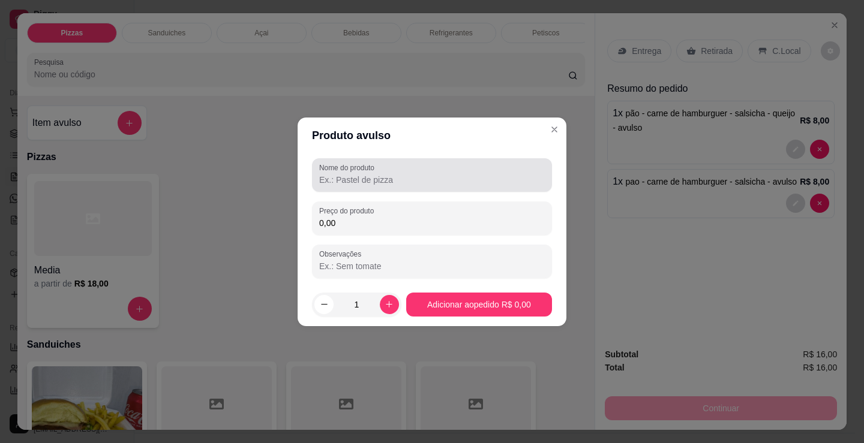
click at [416, 164] on div at bounding box center [432, 175] width 226 height 24
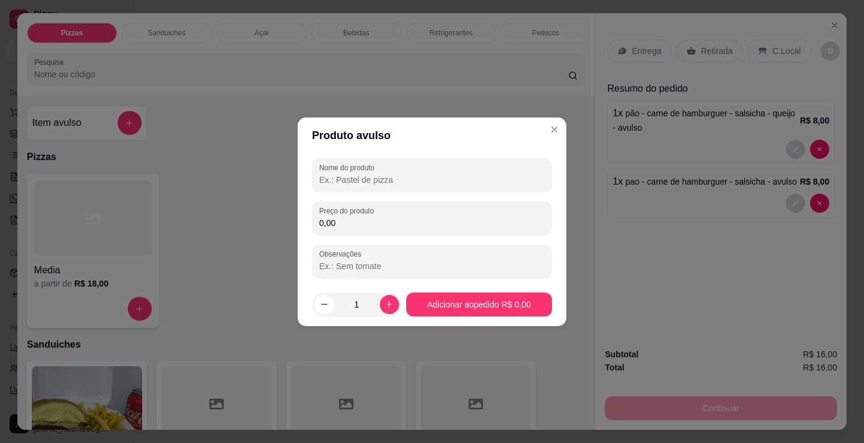
type input "P"
type input "pão - carne de hamburguer - [PERSON_NAME]"
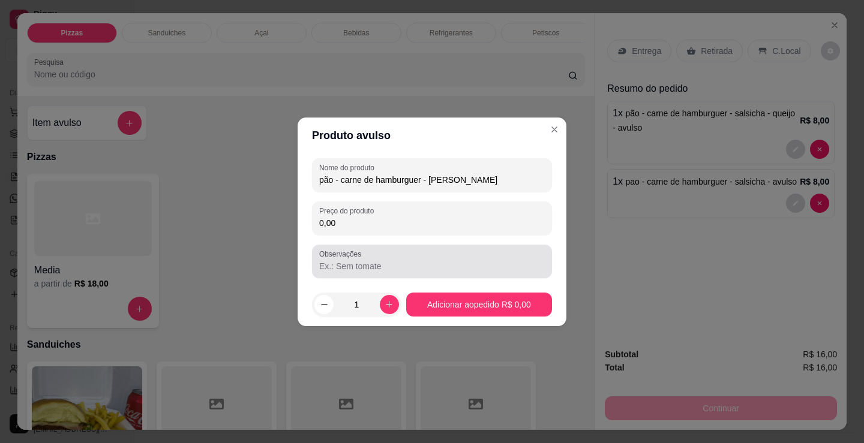
click at [470, 248] on div "Observações" at bounding box center [432, 262] width 240 height 34
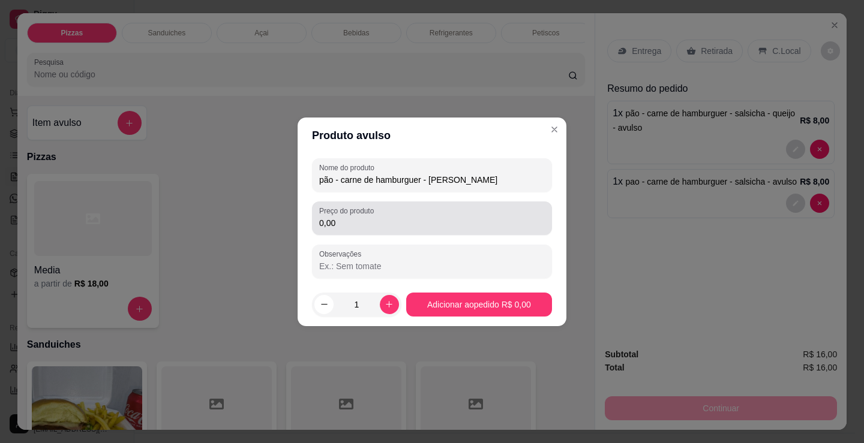
click at [465, 235] on div "Preço do produto 0,00" at bounding box center [432, 219] width 240 height 34
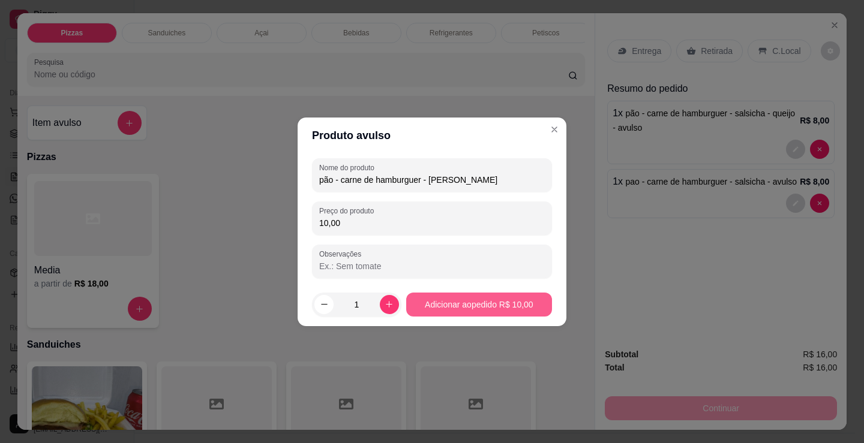
type input "10,00"
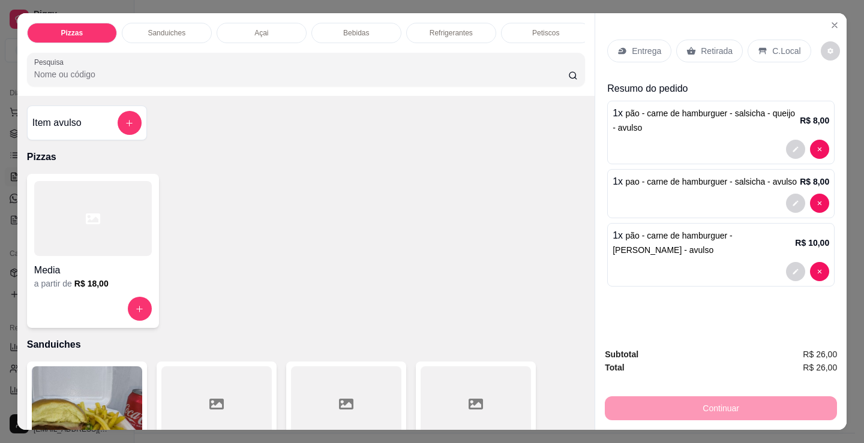
click at [645, 46] on p "Entrega" at bounding box center [646, 51] width 29 height 12
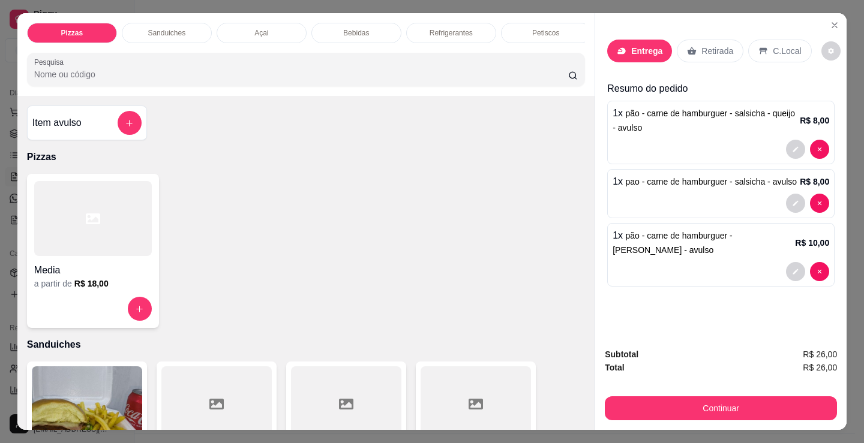
click at [431, 181] on input "text" at bounding box center [432, 188] width 240 height 19
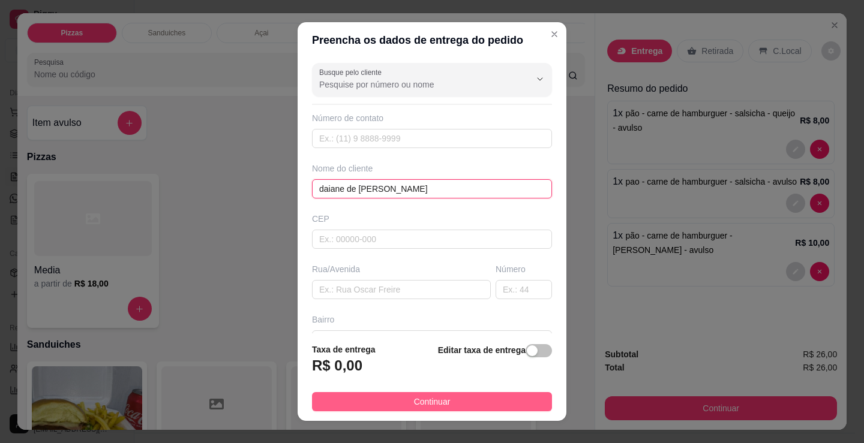
type input "daiane de [PERSON_NAME]"
drag, startPoint x: 464, startPoint y: 408, endPoint x: 475, endPoint y: 383, distance: 27.6
click at [464, 408] on button "Continuar" at bounding box center [432, 401] width 240 height 19
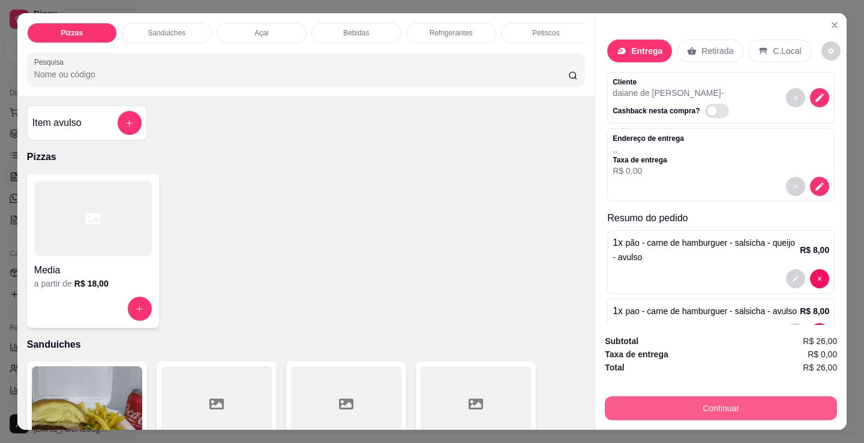
click at [707, 405] on button "Continuar" at bounding box center [721, 408] width 232 height 24
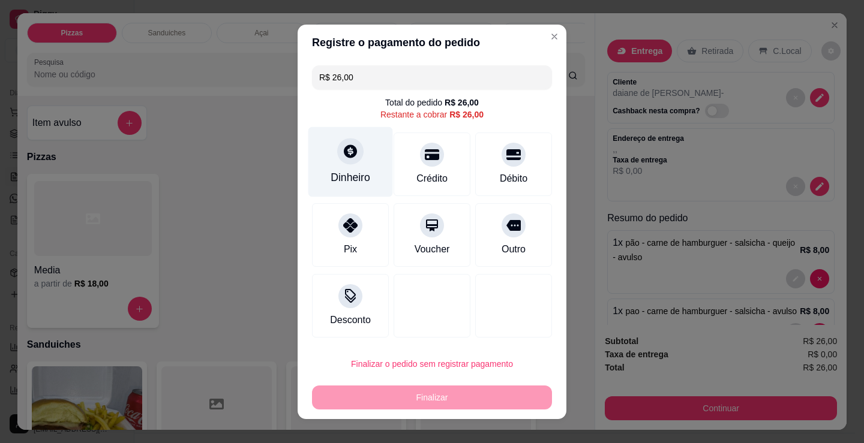
click at [354, 160] on div at bounding box center [350, 151] width 26 height 26
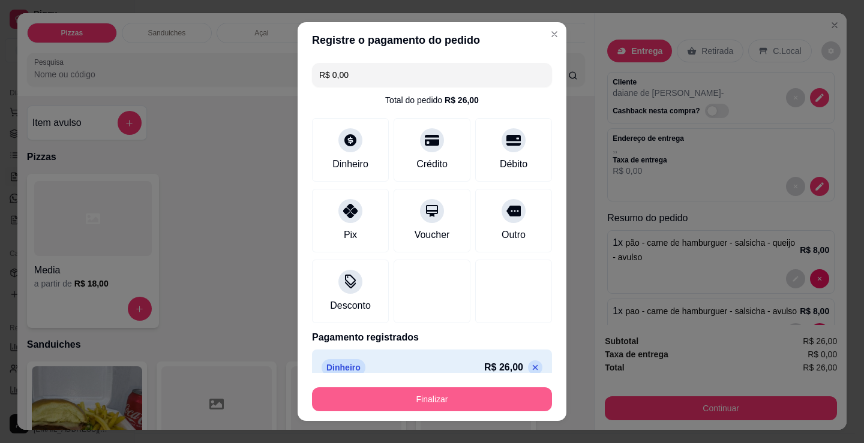
click at [440, 405] on button "Finalizar" at bounding box center [432, 399] width 240 height 24
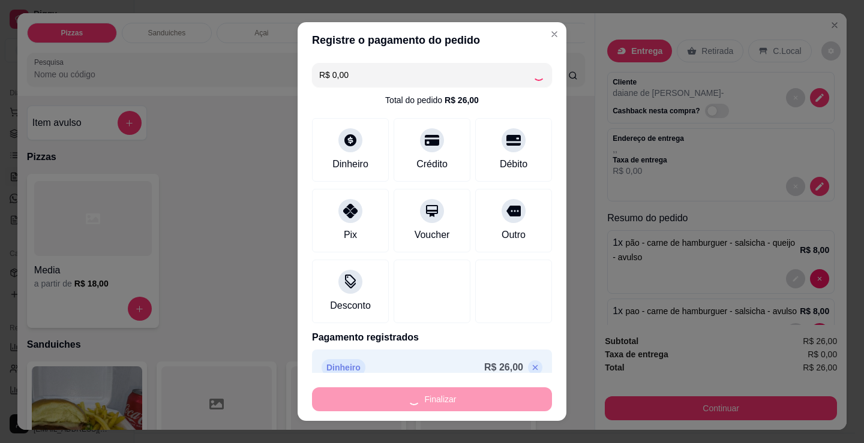
type input "-R$ 26,00"
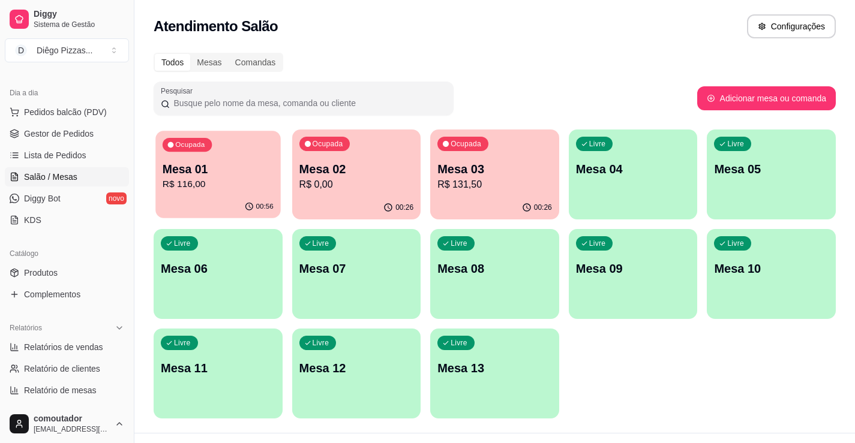
click at [239, 205] on div "00:56" at bounding box center [217, 207] width 125 height 23
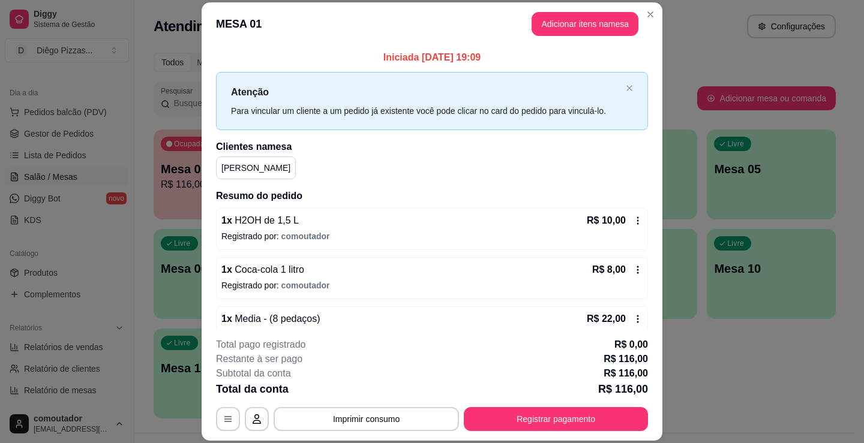
click at [554, 432] on footer "**********" at bounding box center [432, 384] width 461 height 113
click at [543, 411] on button "Registrar pagamento" at bounding box center [556, 419] width 184 height 24
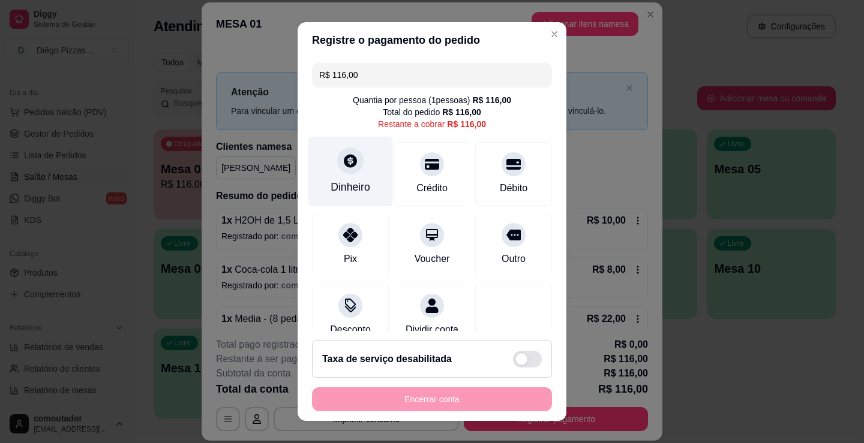
click at [325, 191] on div "Dinheiro" at bounding box center [350, 172] width 85 height 70
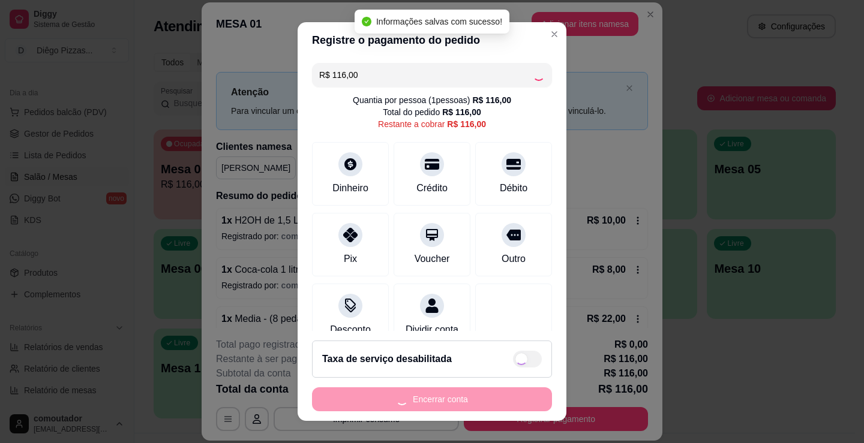
type input "R$ 0,00"
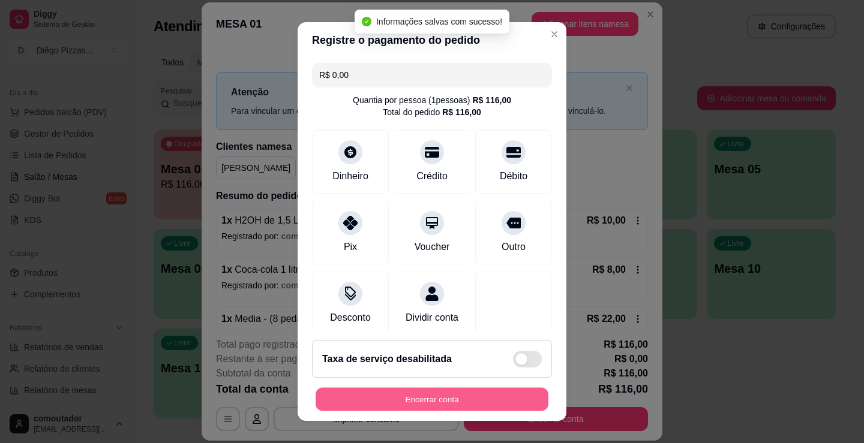
click at [467, 402] on button "Encerrar conta" at bounding box center [431, 399] width 233 height 23
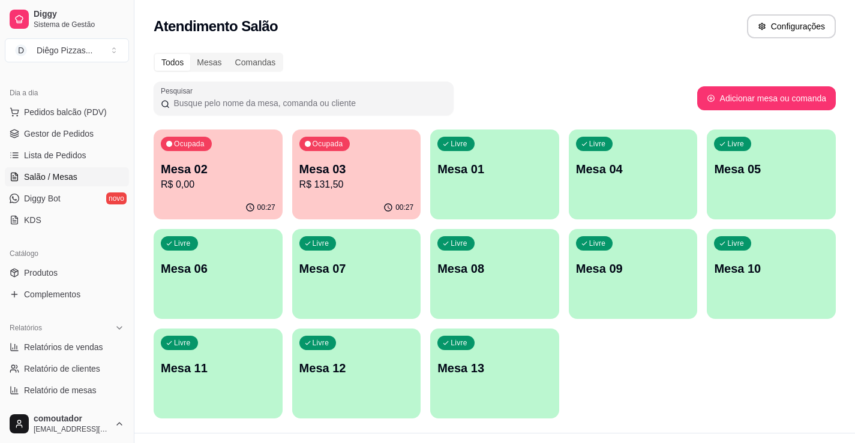
click at [344, 141] on span "Ocupada" at bounding box center [328, 144] width 34 height 10
click at [96, 118] on span "Pedidos balcão (PDV)" at bounding box center [65, 112] width 83 height 12
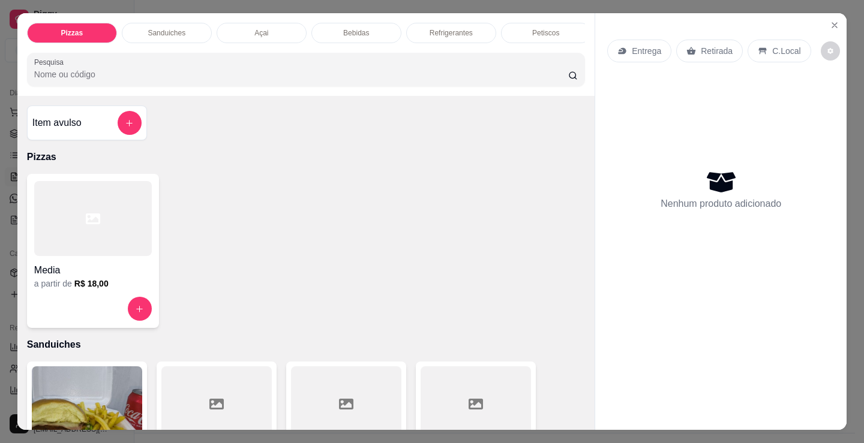
drag, startPoint x: 156, startPoint y: 28, endPoint x: 207, endPoint y: 32, distance: 51.1
click at [157, 28] on p "Sanduiches" at bounding box center [167, 33] width 38 height 10
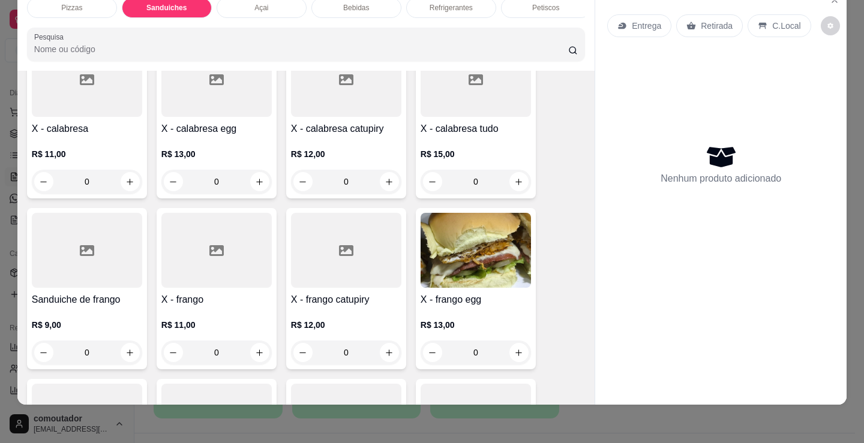
scroll to position [662, 0]
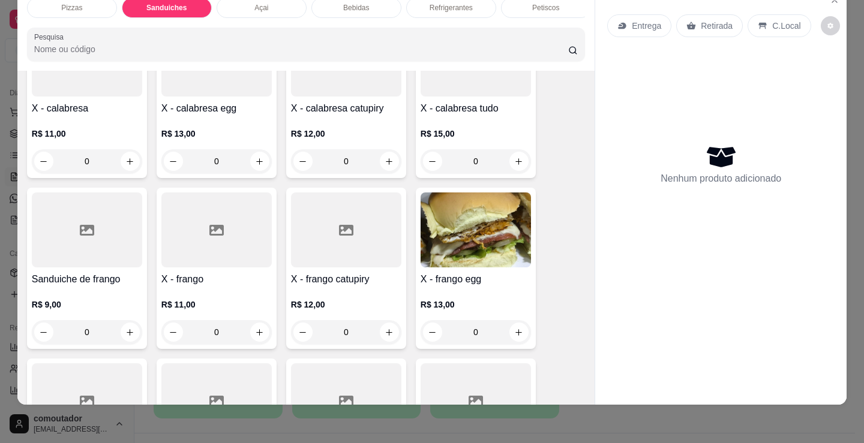
click at [249, 328] on div "0" at bounding box center [216, 332] width 110 height 24
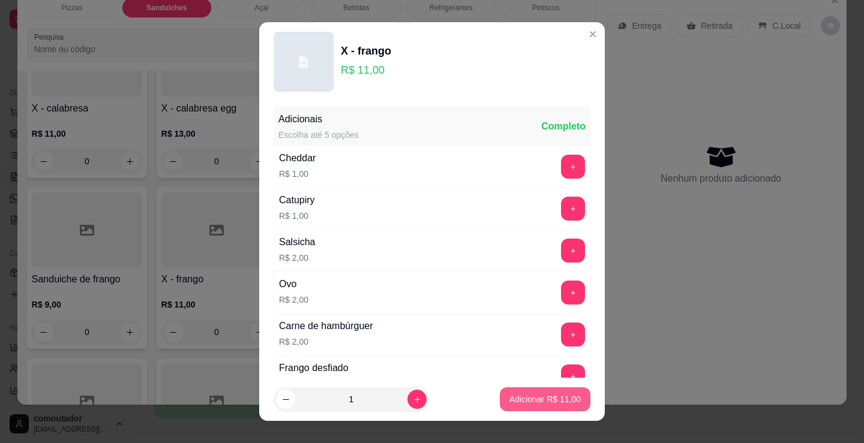
click at [528, 401] on p "Adicionar R$ 11,00" at bounding box center [544, 399] width 71 height 12
type input "1"
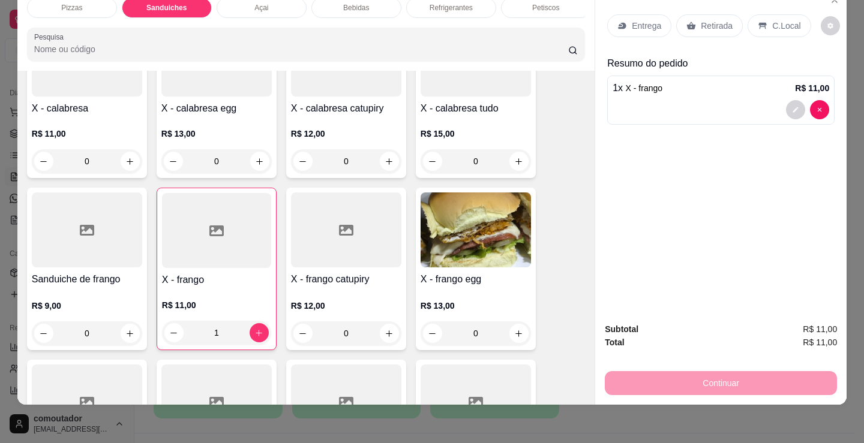
click at [440, 4] on p "Refrigerantes" at bounding box center [450, 8] width 43 height 10
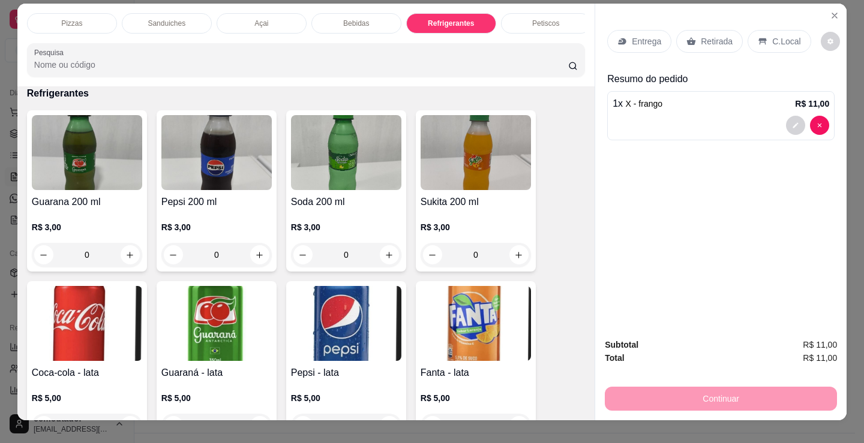
scroll to position [0, 0]
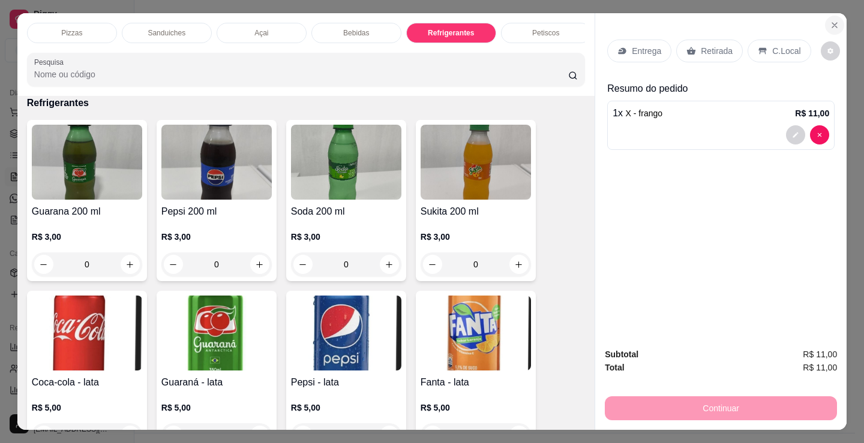
click at [830, 20] on icon "Close" at bounding box center [834, 25] width 10 height 10
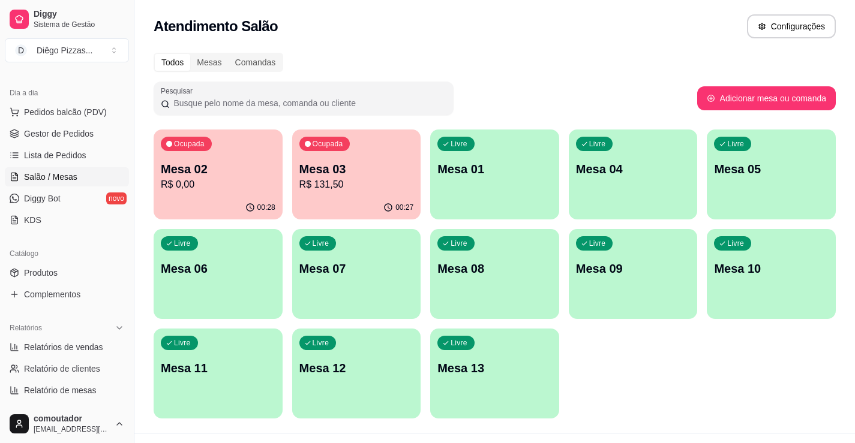
click at [314, 179] on p "R$ 131,50" at bounding box center [356, 185] width 115 height 14
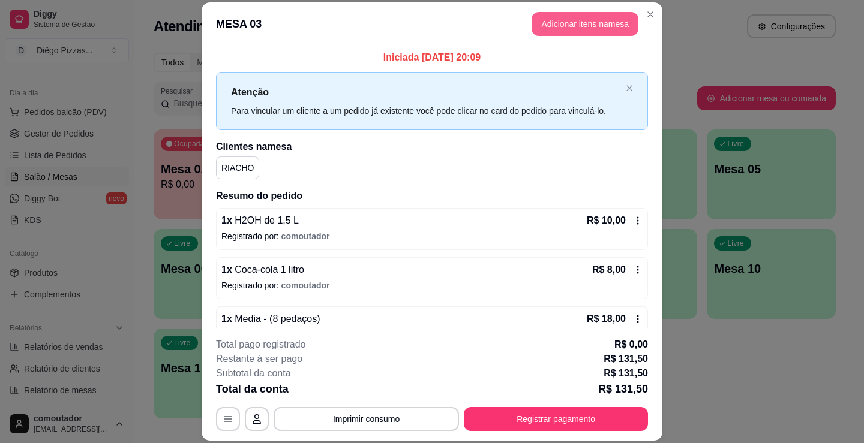
click at [575, 27] on button "Adicionar itens na mesa" at bounding box center [584, 24] width 107 height 24
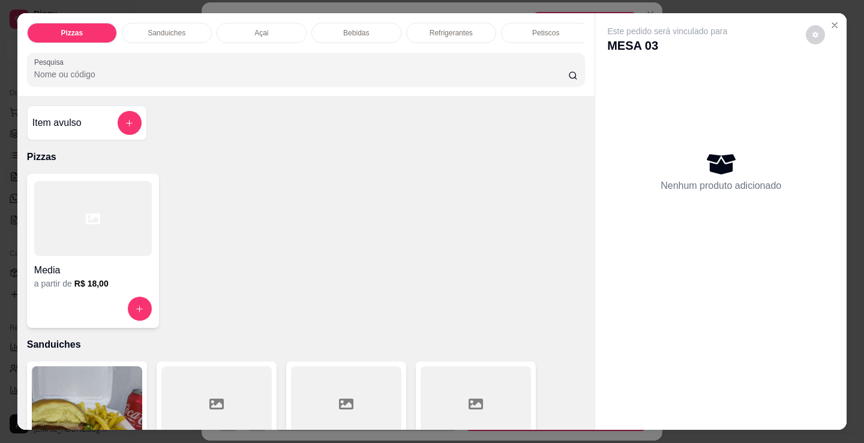
click at [175, 28] on p "Sanduiches" at bounding box center [167, 33] width 38 height 10
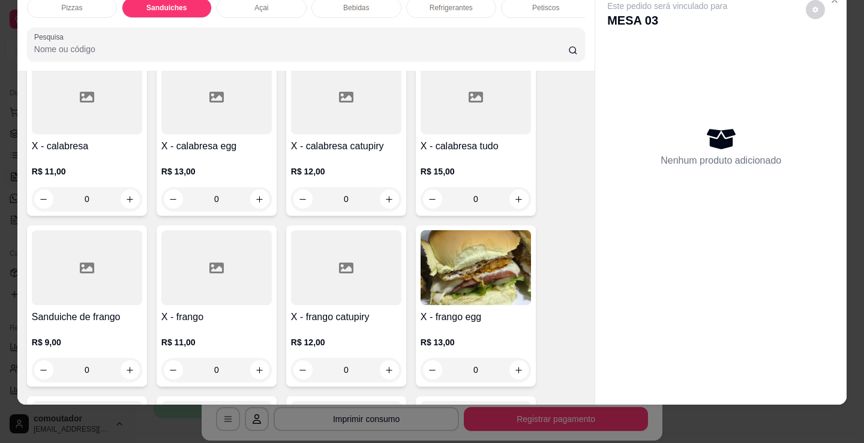
scroll to position [662, 0]
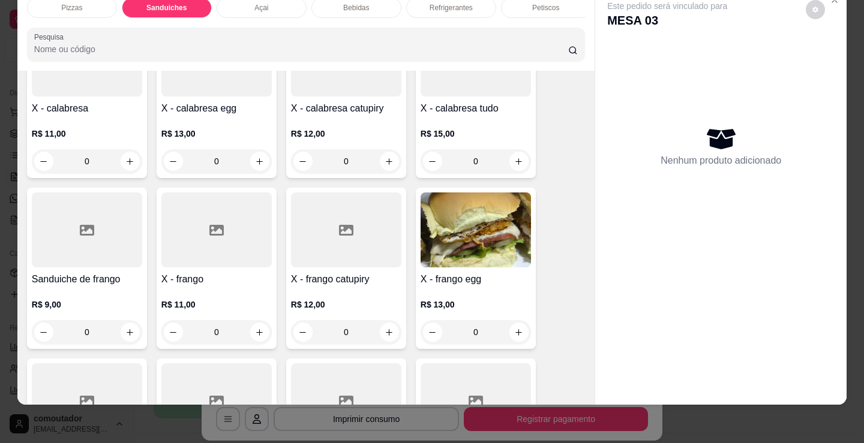
click at [260, 332] on div "0" at bounding box center [216, 332] width 110 height 24
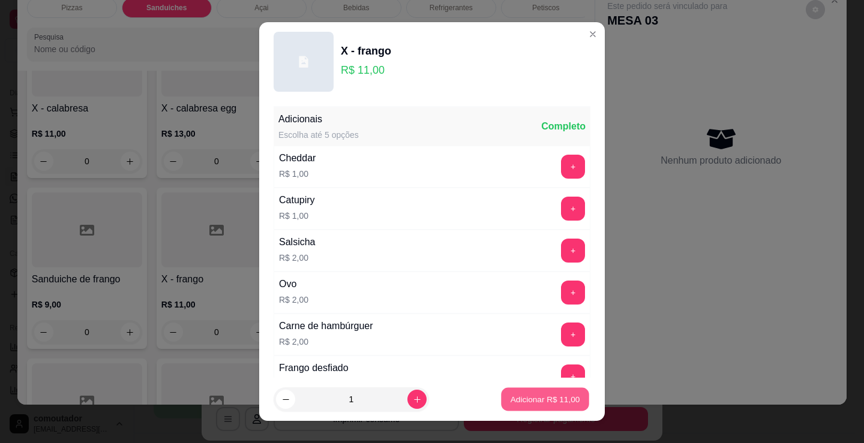
click at [501, 399] on button "Adicionar R$ 11,00" at bounding box center [545, 399] width 88 height 23
type input "1"
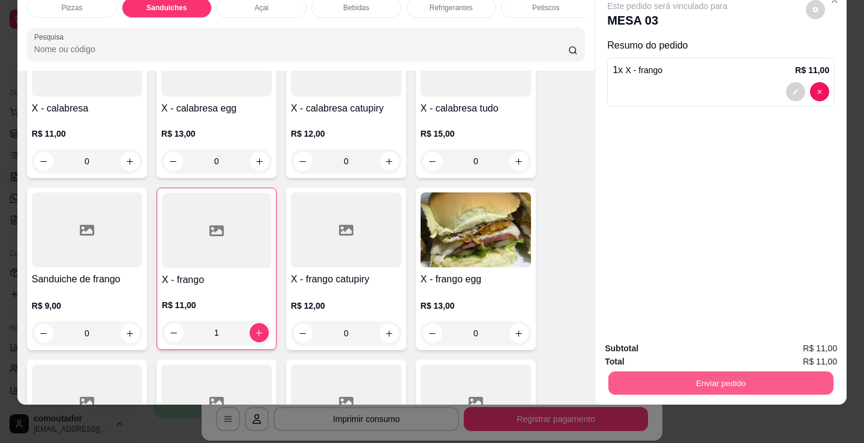
click at [704, 372] on button "Enviar pedido" at bounding box center [720, 382] width 225 height 23
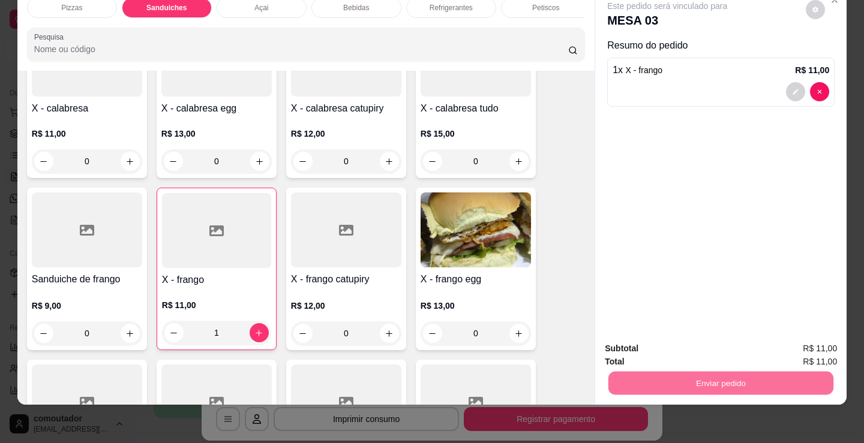
click at [723, 347] on button "Não registrar e enviar pedido" at bounding box center [680, 344] width 125 height 23
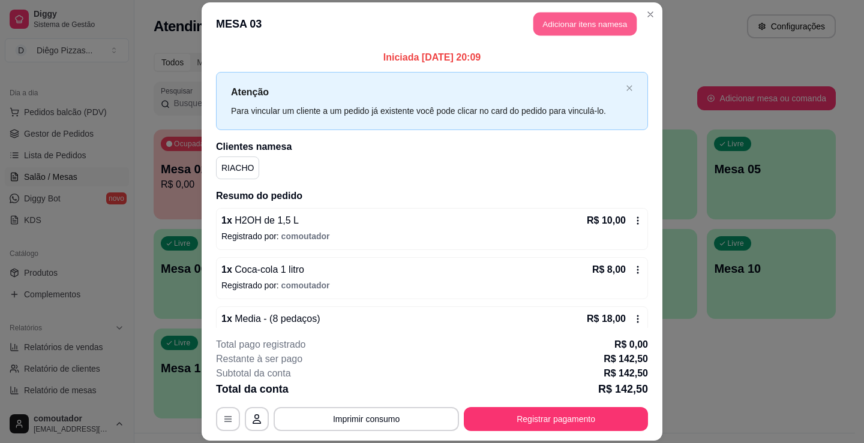
click at [589, 25] on button "Adicionar itens na mesa" at bounding box center [584, 23] width 103 height 23
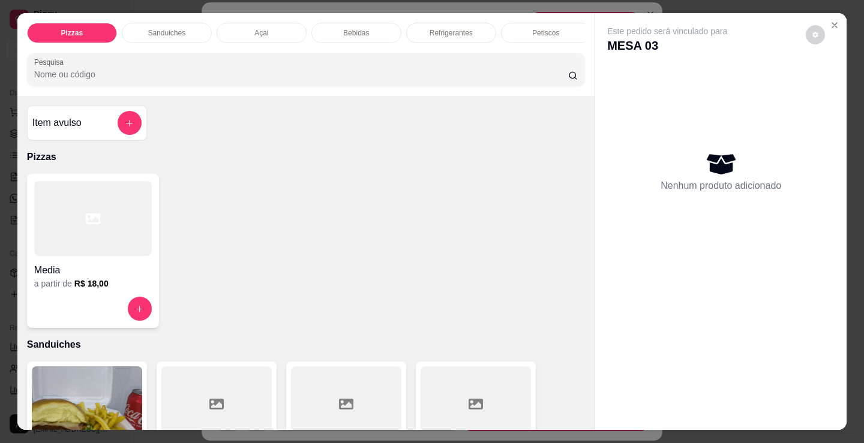
click at [443, 28] on p "Refrigerantes" at bounding box center [450, 33] width 43 height 10
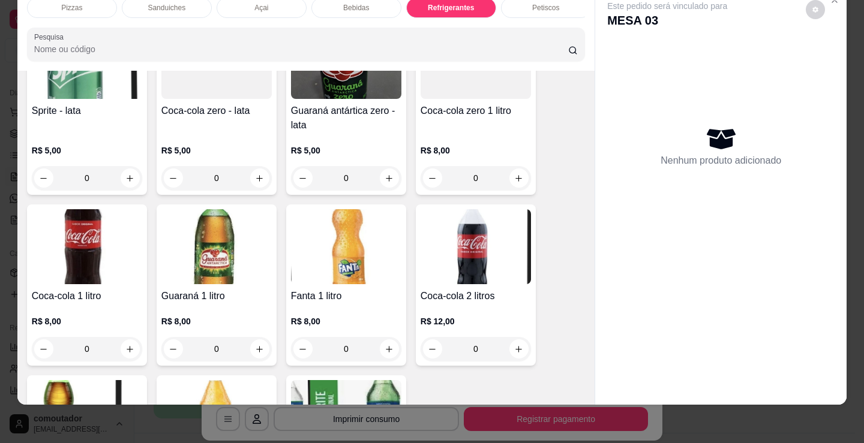
scroll to position [3526, 0]
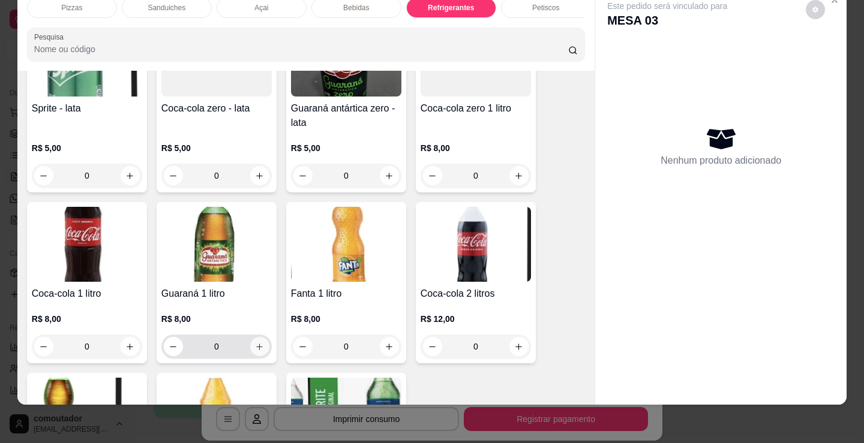
click at [258, 353] on button "increase-product-quantity" at bounding box center [259, 346] width 19 height 19
type input "1"
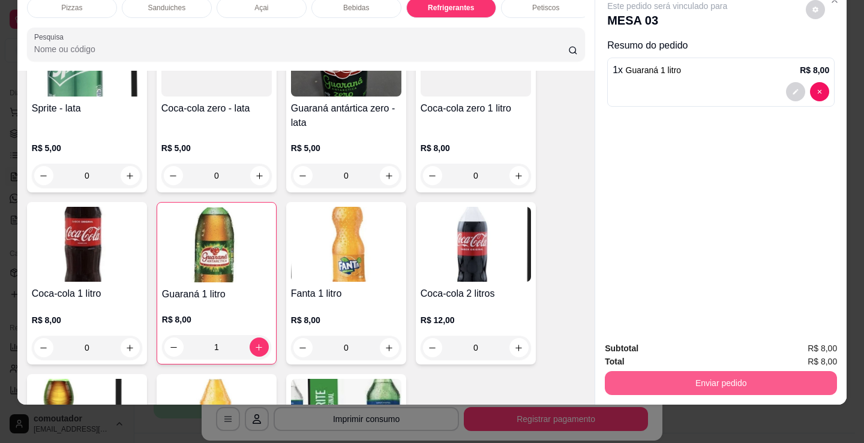
click at [668, 371] on button "Enviar pedido" at bounding box center [721, 383] width 232 height 24
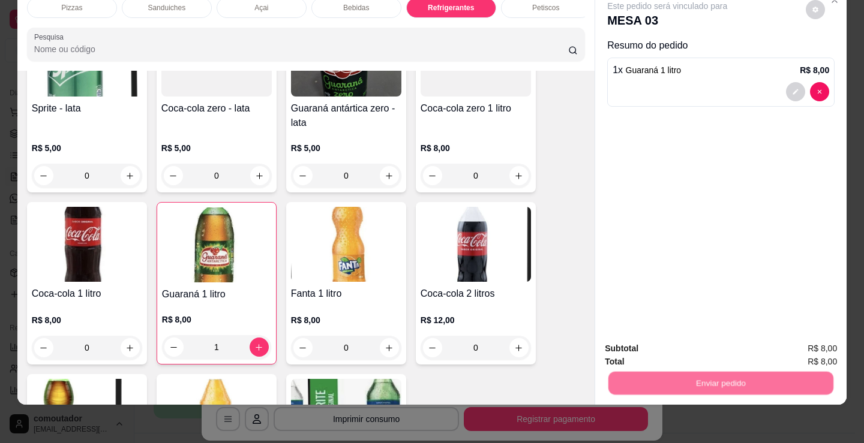
click at [665, 348] on button "Não registrar e enviar pedido" at bounding box center [680, 344] width 125 height 23
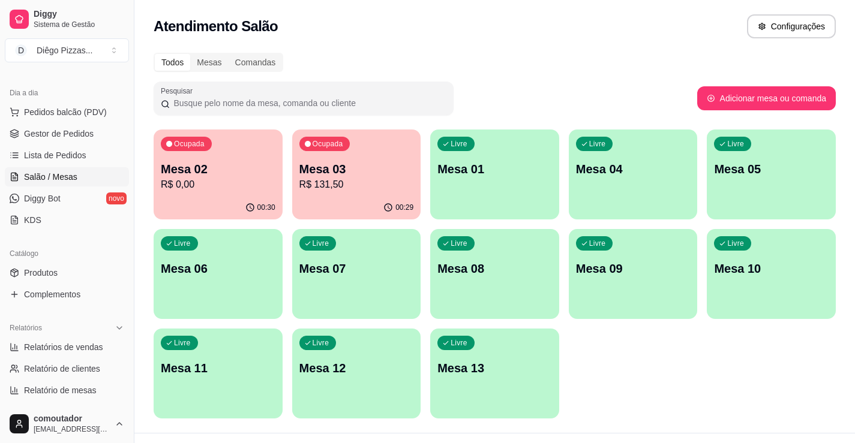
click at [343, 201] on div "00:29" at bounding box center [356, 207] width 129 height 23
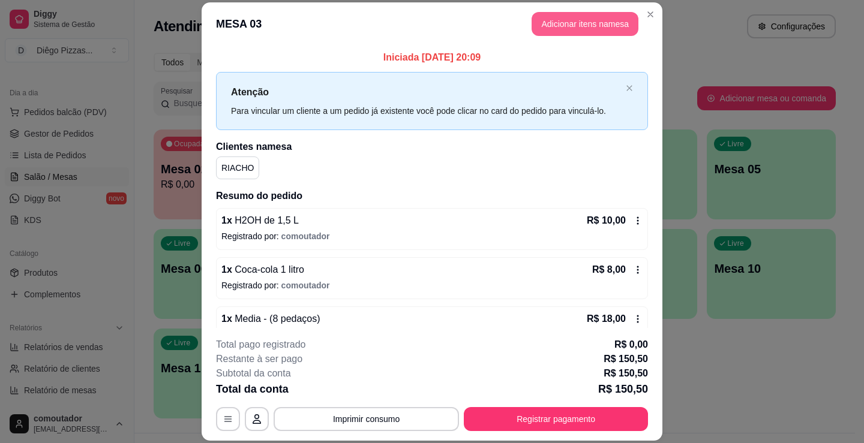
click at [596, 17] on button "Adicionar itens na mesa" at bounding box center [584, 24] width 107 height 24
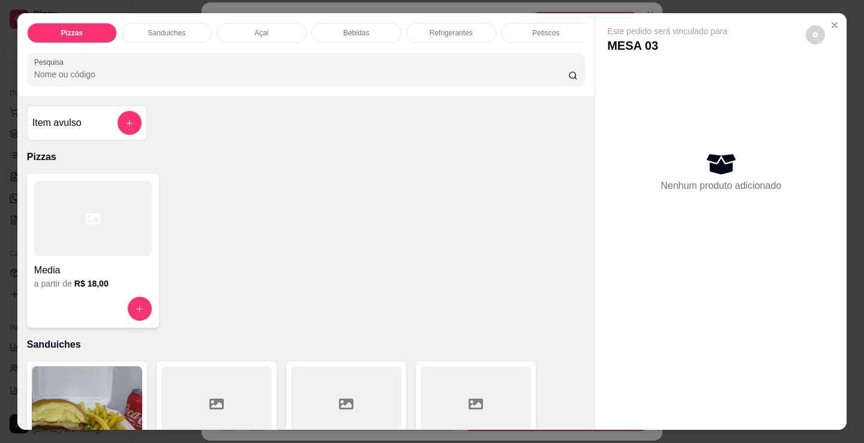
click at [178, 28] on p "Sanduiches" at bounding box center [167, 33] width 38 height 10
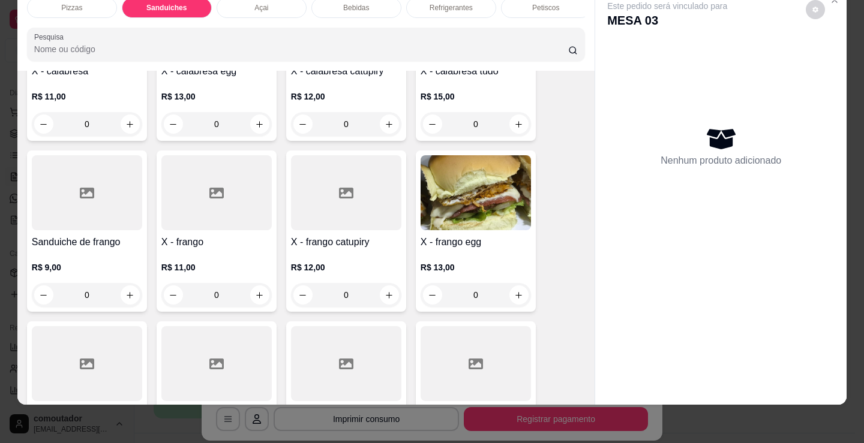
scroll to position [662, 0]
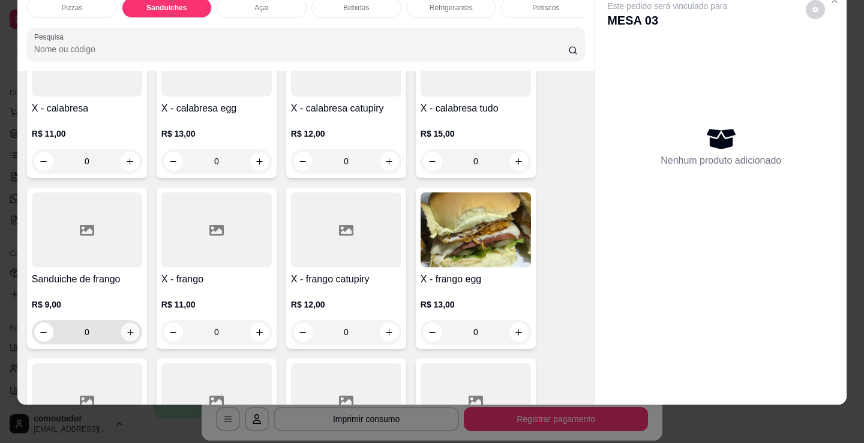
click at [127, 330] on icon "increase-product-quantity" at bounding box center [130, 332] width 9 height 9
type input "1"
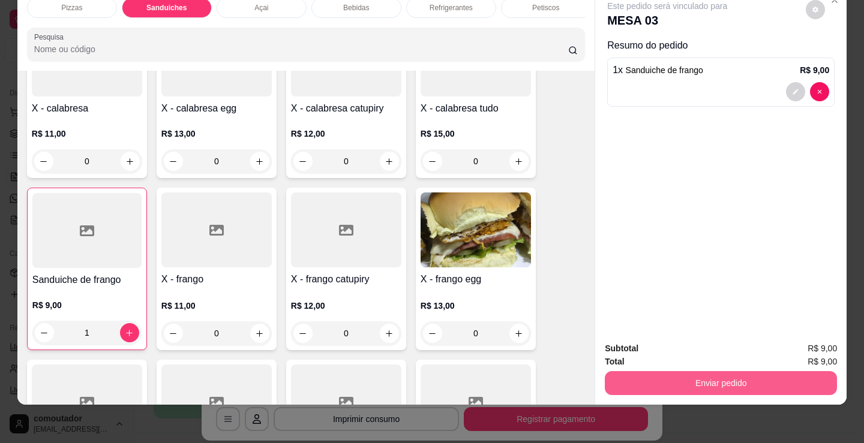
click at [657, 379] on button "Enviar pedido" at bounding box center [721, 383] width 232 height 24
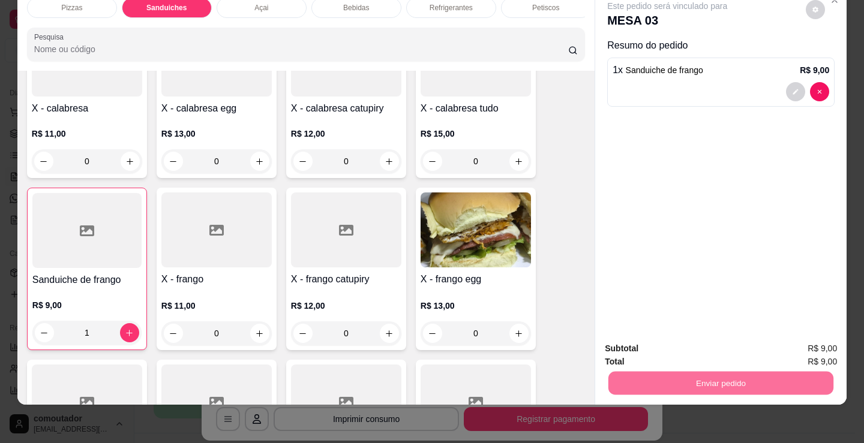
click at [549, 27] on div "Pizzas Sanduiches Açai Bebidas Refrigerantes Petiscos doces Cigarros utensílios…" at bounding box center [305, 29] width 577 height 83
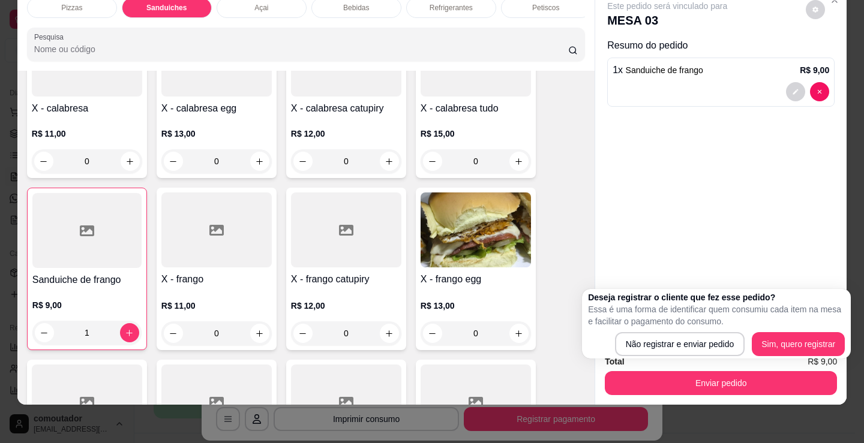
click at [549, 25] on div "Pizzas Sanduiches Açai Bebidas Refrigerantes Petiscos doces Cigarros utensílios…" at bounding box center [305, 29] width 577 height 83
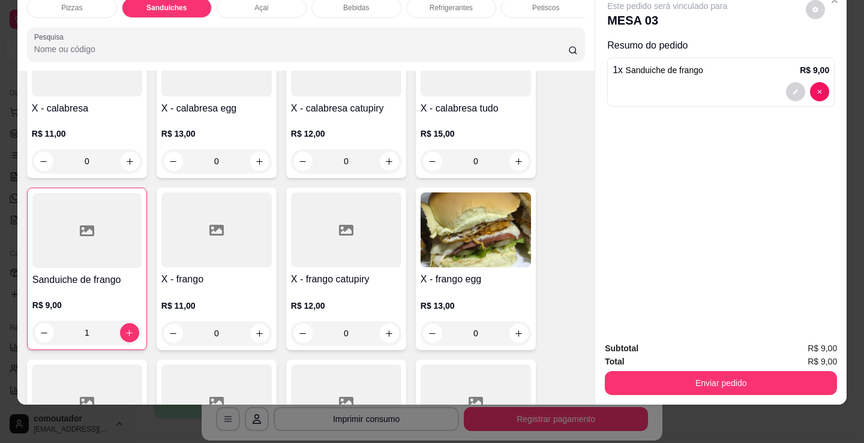
click at [546, 19] on div "Pizzas Sanduiches Açai Bebidas Refrigerantes Petiscos doces Cigarros utensílios…" at bounding box center [305, 29] width 577 height 83
click at [354, 5] on div "doces" at bounding box center [351, 8] width 90 height 20
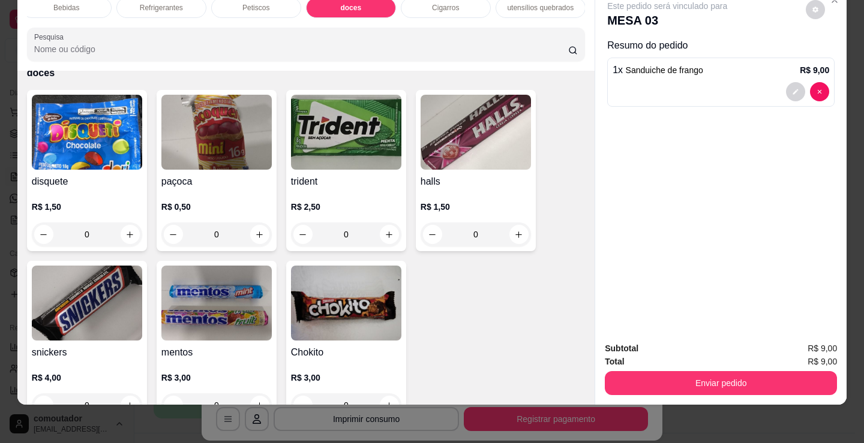
scroll to position [4395, 0]
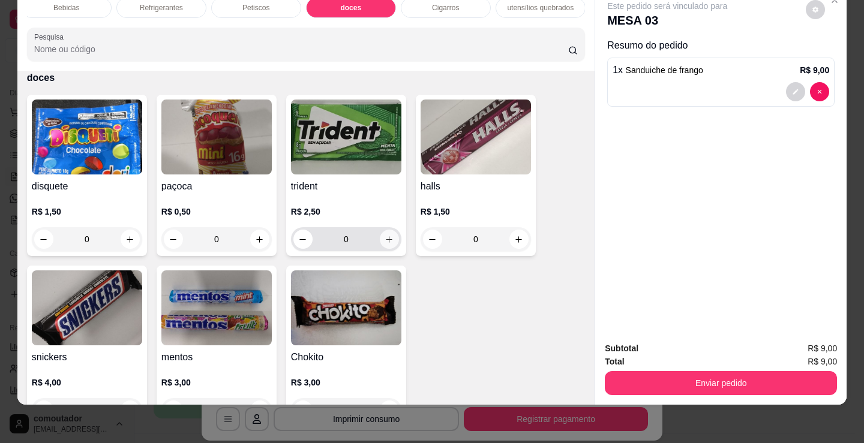
click at [380, 241] on button "increase-product-quantity" at bounding box center [389, 239] width 19 height 19
type input "1"
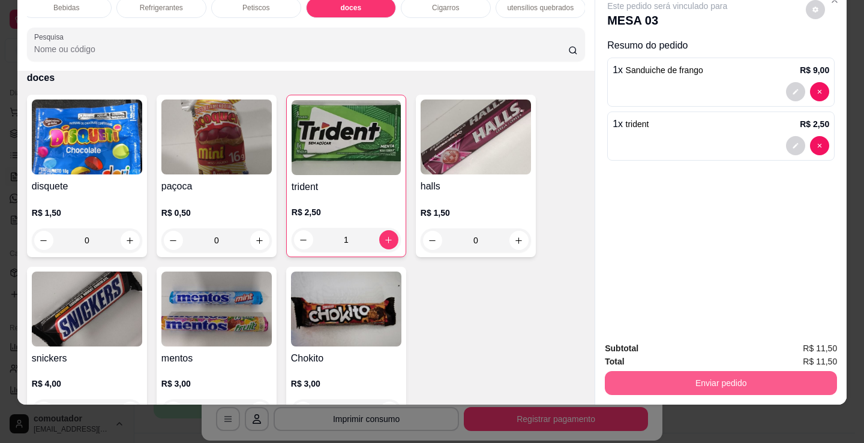
click at [657, 380] on button "Enviar pedido" at bounding box center [721, 383] width 232 height 24
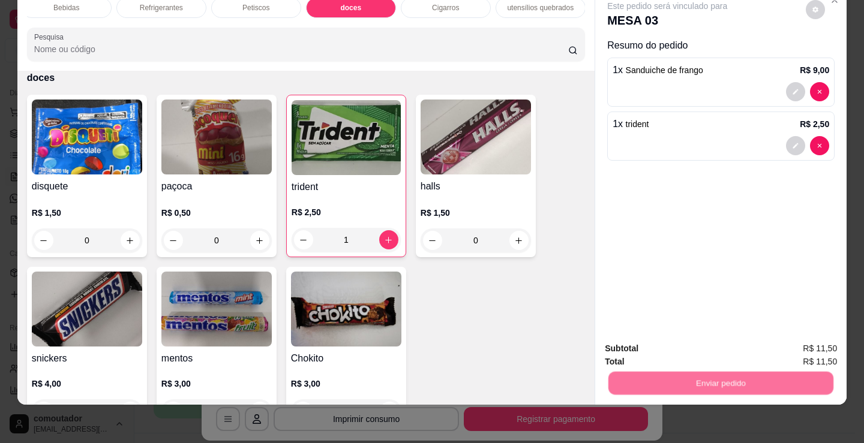
click at [656, 343] on button "Não registrar e enviar pedido" at bounding box center [680, 344] width 125 height 23
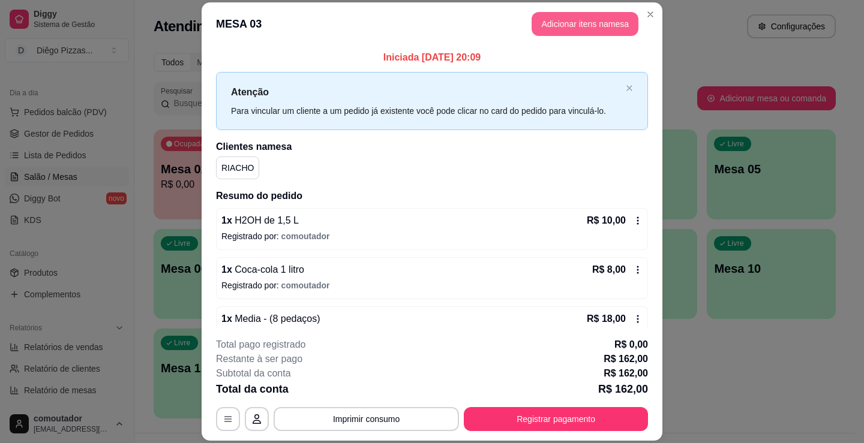
click at [565, 20] on button "Adicionar itens na mesa" at bounding box center [584, 24] width 107 height 24
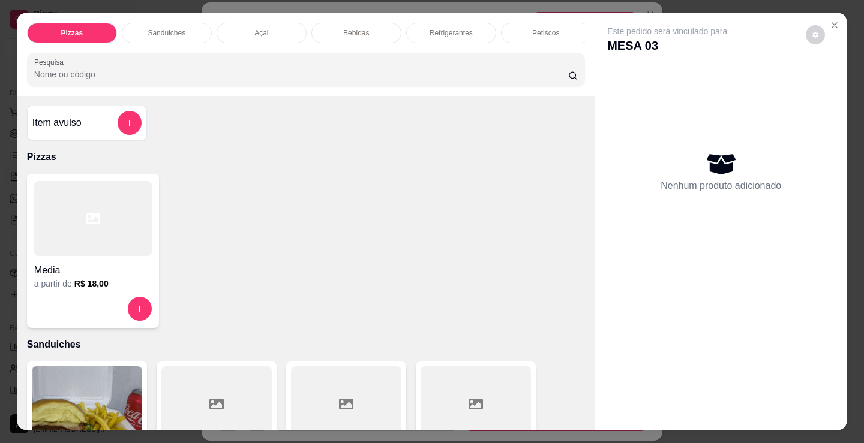
scroll to position [0, 290]
click at [331, 37] on div "doces" at bounding box center [351, 33] width 90 height 20
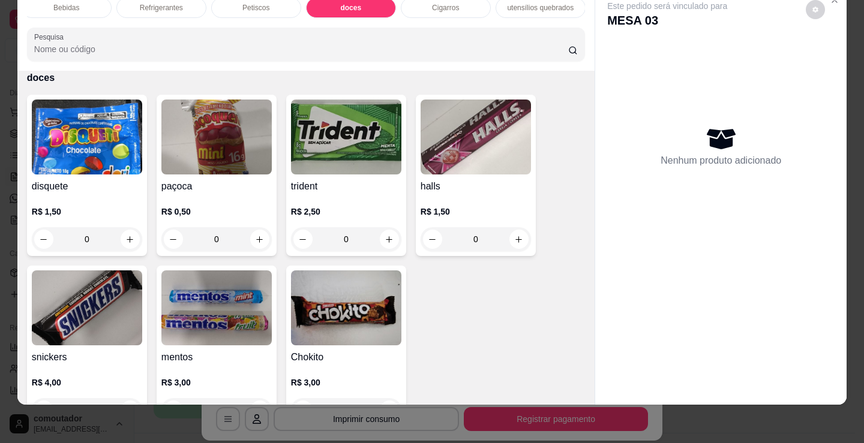
scroll to position [4454, 0]
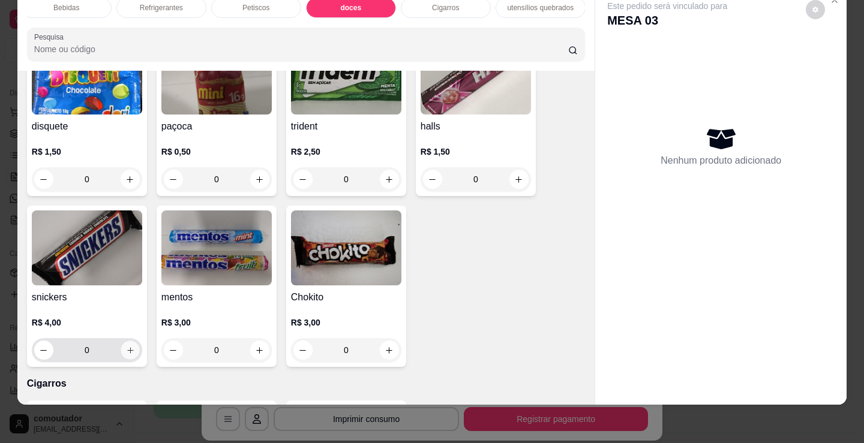
click at [121, 351] on button "increase-product-quantity" at bounding box center [130, 350] width 19 height 19
click at [126, 351] on icon "increase-product-quantity" at bounding box center [130, 350] width 9 height 9
type input "2"
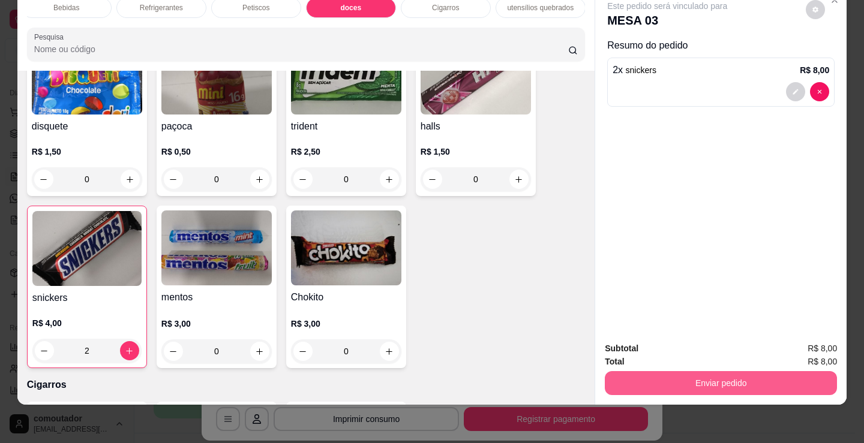
click at [726, 377] on button "Enviar pedido" at bounding box center [721, 383] width 232 height 24
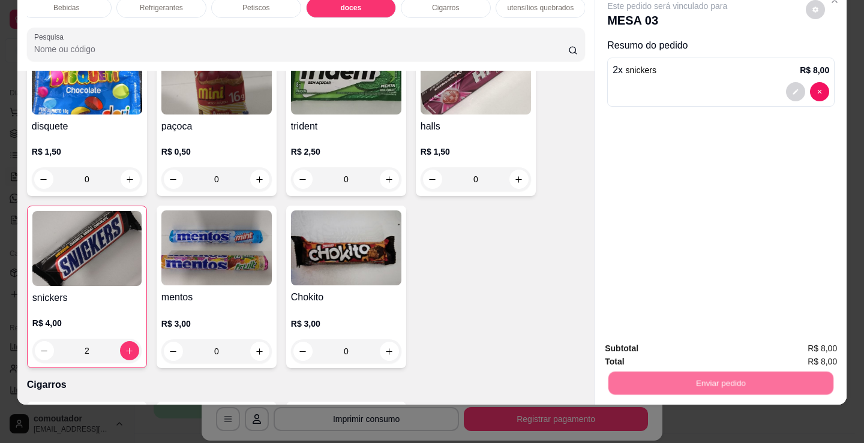
click at [692, 350] on button "Não registrar e enviar pedido" at bounding box center [681, 344] width 121 height 22
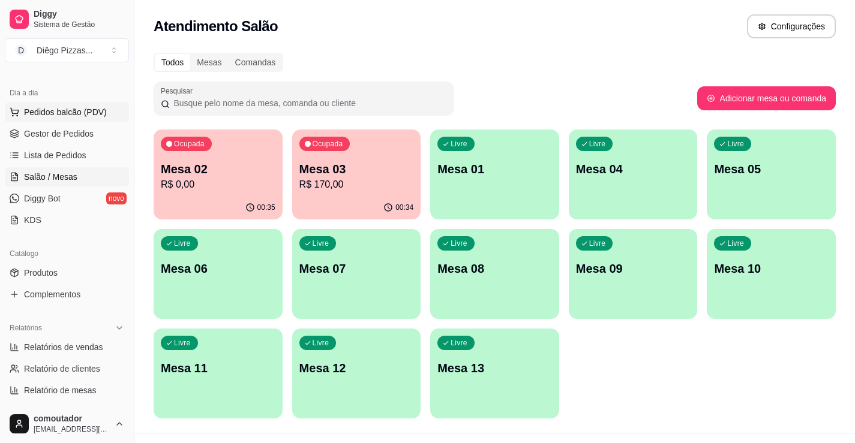
click at [71, 105] on button "Pedidos balcão (PDV)" at bounding box center [67, 112] width 124 height 19
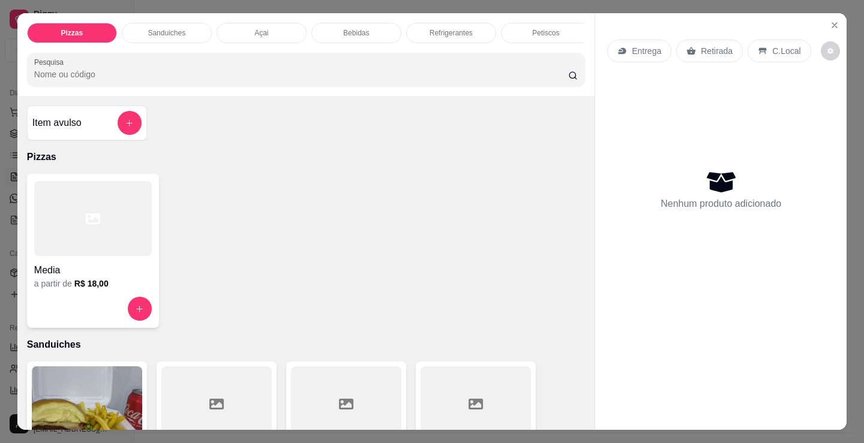
click at [249, 25] on div "Açai" at bounding box center [262, 33] width 90 height 20
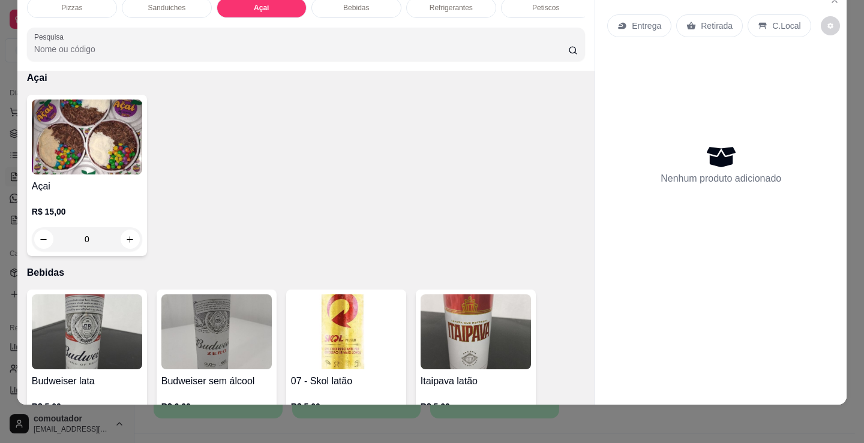
click at [67, 172] on img at bounding box center [87, 137] width 110 height 75
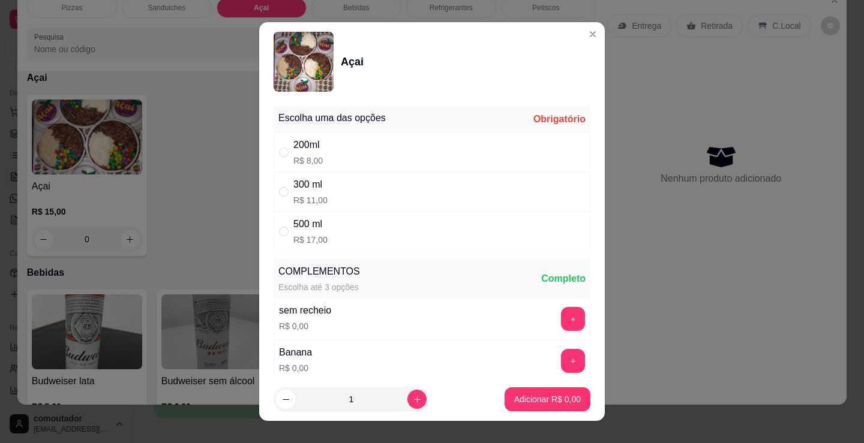
click at [378, 150] on div "200ml R$ 8,00" at bounding box center [431, 153] width 317 height 40
radio input "true"
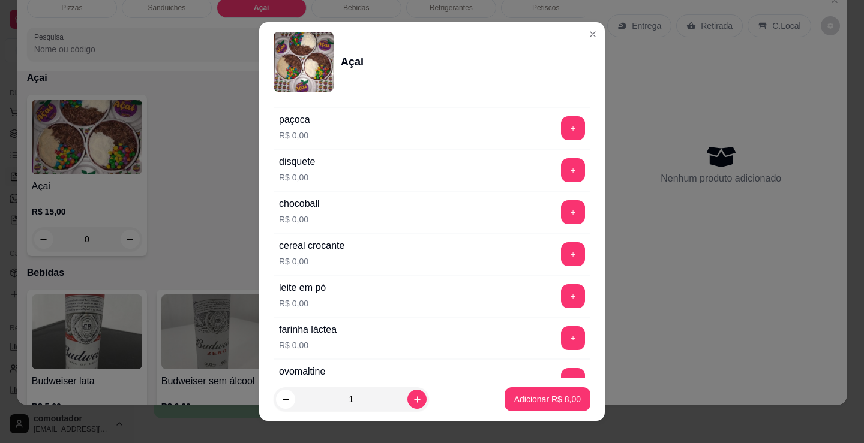
scroll to position [300, 0]
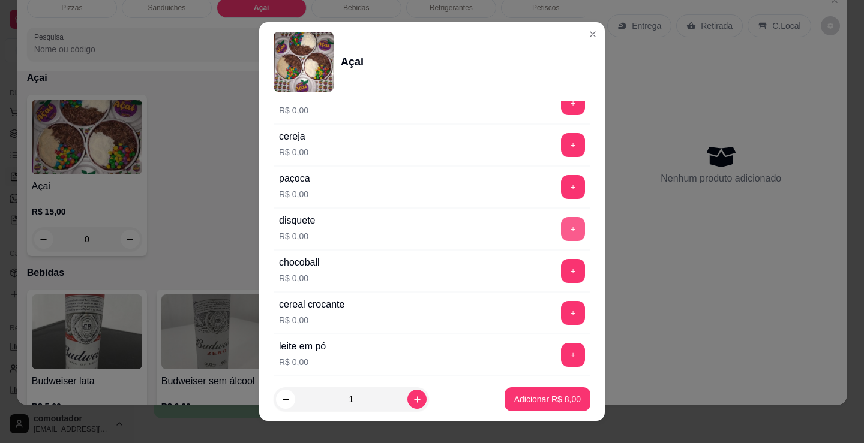
click at [561, 233] on button "+" at bounding box center [573, 229] width 24 height 24
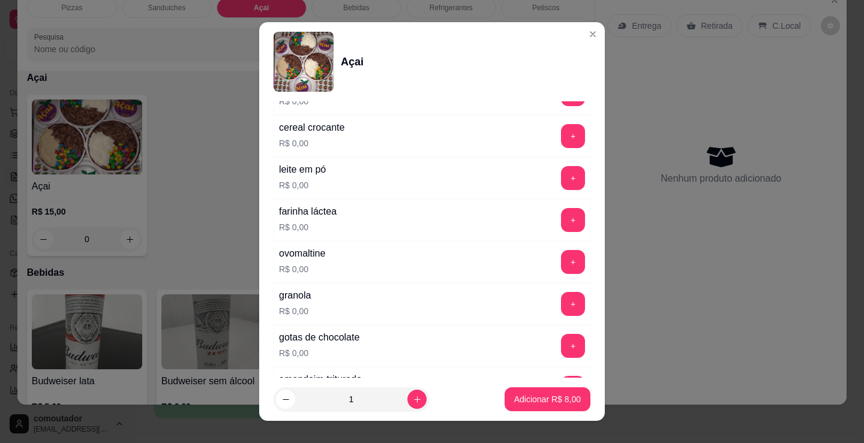
scroll to position [480, 0]
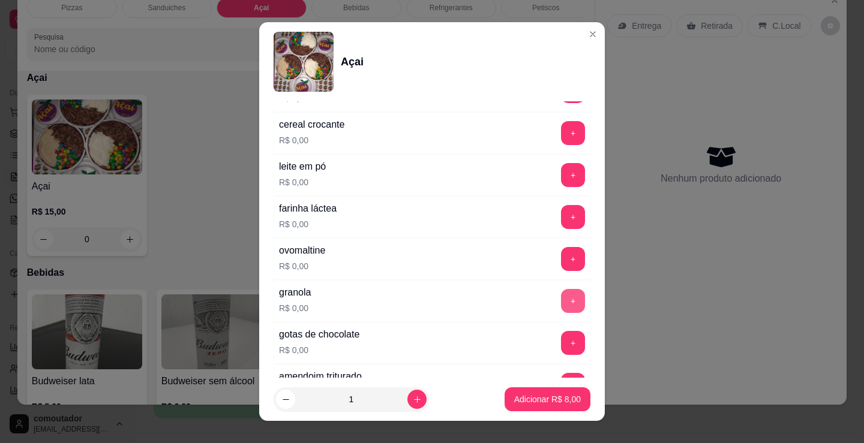
click at [561, 302] on button "+" at bounding box center [573, 301] width 24 height 24
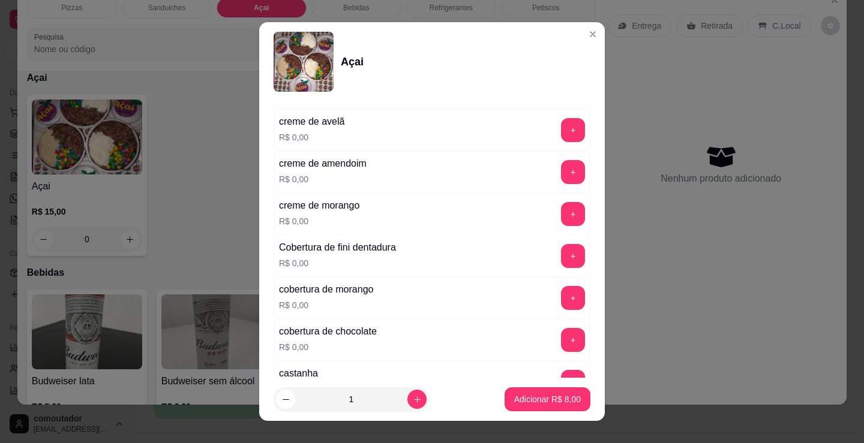
scroll to position [840, 0]
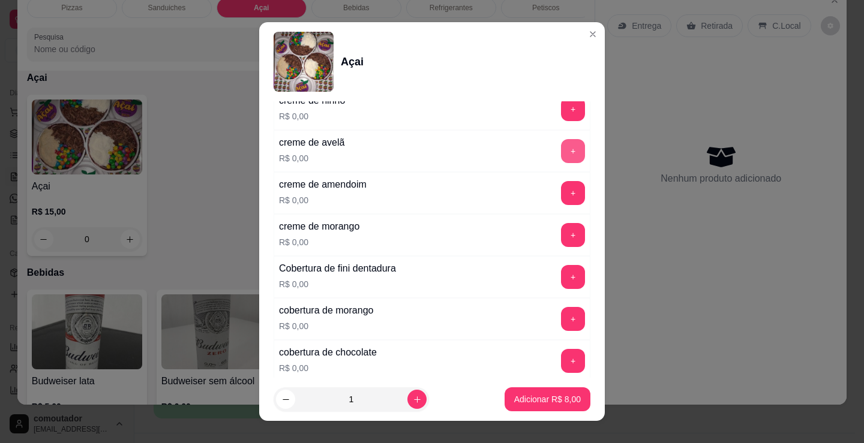
click at [561, 156] on button "+" at bounding box center [573, 151] width 24 height 24
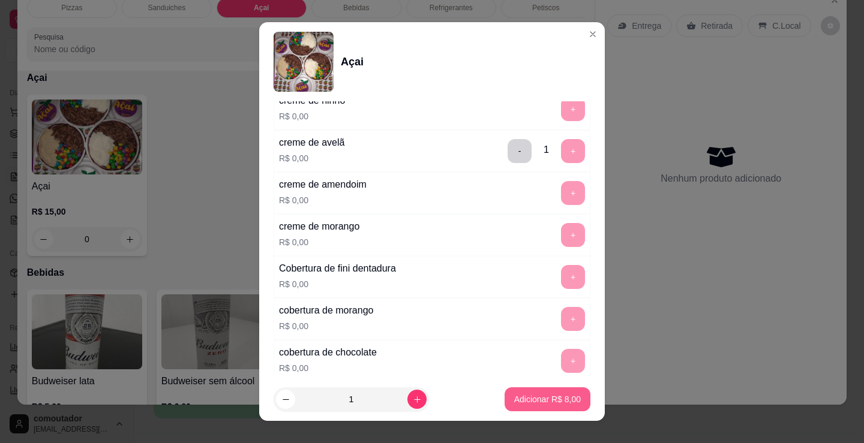
click at [560, 394] on p "Adicionar R$ 8,00" at bounding box center [547, 399] width 67 height 12
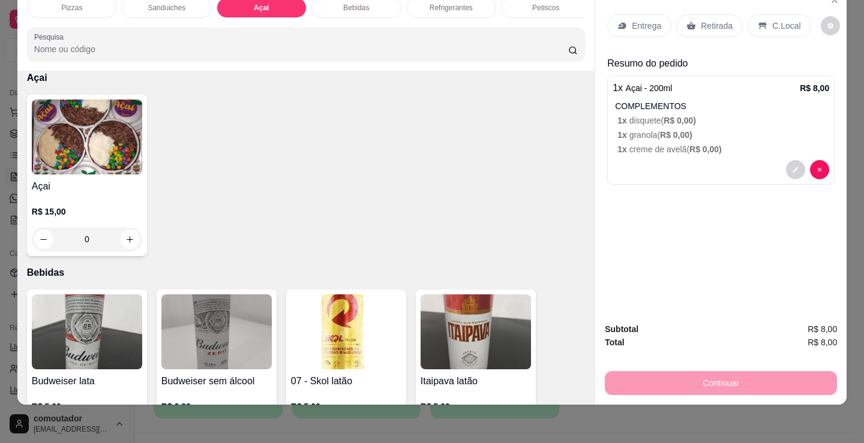
click at [89, 185] on h4 "Açai" at bounding box center [87, 186] width 110 height 14
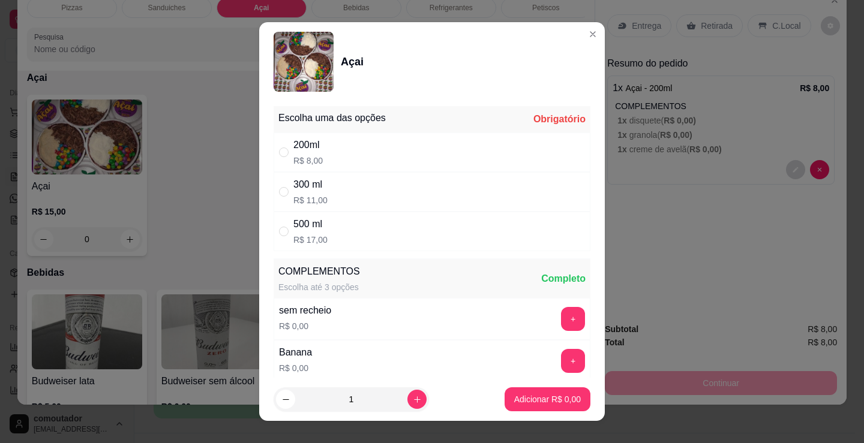
scroll to position [60, 0]
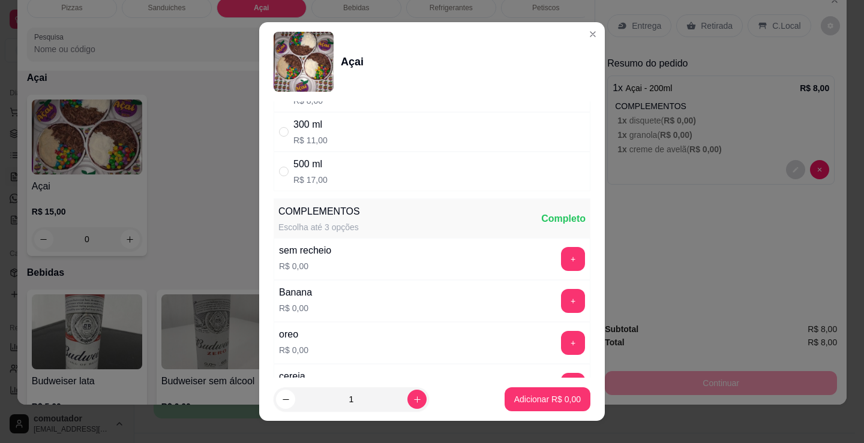
click at [351, 109] on div "200ml R$ 8,00" at bounding box center [431, 93] width 317 height 40
radio input "true"
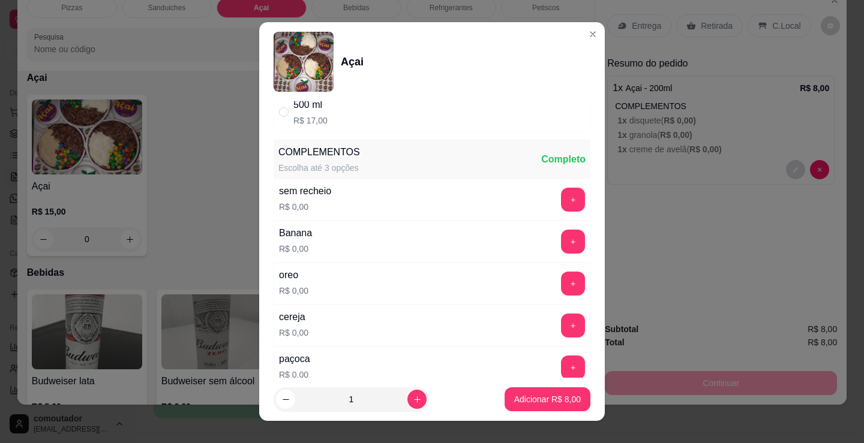
scroll to position [120, 0]
click at [563, 324] on div "+" at bounding box center [573, 325] width 34 height 24
click at [561, 323] on button "+" at bounding box center [573, 325] width 24 height 24
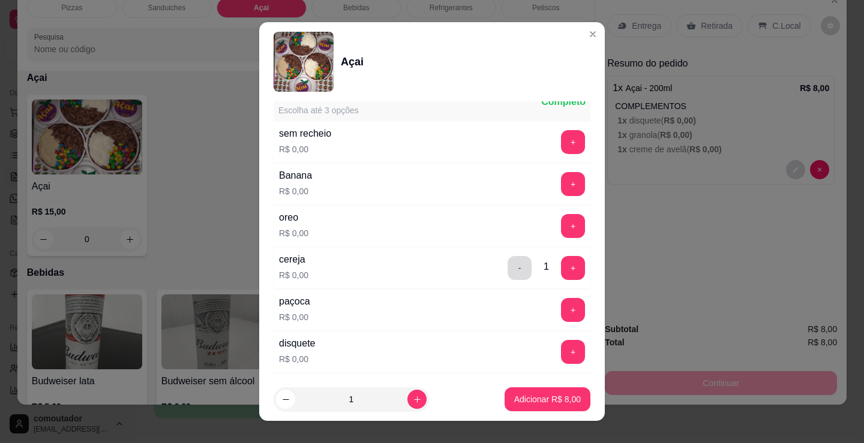
scroll to position [300, 0]
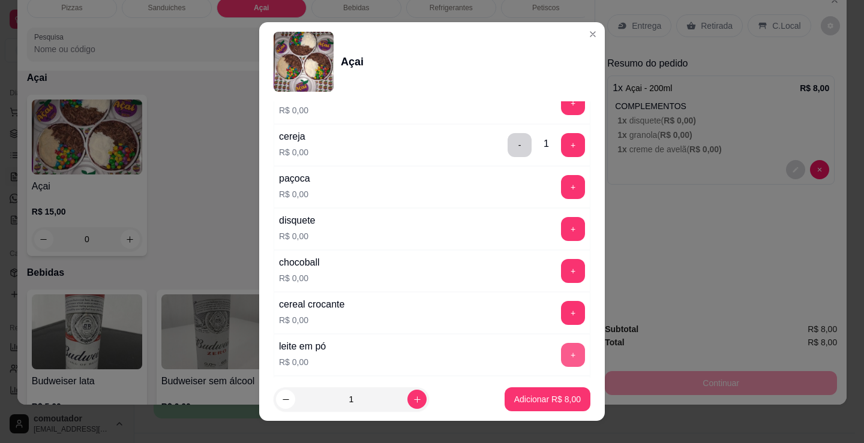
click at [561, 357] on button "+" at bounding box center [573, 355] width 24 height 24
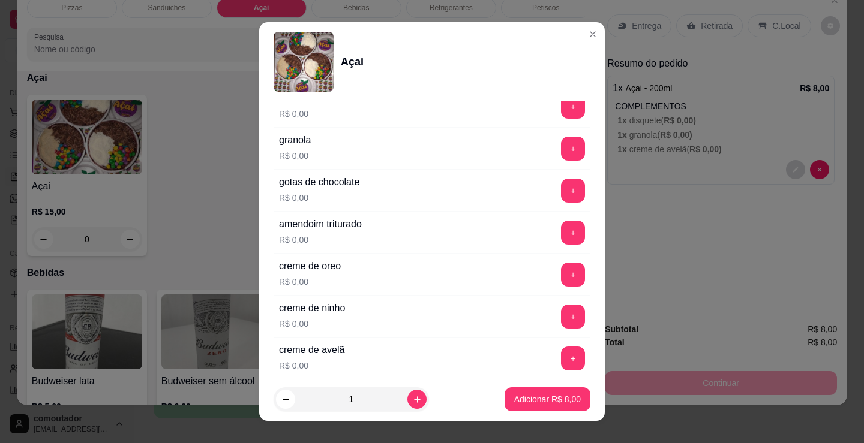
scroll to position [660, 0]
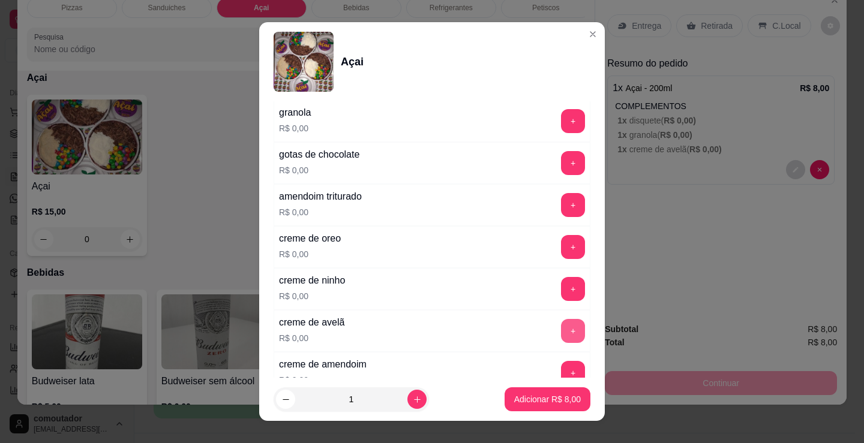
click at [561, 331] on button "+" at bounding box center [573, 331] width 24 height 24
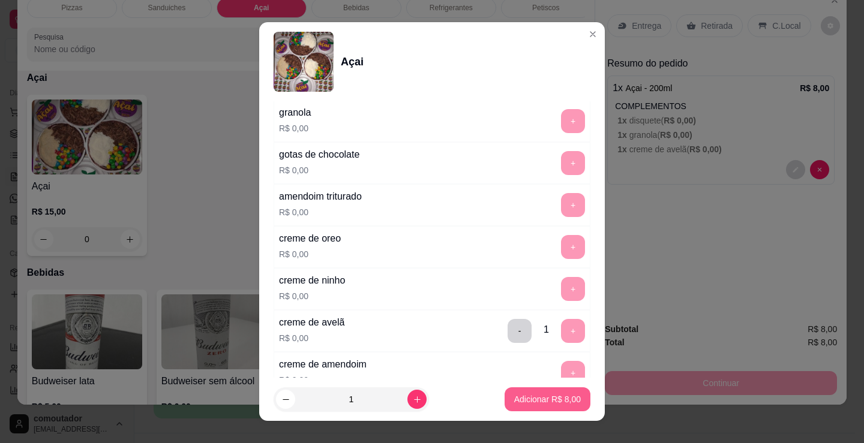
click at [545, 403] on p "Adicionar R$ 8,00" at bounding box center [547, 399] width 67 height 12
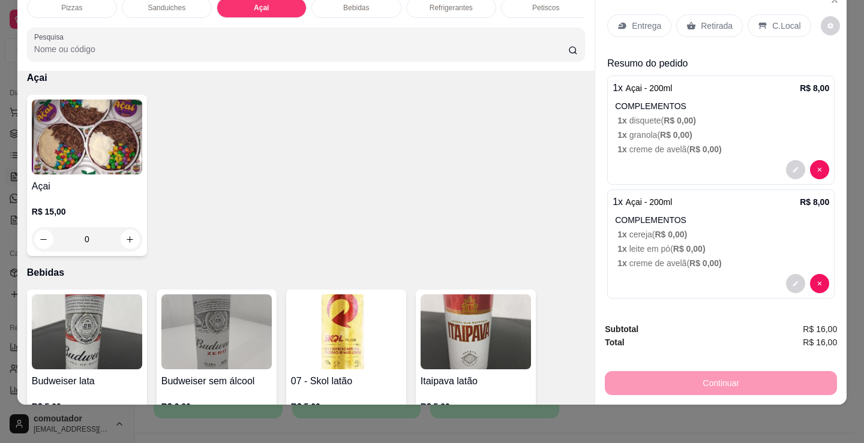
click at [782, 20] on p "C.Local" at bounding box center [786, 26] width 28 height 12
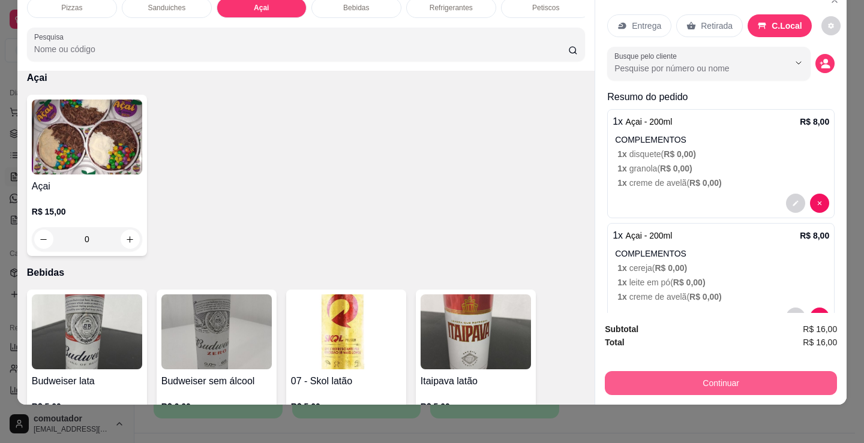
click at [713, 379] on button "Continuar" at bounding box center [721, 383] width 232 height 24
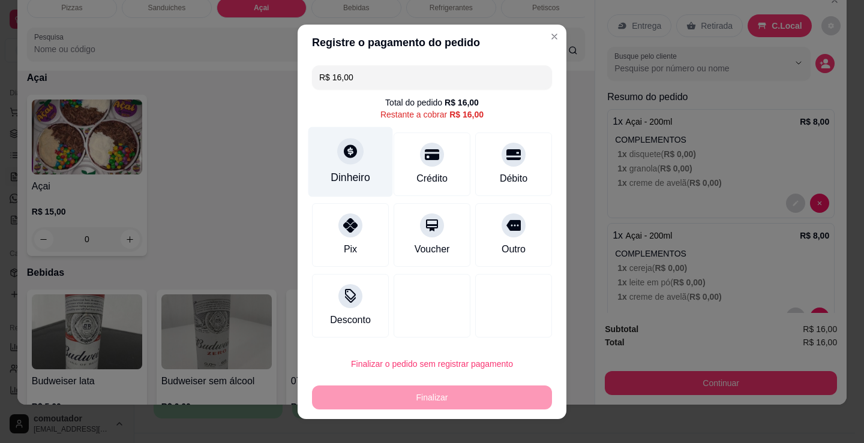
click at [362, 158] on div "Dinheiro" at bounding box center [350, 162] width 85 height 70
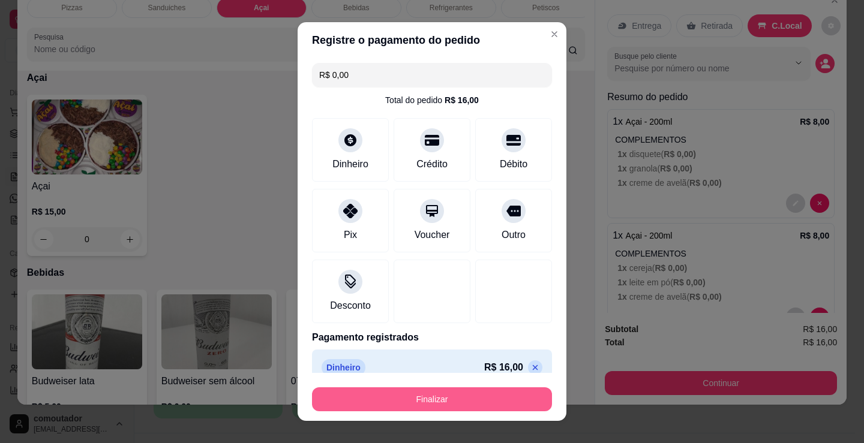
click at [456, 399] on button "Finalizar" at bounding box center [432, 399] width 240 height 24
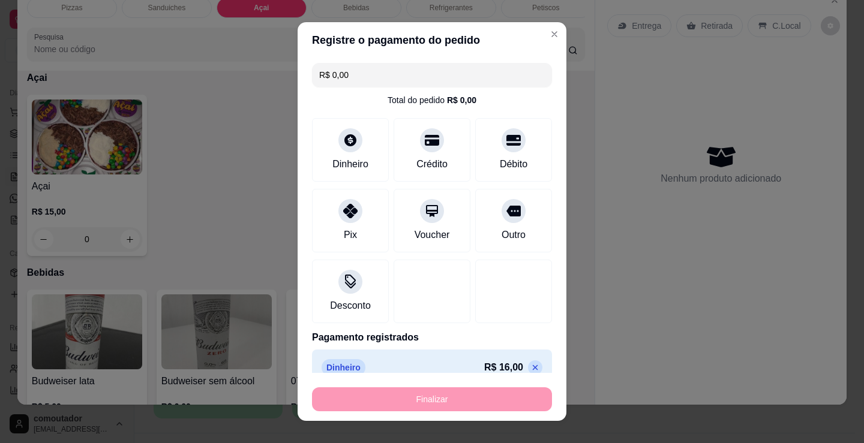
type input "-R$ 16,00"
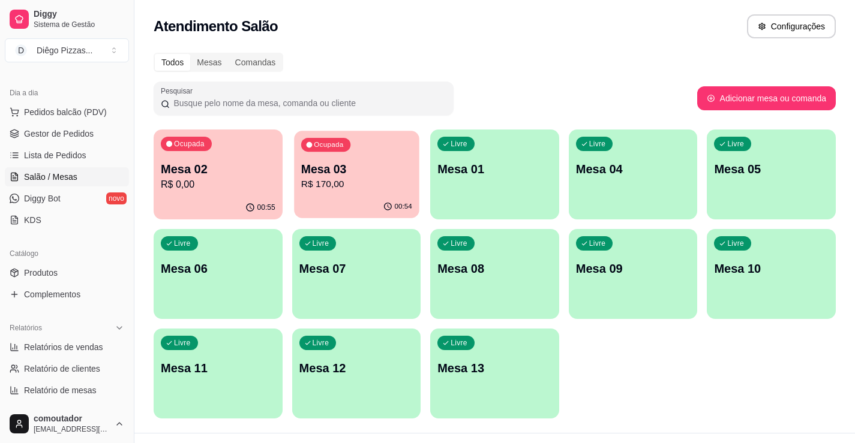
click at [342, 178] on p "R$ 170,00" at bounding box center [355, 185] width 111 height 14
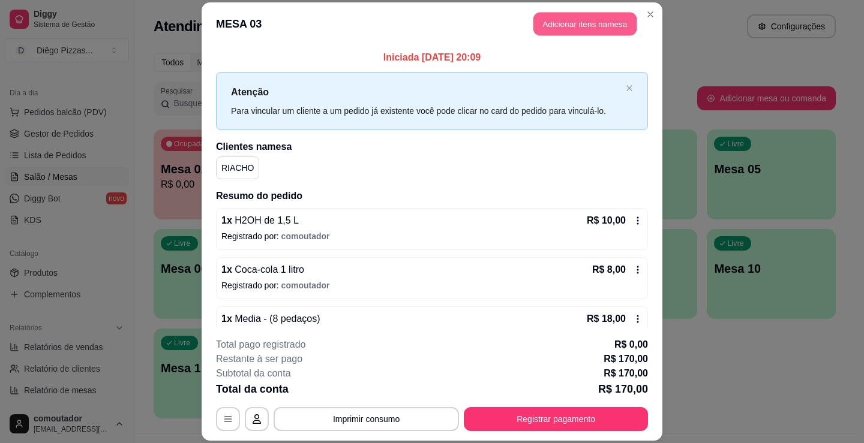
click at [602, 16] on button "Adicionar itens na mesa" at bounding box center [584, 23] width 103 height 23
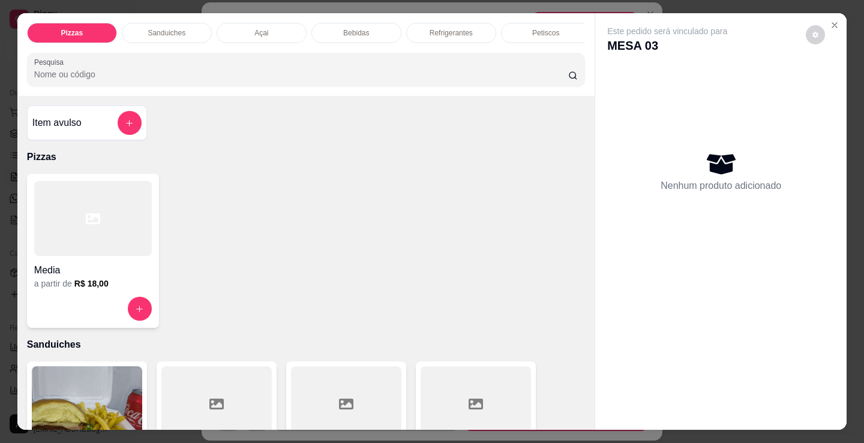
click at [263, 32] on p "Açai" at bounding box center [261, 33] width 14 height 10
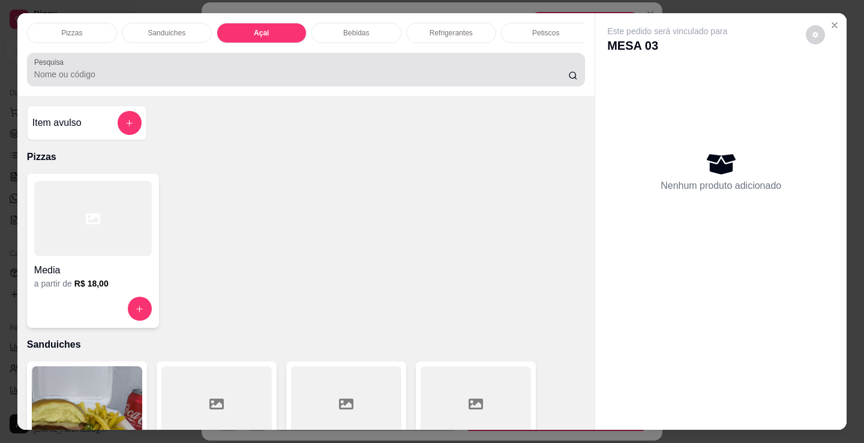
scroll to position [29, 0]
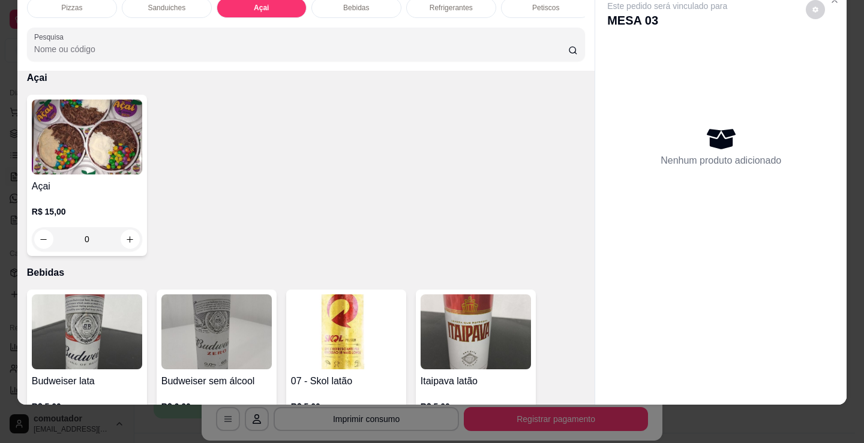
click at [54, 187] on h4 "Açai" at bounding box center [87, 186] width 110 height 14
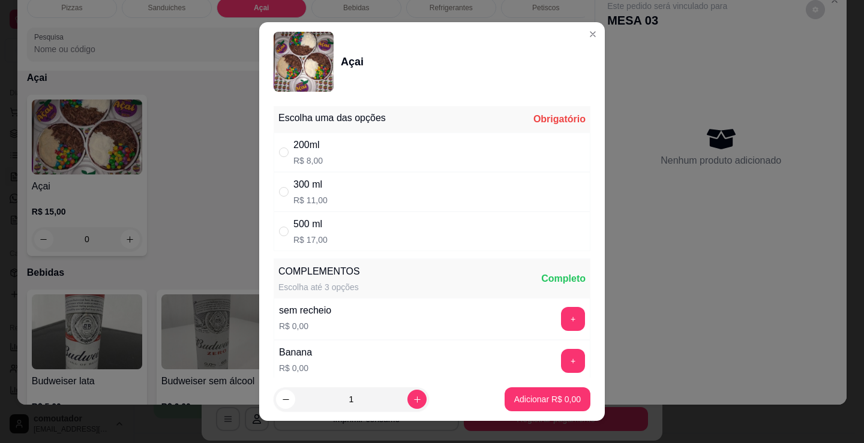
click at [444, 159] on div "200ml R$ 8,00" at bounding box center [431, 153] width 317 height 40
radio input "true"
click at [408, 395] on button "increase-product-quantity" at bounding box center [416, 399] width 19 height 19
type input "2"
click at [558, 401] on p "Adicionar R$ 16,00" at bounding box center [545, 398] width 70 height 11
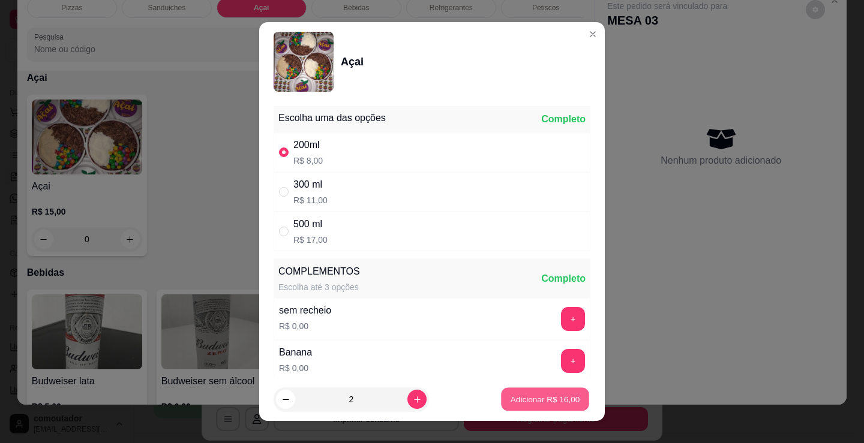
type input "2"
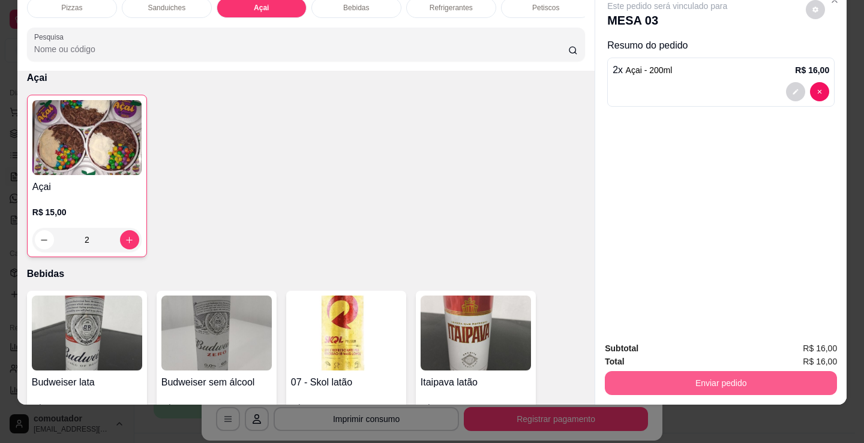
click at [636, 377] on button "Enviar pedido" at bounding box center [721, 383] width 232 height 24
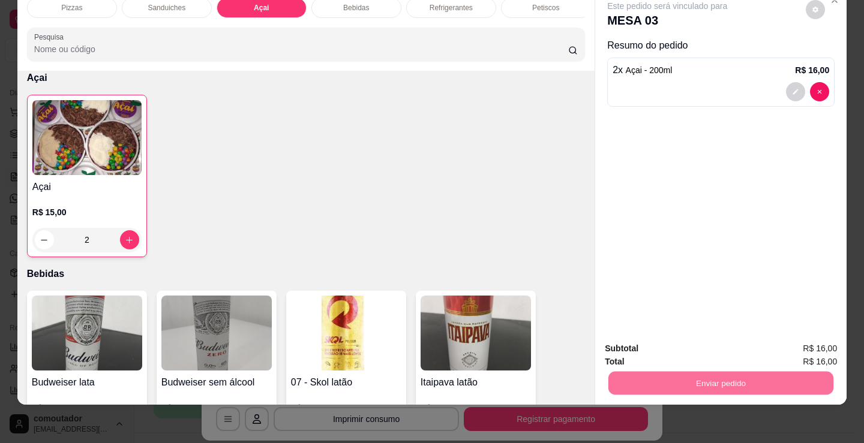
click at [649, 347] on button "Não registrar e enviar pedido" at bounding box center [680, 344] width 125 height 23
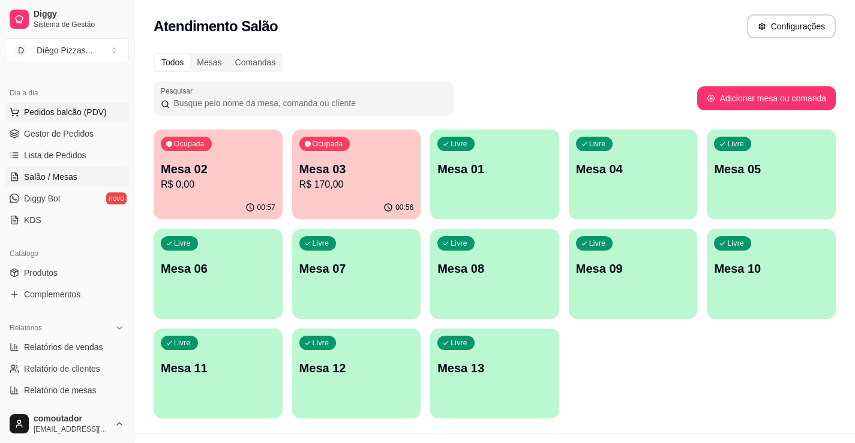
click at [90, 117] on span "Pedidos balcão (PDV)" at bounding box center [65, 112] width 83 height 12
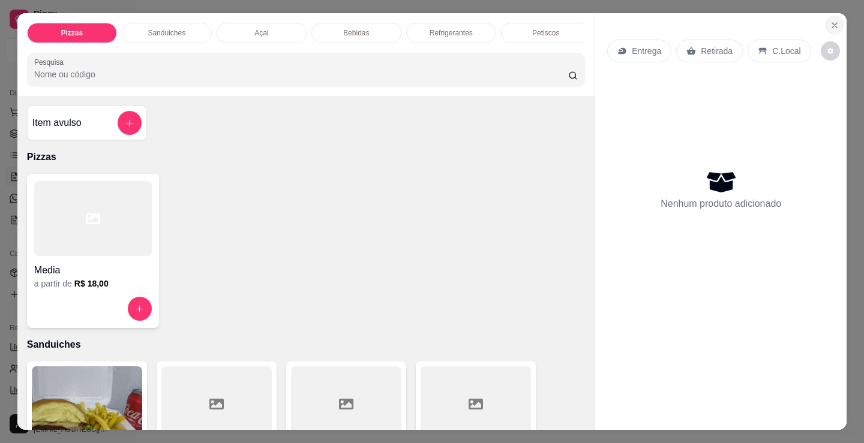
click at [833, 16] on button "Close" at bounding box center [834, 25] width 19 height 19
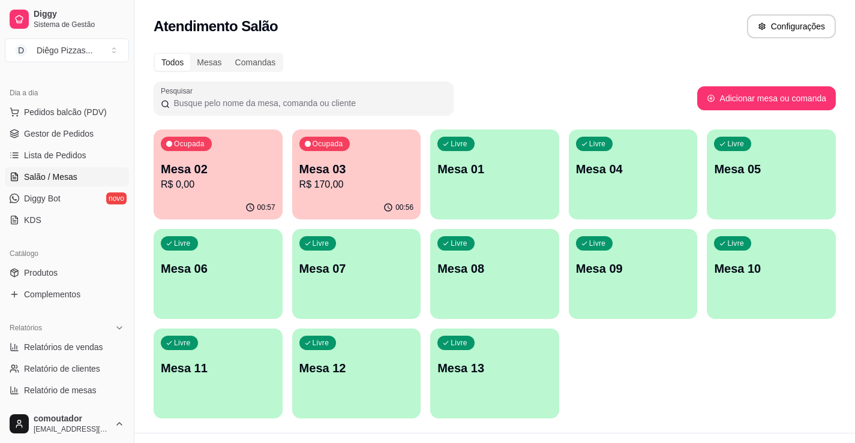
click at [330, 165] on p "Mesa 03" at bounding box center [356, 169] width 115 height 17
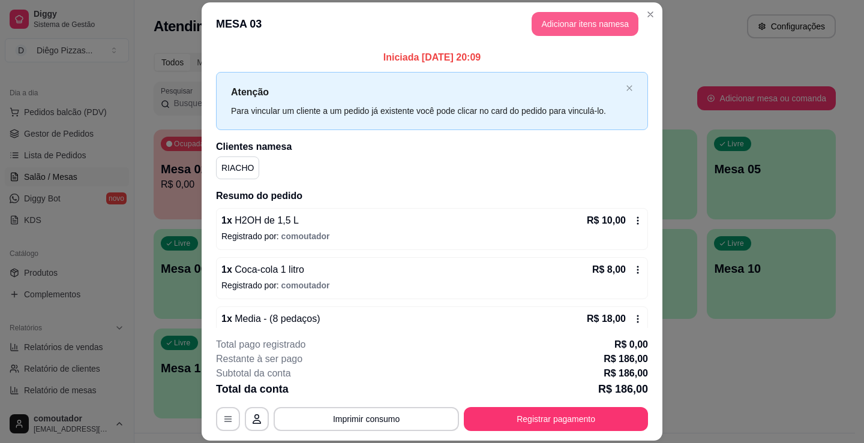
click at [581, 23] on button "Adicionar itens na mesa" at bounding box center [584, 24] width 107 height 24
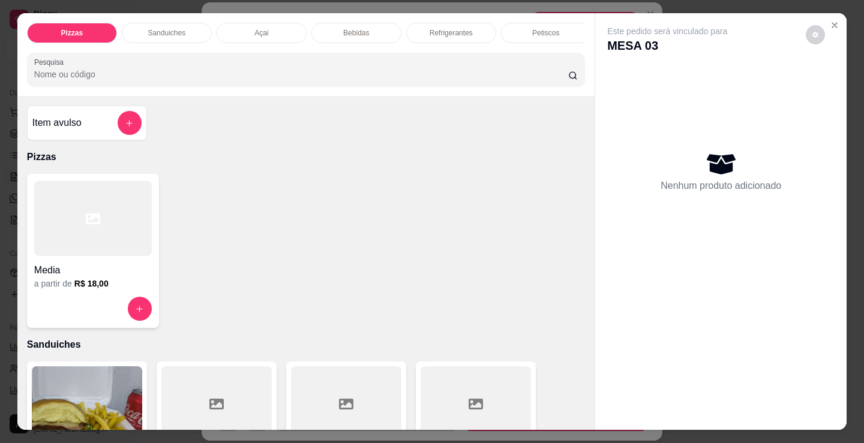
click at [180, 30] on p "Sanduiches" at bounding box center [167, 33] width 38 height 10
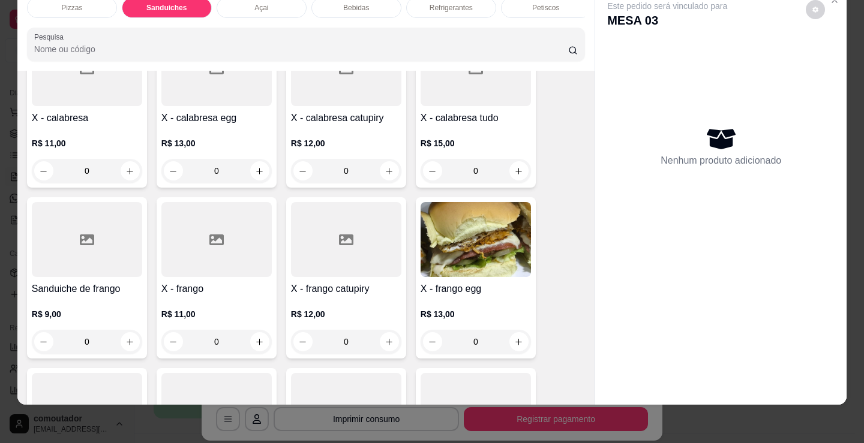
scroll to position [662, 0]
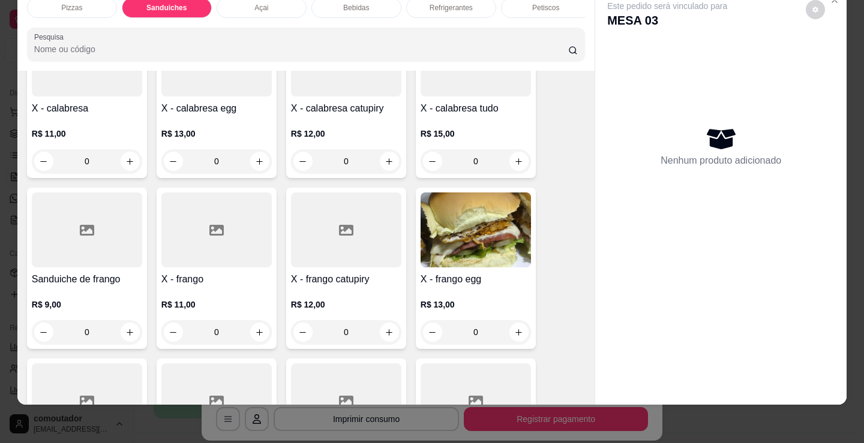
click at [384, 328] on div "0" at bounding box center [346, 332] width 110 height 24
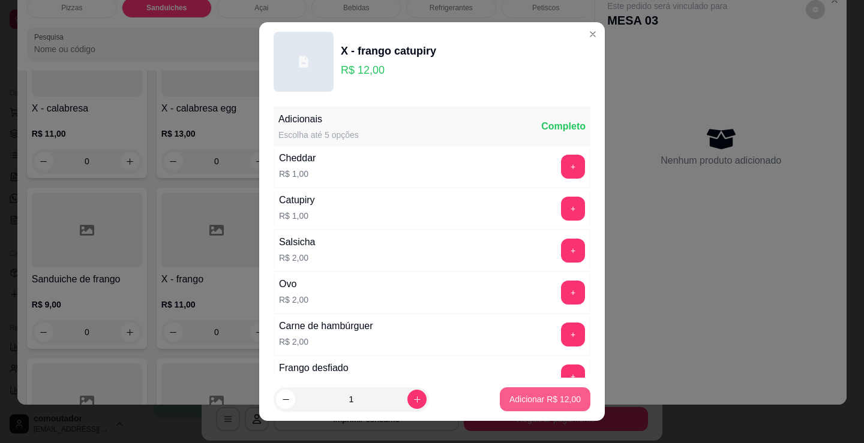
click at [538, 393] on p "Adicionar R$ 12,00" at bounding box center [544, 399] width 71 height 12
type input "1"
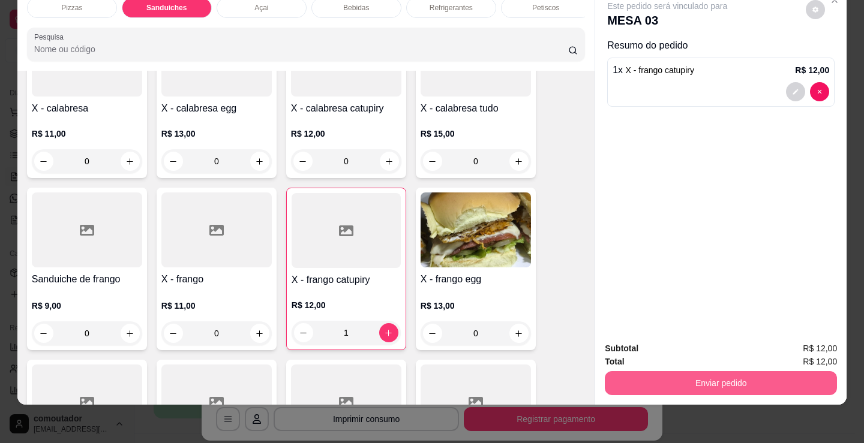
click at [698, 371] on button "Enviar pedido" at bounding box center [721, 383] width 232 height 24
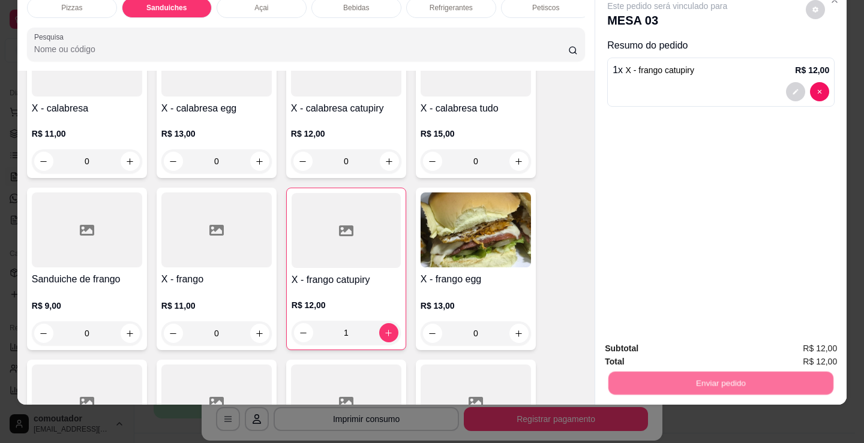
click at [666, 348] on button "Não registrar e enviar pedido" at bounding box center [680, 344] width 125 height 23
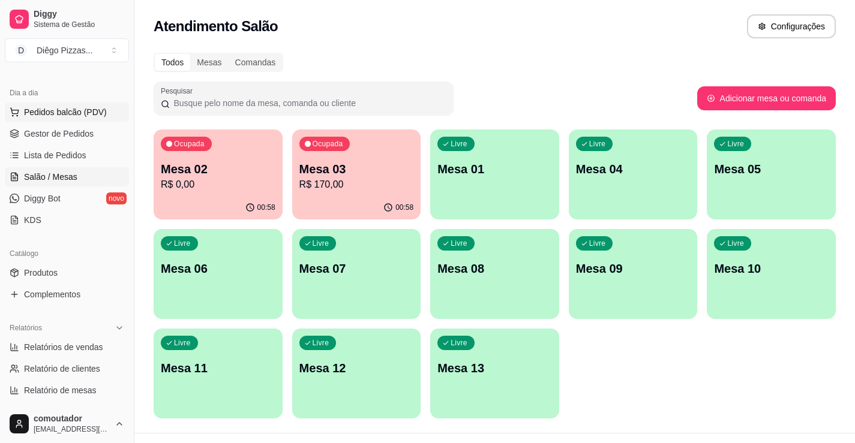
click at [77, 114] on span "Pedidos balcão (PDV)" at bounding box center [65, 112] width 83 height 12
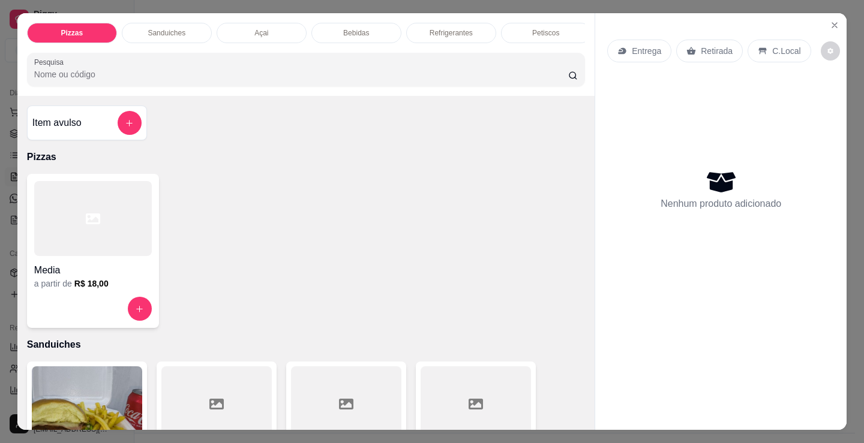
click at [245, 25] on div "Açai" at bounding box center [262, 33] width 90 height 20
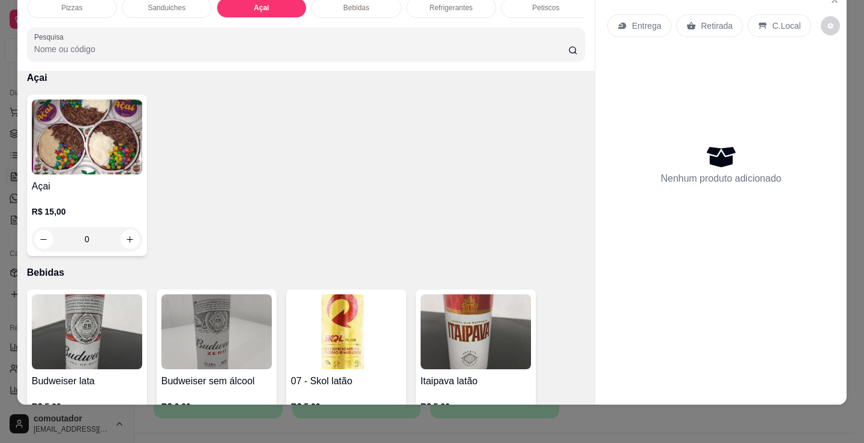
click at [133, 164] on img at bounding box center [87, 137] width 110 height 75
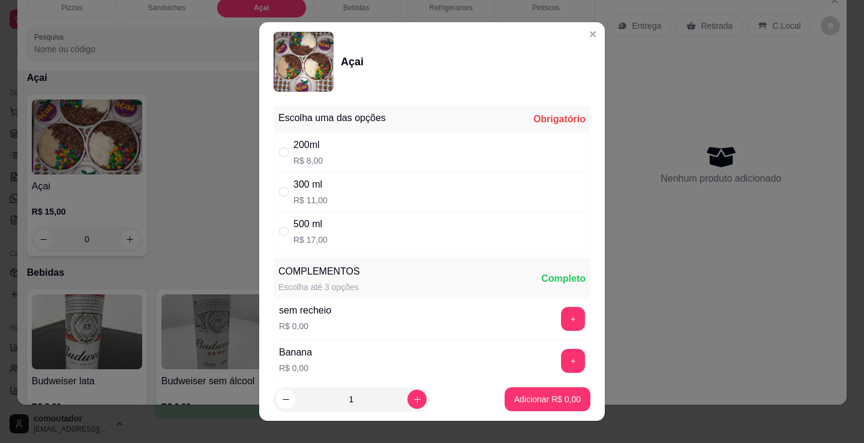
click at [328, 152] on div "200ml R$ 8,00" at bounding box center [431, 153] width 317 height 40
radio input "true"
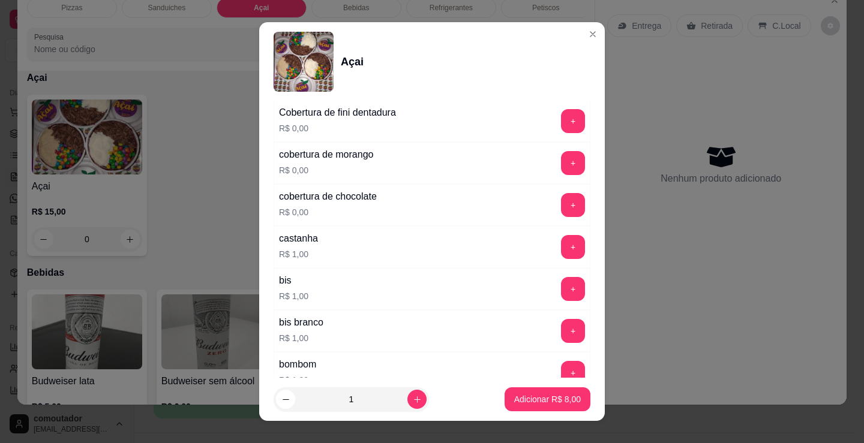
scroll to position [1020, 0]
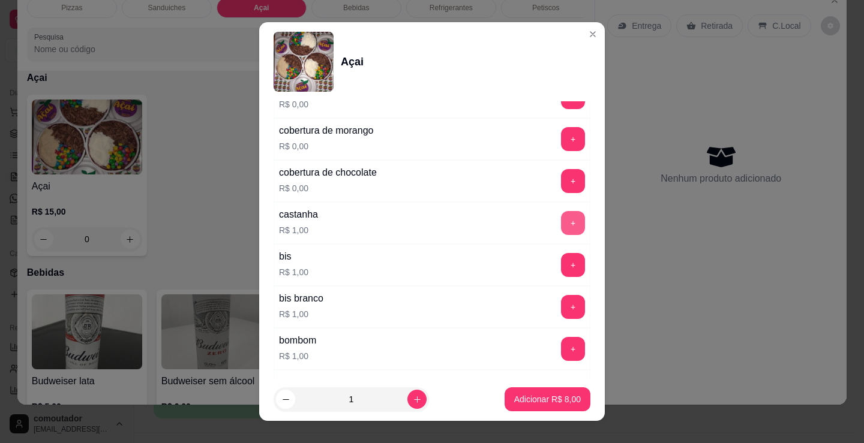
click at [561, 224] on button "+" at bounding box center [573, 223] width 24 height 24
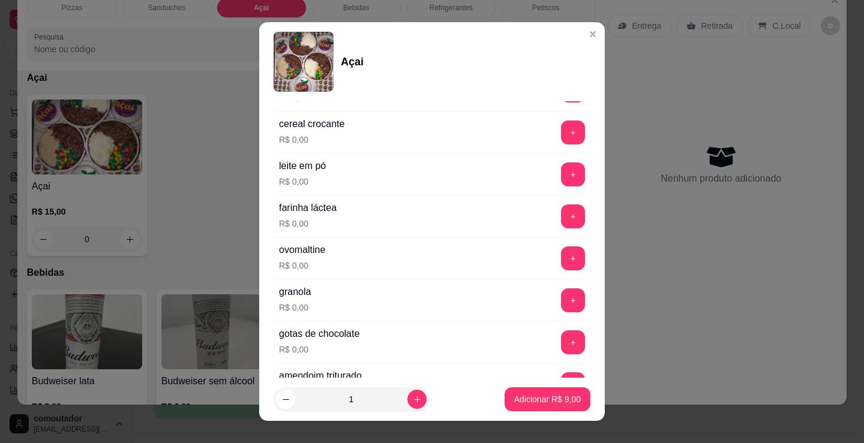
scroll to position [480, 0]
click at [561, 295] on button "+" at bounding box center [573, 301] width 24 height 24
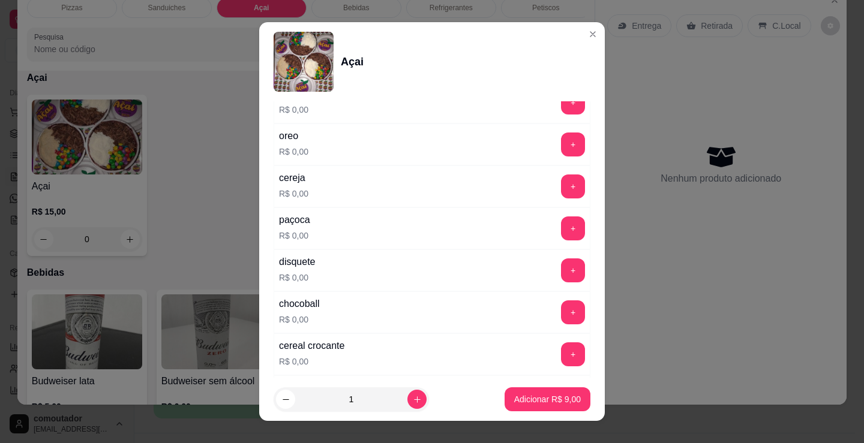
scroll to position [240, 0]
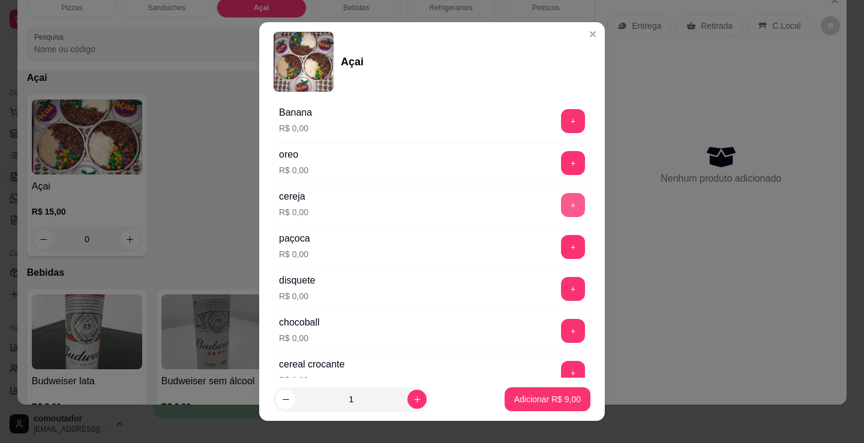
click at [561, 193] on button "+" at bounding box center [573, 205] width 24 height 24
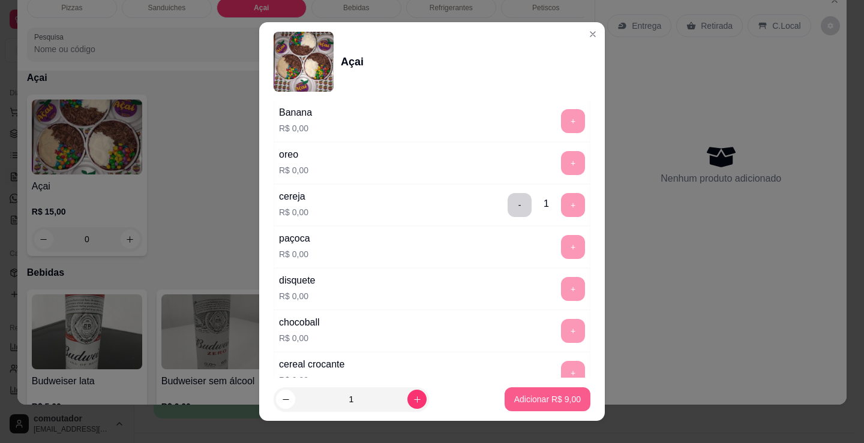
click at [549, 399] on p "Adicionar R$ 9,00" at bounding box center [547, 399] width 67 height 12
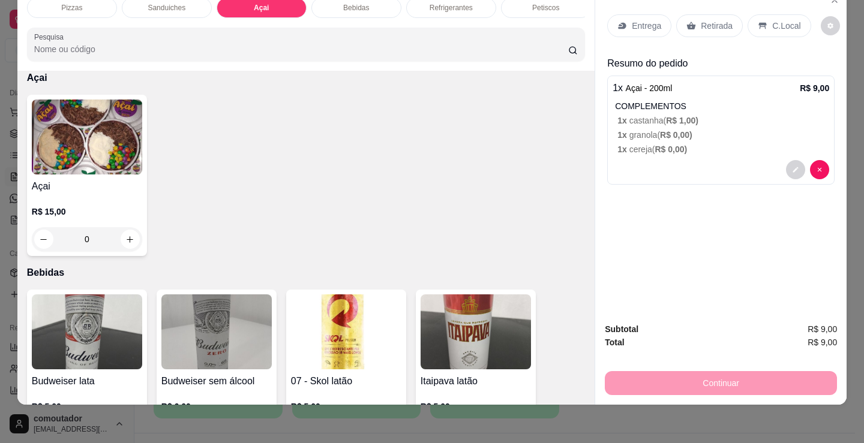
click at [772, 22] on p "C.Local" at bounding box center [786, 26] width 28 height 12
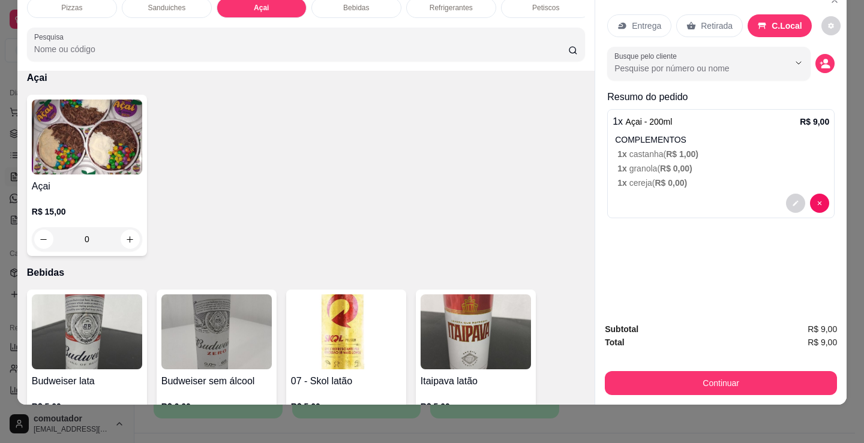
click at [109, 142] on img at bounding box center [87, 137] width 110 height 75
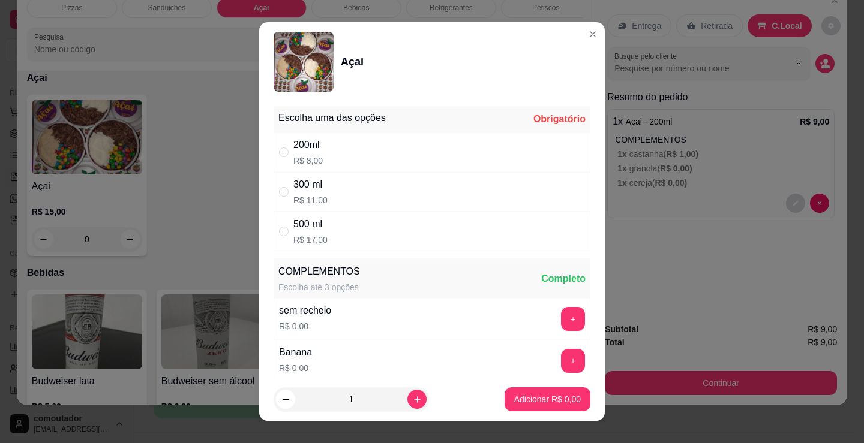
click at [389, 157] on div "200ml R$ 8,00" at bounding box center [431, 153] width 317 height 40
radio input "true"
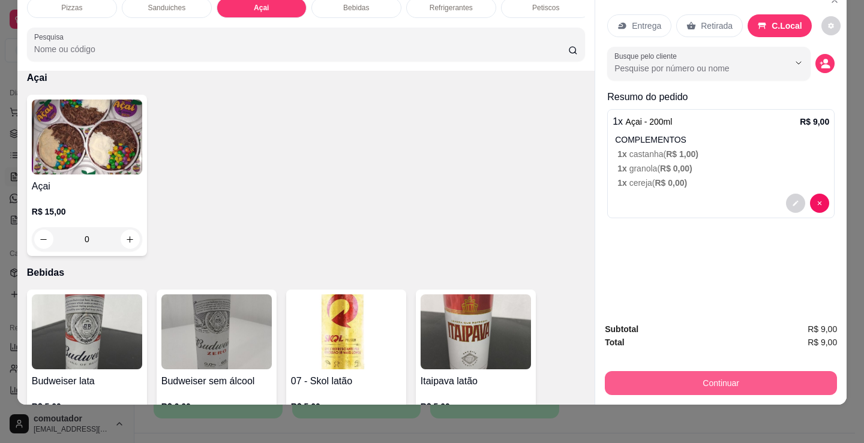
click at [707, 371] on button "Continuar" at bounding box center [721, 383] width 232 height 24
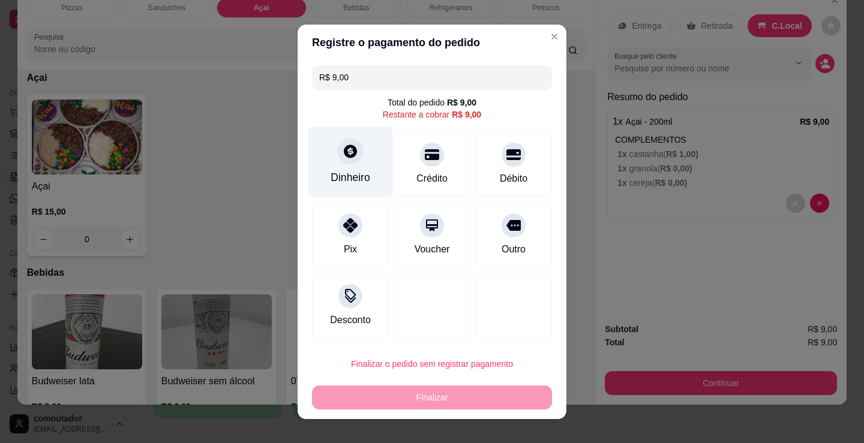
click at [338, 185] on div "Dinheiro" at bounding box center [350, 178] width 40 height 16
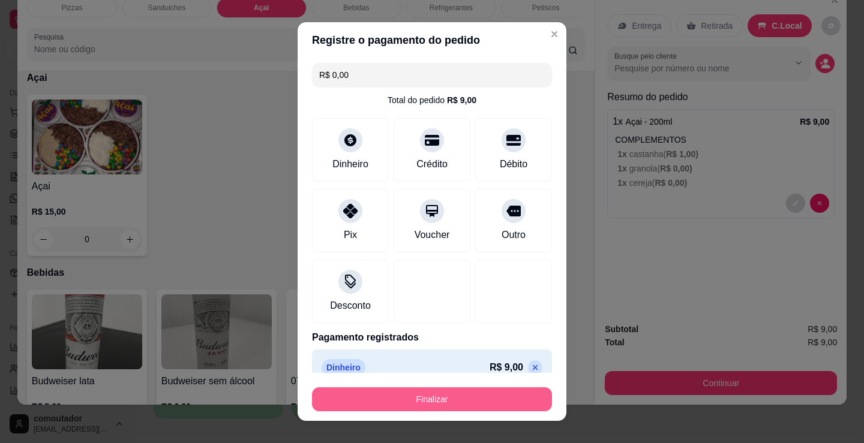
click at [449, 404] on button "Finalizar" at bounding box center [432, 399] width 240 height 24
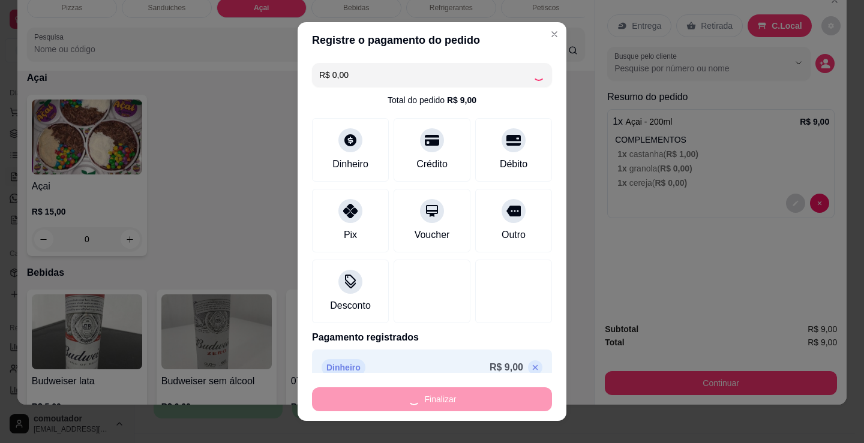
type input "-R$ 9,00"
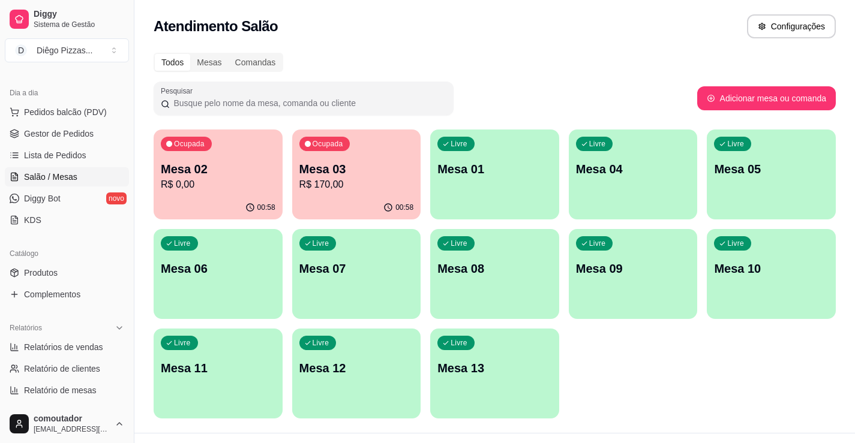
click at [360, 130] on div "Ocupada Mesa 03 R$ 170,00" at bounding box center [356, 163] width 129 height 67
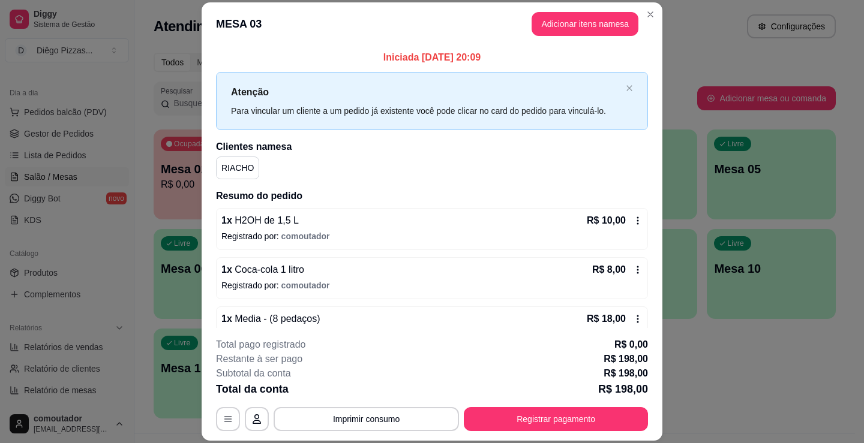
click at [585, 32] on button "Adicionar itens na mesa" at bounding box center [584, 24] width 107 height 24
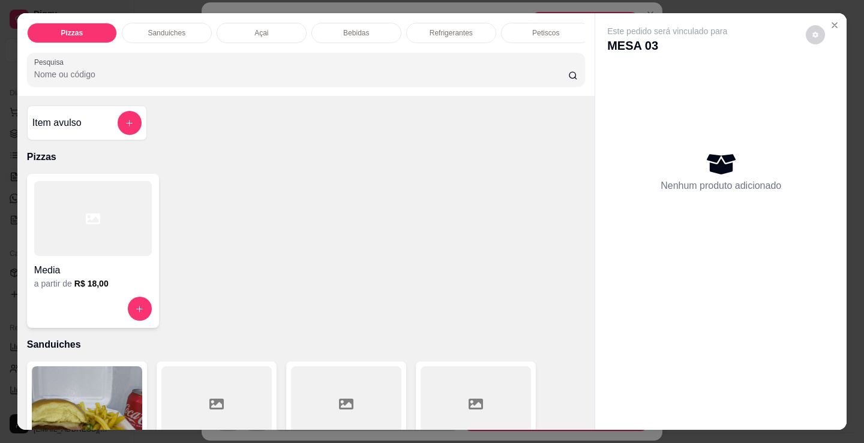
click at [267, 23] on div "Açai" at bounding box center [262, 33] width 90 height 20
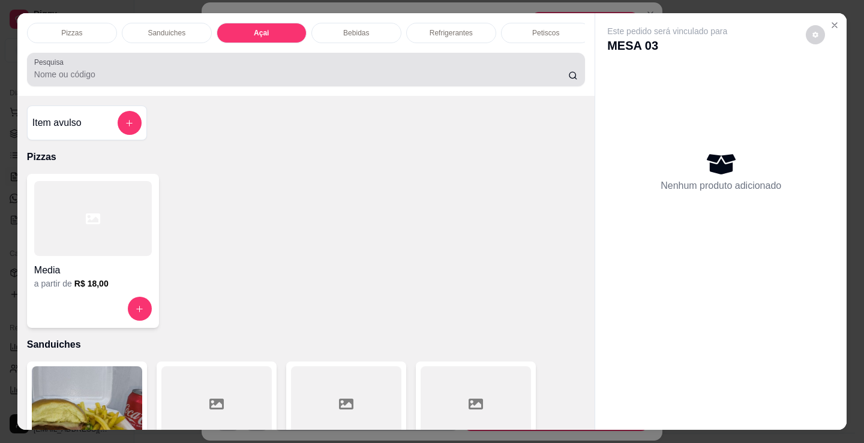
scroll to position [29, 0]
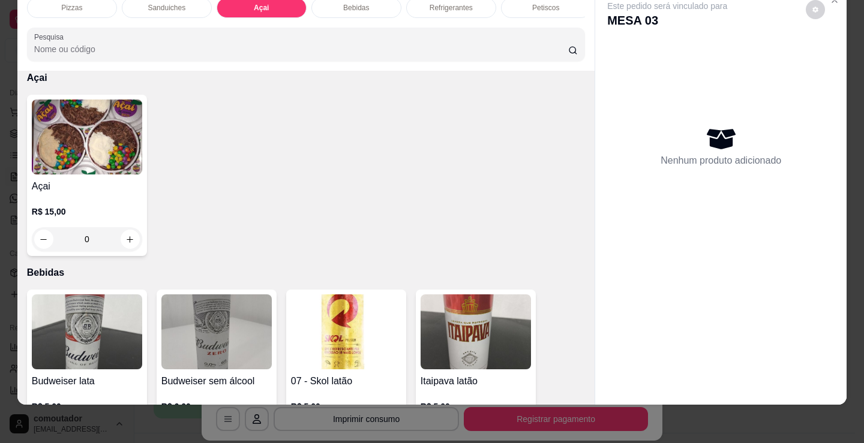
click at [103, 151] on img at bounding box center [87, 137] width 110 height 75
click at [436, 116] on div "Escolha uma das opções Obrigatório" at bounding box center [432, 119] width 318 height 26
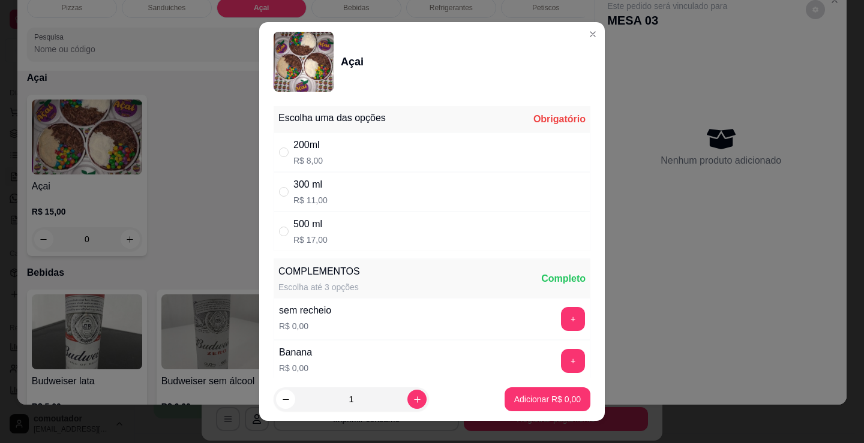
click at [420, 143] on div "200ml R$ 8,00" at bounding box center [431, 153] width 317 height 40
radio input "true"
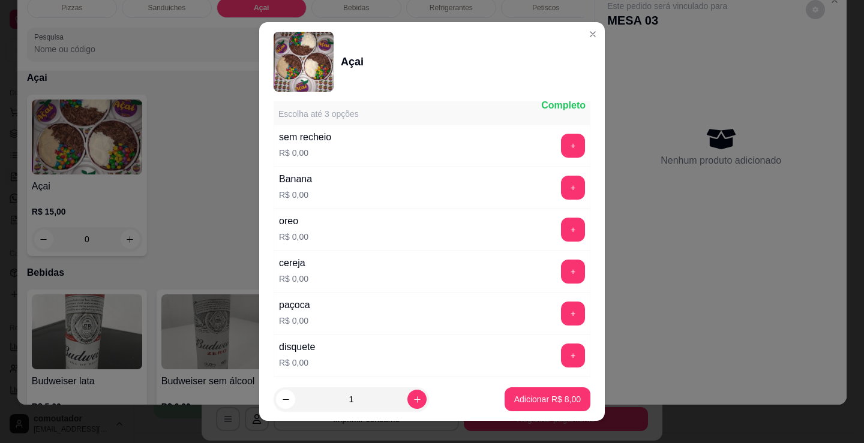
scroll to position [240, 0]
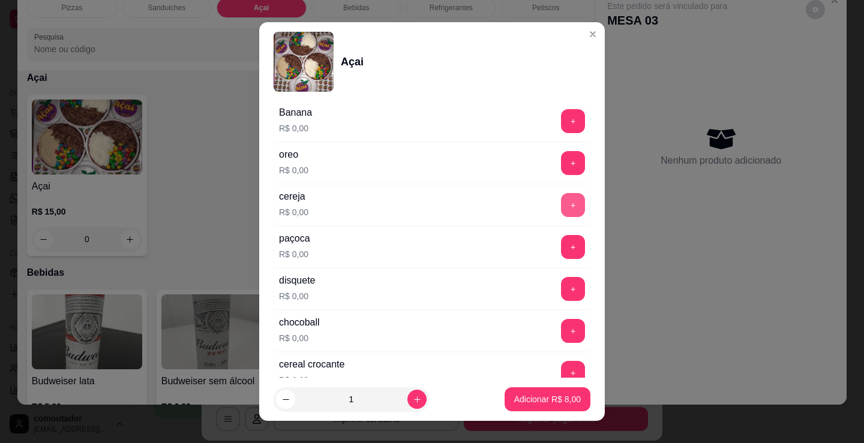
click at [561, 199] on button "+" at bounding box center [573, 205] width 24 height 24
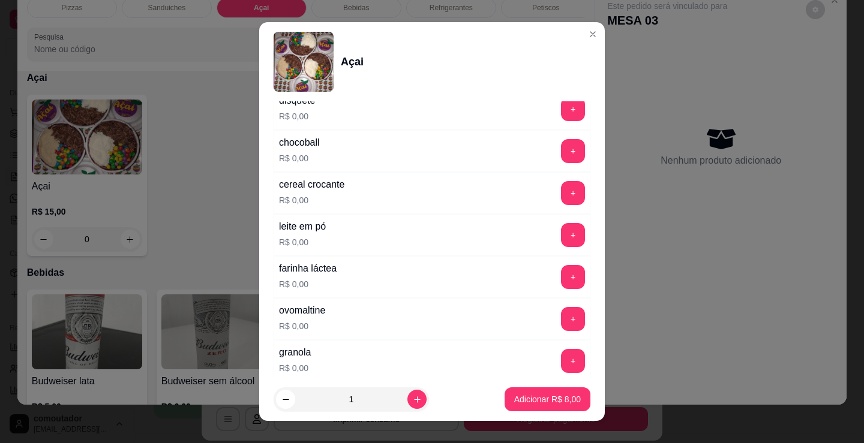
scroll to position [480, 0]
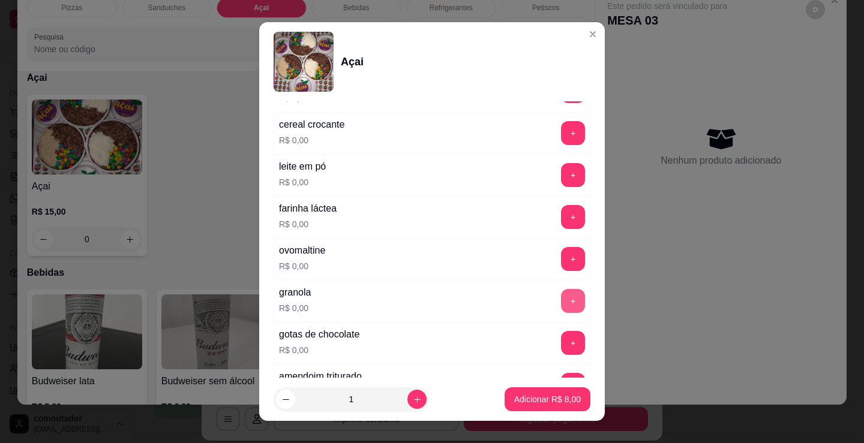
click at [561, 300] on button "+" at bounding box center [573, 301] width 24 height 24
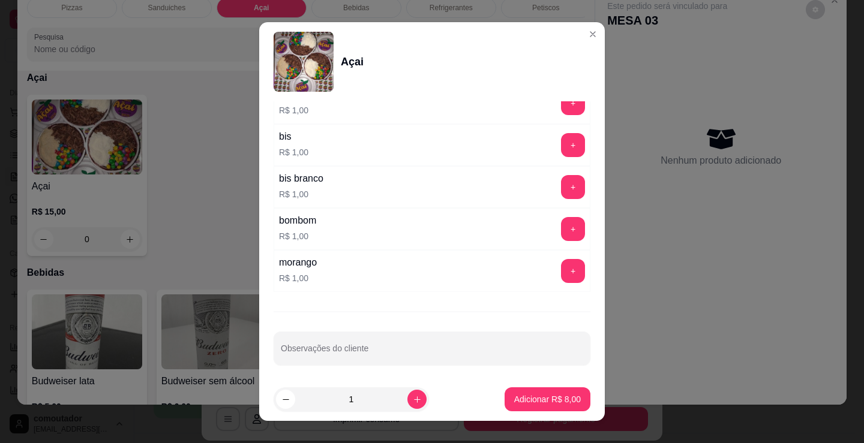
scroll to position [1020, 0]
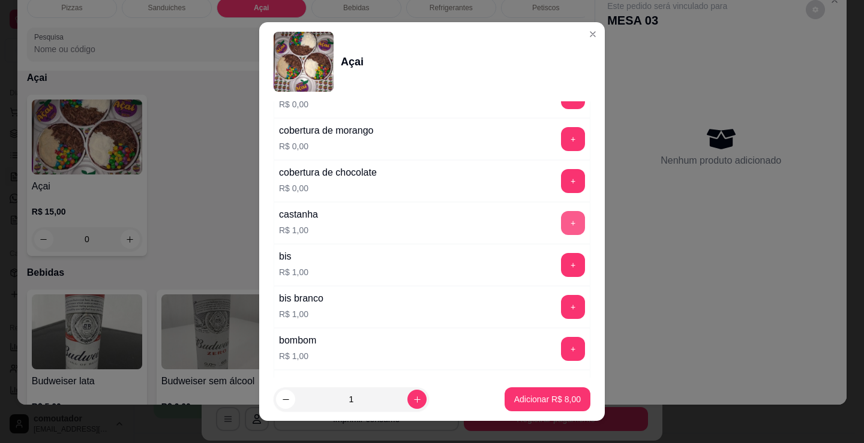
click at [561, 217] on button "+" at bounding box center [573, 223] width 24 height 24
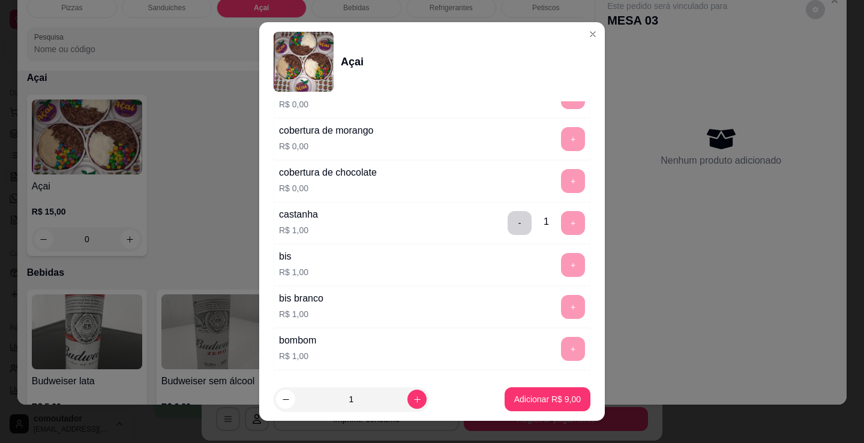
click at [564, 398] on p "Adicionar R$ 9,00" at bounding box center [547, 399] width 67 height 12
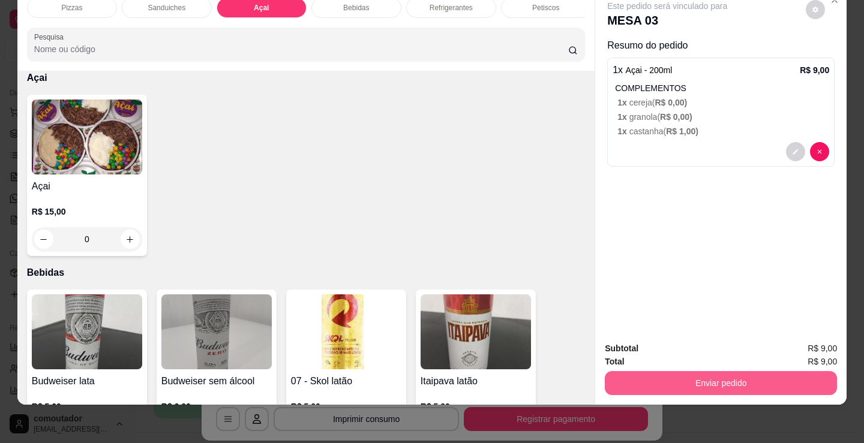
click at [756, 376] on button "Enviar pedido" at bounding box center [721, 383] width 232 height 24
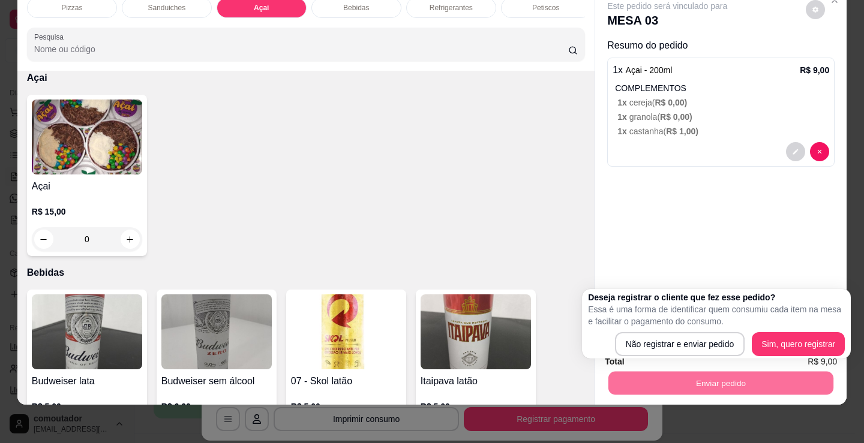
click at [357, 3] on p "Bebidas" at bounding box center [356, 8] width 26 height 10
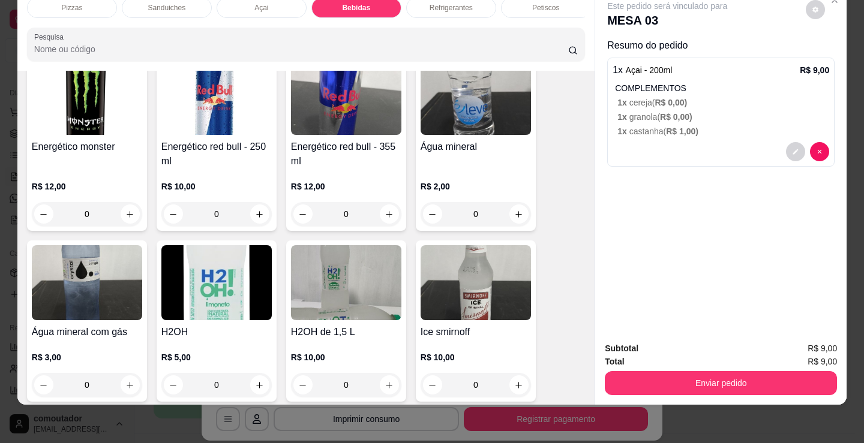
scroll to position [2626, 0]
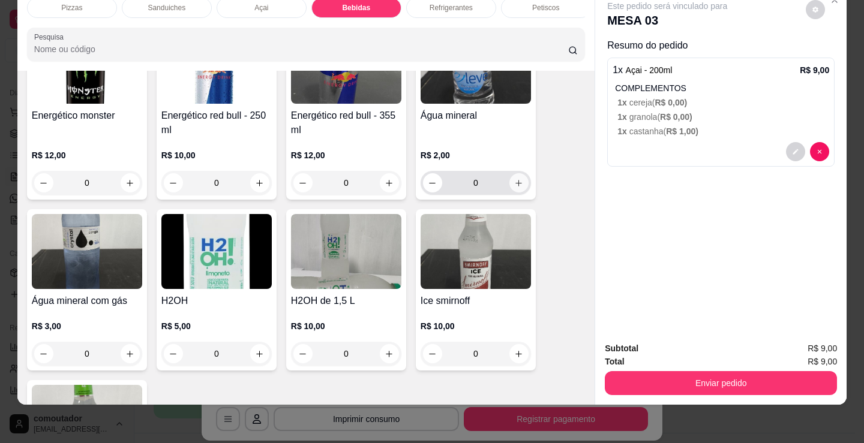
click at [520, 185] on button "increase-product-quantity" at bounding box center [518, 182] width 19 height 19
type input "1"
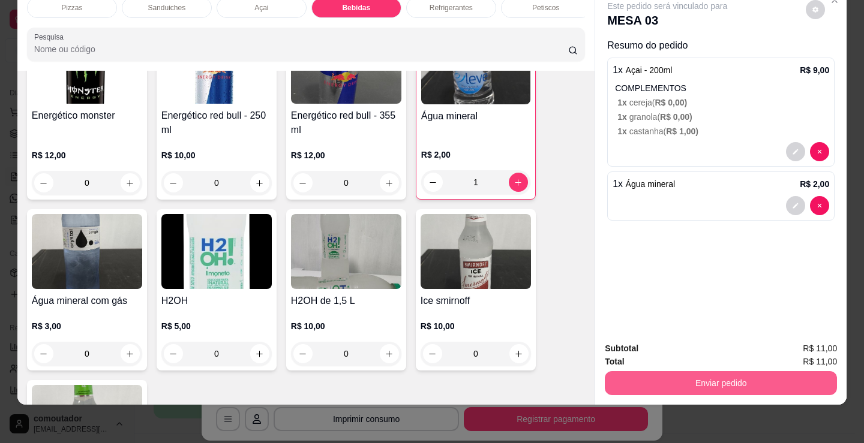
click at [677, 371] on button "Enviar pedido" at bounding box center [721, 383] width 232 height 24
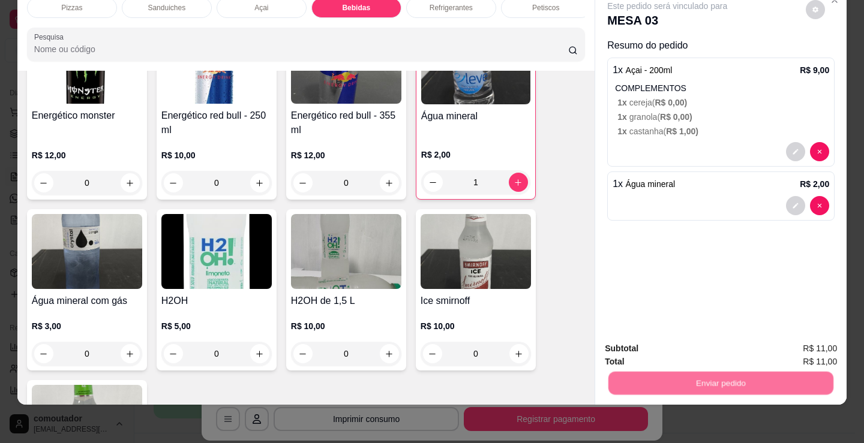
click at [679, 343] on button "Não registrar e enviar pedido" at bounding box center [680, 344] width 125 height 23
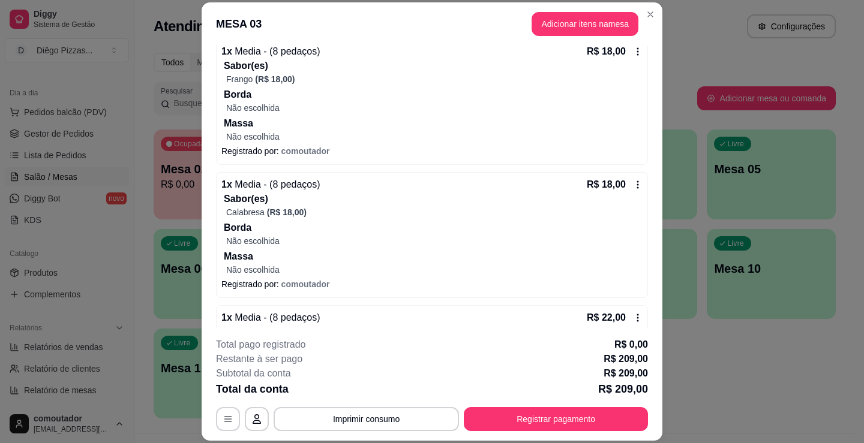
scroll to position [240, 0]
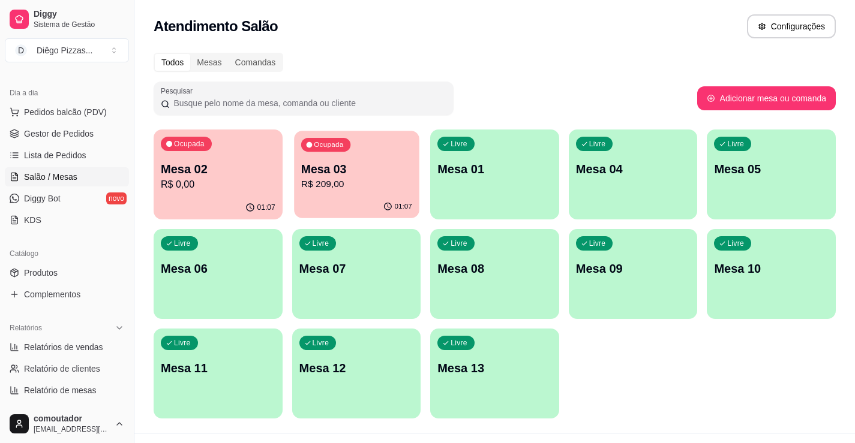
click at [380, 173] on p "Mesa 03" at bounding box center [355, 169] width 111 height 16
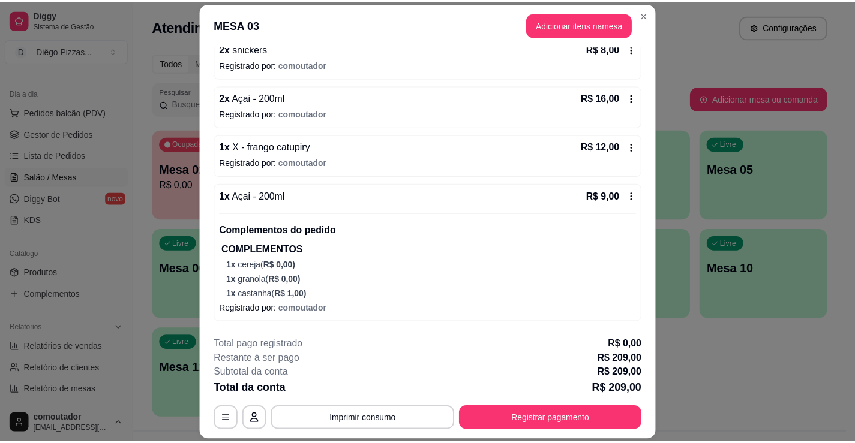
scroll to position [1379, 0]
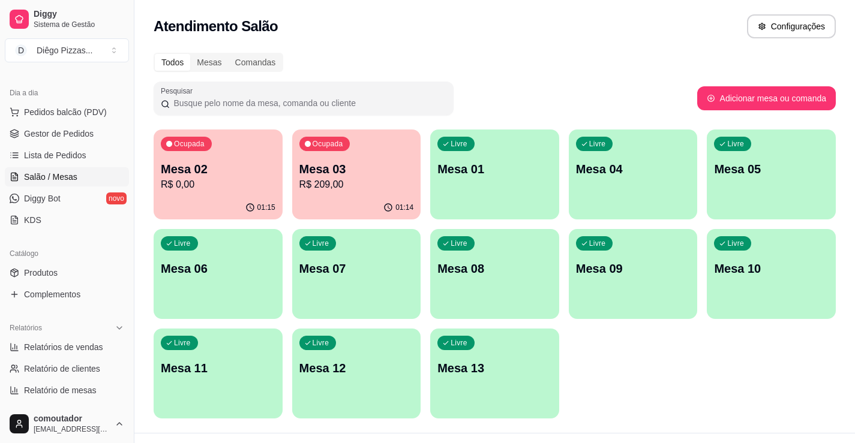
click at [405, 172] on p "Mesa 03" at bounding box center [356, 169] width 115 height 17
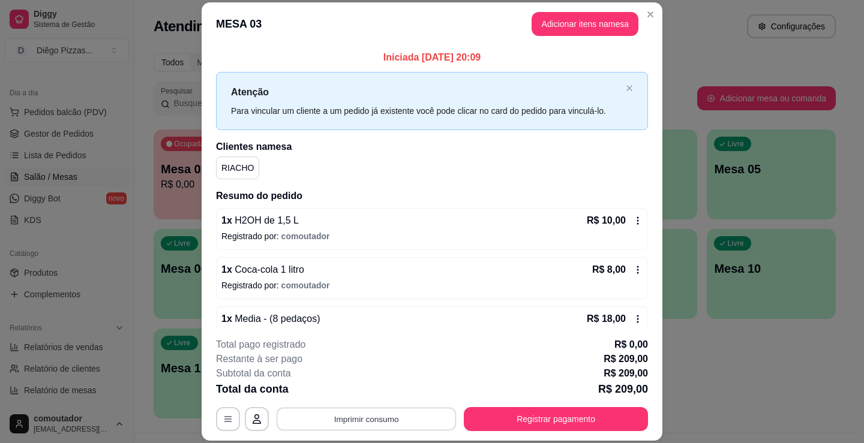
click at [375, 423] on button "Imprimir consumo" at bounding box center [366, 419] width 180 height 23
click at [383, 393] on button "IMPRESSORA" at bounding box center [365, 391] width 87 height 19
click at [342, 419] on button "Imprimir consumo" at bounding box center [366, 419] width 180 height 23
click at [370, 390] on button "IMPRESSORA" at bounding box center [365, 391] width 84 height 19
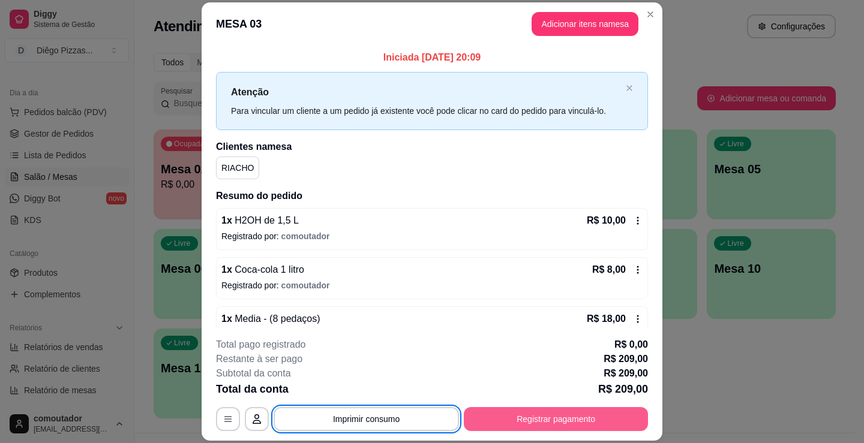
click at [564, 417] on button "Registrar pagamento" at bounding box center [556, 419] width 184 height 24
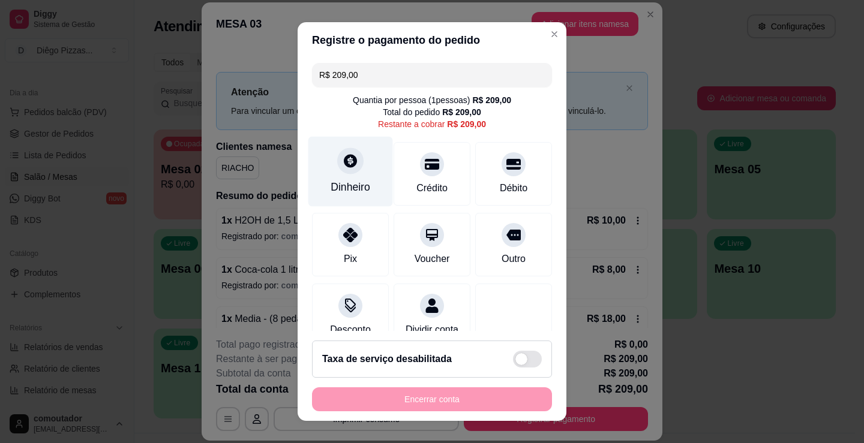
click at [330, 172] on div "Dinheiro" at bounding box center [350, 172] width 85 height 70
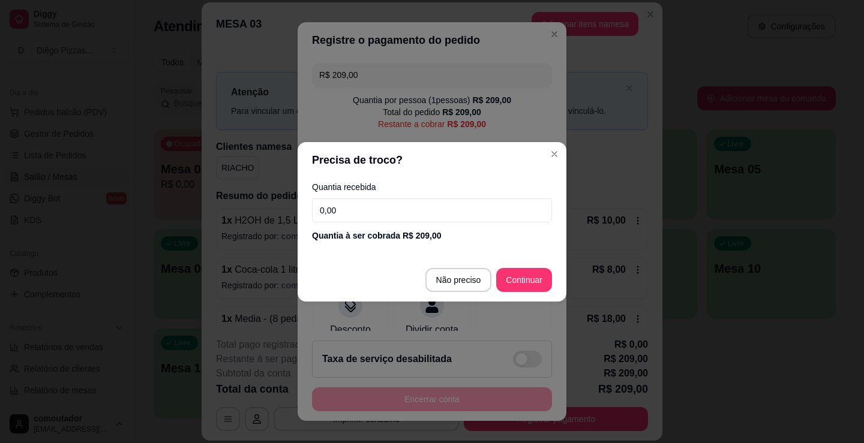
click at [372, 209] on input "0,00" at bounding box center [432, 211] width 240 height 24
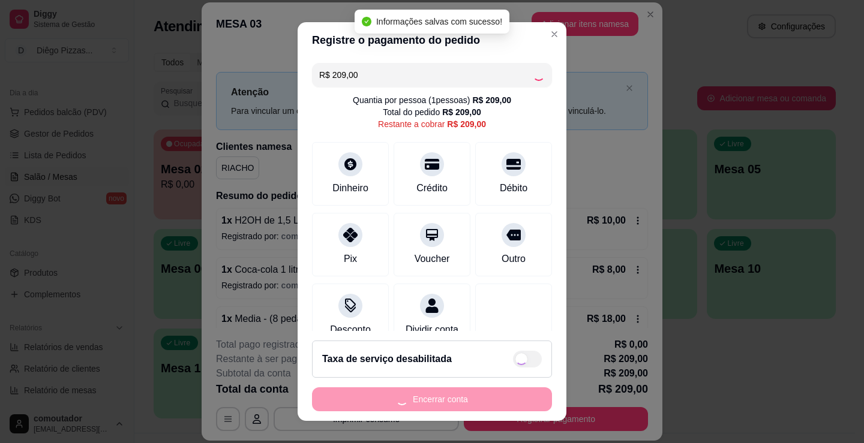
type input "R$ 0,00"
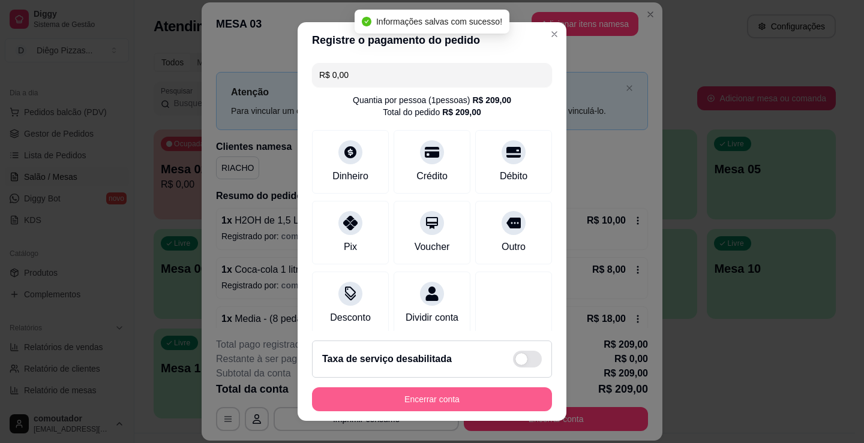
click at [440, 405] on button "Encerrar conta" at bounding box center [432, 399] width 240 height 24
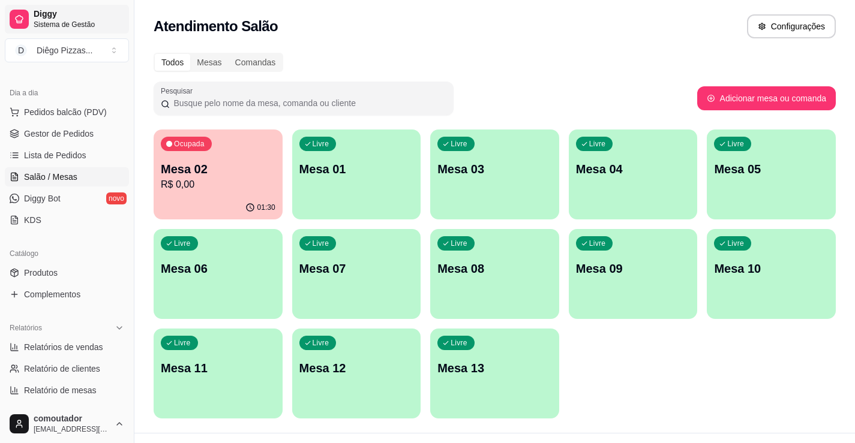
click at [67, 26] on span "Sistema de Gestão" at bounding box center [79, 25] width 91 height 10
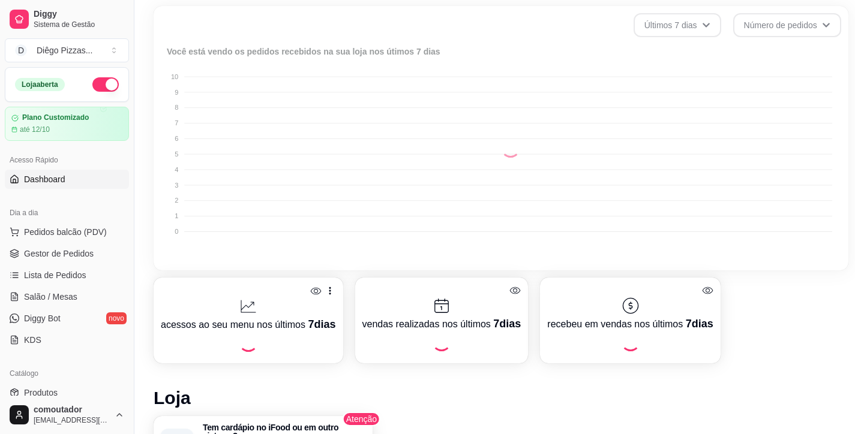
scroll to position [61, 0]
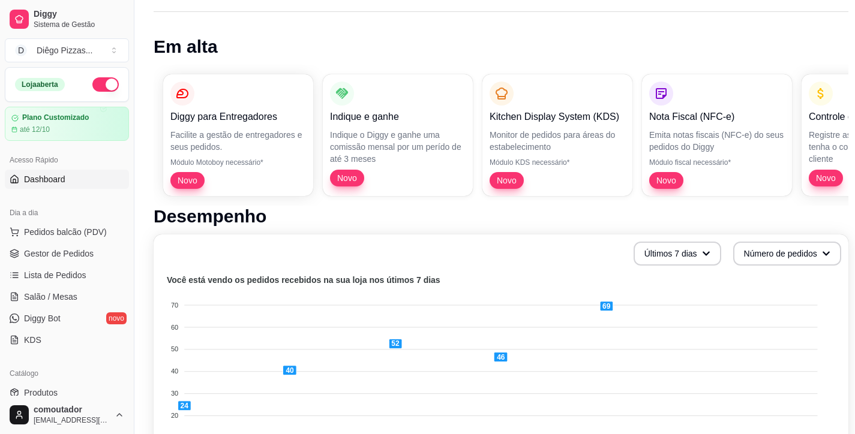
click at [109, 81] on div "Loja aberta" at bounding box center [67, 84] width 104 height 14
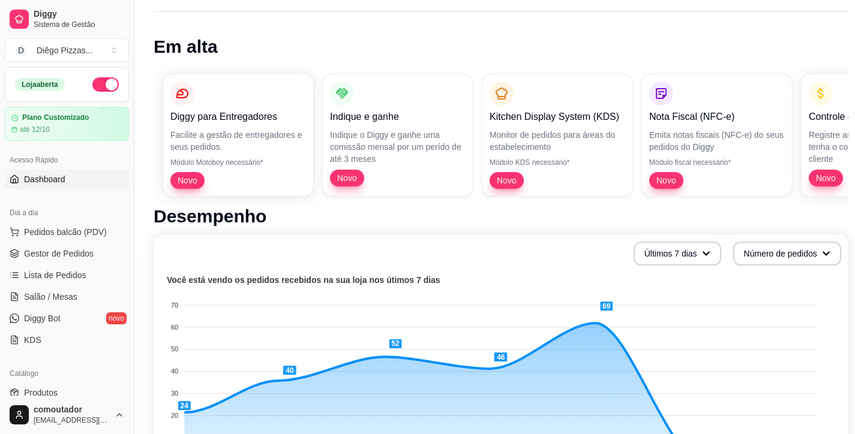
click at [100, 82] on button "button" at bounding box center [105, 84] width 26 height 14
